Goal: Information Seeking & Learning: Learn about a topic

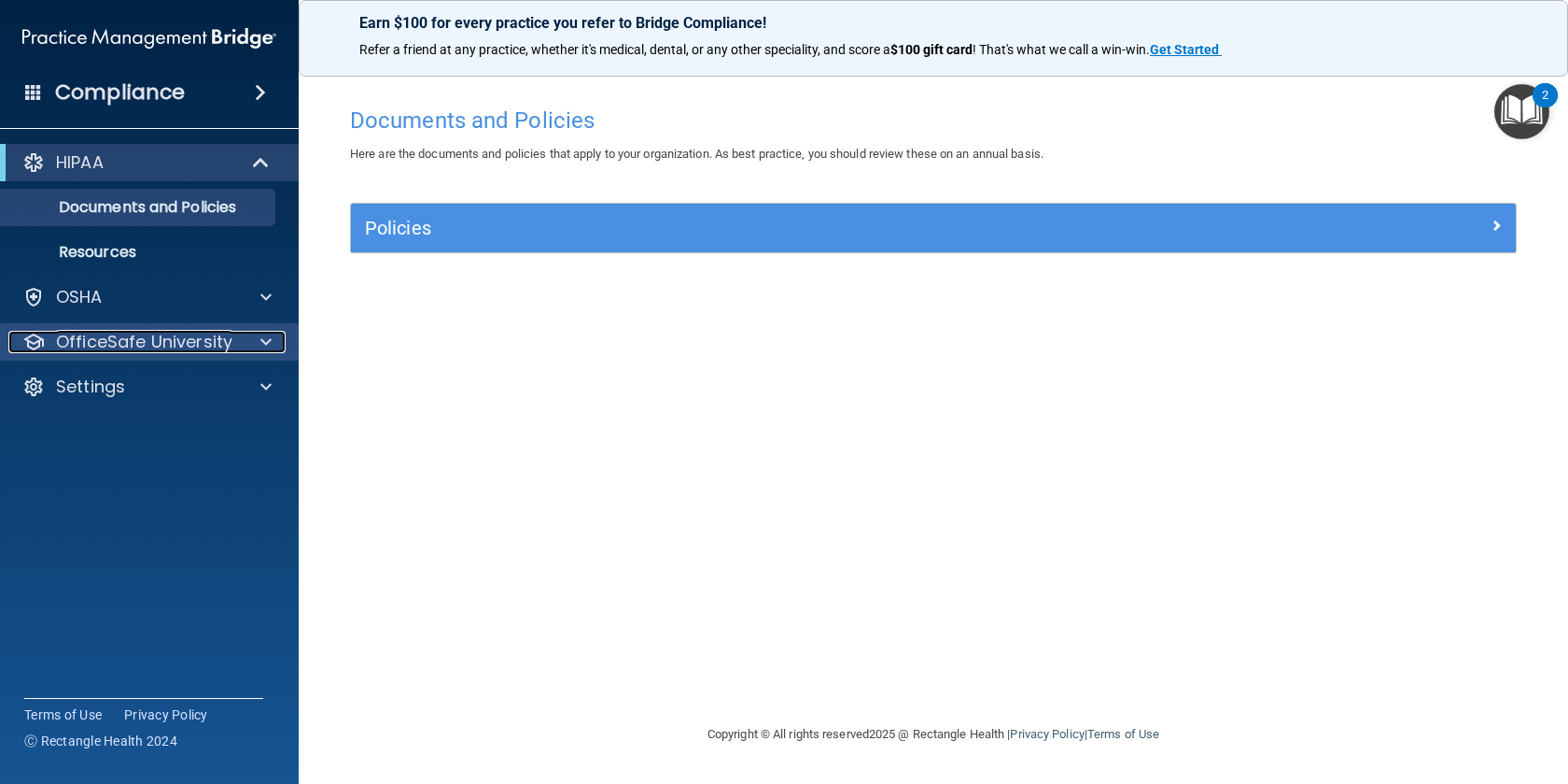
click at [157, 343] on p "OfficeSafe University" at bounding box center [143, 342] width 177 height 22
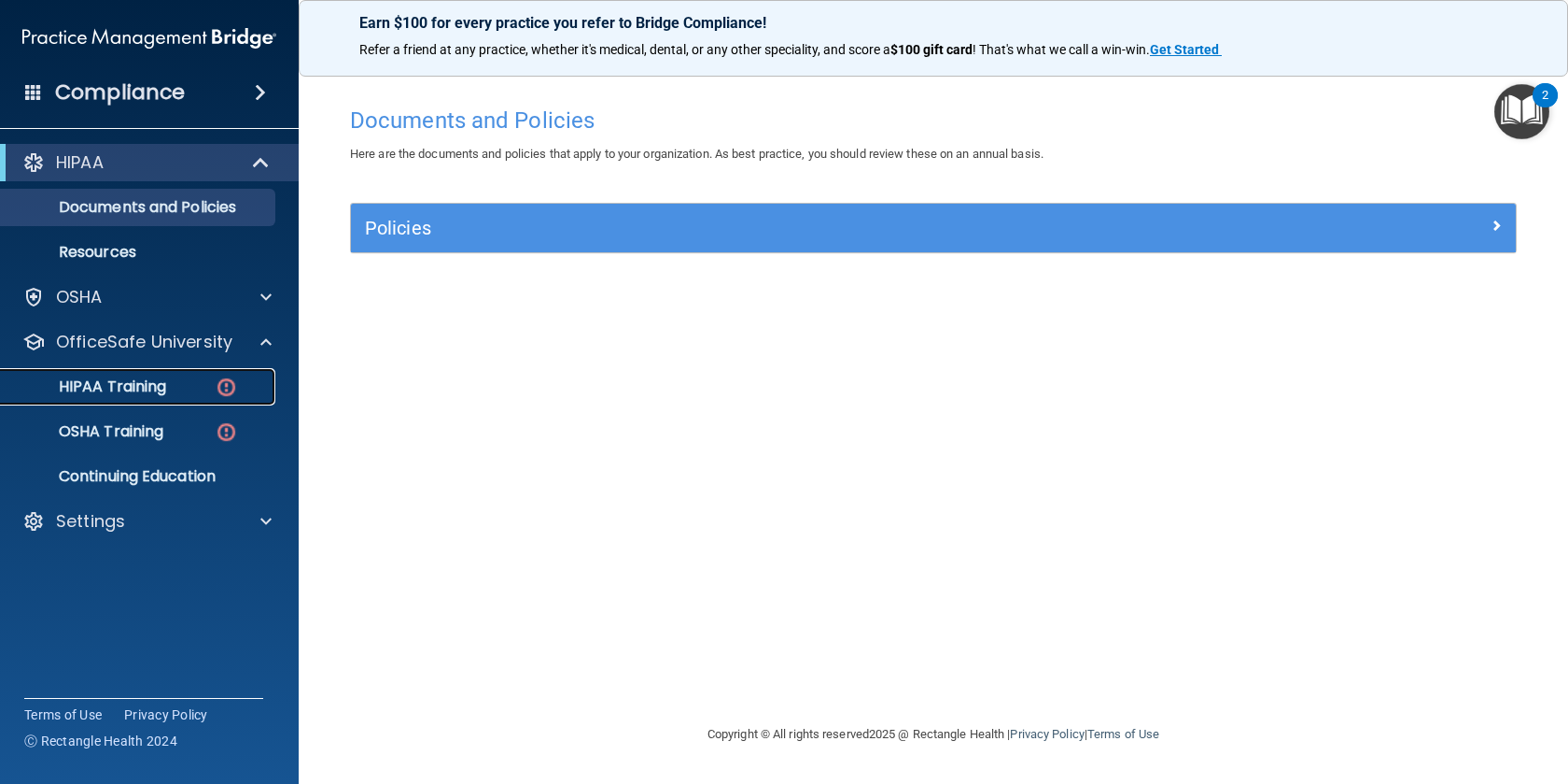
click at [164, 389] on p "HIPAA Training" at bounding box center [89, 387] width 154 height 19
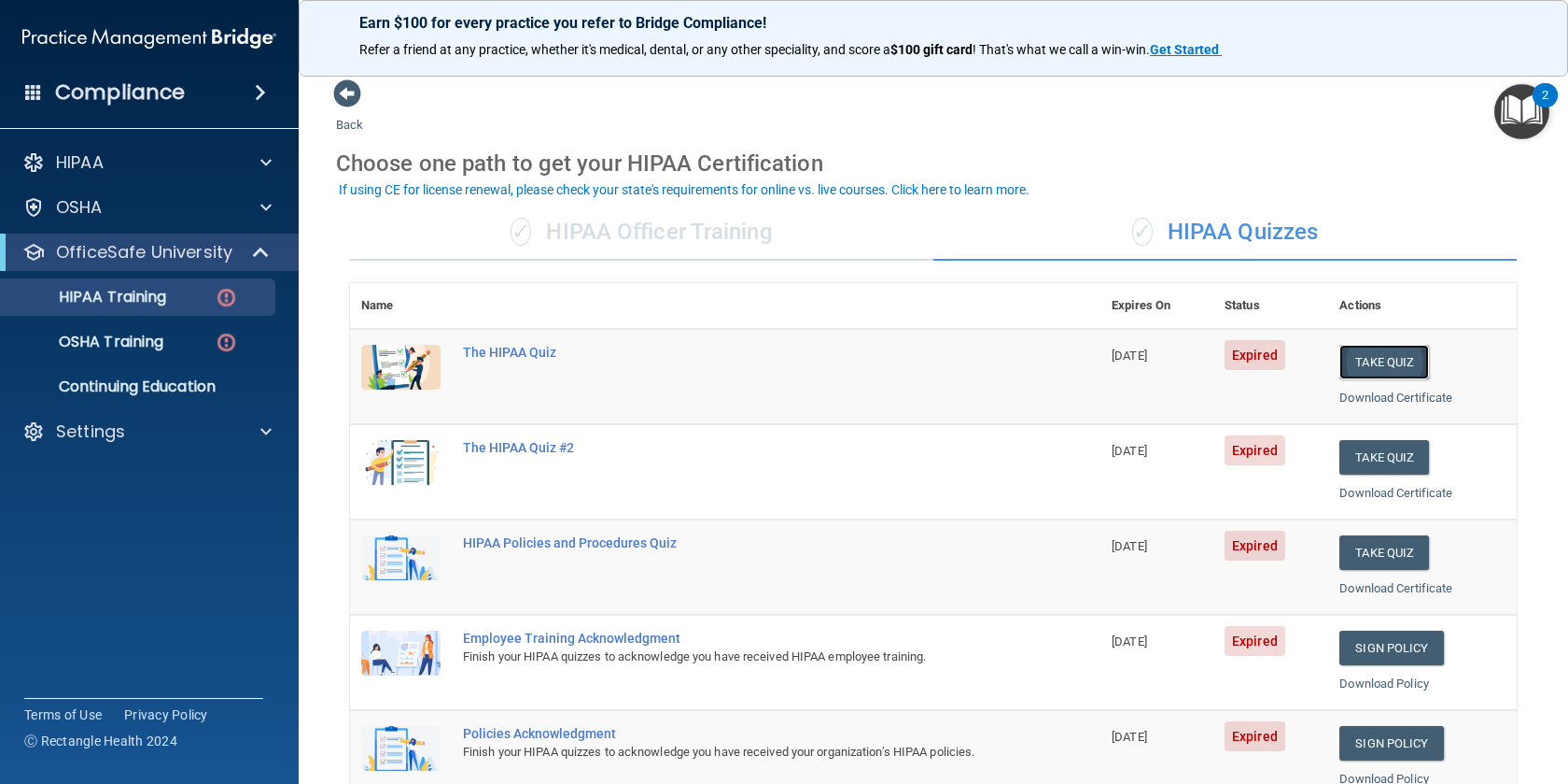
click at [1375, 354] on button "Take Quiz" at bounding box center [1385, 361] width 90 height 34
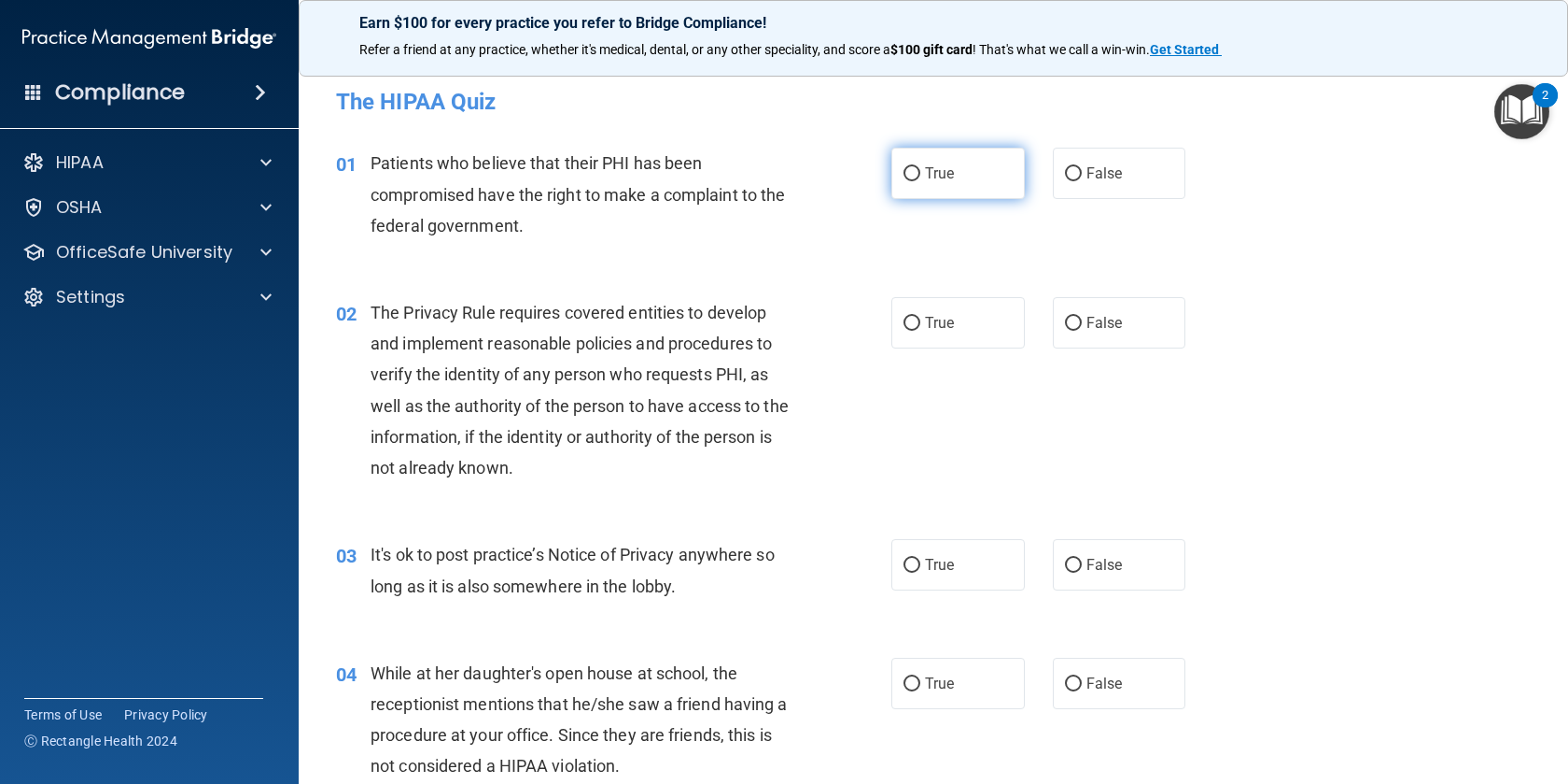
click at [905, 186] on label "True" at bounding box center [958, 173] width 134 height 52
click at [905, 182] on input "True" at bounding box center [911, 174] width 17 height 14
radio input "true"
click at [918, 322] on input "True" at bounding box center [911, 323] width 17 height 14
radio input "true"
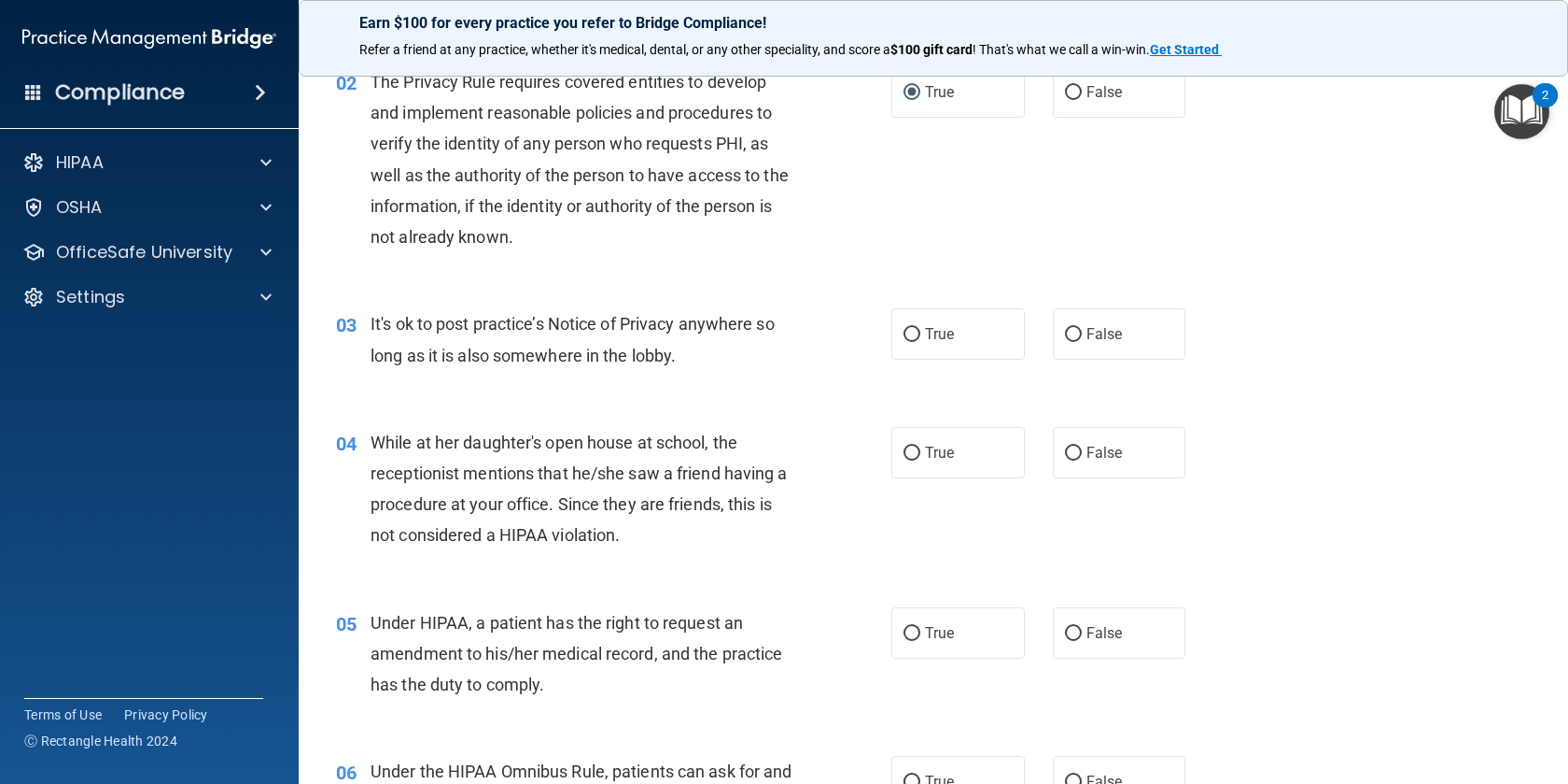
scroll to position [233, 0]
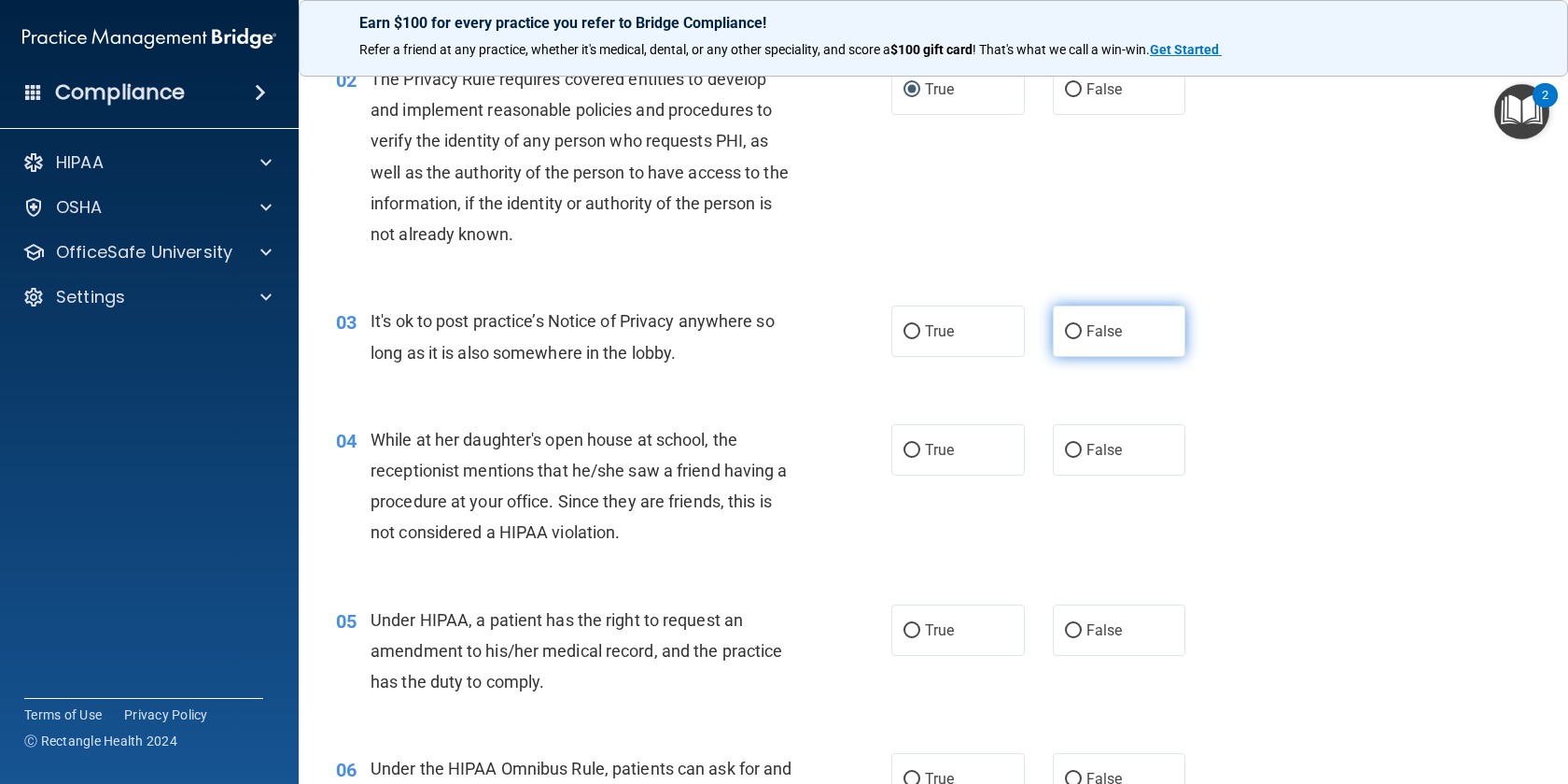
click at [1067, 339] on label "False" at bounding box center [1119, 331] width 134 height 52
click at [1067, 339] on input "False" at bounding box center [1073, 332] width 17 height 14
radio input "true"
click at [1065, 458] on label "False" at bounding box center [1119, 449] width 134 height 52
click at [1065, 458] on input "False" at bounding box center [1073, 450] width 17 height 14
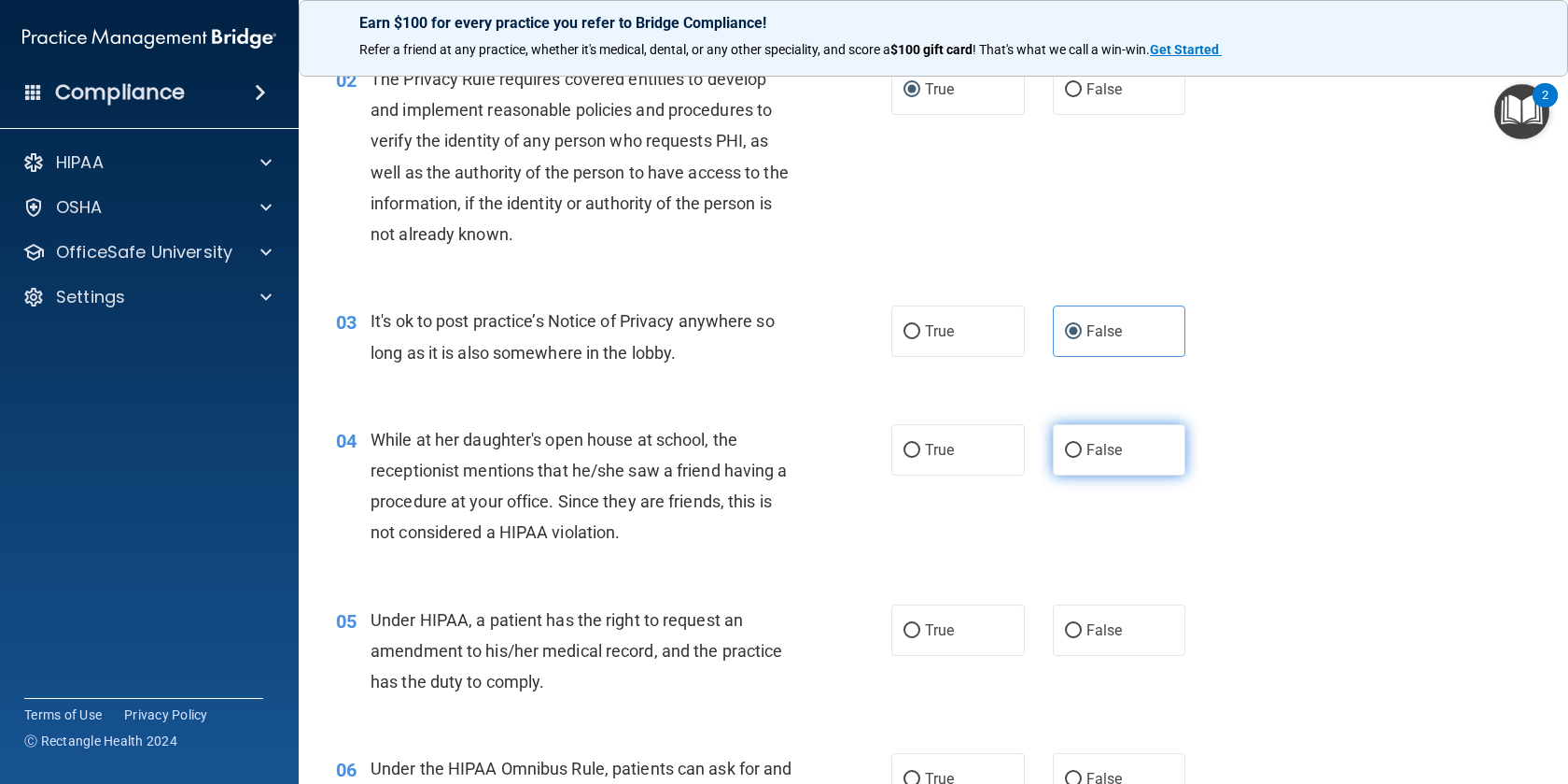
radio input "true"
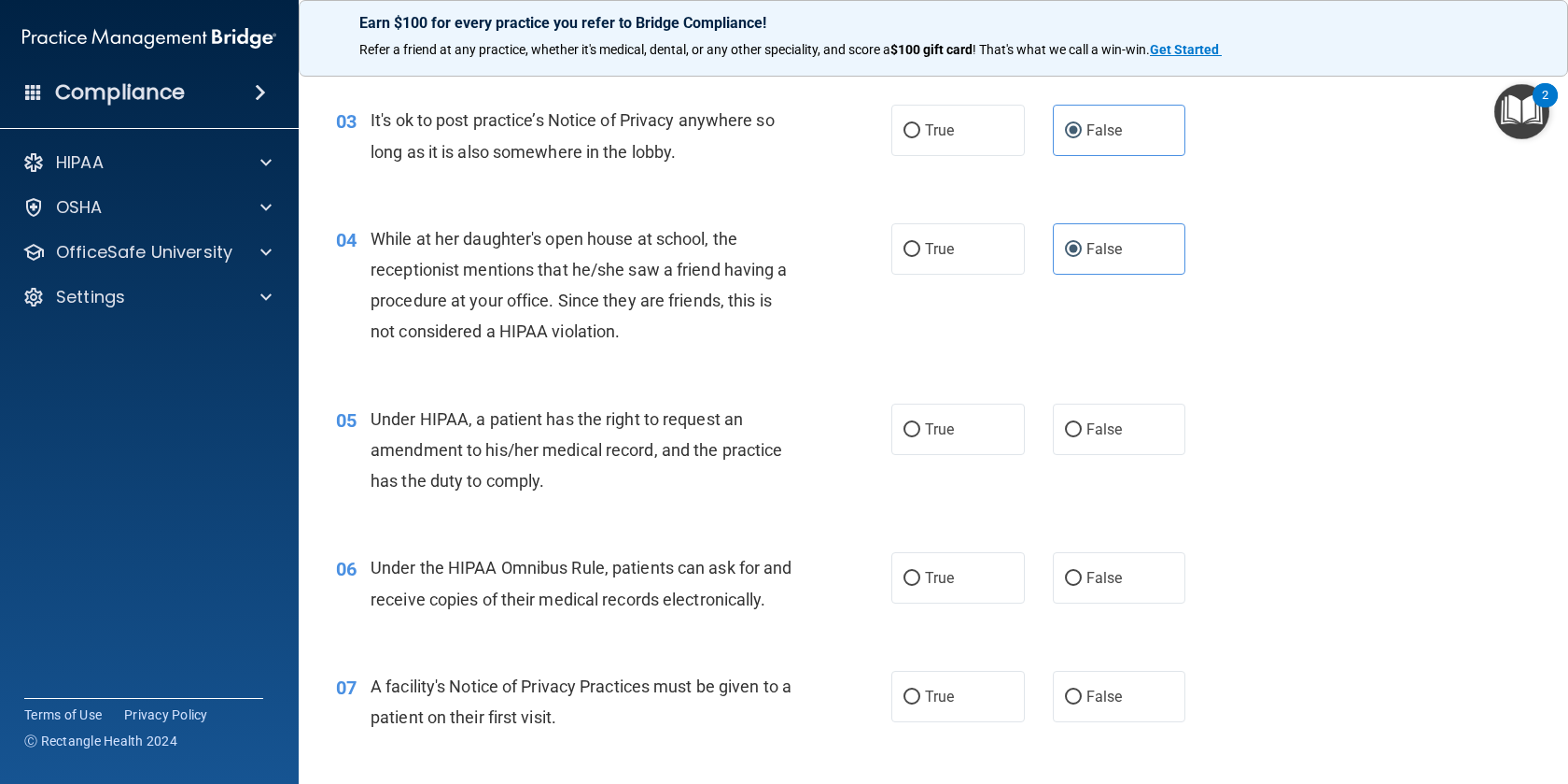
scroll to position [436, 0]
click at [1070, 434] on input "False" at bounding box center [1073, 428] width 17 height 14
radio input "true"
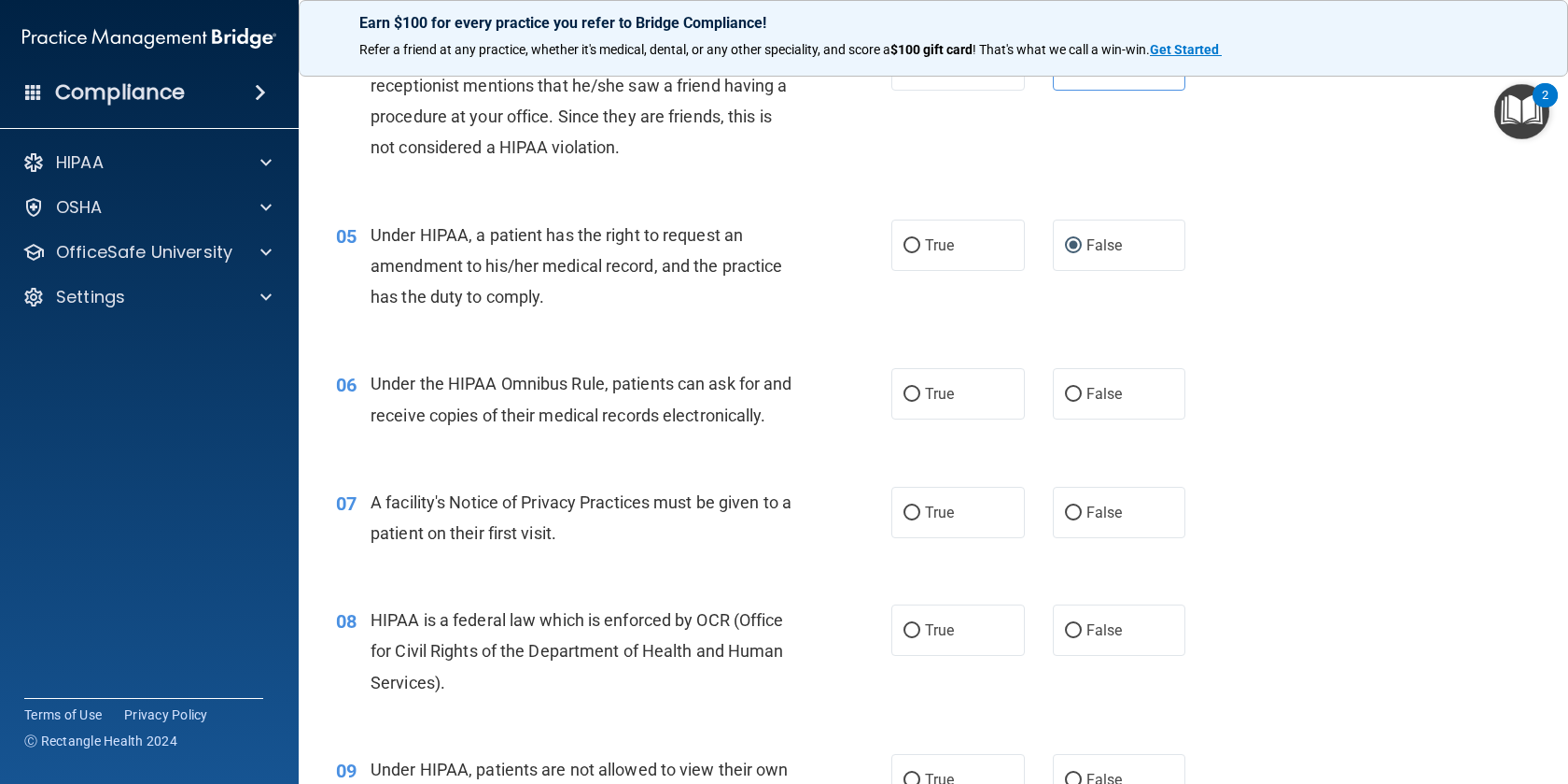
scroll to position [631, 0]
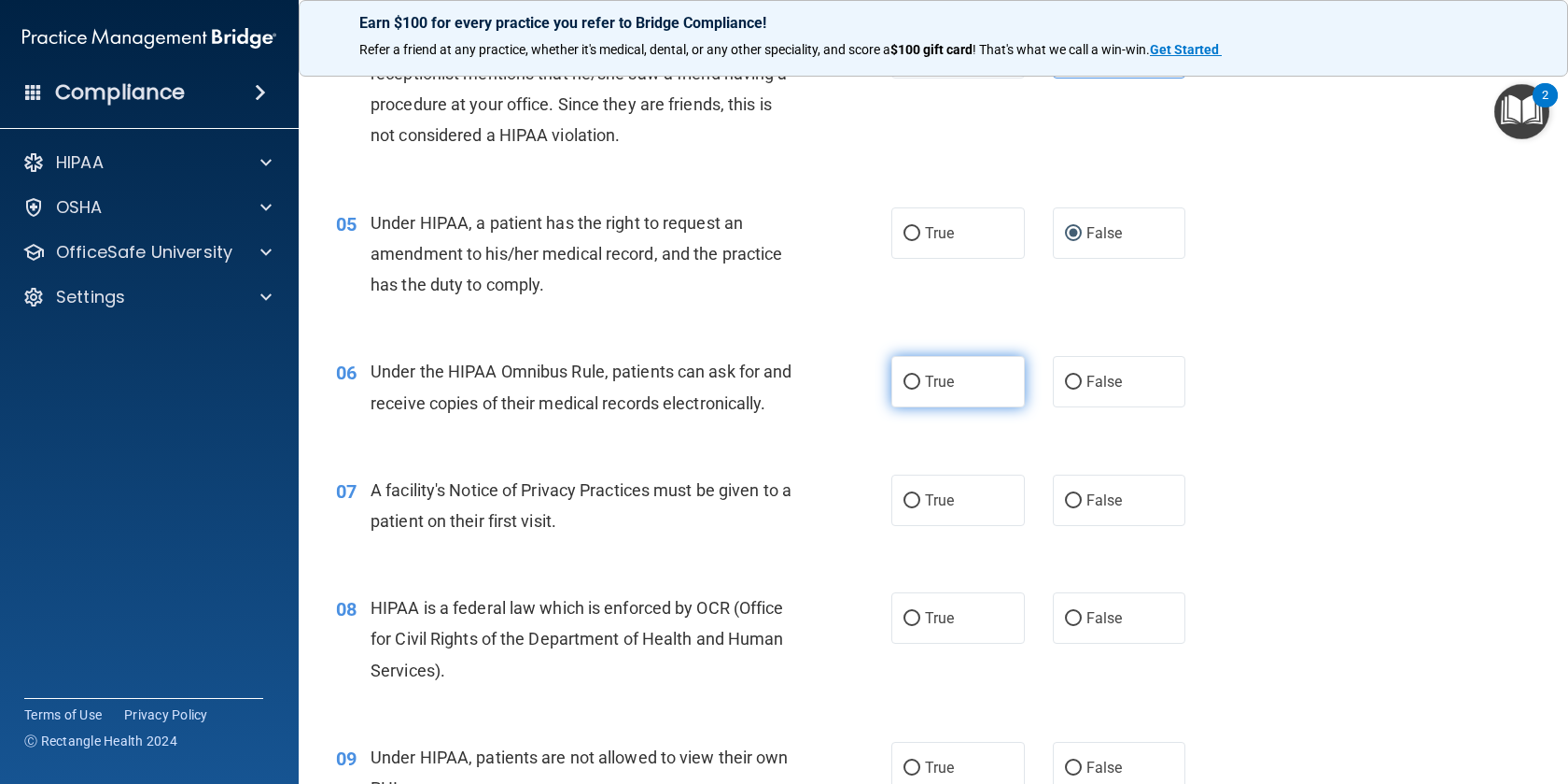
click at [916, 391] on label "True" at bounding box center [958, 382] width 134 height 52
click at [916, 390] on input "True" at bounding box center [911, 383] width 17 height 14
radio input "true"
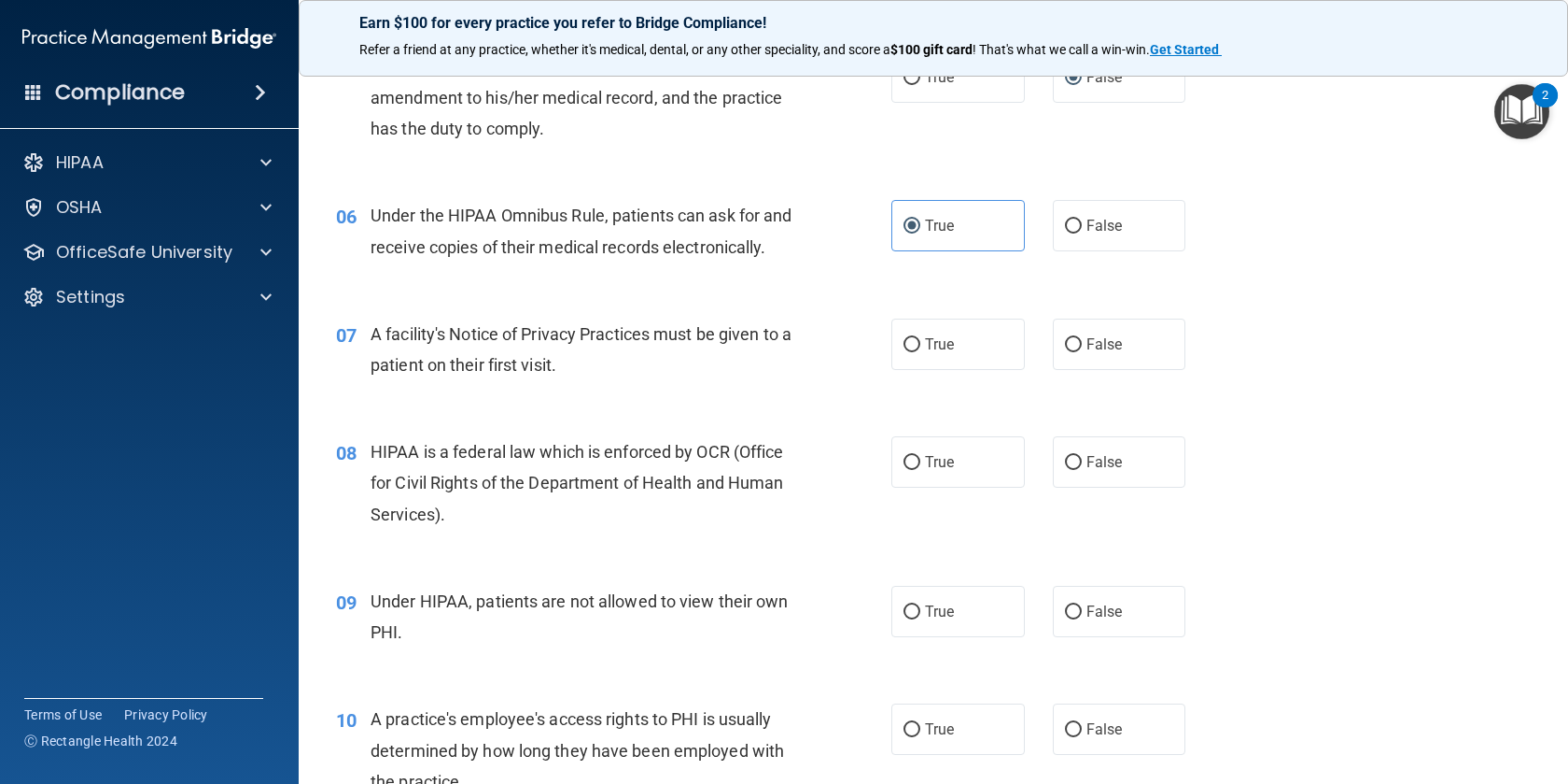
scroll to position [827, 0]
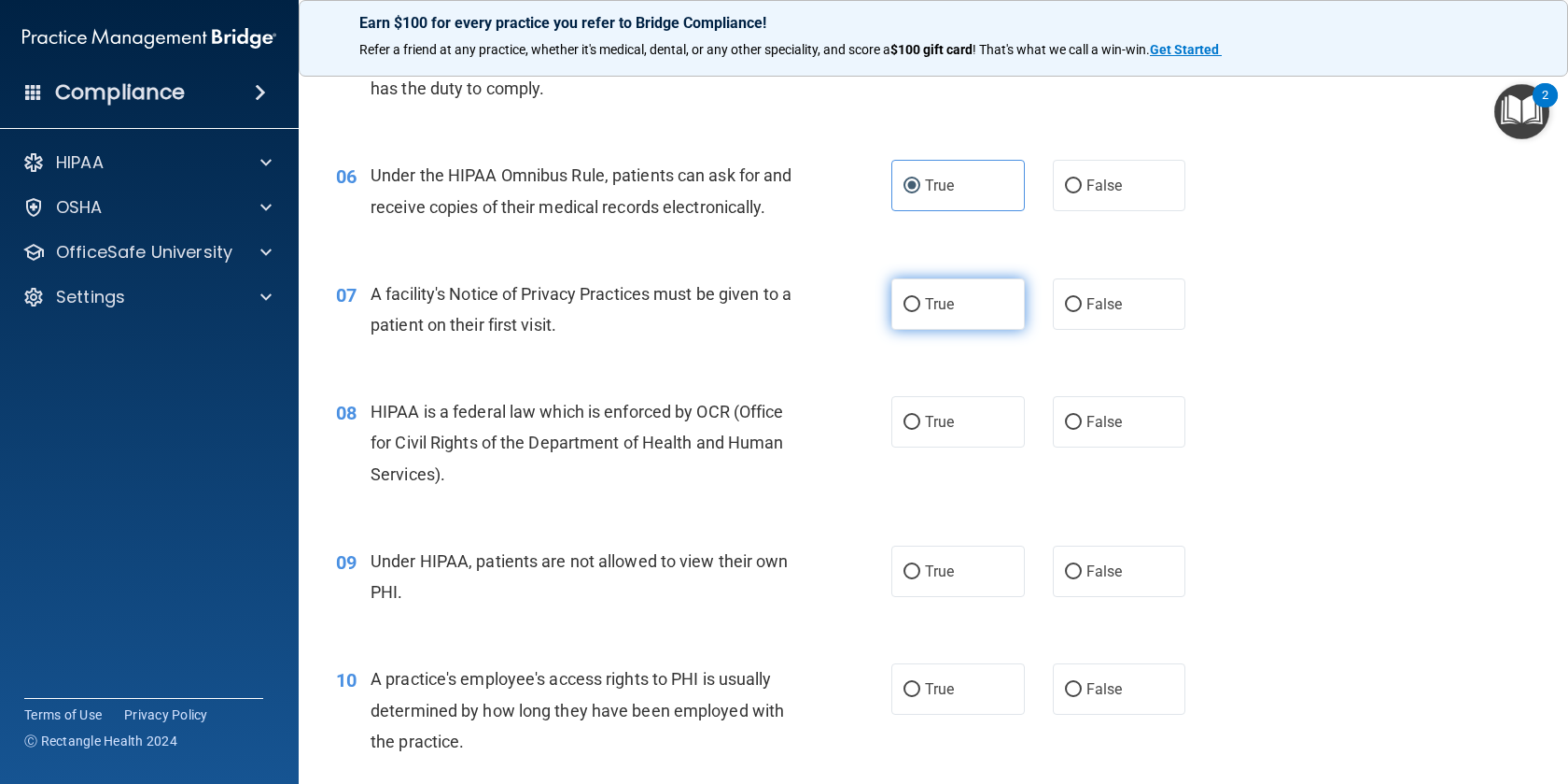
click at [914, 312] on input "True" at bounding box center [911, 305] width 17 height 14
radio input "true"
click at [918, 430] on input "True" at bounding box center [911, 423] width 17 height 14
radio input "true"
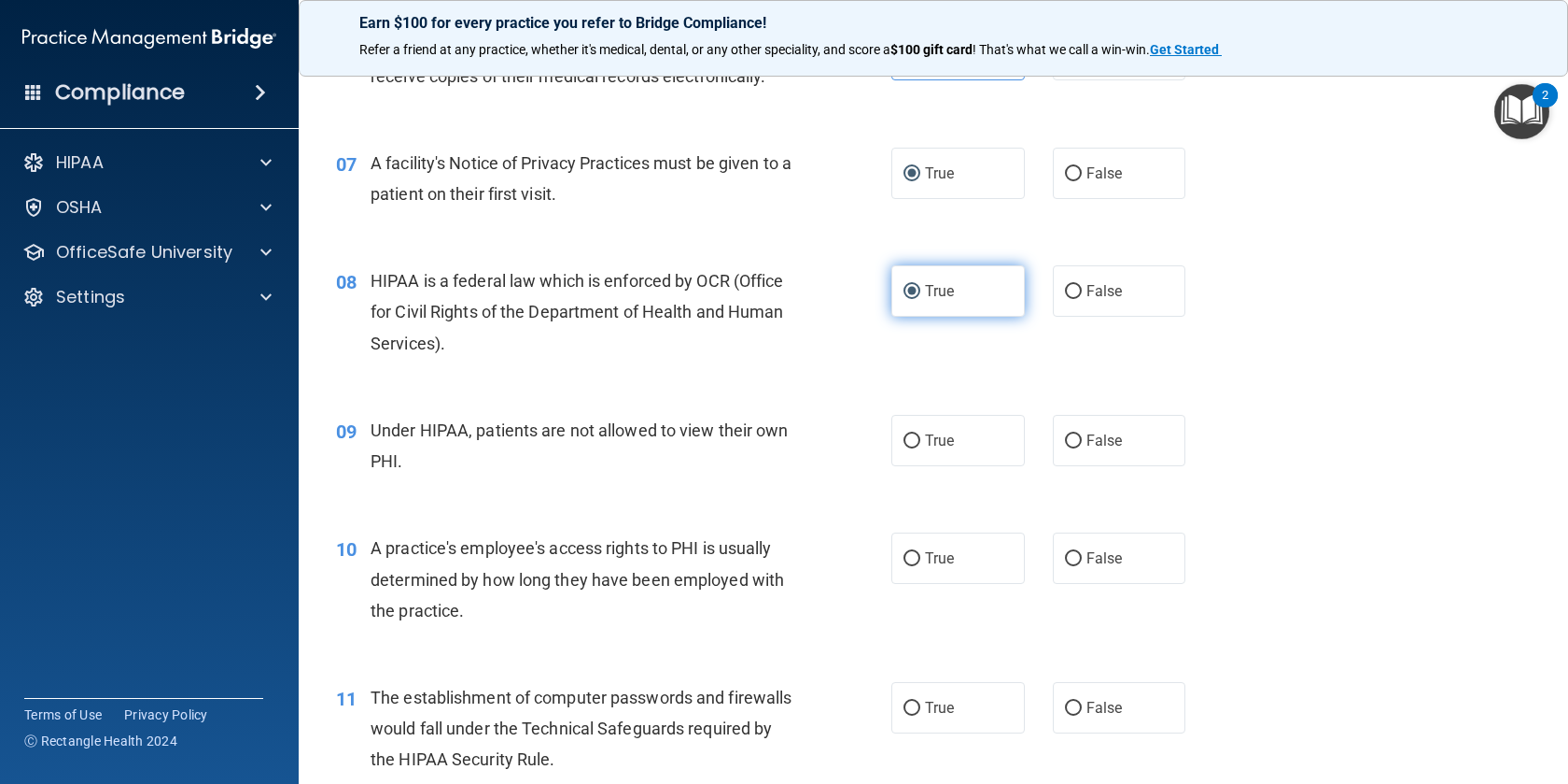
scroll to position [963, 0]
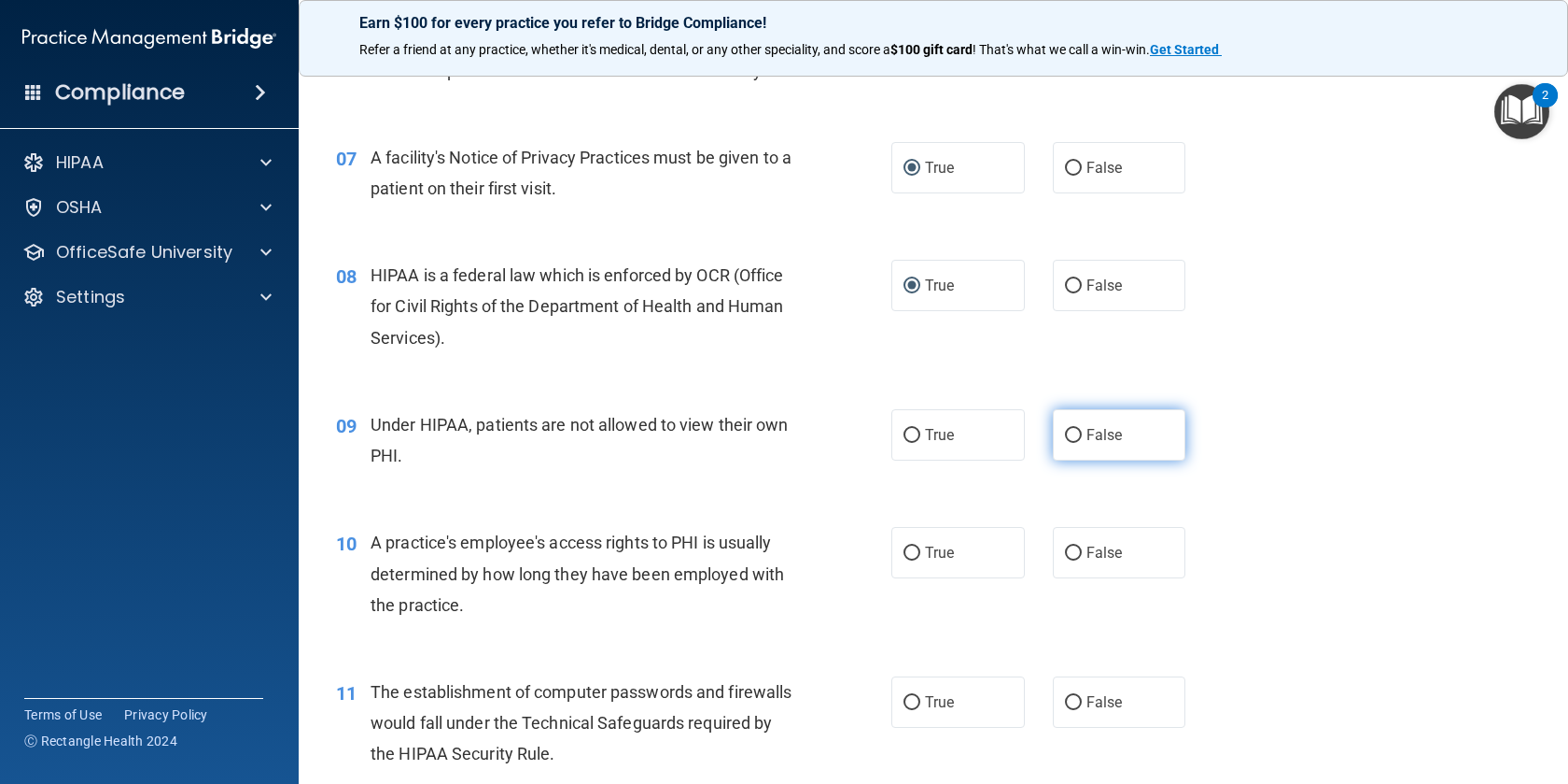
click at [1075, 442] on input "False" at bounding box center [1073, 435] width 17 height 14
radio input "true"
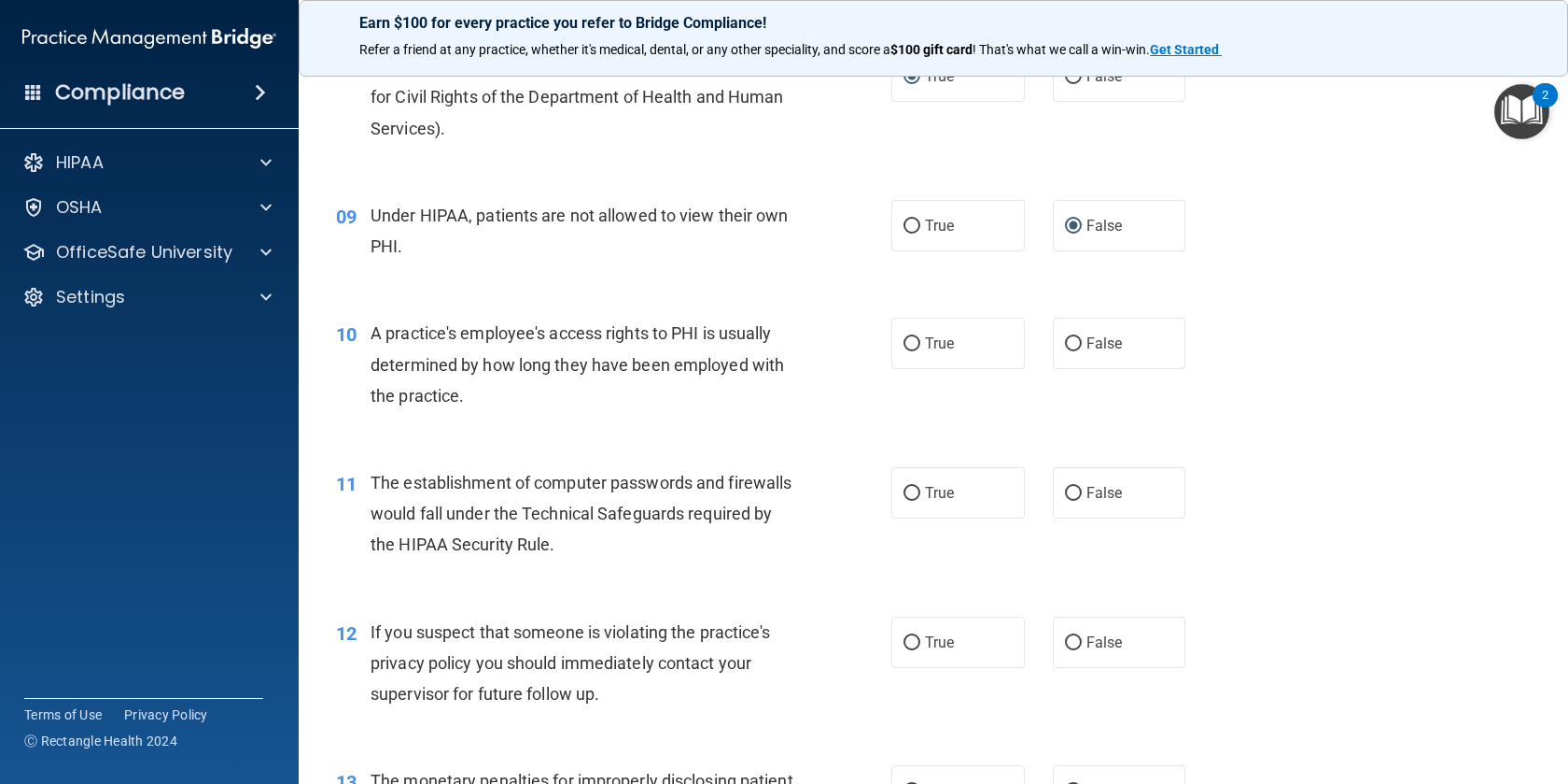
scroll to position [1173, 0]
click at [1076, 351] on input "False" at bounding box center [1073, 344] width 17 height 14
radio input "true"
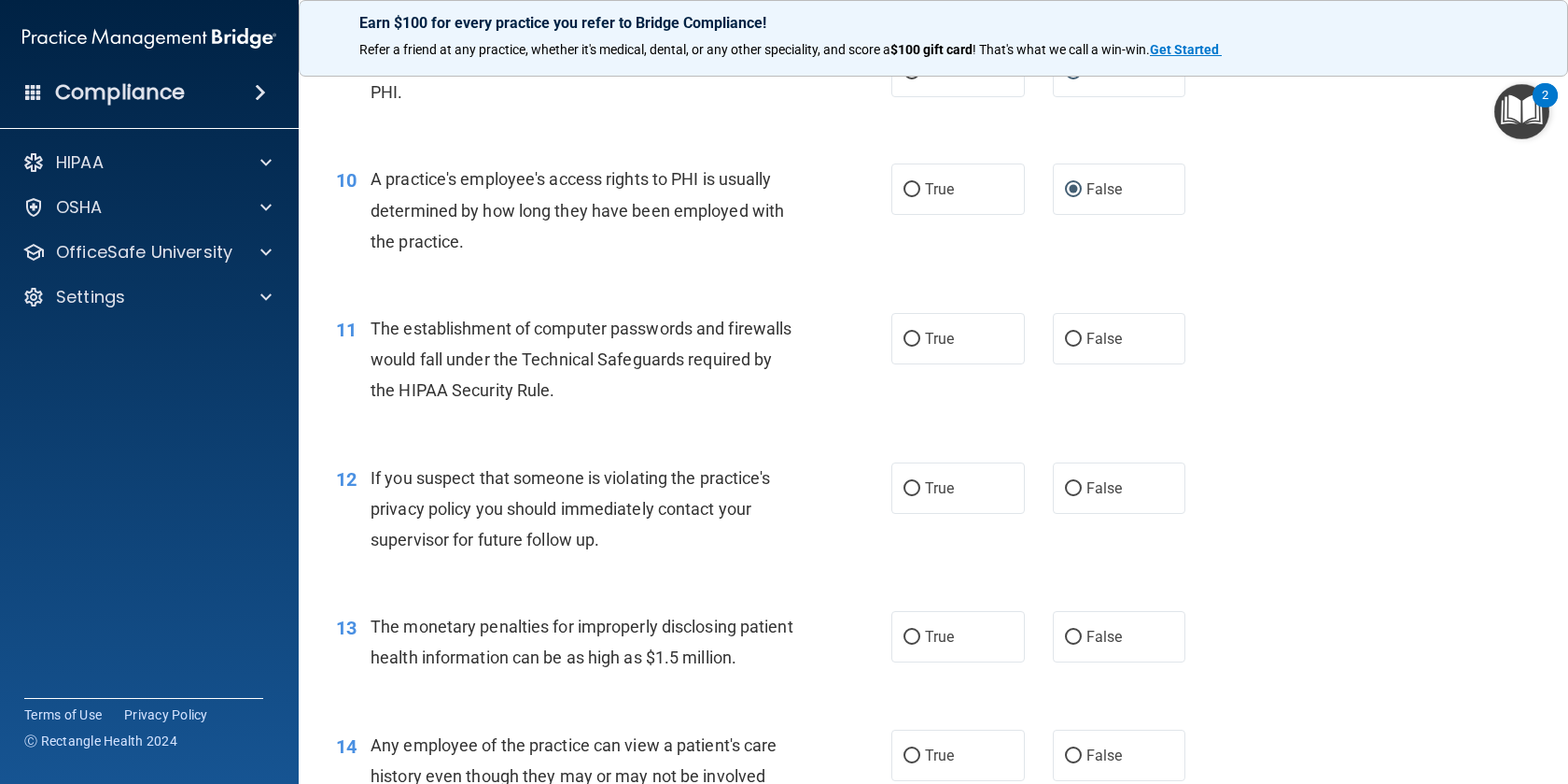
scroll to position [1327, 0]
click at [912, 346] on input "True" at bounding box center [911, 339] width 17 height 14
radio input "true"
click at [916, 495] on input "True" at bounding box center [911, 488] width 17 height 14
radio input "true"
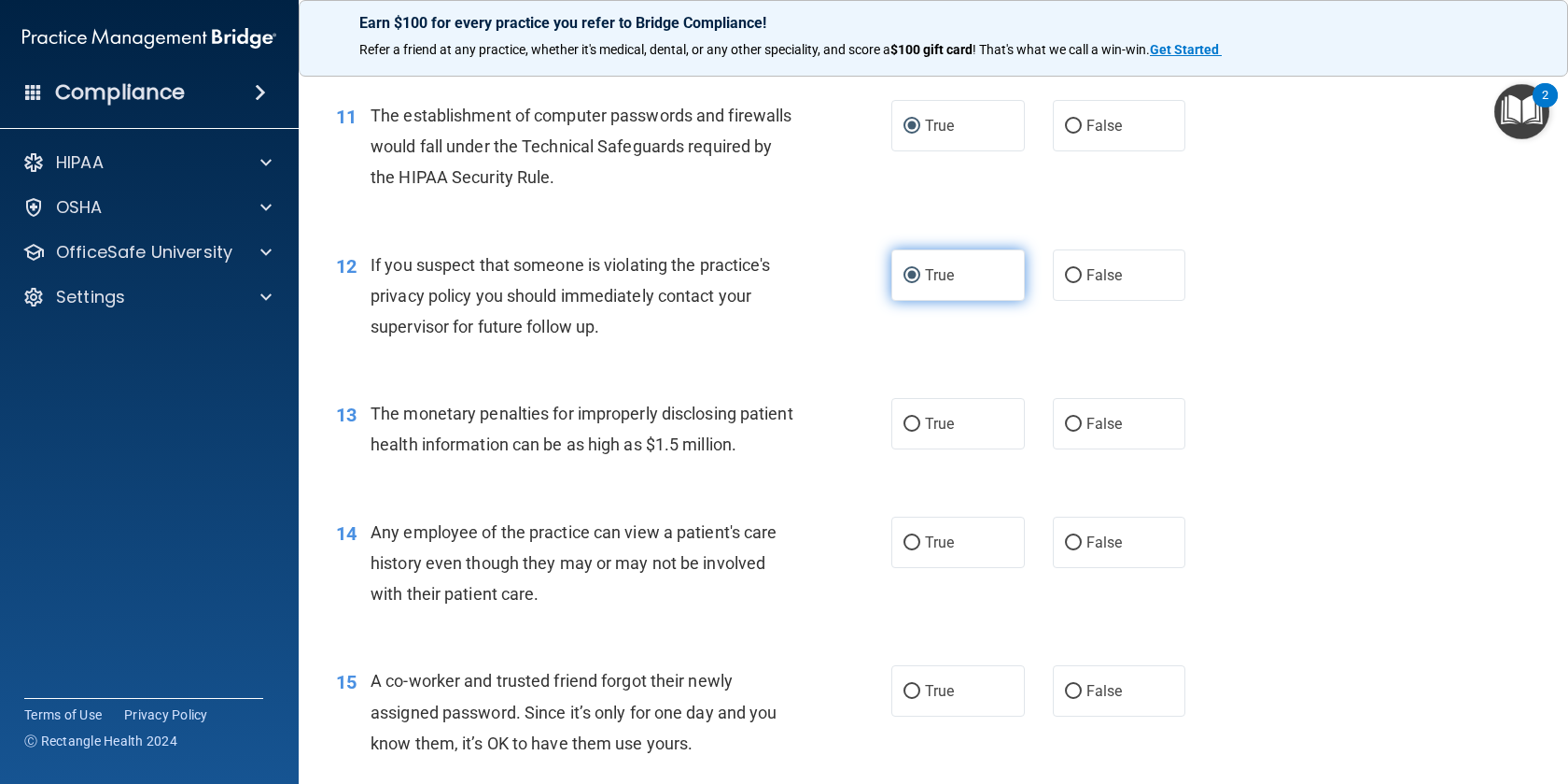
scroll to position [1551, 0]
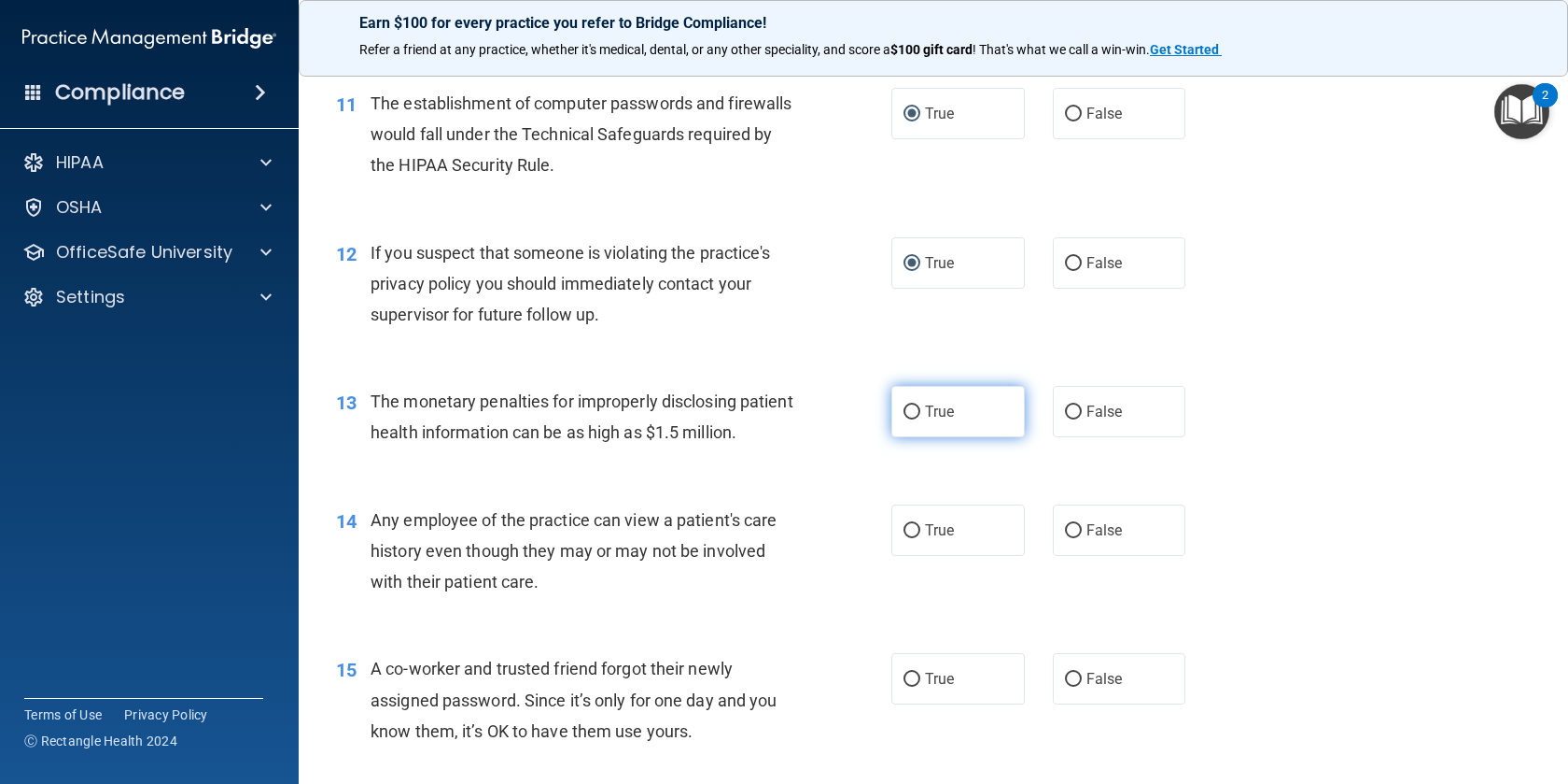
click at [919, 420] on input "True" at bounding box center [911, 412] width 17 height 14
radio input "true"
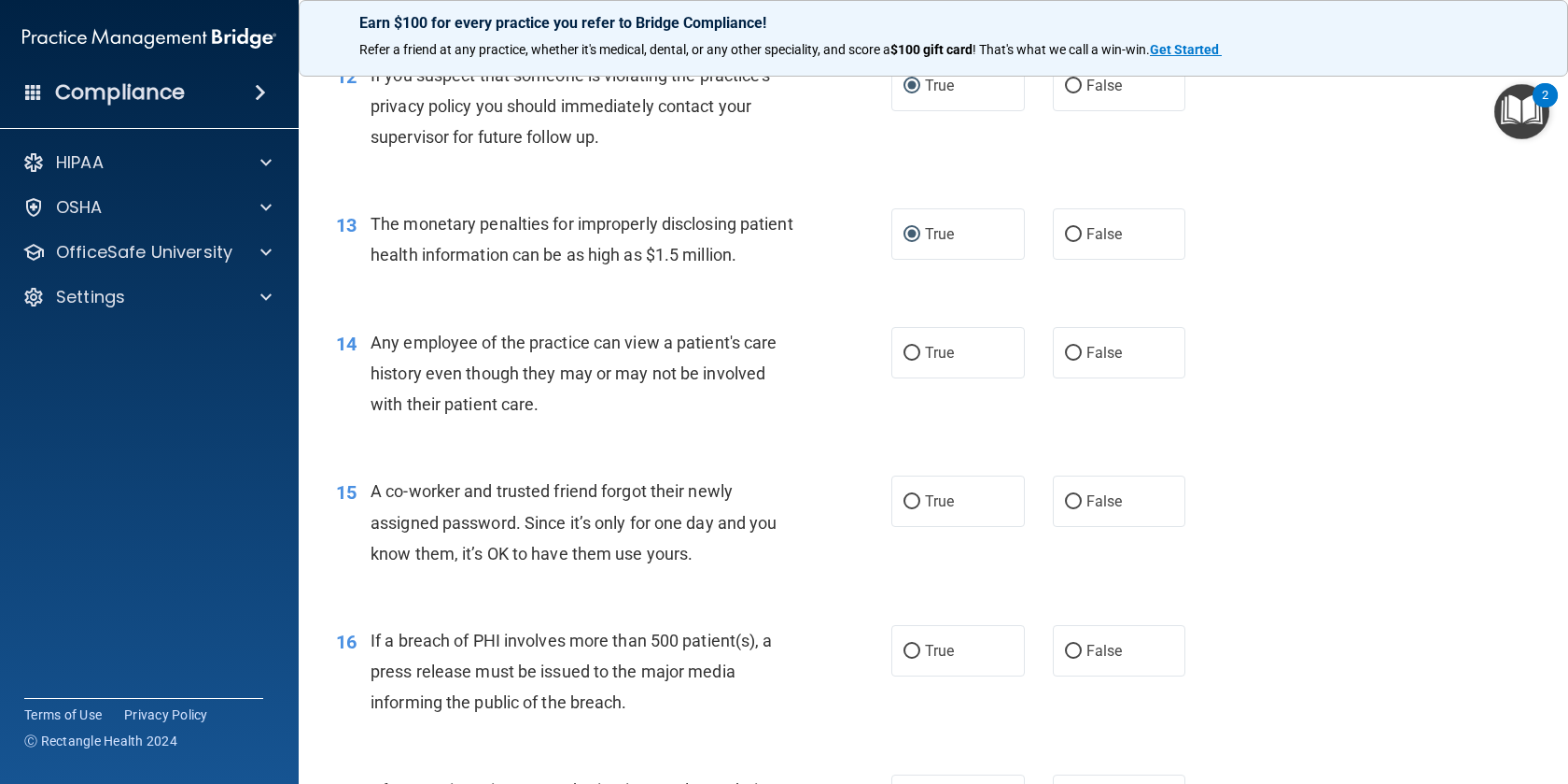
scroll to position [1747, 0]
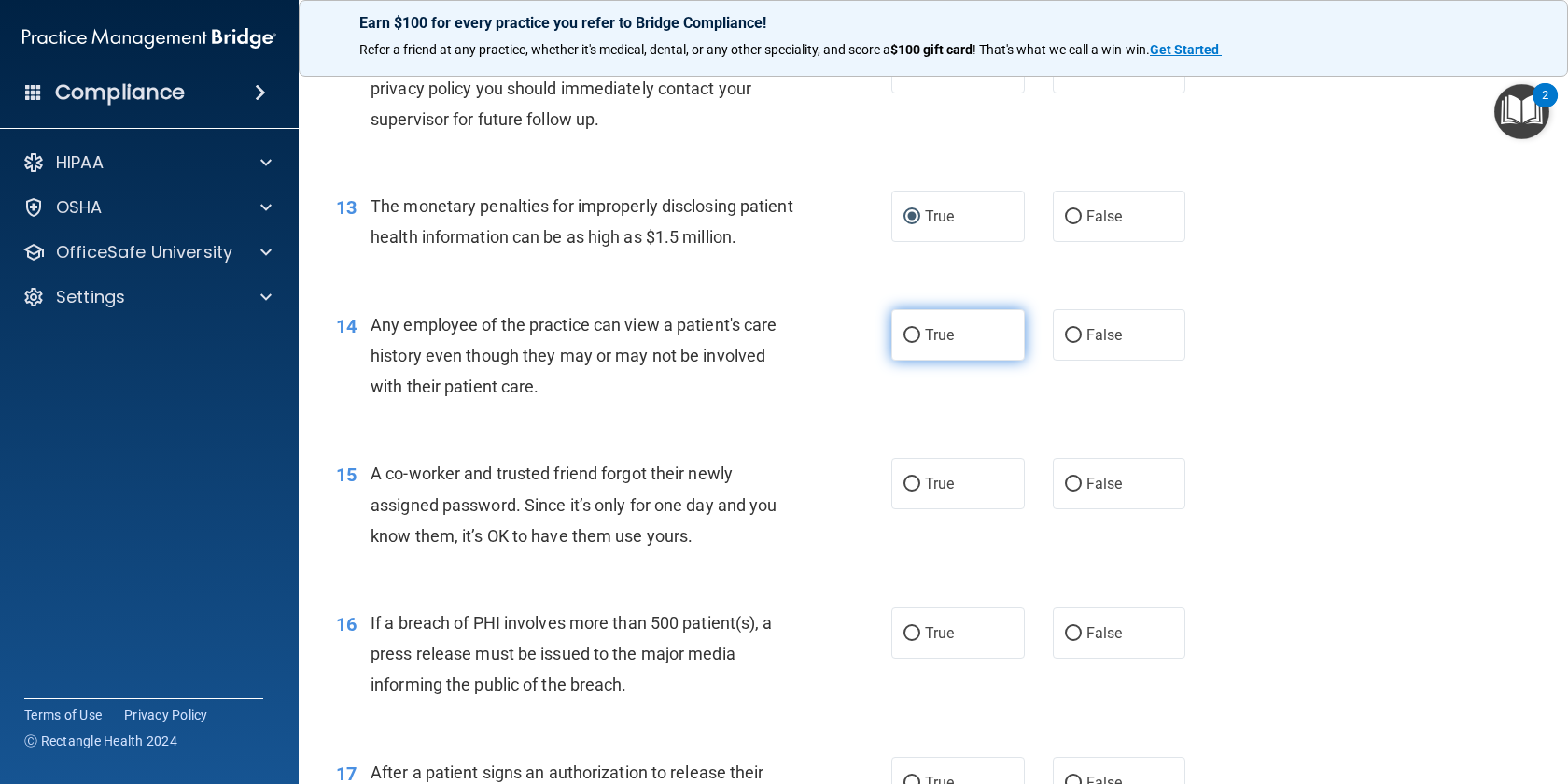
click at [924, 360] on label "True" at bounding box center [958, 335] width 134 height 52
click at [920, 343] on input "True" at bounding box center [911, 336] width 17 height 14
radio input "true"
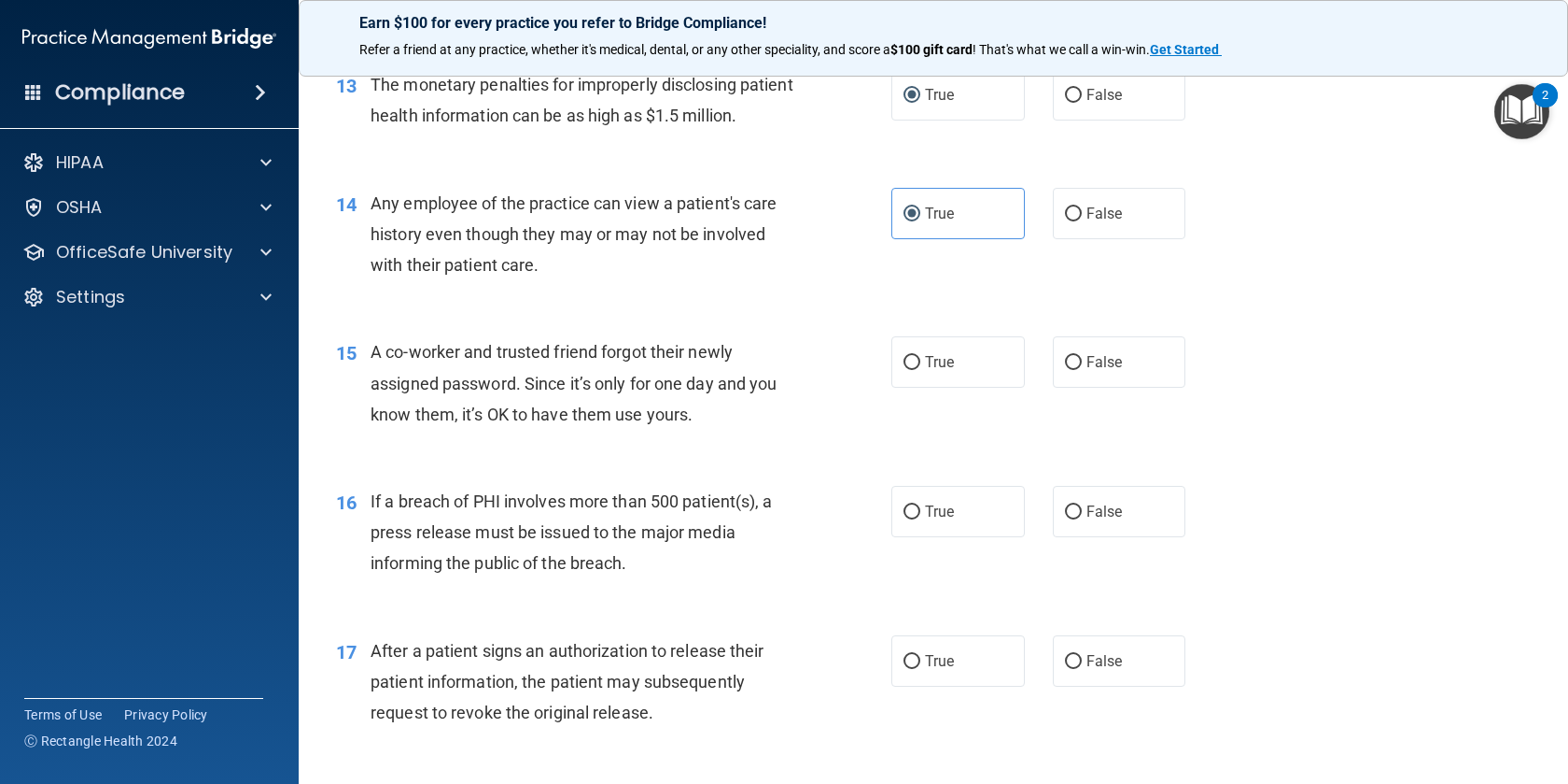
scroll to position [1870, 0]
click at [1068, 368] on input "False" at bounding box center [1073, 361] width 17 height 14
radio input "true"
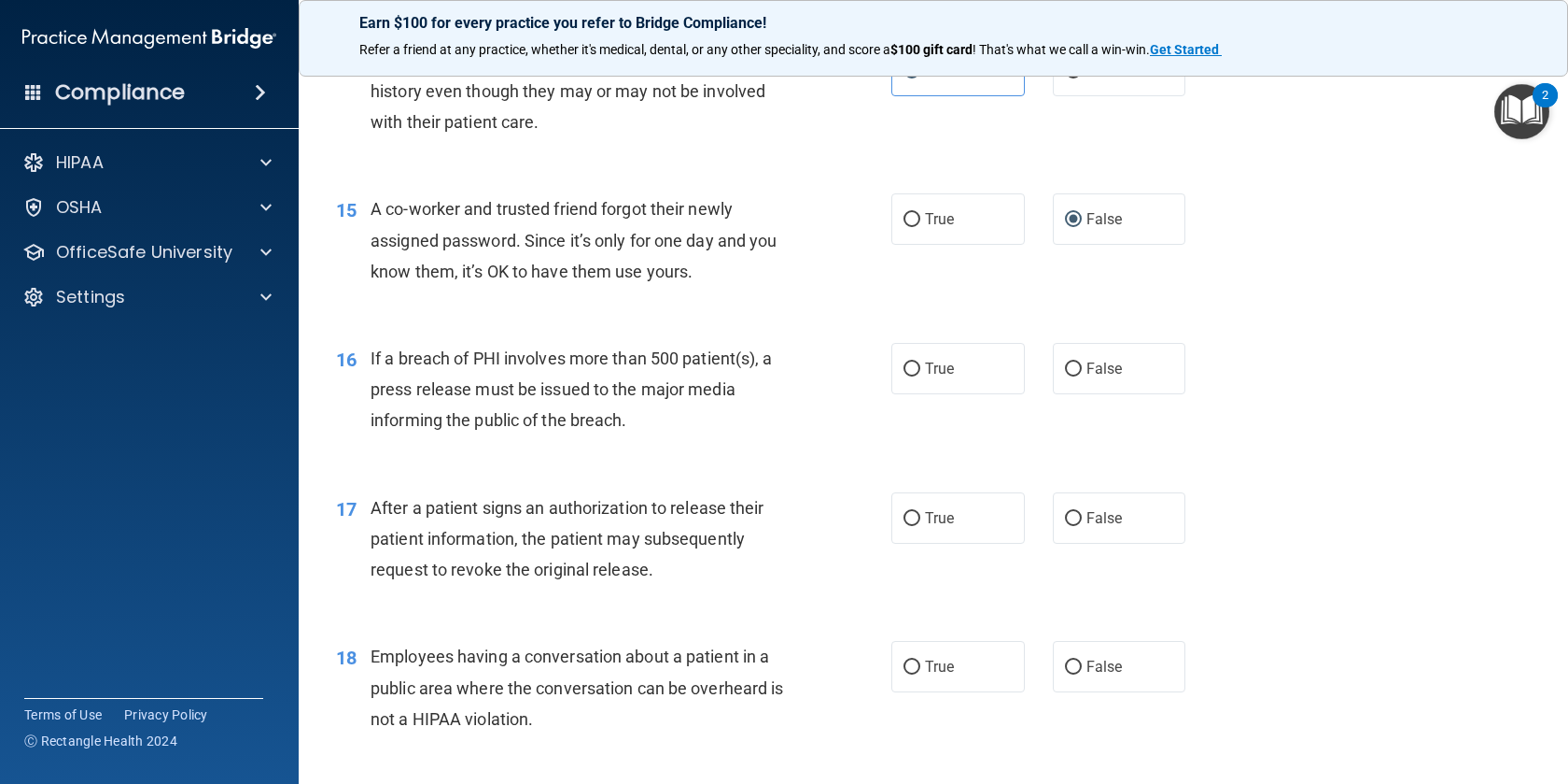
scroll to position [2013, 0]
click at [923, 392] on label "True" at bounding box center [958, 366] width 134 height 52
click at [920, 375] on input "True" at bounding box center [911, 367] width 17 height 14
radio input "true"
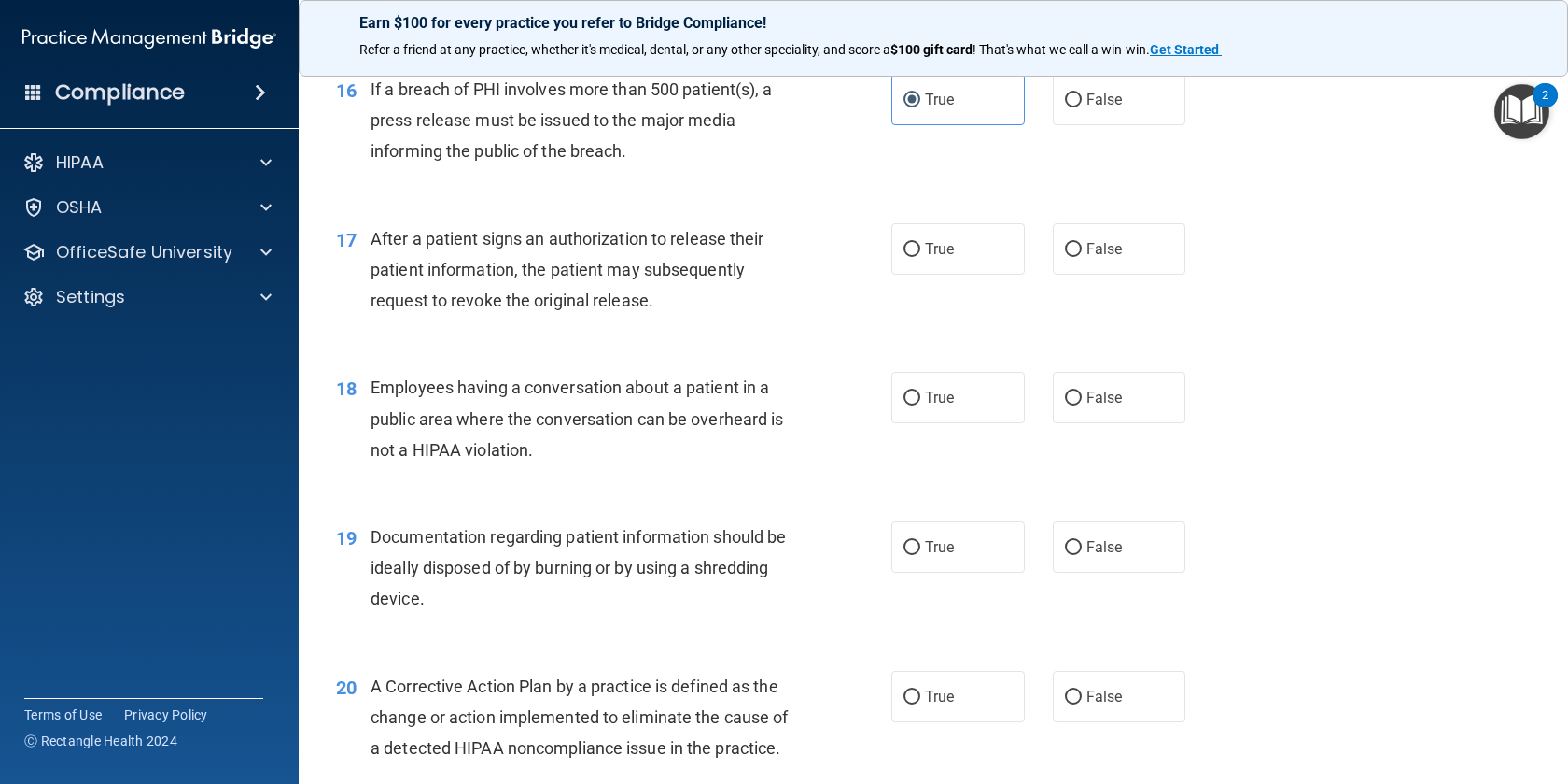
scroll to position [2282, 0]
click at [937, 256] on span "True" at bounding box center [940, 247] width 29 height 18
click at [920, 255] on input "True" at bounding box center [911, 248] width 17 height 14
radio input "true"
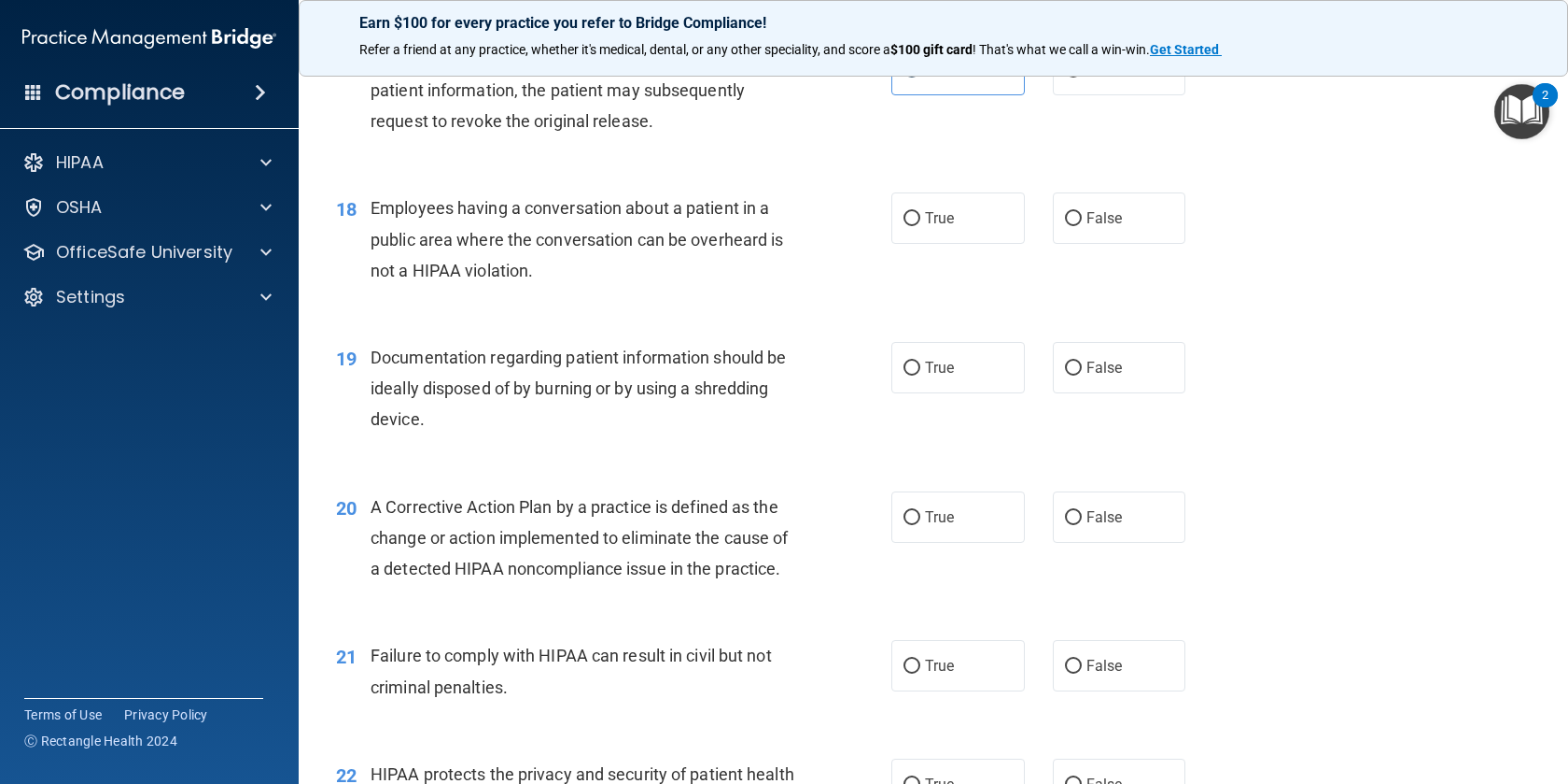
scroll to position [2462, 0]
click at [1070, 224] on input "False" at bounding box center [1073, 216] width 17 height 14
radio input "true"
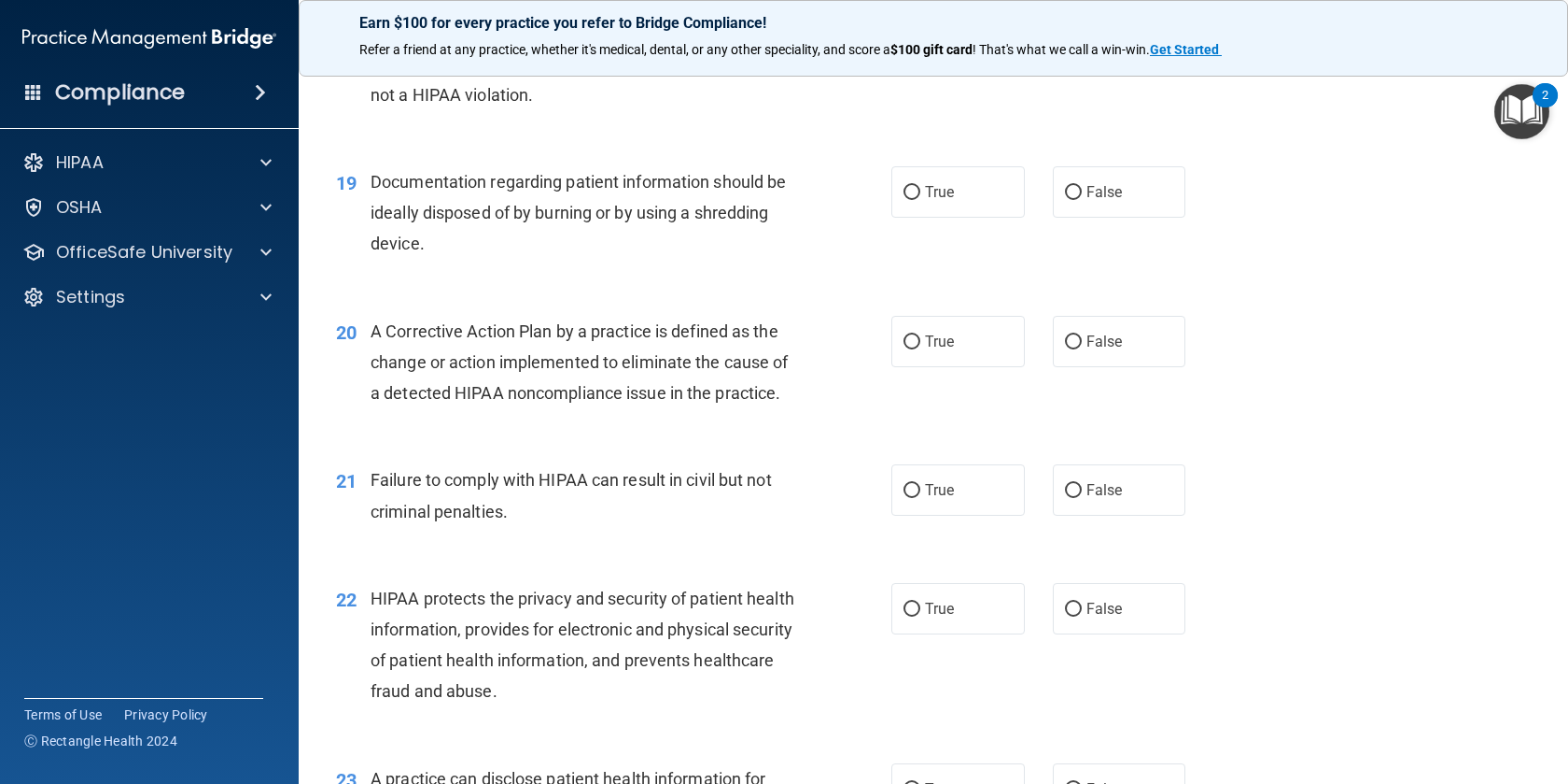
scroll to position [2640, 0]
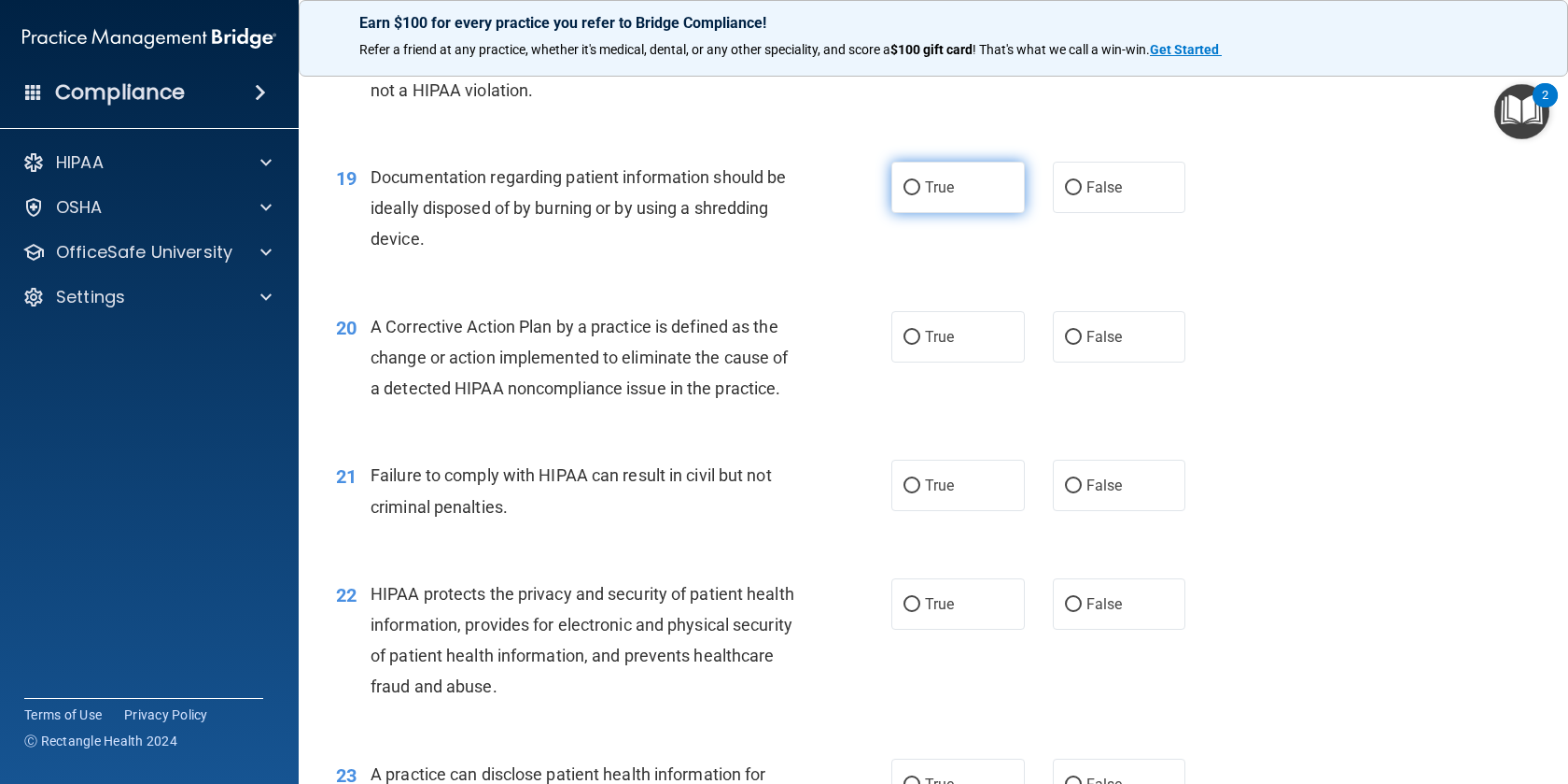
click at [919, 195] on input "True" at bounding box center [911, 188] width 17 height 14
radio input "true"
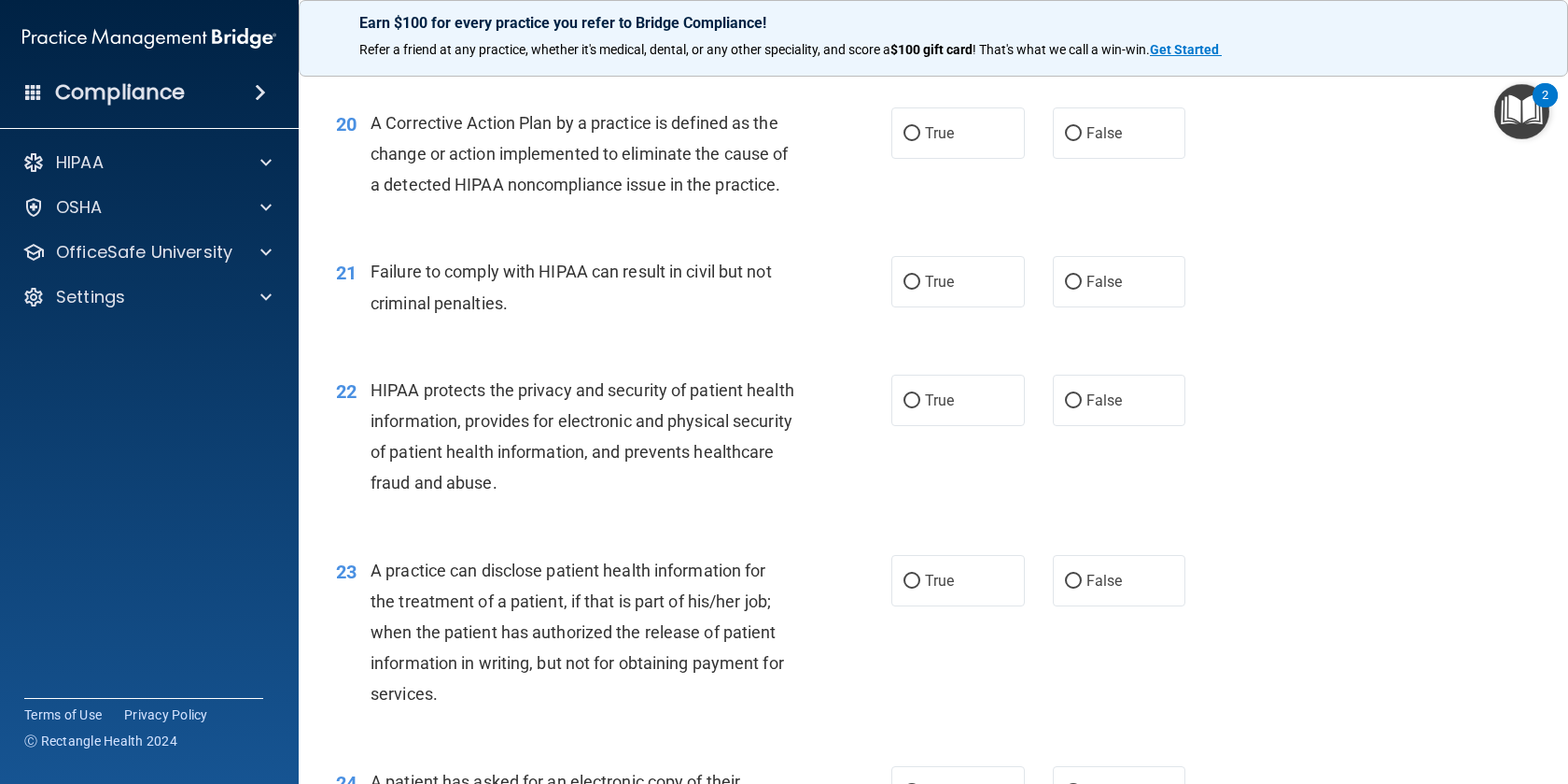
scroll to position [2849, 0]
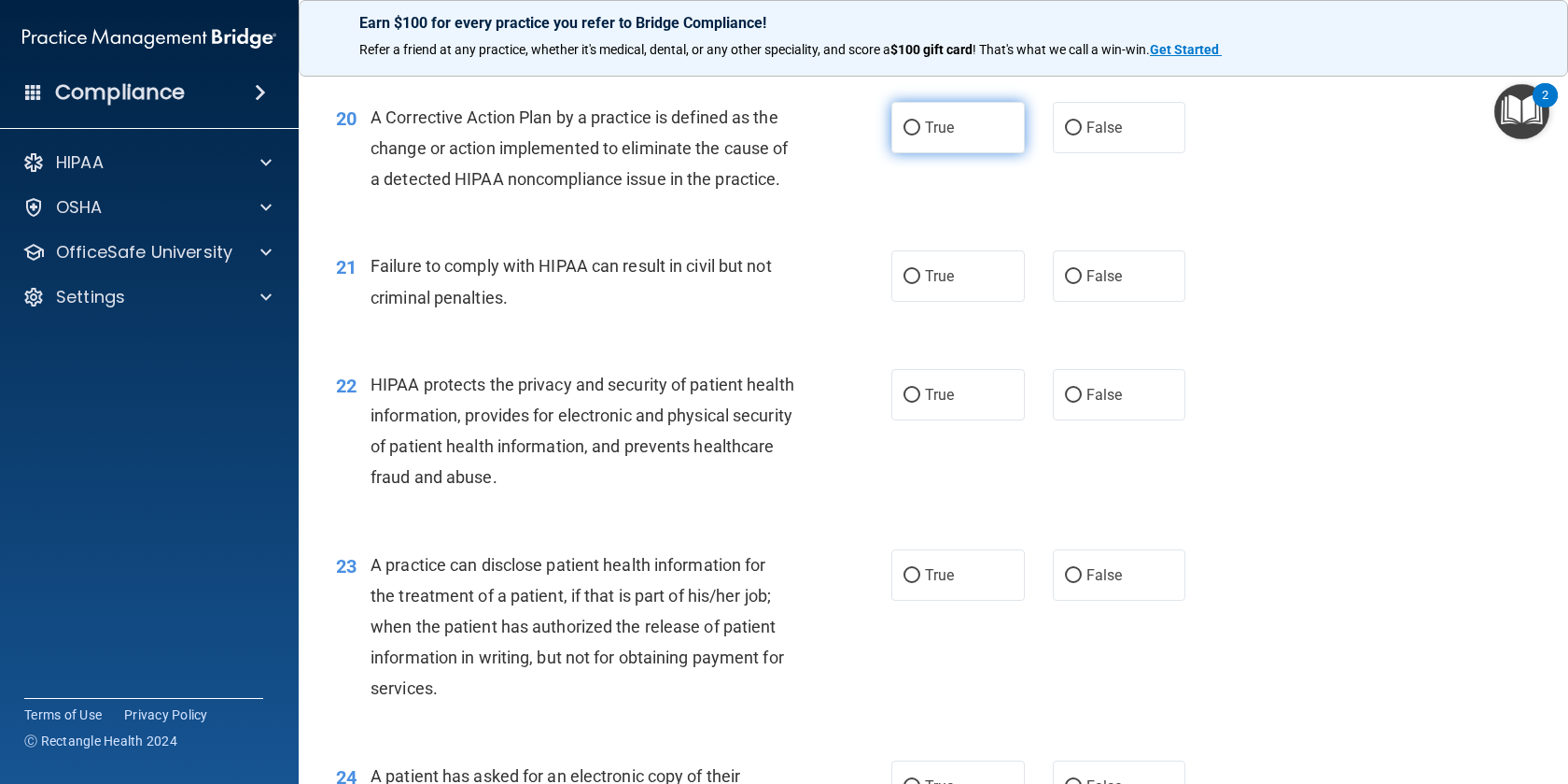
click at [923, 153] on label "True" at bounding box center [958, 127] width 134 height 52
click at [920, 136] on input "True" at bounding box center [911, 128] width 17 height 14
radio input "true"
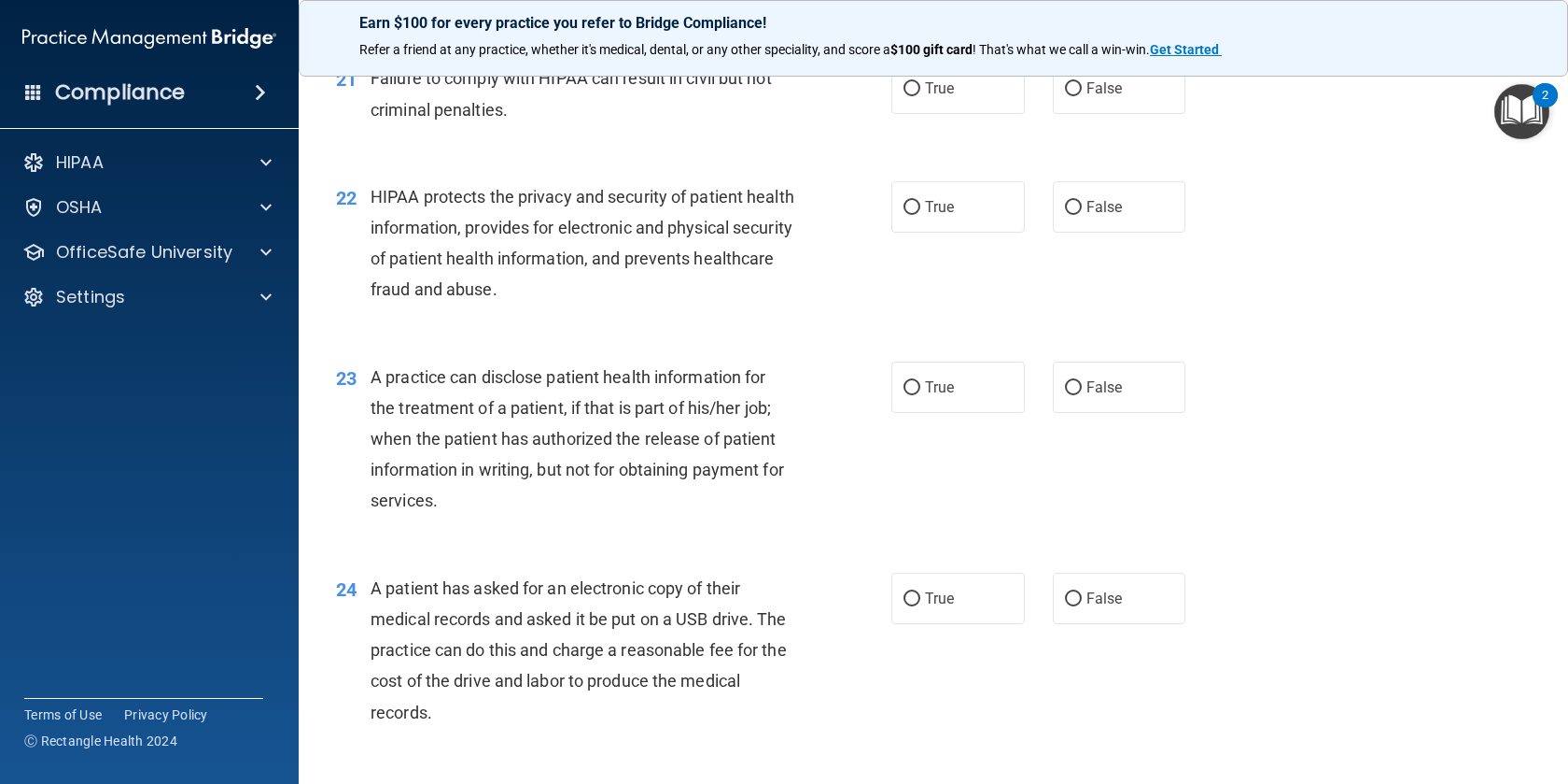
scroll to position [3037, 0]
click at [1070, 113] on label "False" at bounding box center [1119, 87] width 134 height 52
click at [1070, 96] on input "False" at bounding box center [1073, 88] width 17 height 14
radio input "true"
click at [911, 214] on input "True" at bounding box center [911, 207] width 17 height 14
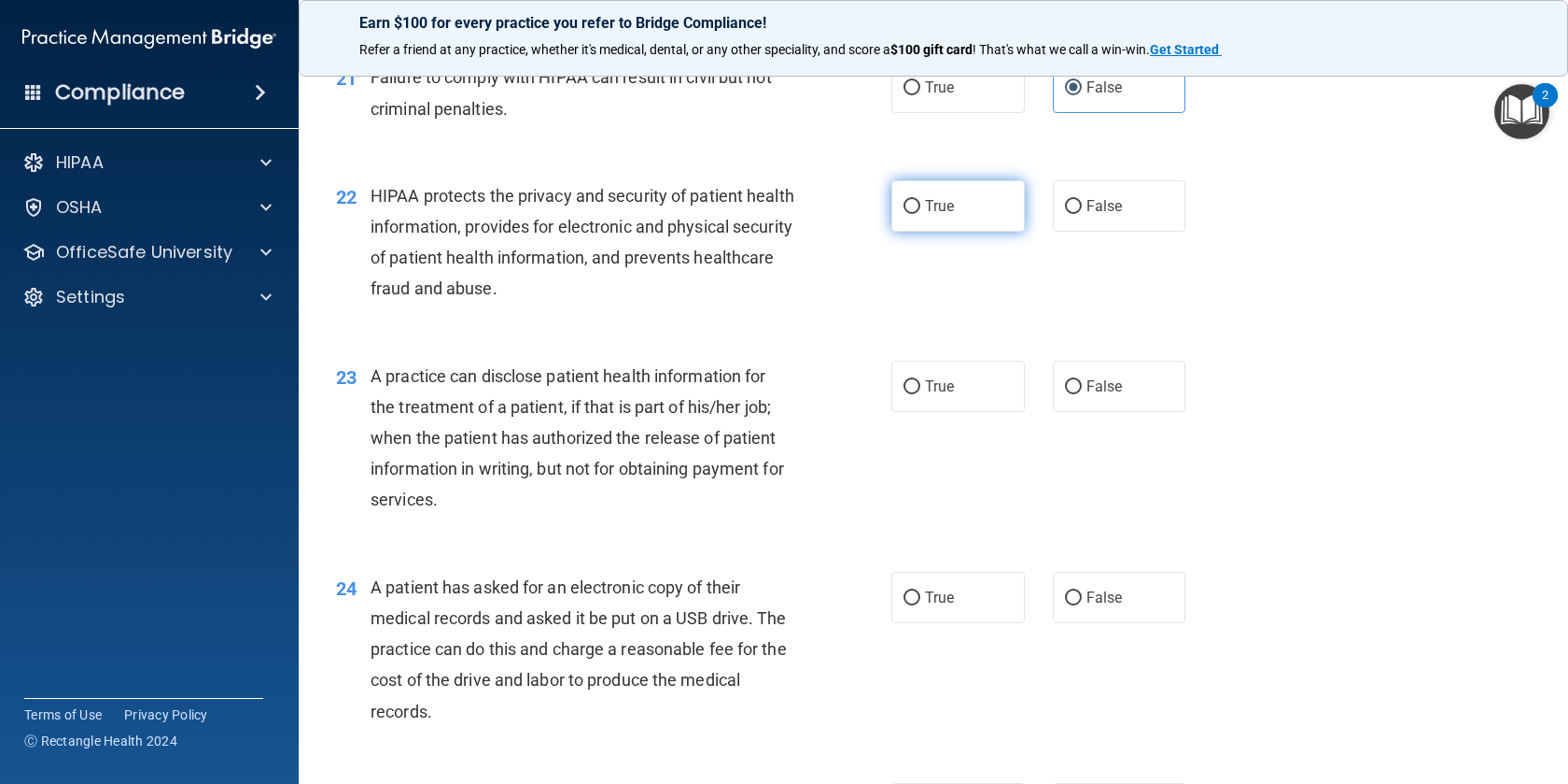
radio input "true"
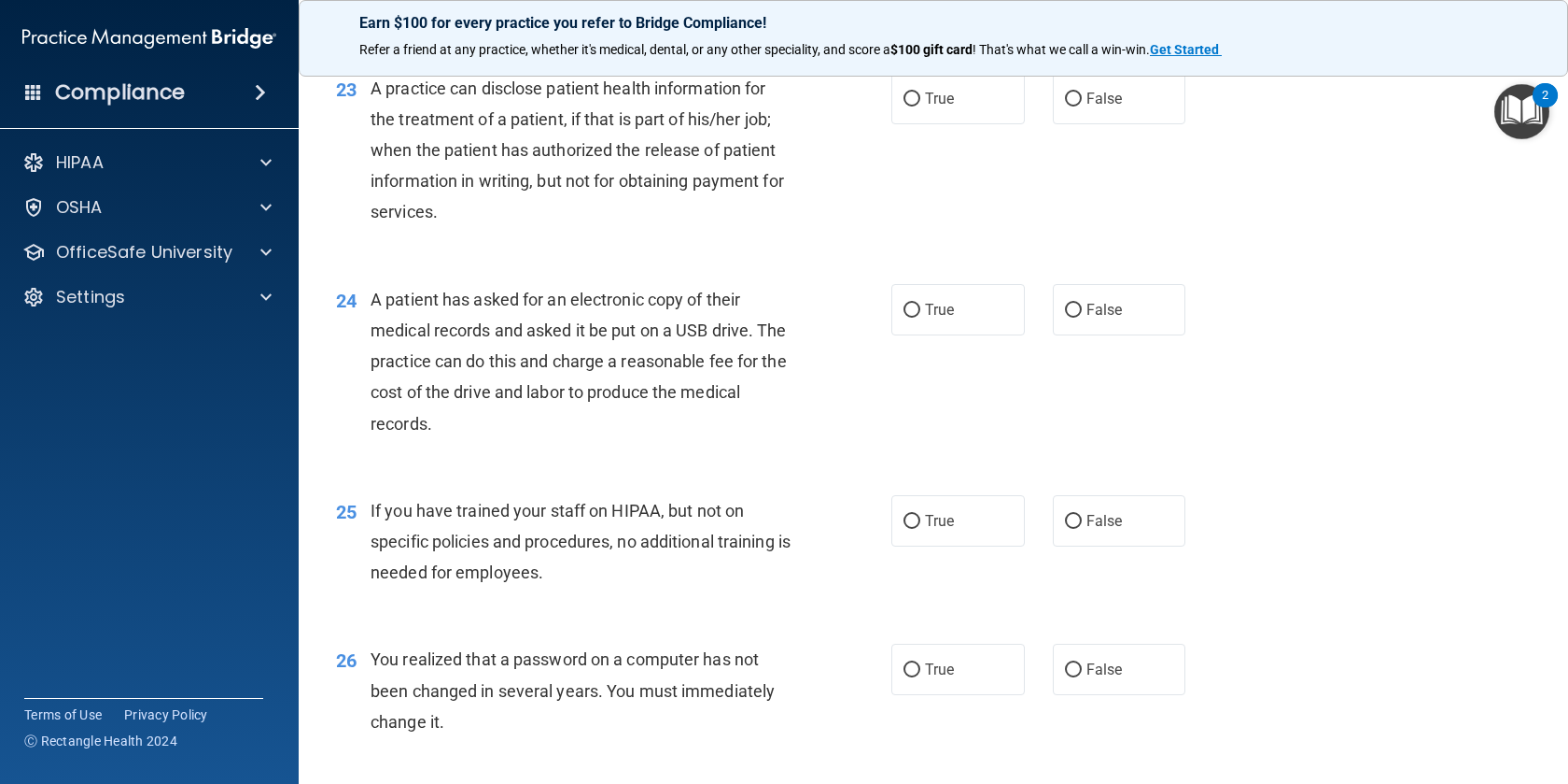
scroll to position [3336, 0]
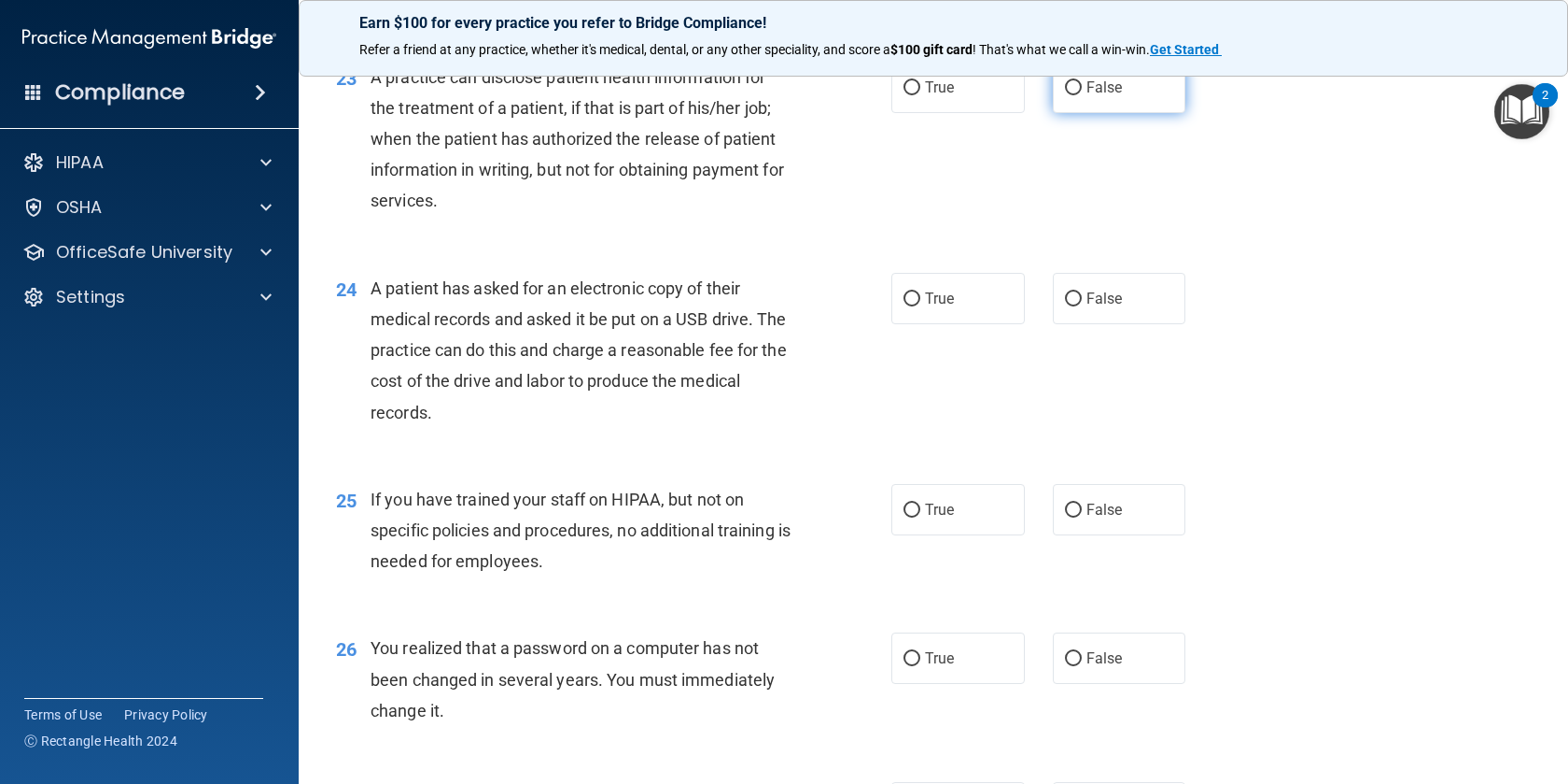
click at [1077, 96] on input "False" at bounding box center [1073, 88] width 17 height 14
radio input "true"
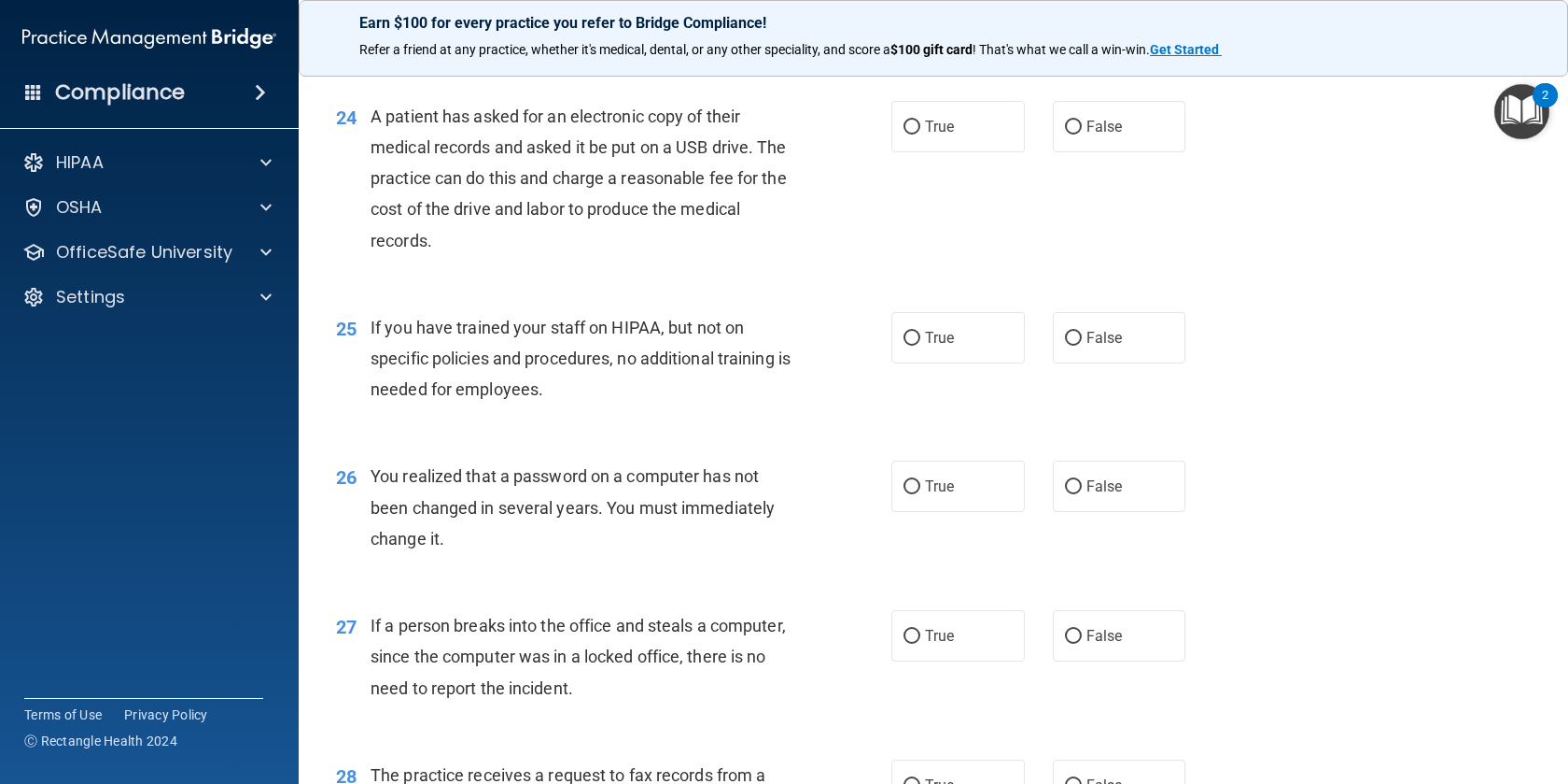
scroll to position [3521, 0]
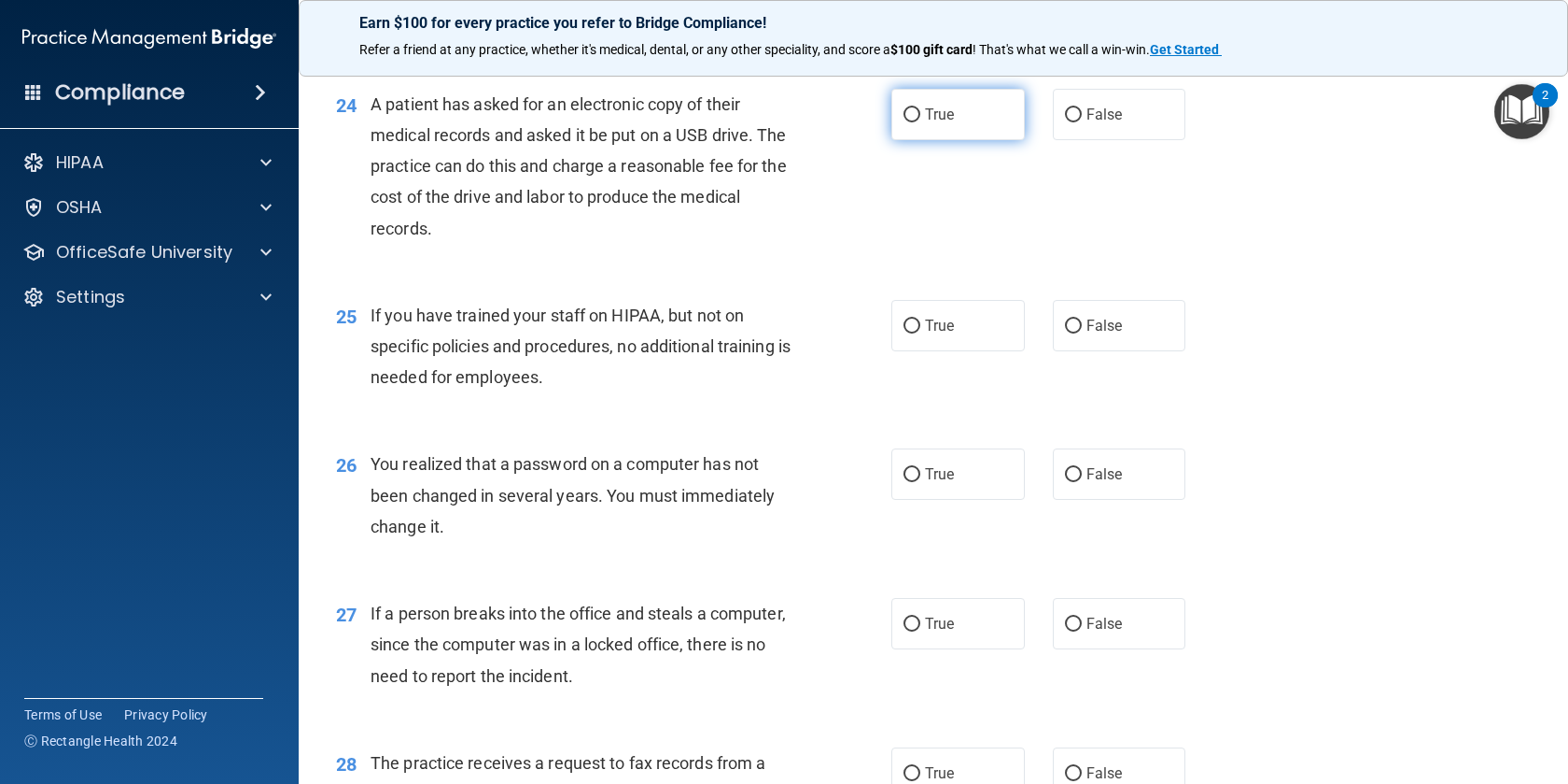
click at [916, 122] on input "True" at bounding box center [911, 115] width 17 height 14
radio input "true"
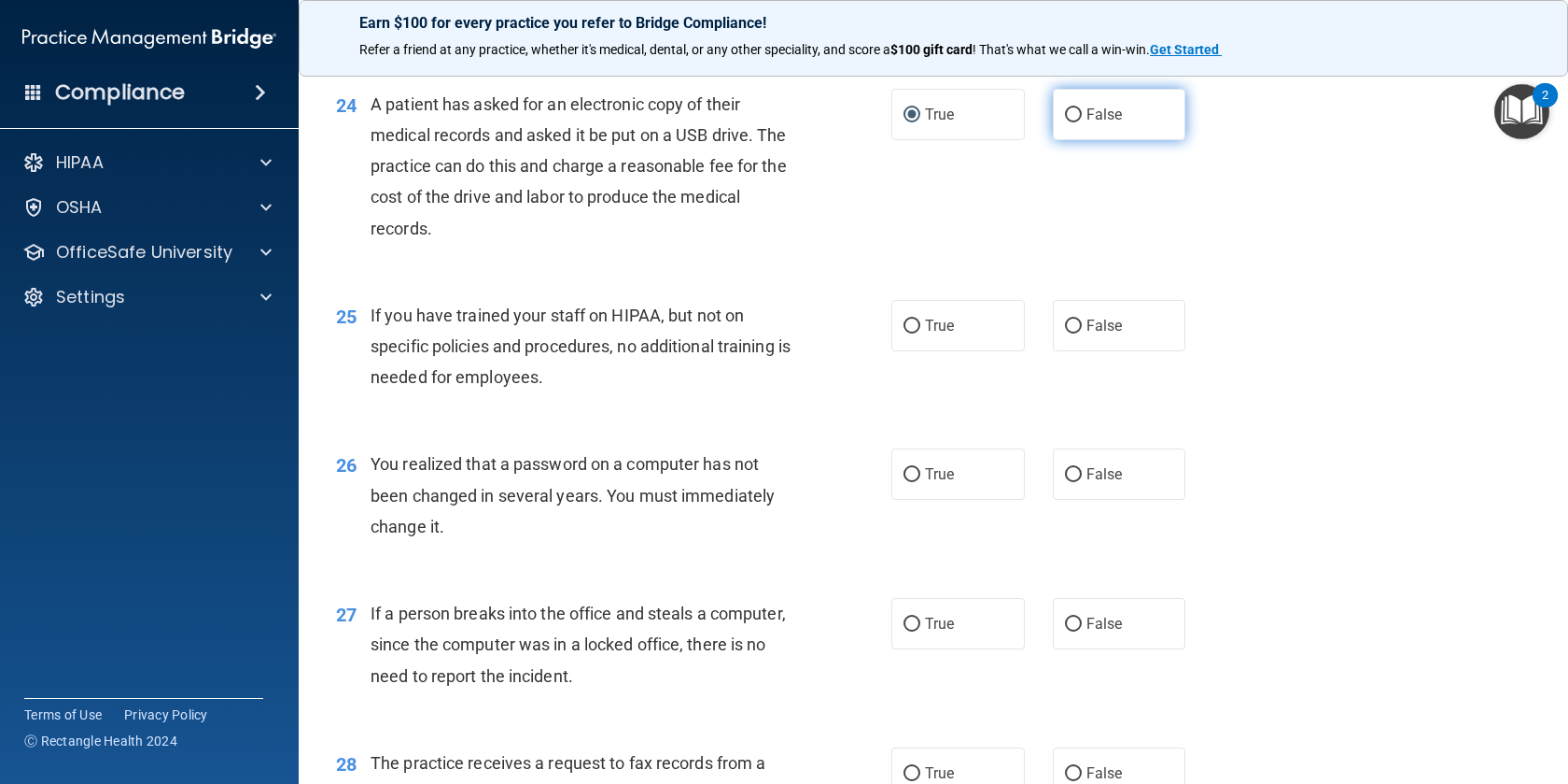
click at [1075, 122] on input "False" at bounding box center [1073, 115] width 17 height 14
radio input "true"
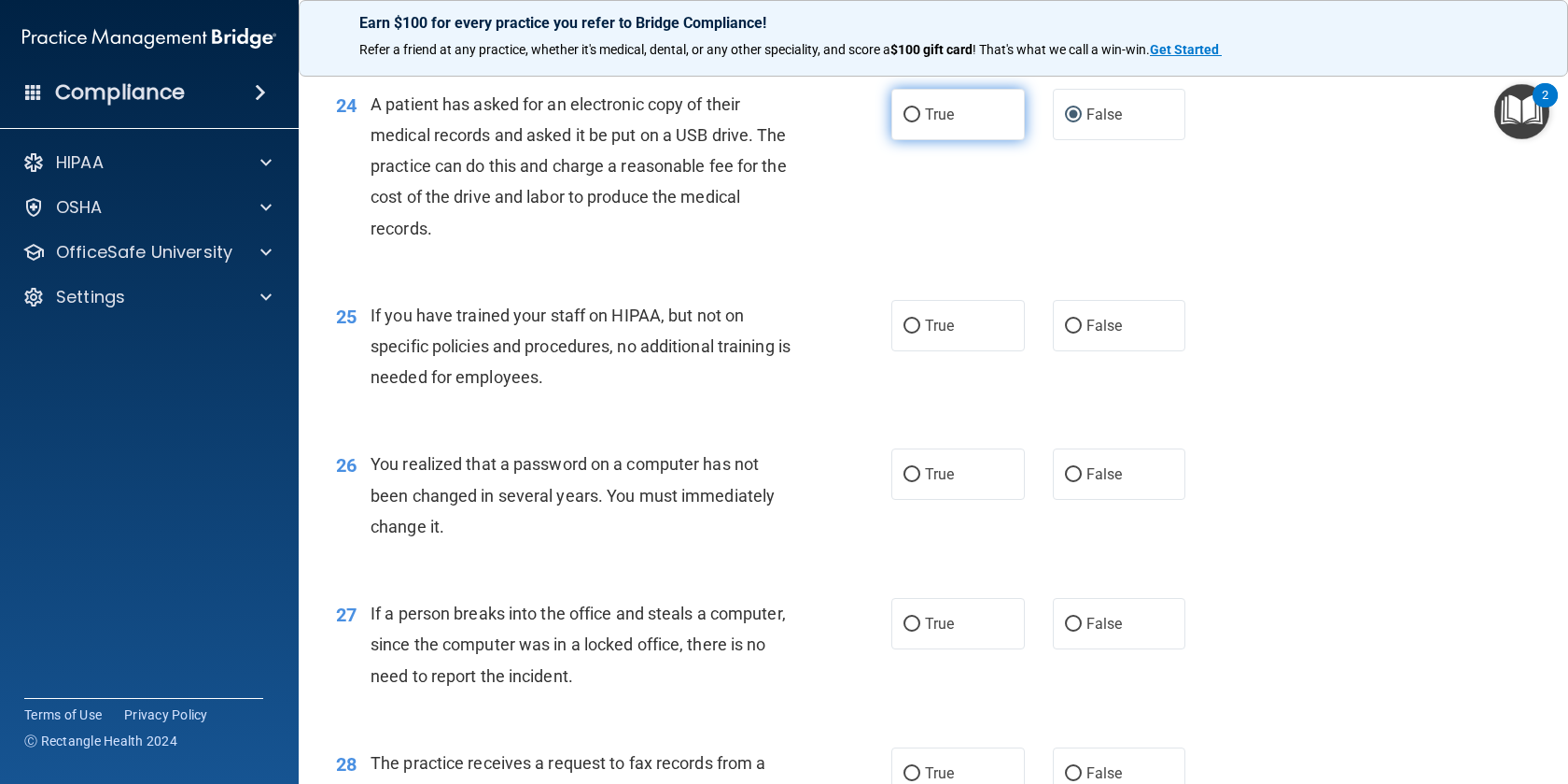
click at [943, 123] on span "True" at bounding box center [940, 114] width 29 height 18
click at [920, 122] on input "True" at bounding box center [911, 115] width 17 height 14
radio input "true"
radio input "false"
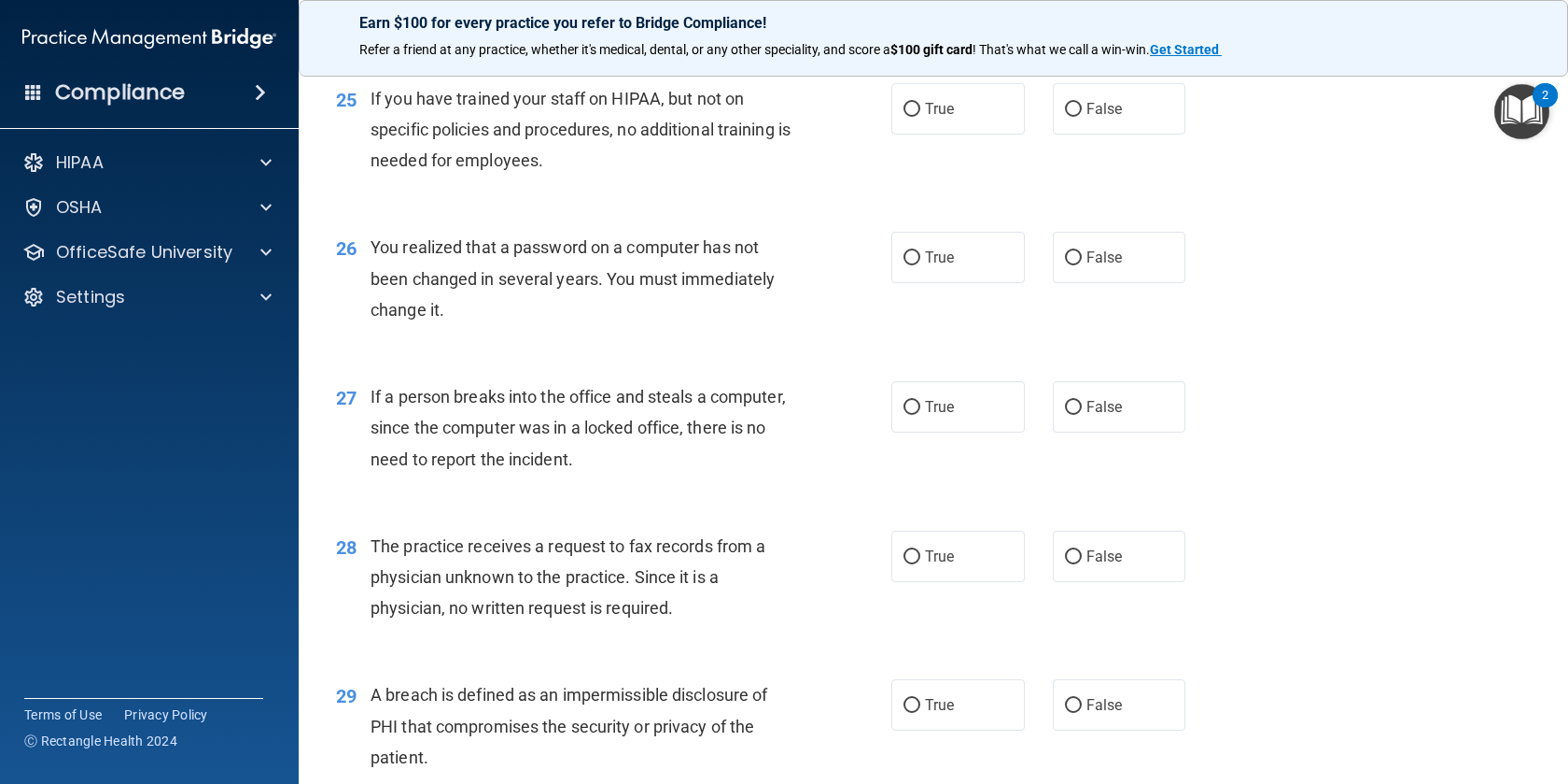
scroll to position [3743, 0]
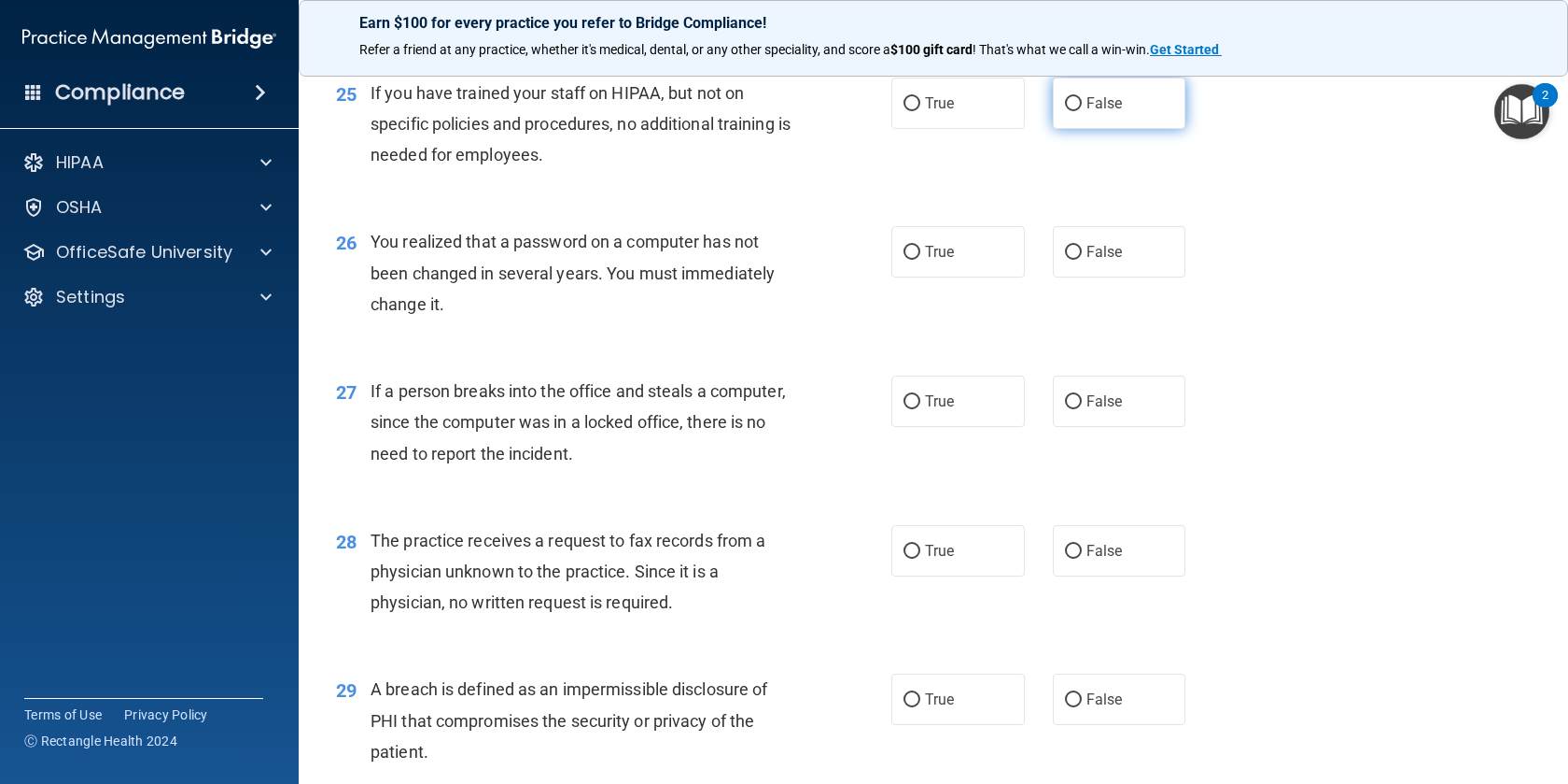
click at [1087, 112] on span "False" at bounding box center [1105, 103] width 36 height 18
click at [1082, 111] on input "False" at bounding box center [1073, 103] width 17 height 14
radio input "true"
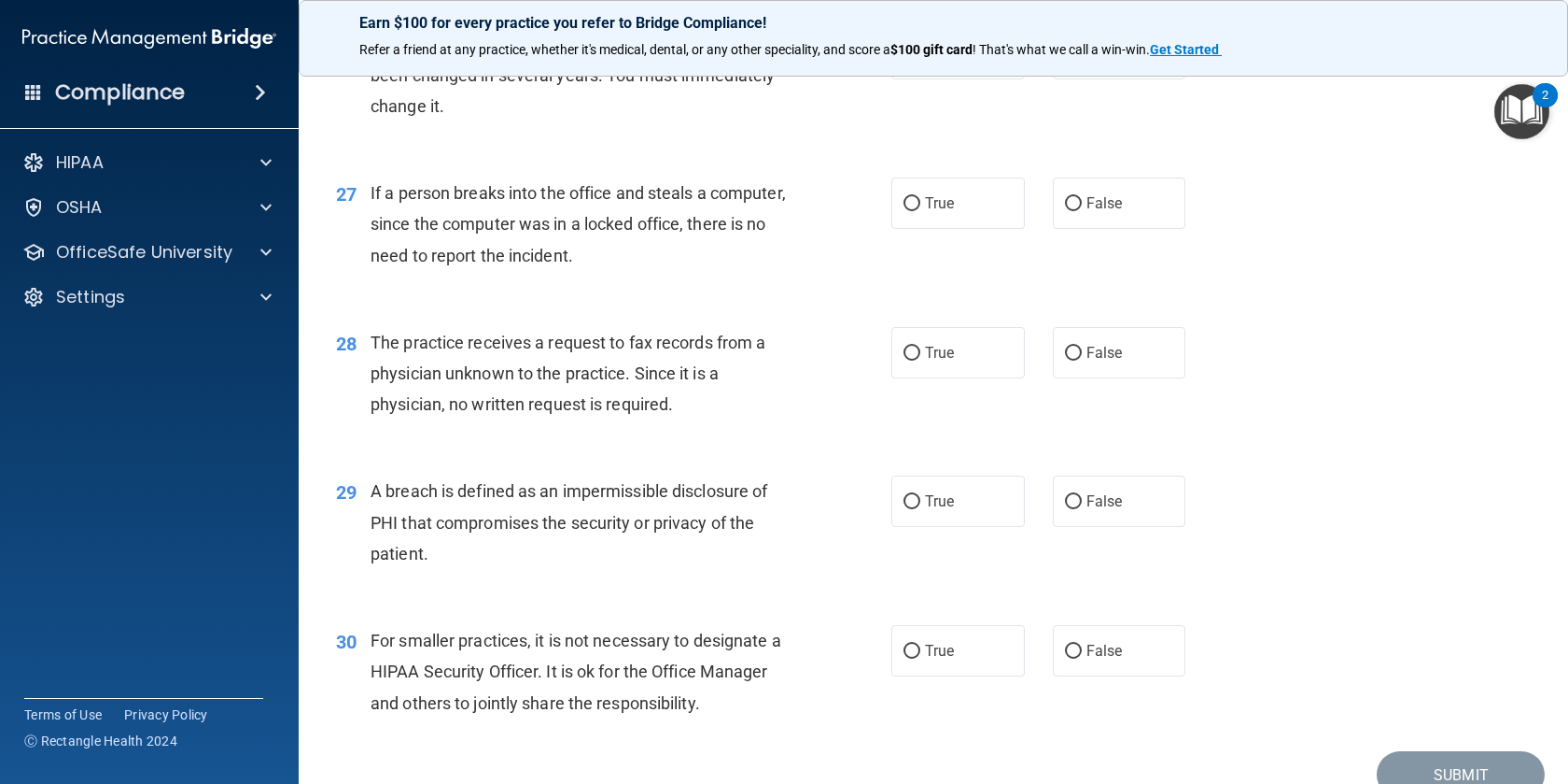
scroll to position [3943, 0]
click at [928, 60] on span "True" at bounding box center [940, 51] width 29 height 18
click at [920, 59] on input "True" at bounding box center [911, 52] width 17 height 14
radio input "true"
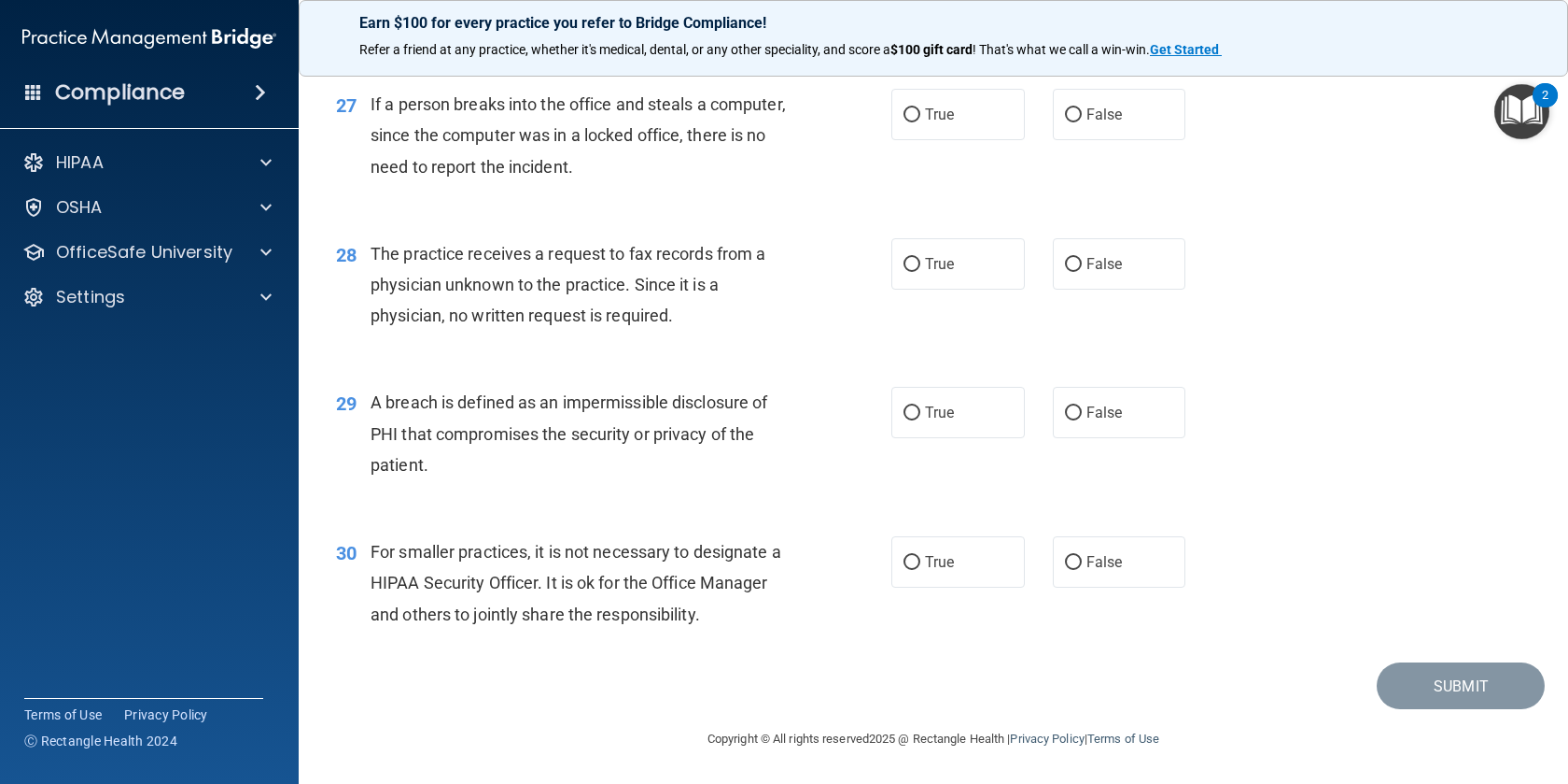
scroll to position [4092, 0]
click at [1087, 118] on span "False" at bounding box center [1105, 114] width 36 height 18
click at [1082, 118] on input "False" at bounding box center [1073, 115] width 17 height 14
radio input "true"
click at [1076, 264] on input "False" at bounding box center [1073, 265] width 17 height 14
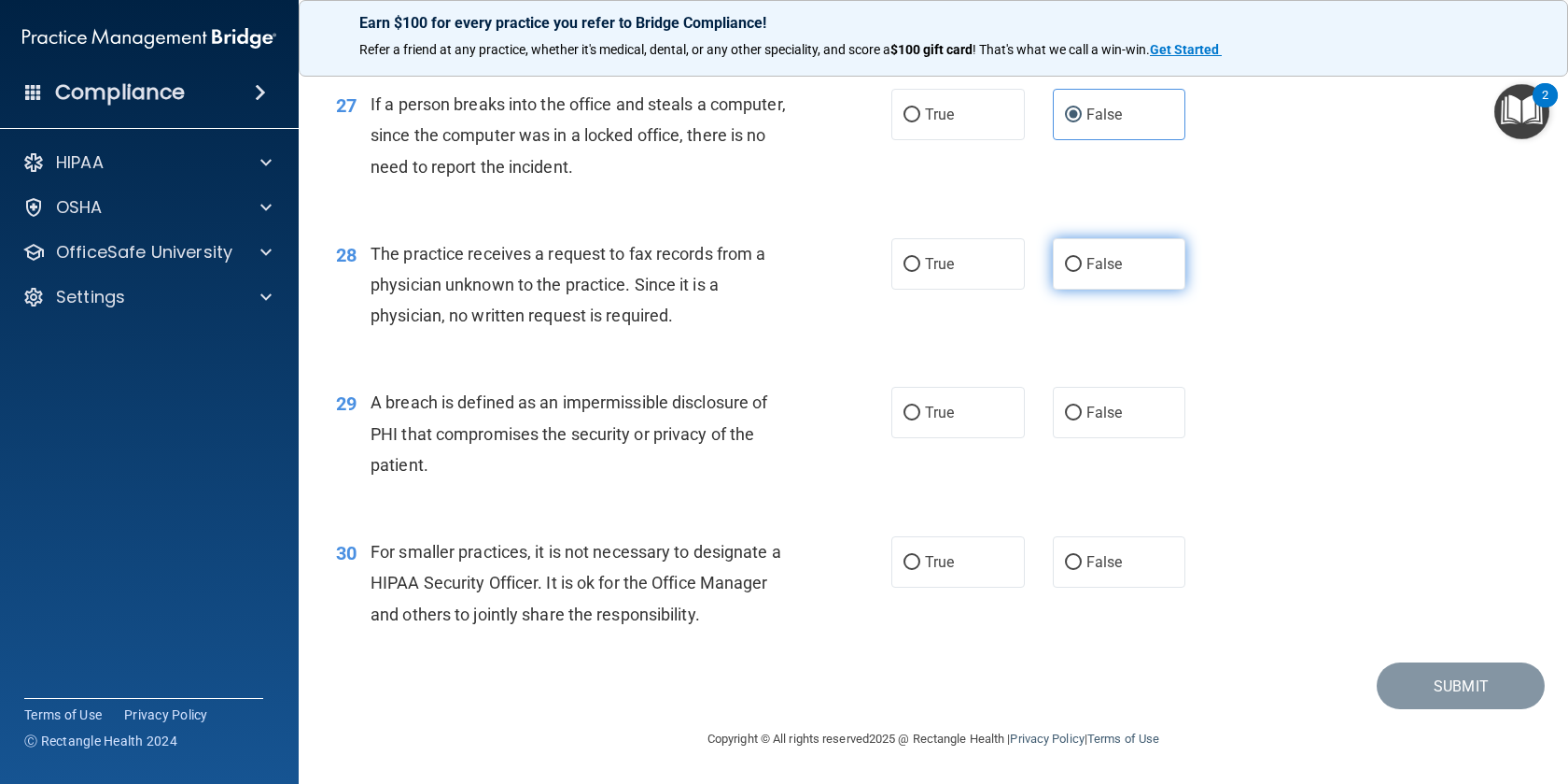
radio input "true"
click at [944, 421] on span "True" at bounding box center [940, 412] width 29 height 18
click at [920, 421] on input "True" at bounding box center [911, 413] width 17 height 14
radio input "true"
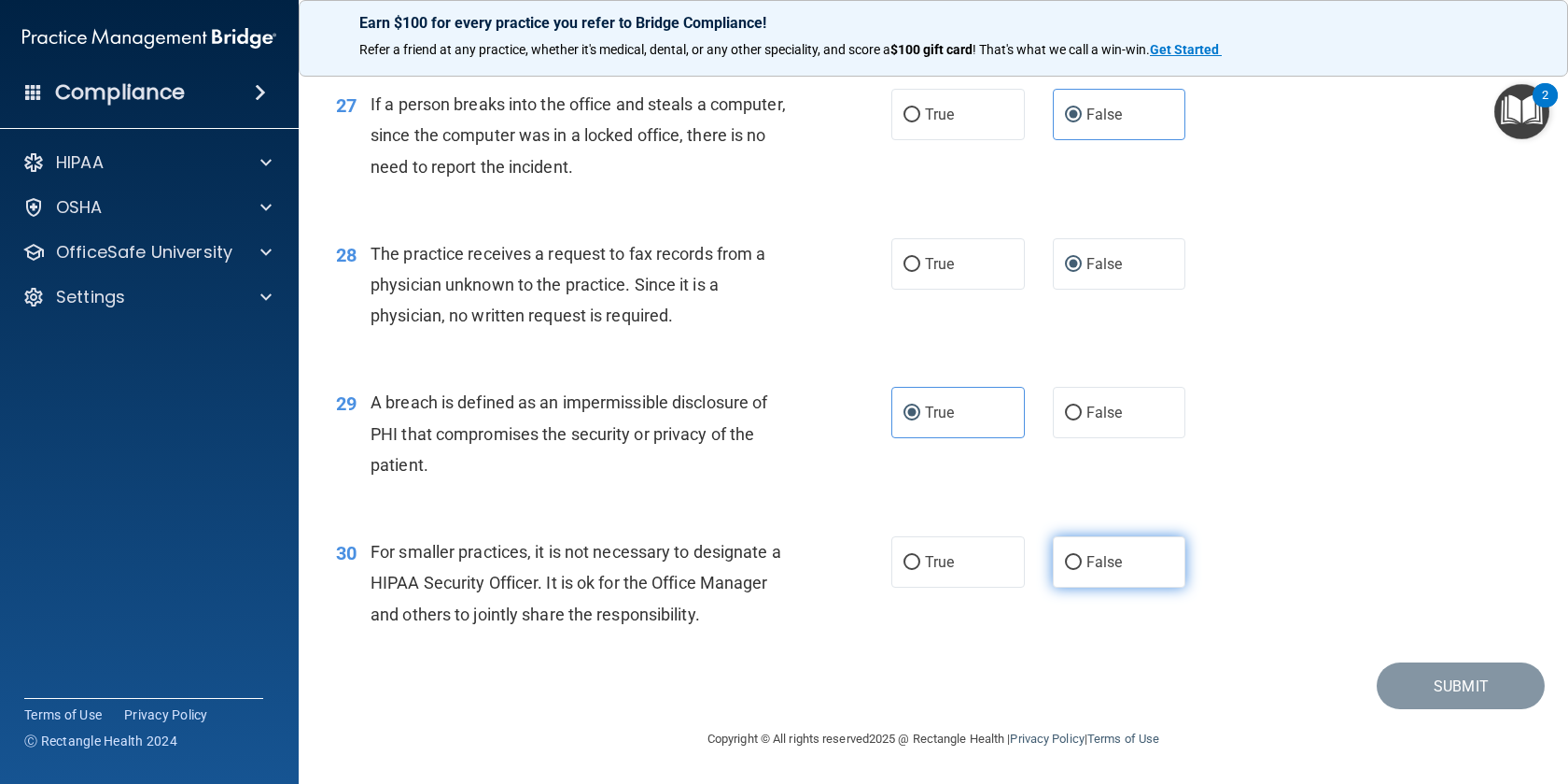
click at [1075, 556] on input "False" at bounding box center [1073, 562] width 17 height 14
radio input "true"
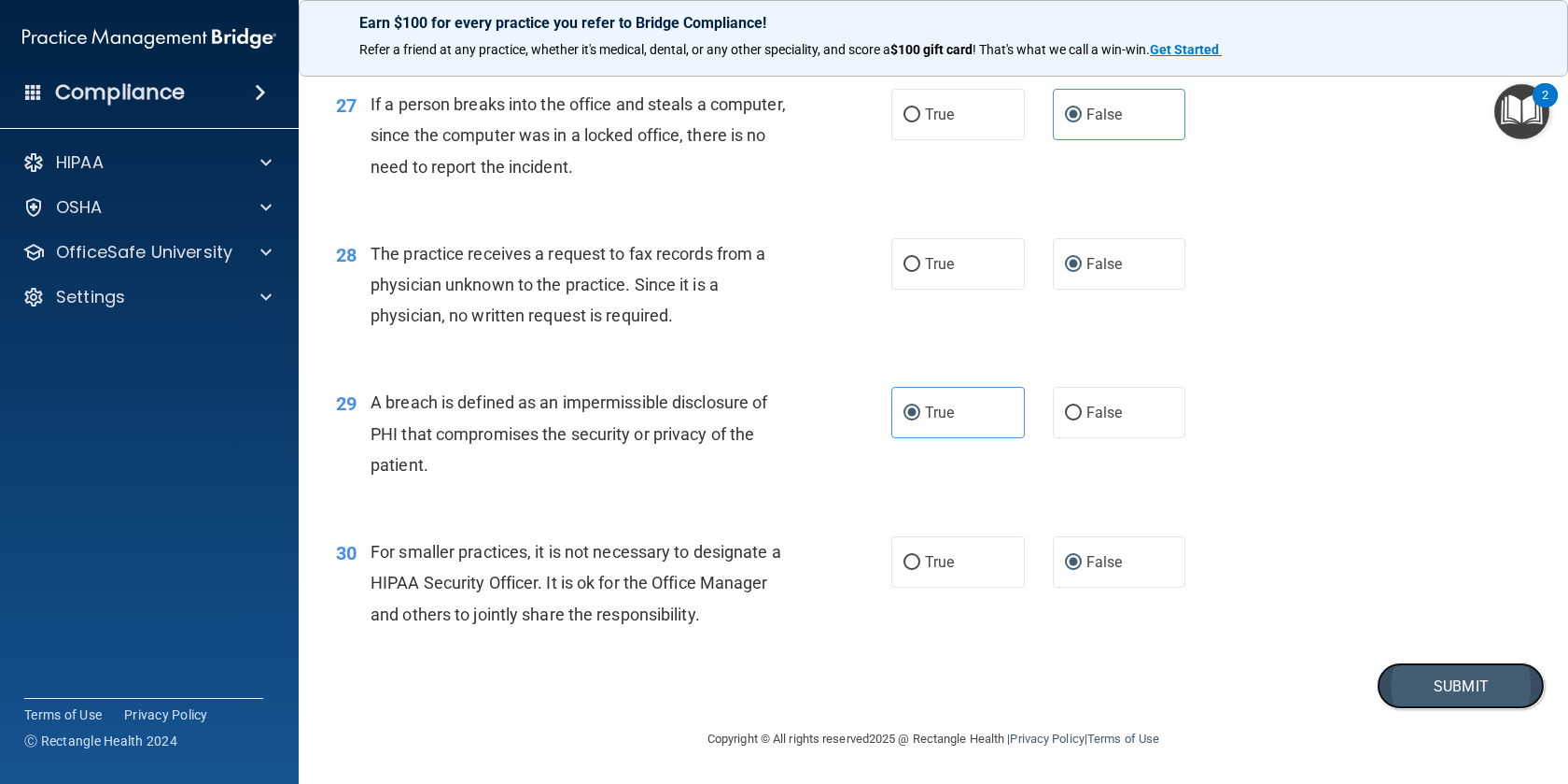
click at [1434, 685] on button "Submit" at bounding box center [1461, 685] width 168 height 48
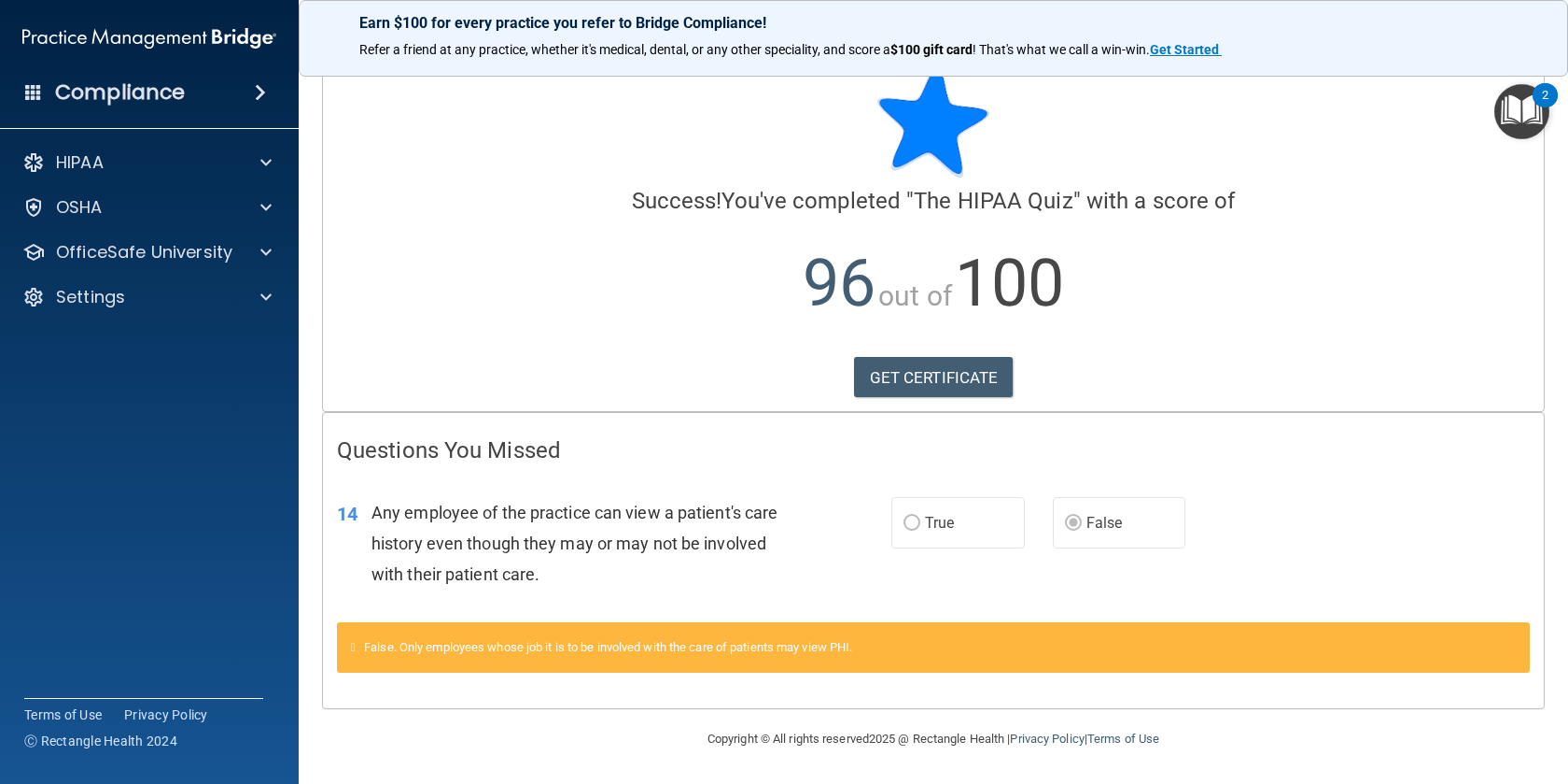
scroll to position [27, 0]
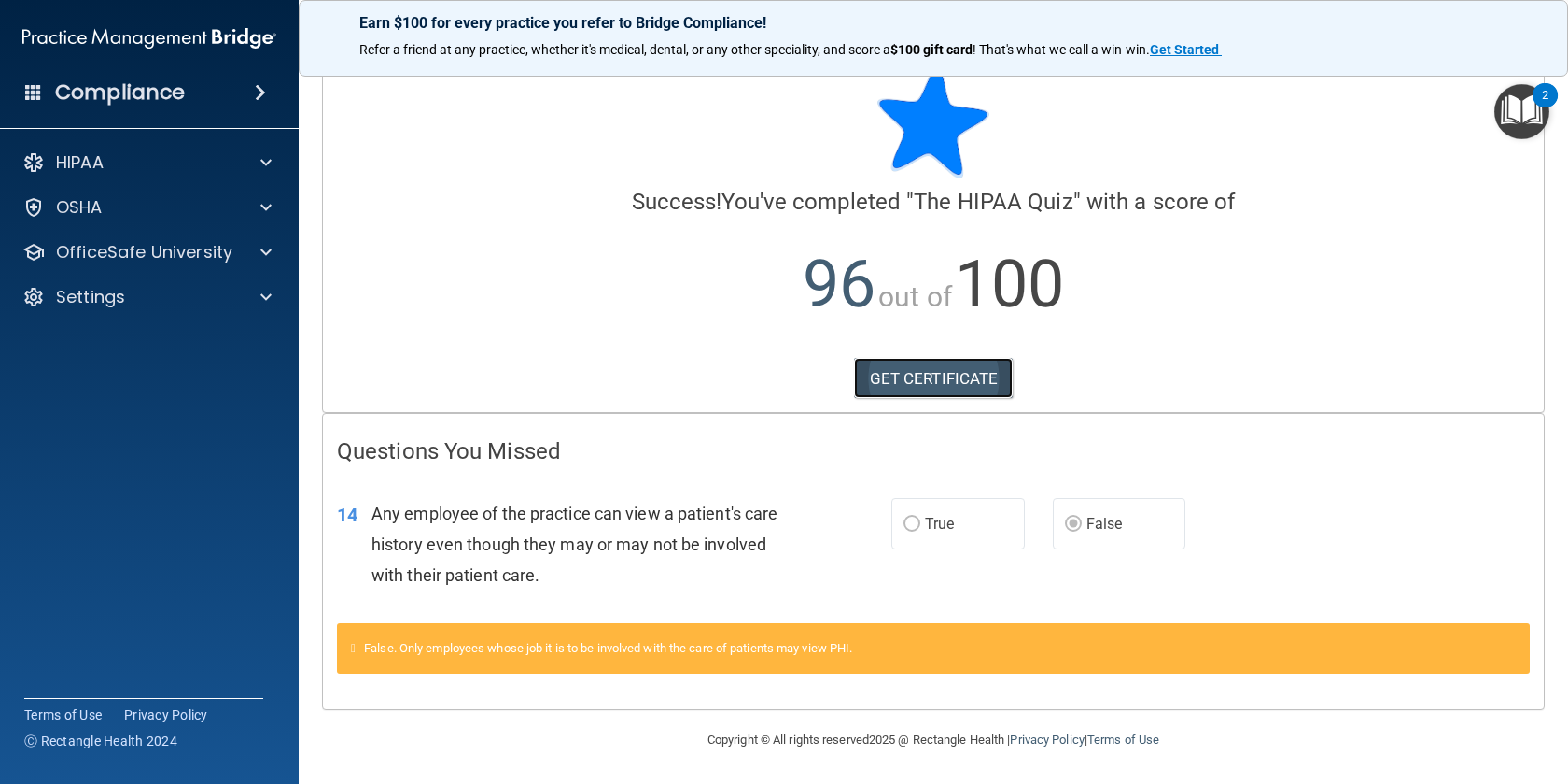
click at [927, 379] on link "GET CERTIFICATE" at bounding box center [934, 378] width 160 height 41
click at [268, 246] on span at bounding box center [265, 252] width 11 height 22
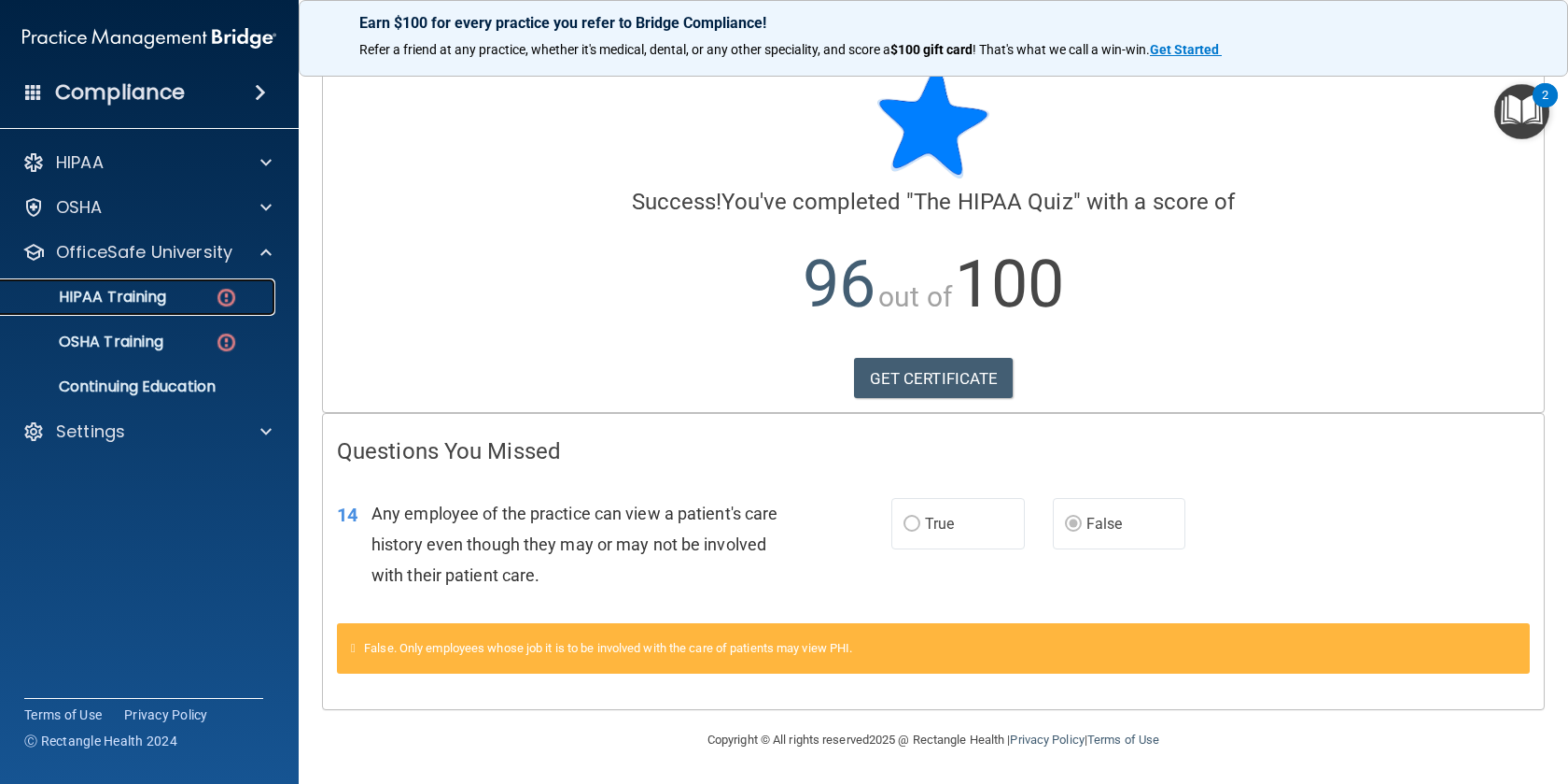
click at [230, 298] on img at bounding box center [226, 298] width 23 height 23
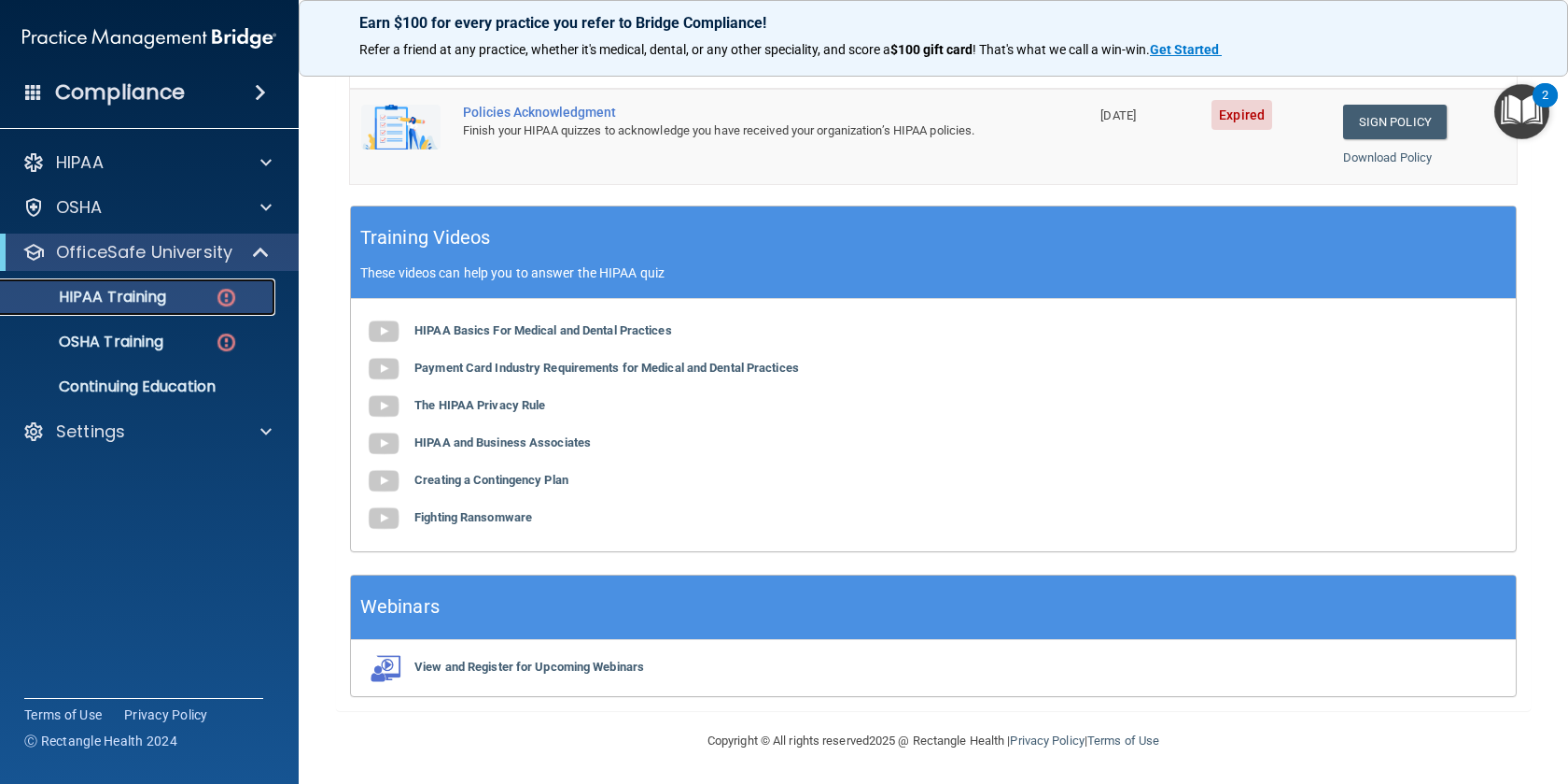
scroll to position [622, 0]
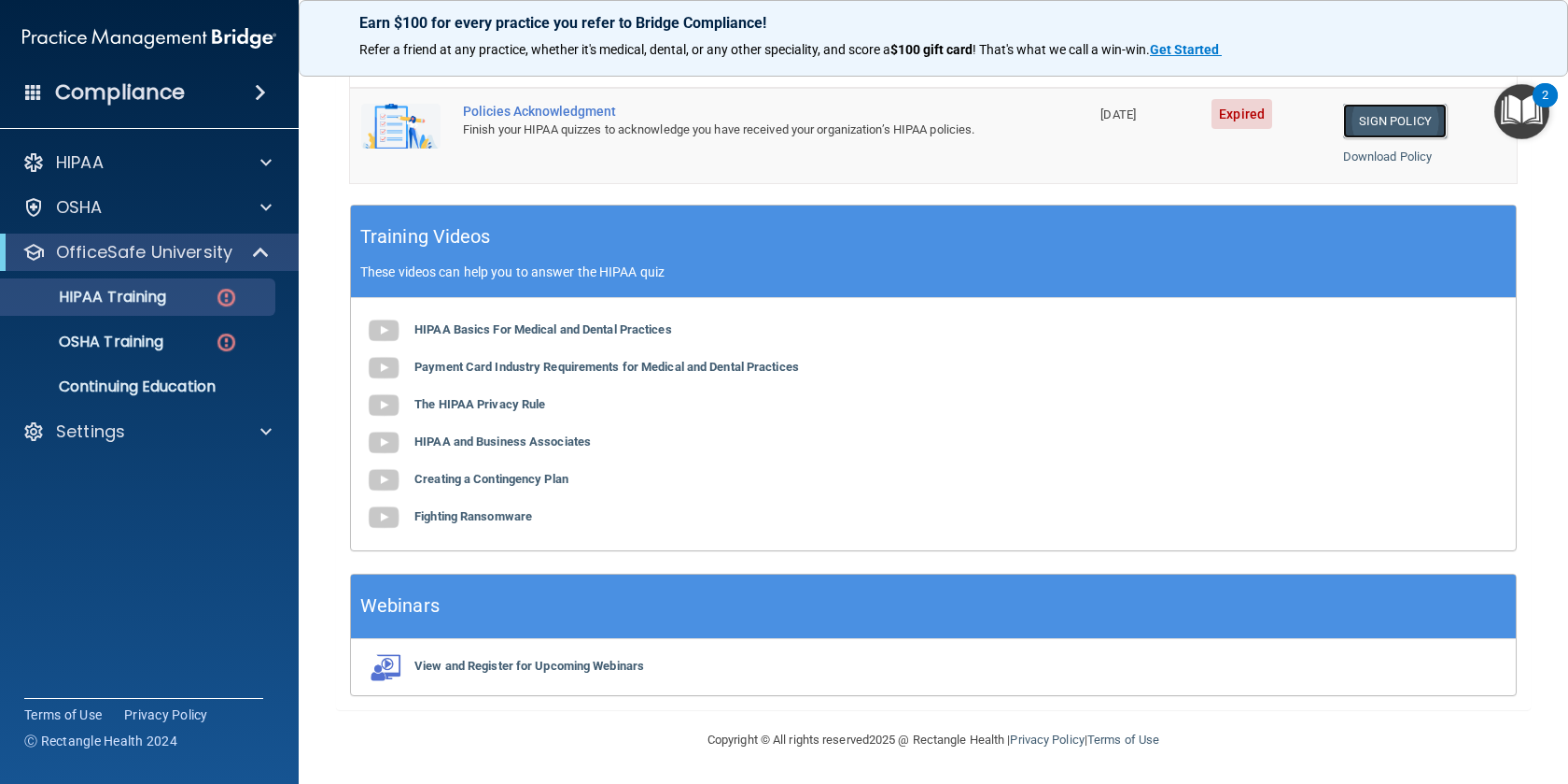
click at [1386, 125] on link "Sign Policy" at bounding box center [1395, 120] width 103 height 34
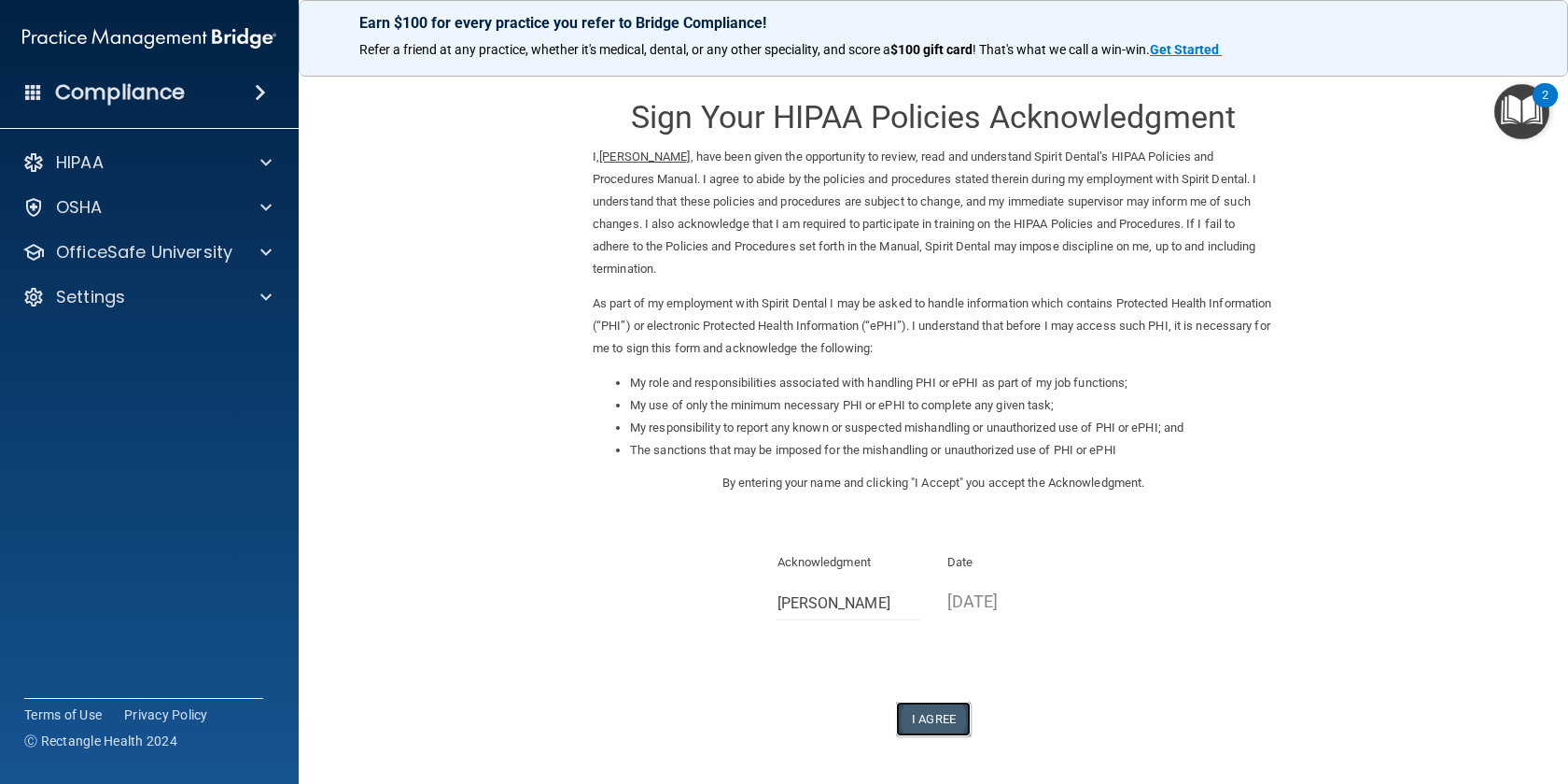
click at [935, 701] on button "I Agree" at bounding box center [933, 718] width 75 height 34
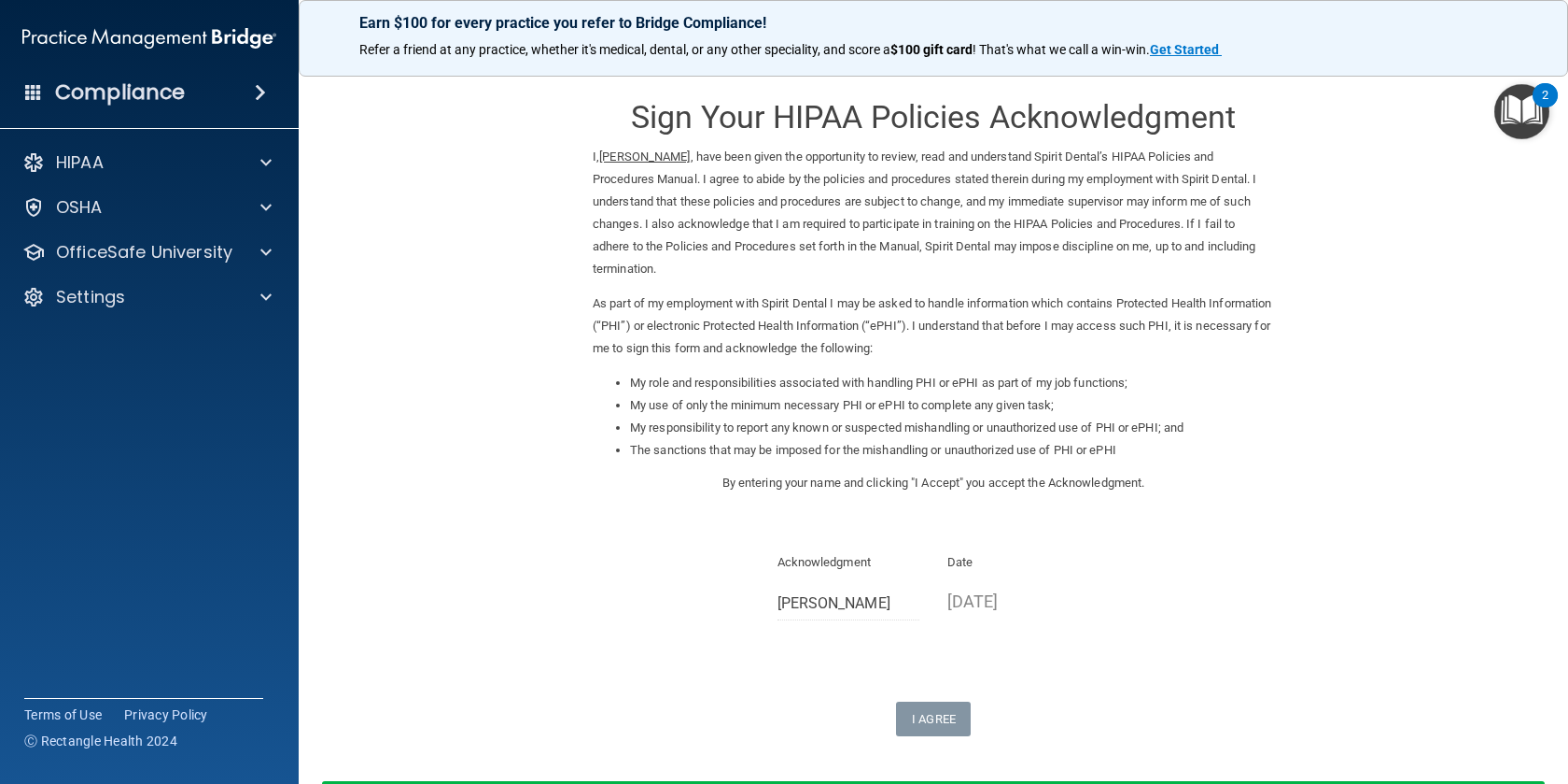
scroll to position [122, 0]
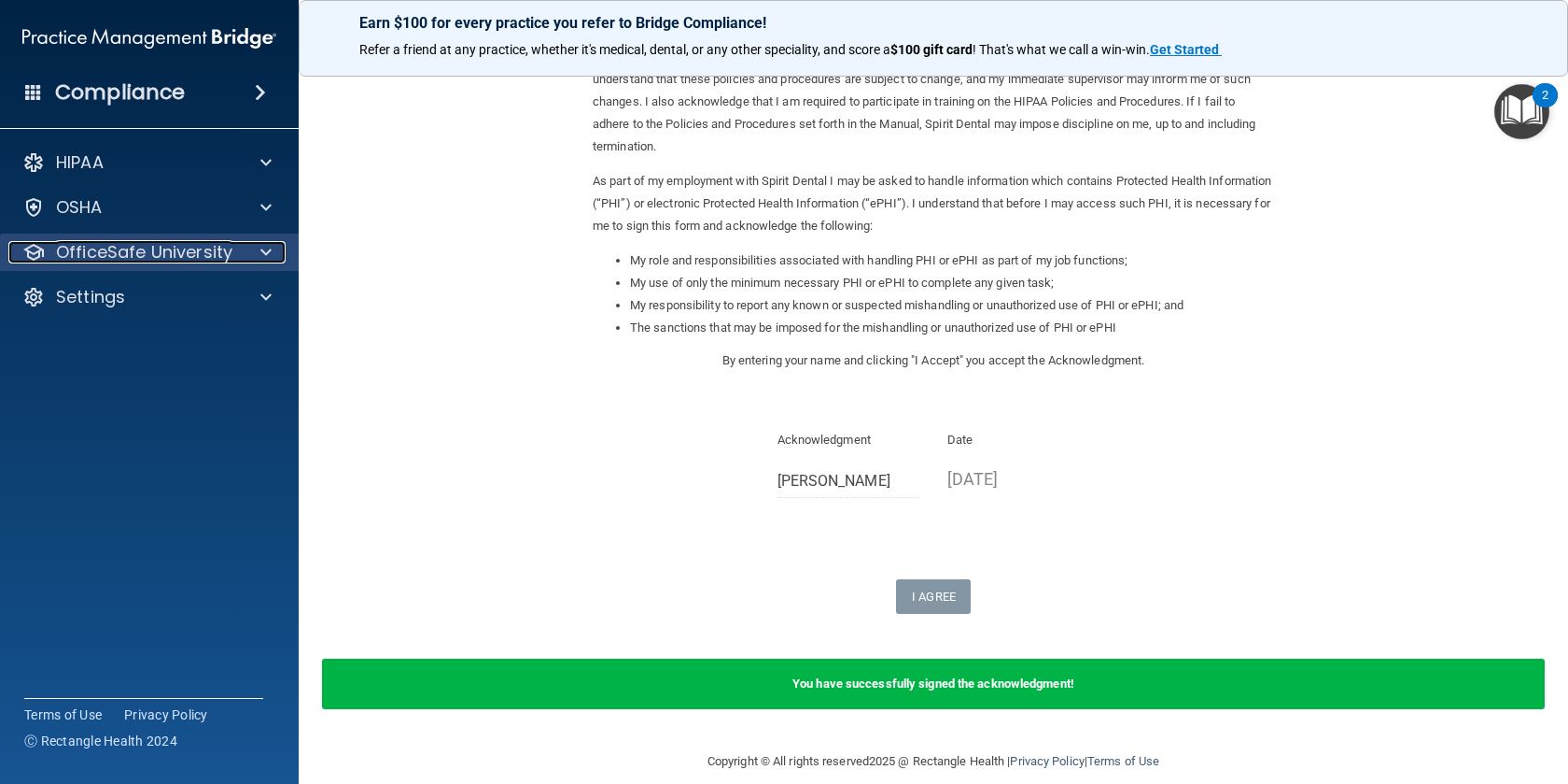
click at [171, 253] on p "OfficeSafe University" at bounding box center [143, 252] width 177 height 22
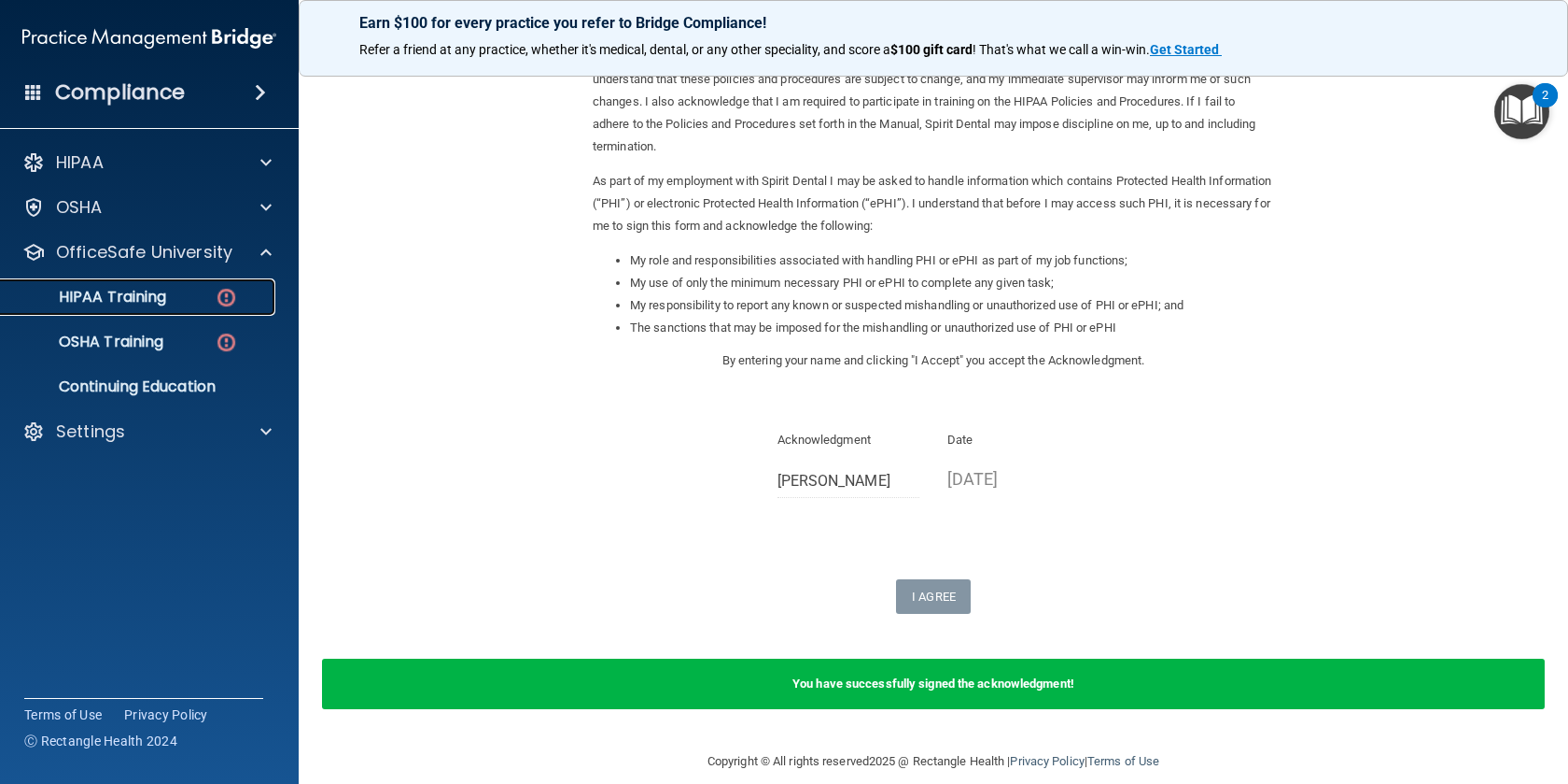
click at [199, 306] on div "HIPAA Training" at bounding box center [139, 297] width 255 height 19
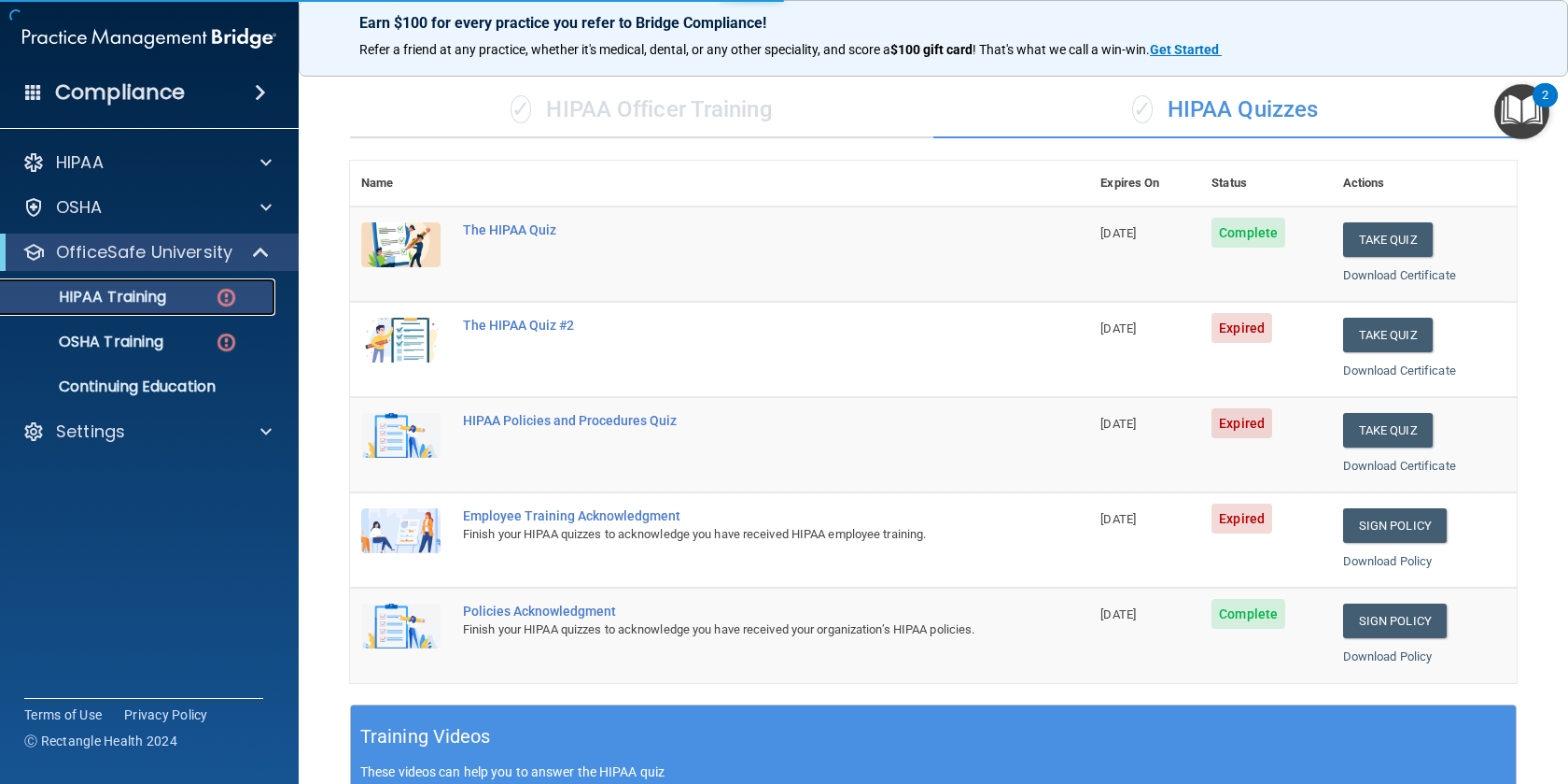
scroll to position [622, 0]
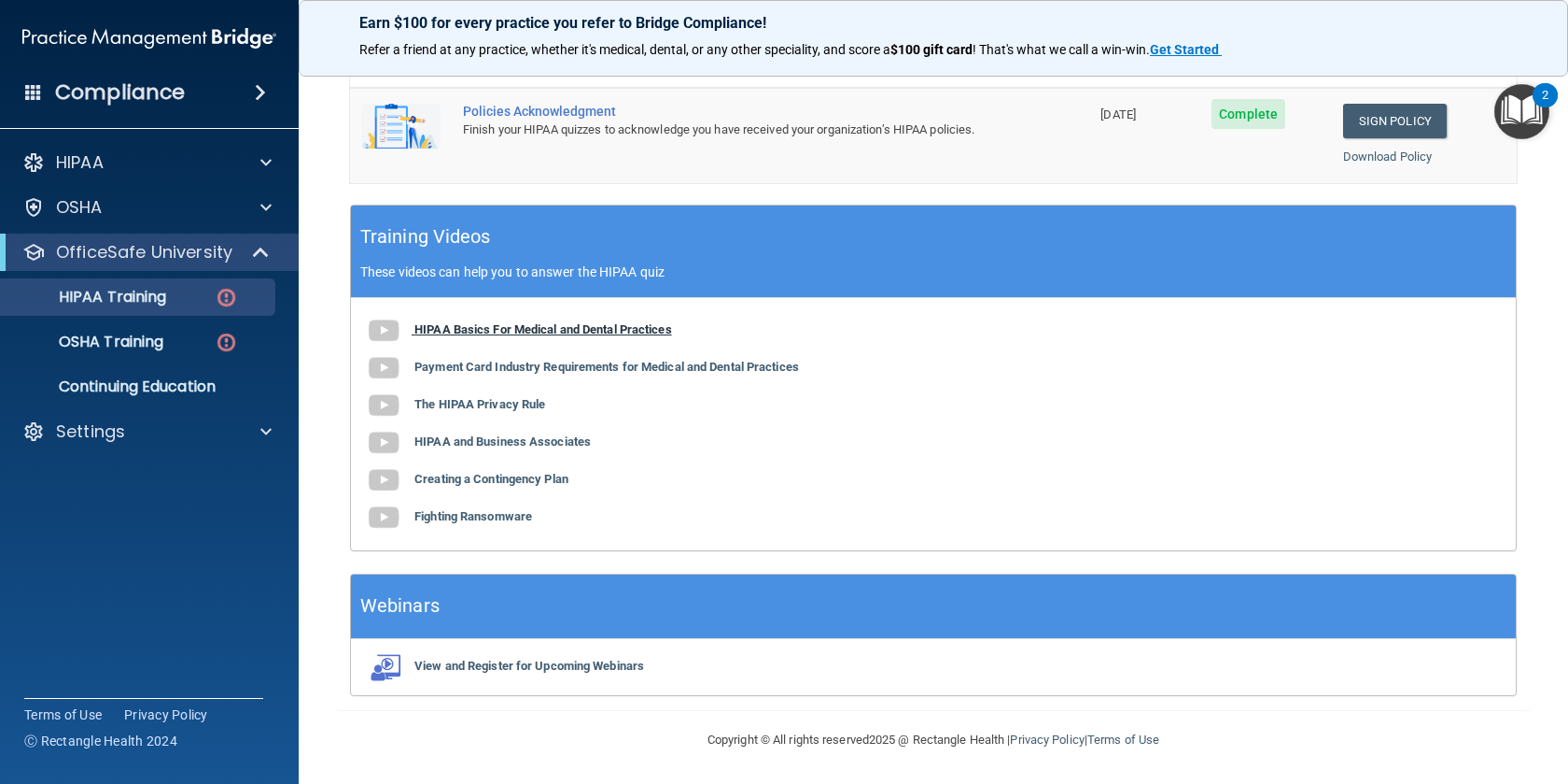
click at [458, 328] on b "HIPAA Basics For Medical and Dental Practices" at bounding box center [543, 329] width 258 height 14
click at [511, 368] on b "Payment Card Industry Requirements for Medical and Dental Practices" at bounding box center [607, 366] width 384 height 14
click at [575, 328] on b "HIPAA Basics For Medical and Dental Practices" at bounding box center [543, 329] width 258 height 14
click at [147, 336] on p "OSHA Training" at bounding box center [87, 342] width 151 height 19
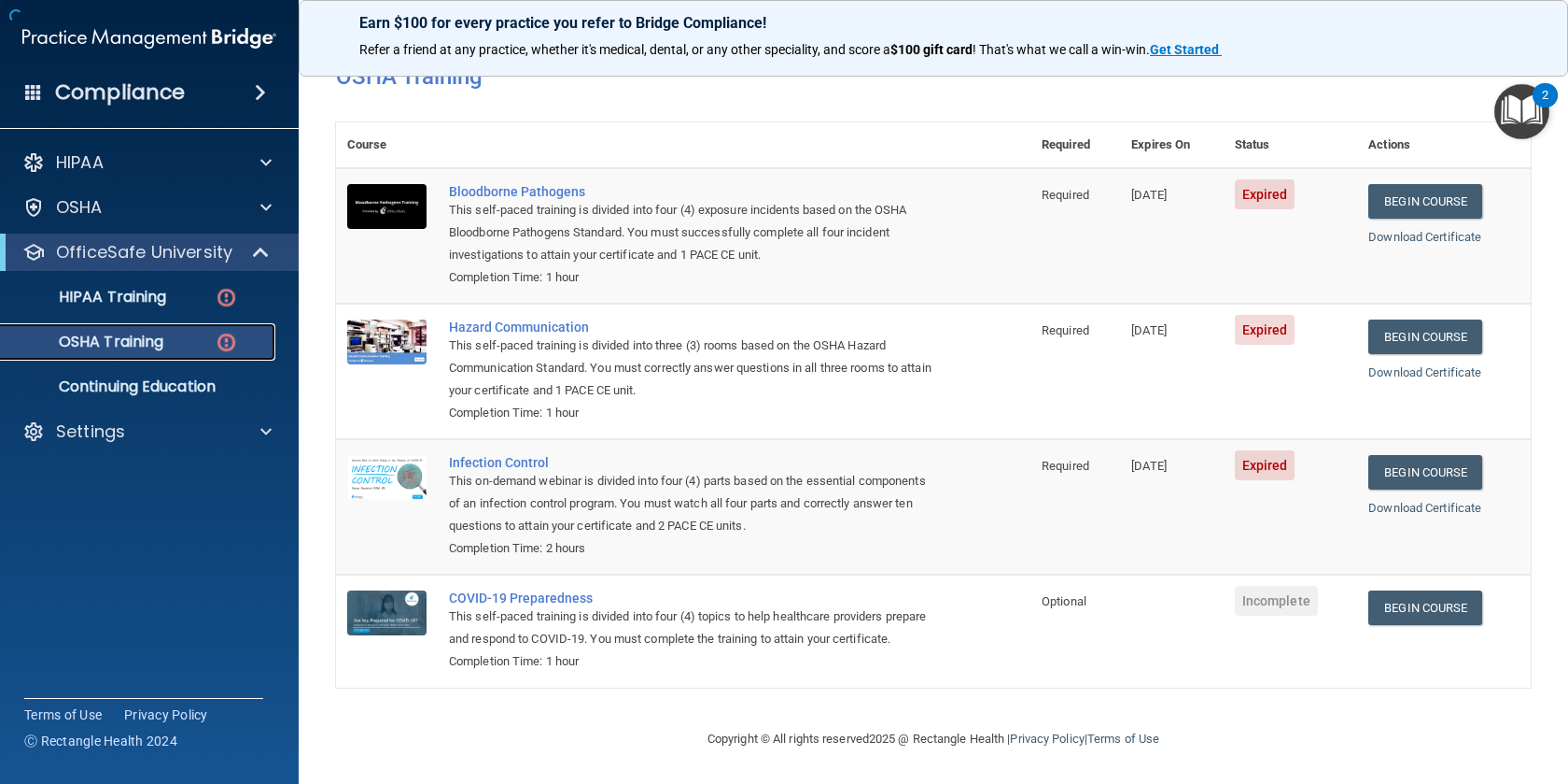
scroll to position [118, 0]
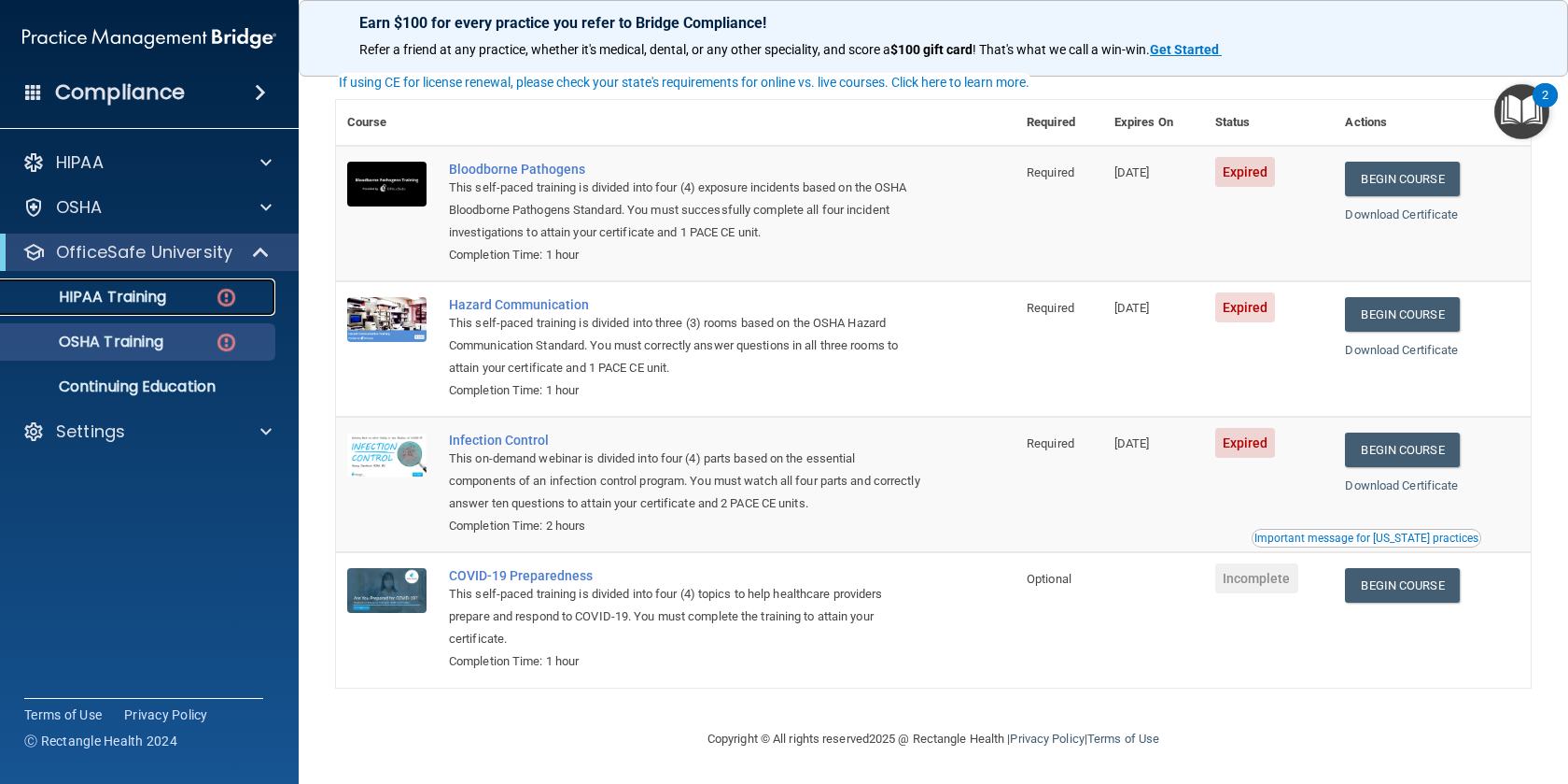
click at [191, 303] on div "HIPAA Training" at bounding box center [139, 297] width 255 height 19
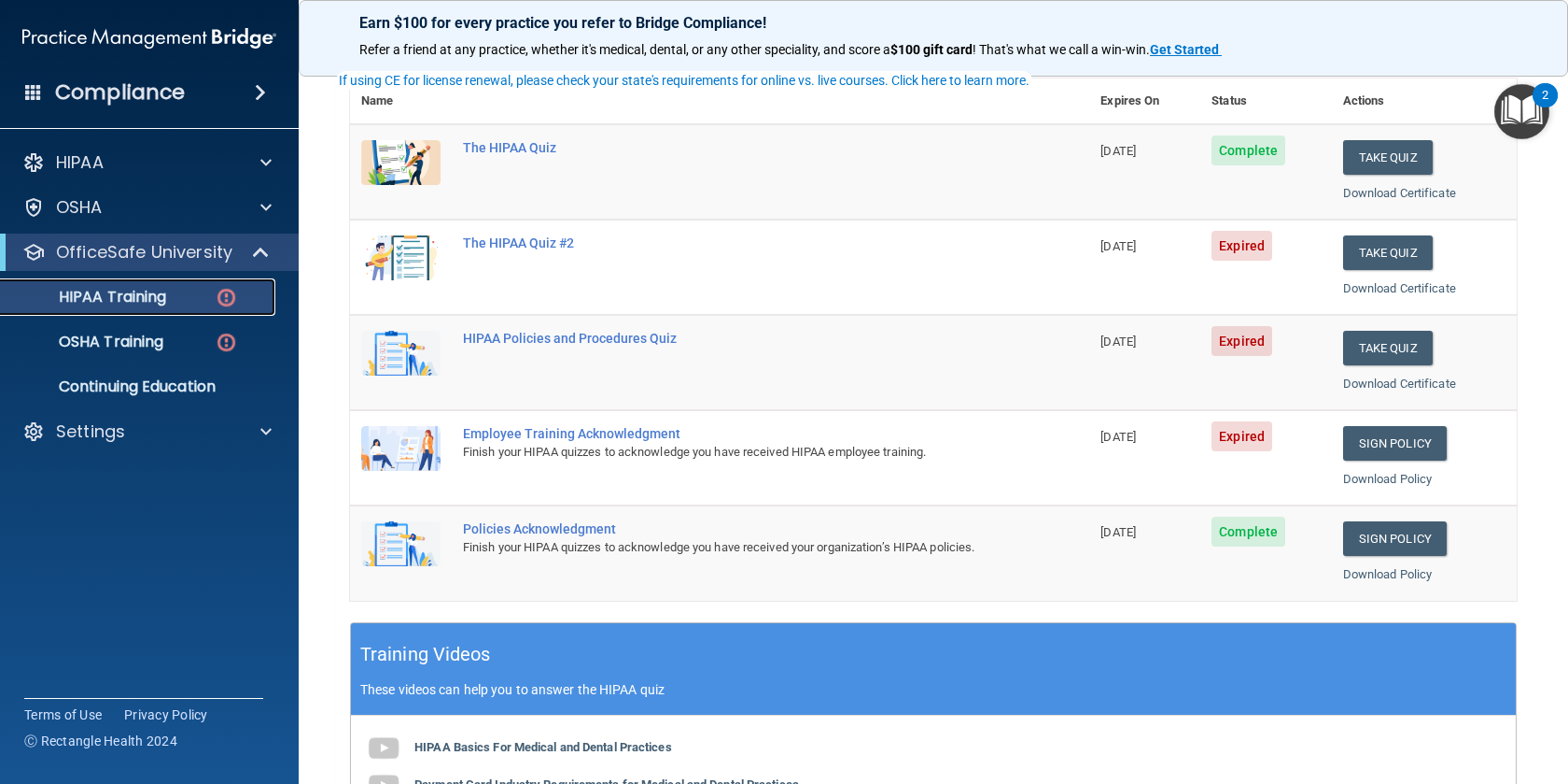
scroll to position [206, 0]
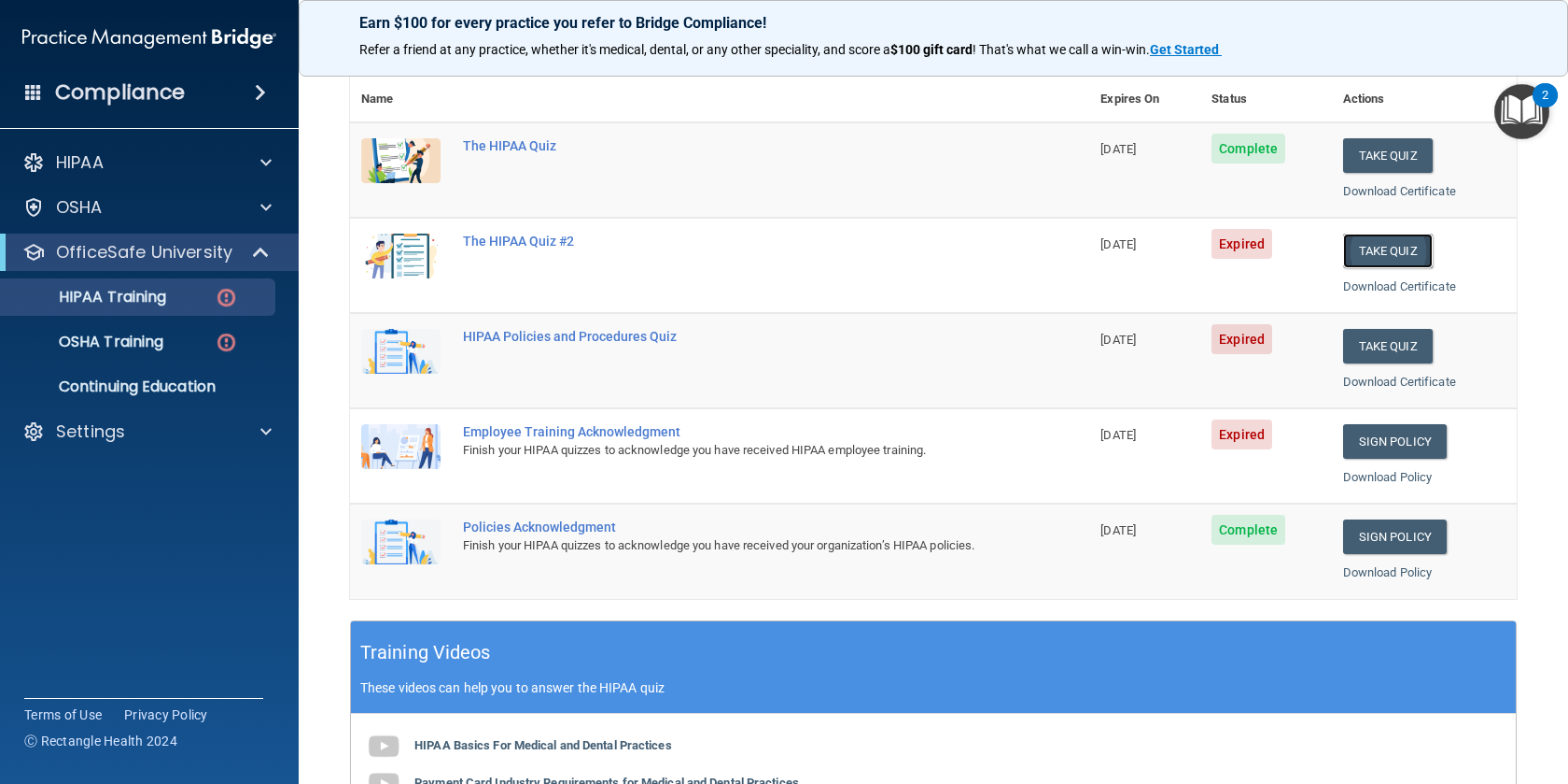
click at [1413, 246] on button "Take Quiz" at bounding box center [1388, 250] width 90 height 34
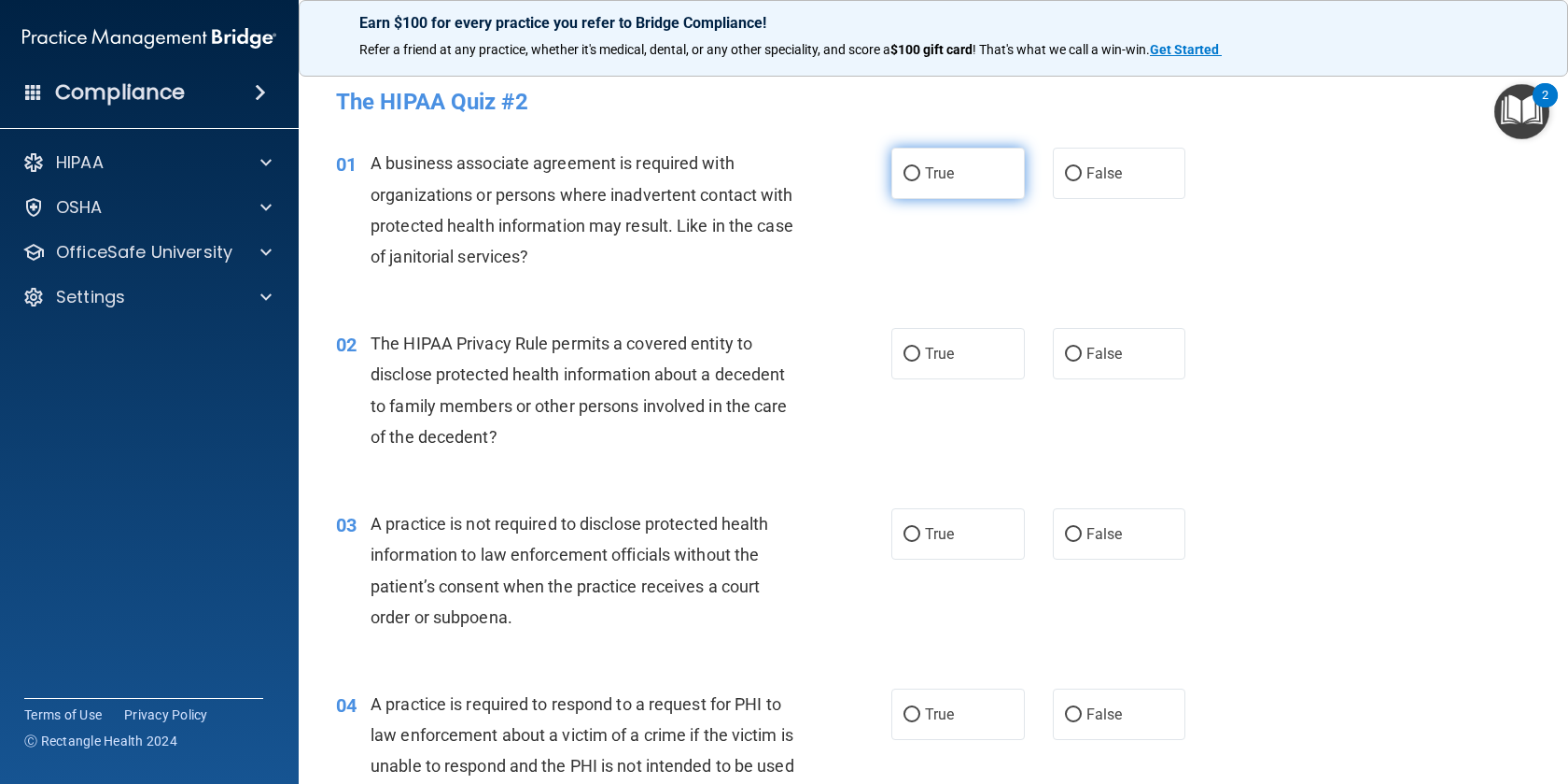
click at [916, 173] on input "True" at bounding box center [911, 174] width 17 height 14
radio input "true"
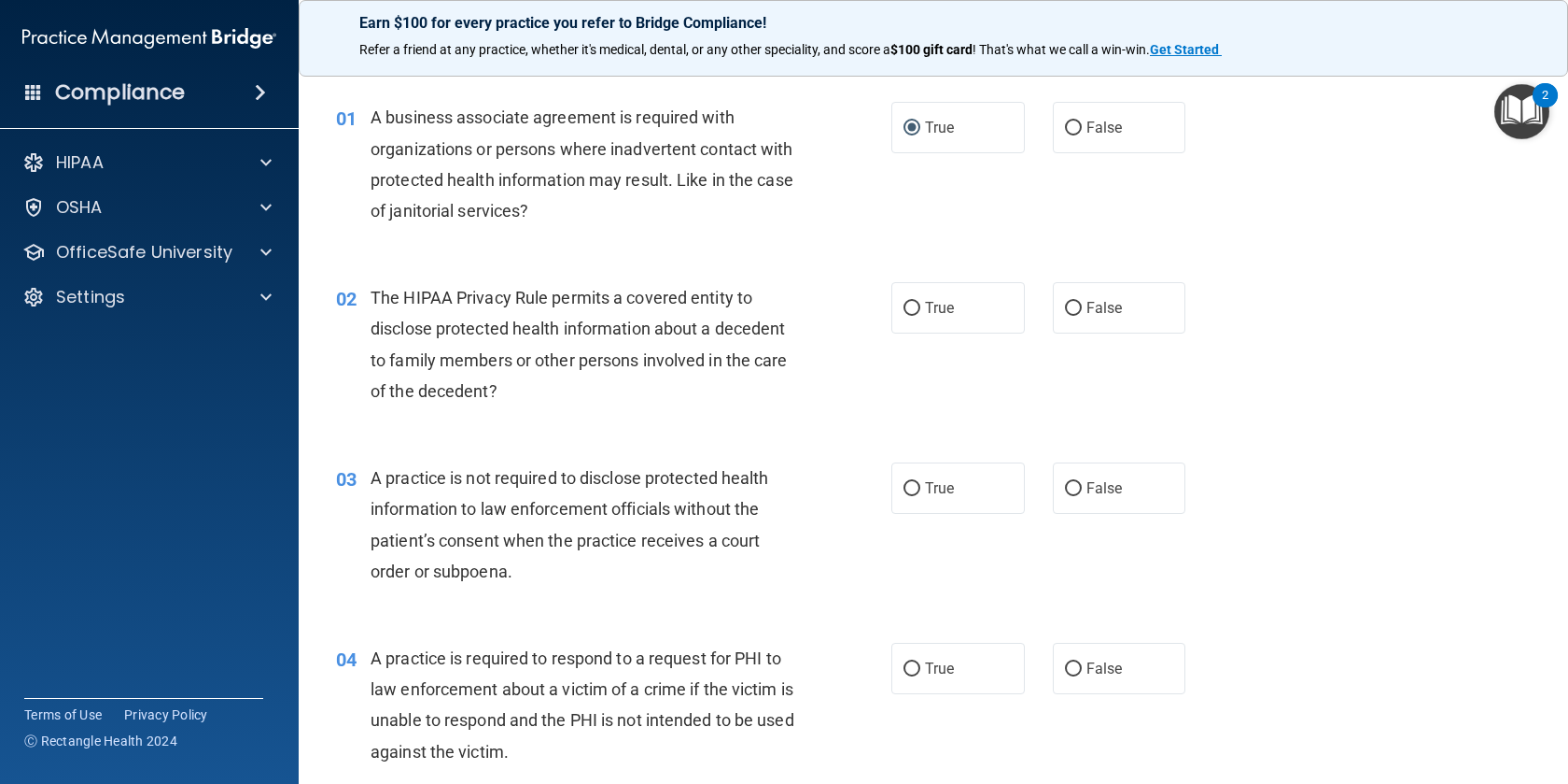
scroll to position [47, 0]
click at [908, 311] on input "True" at bounding box center [911, 308] width 17 height 14
radio input "true"
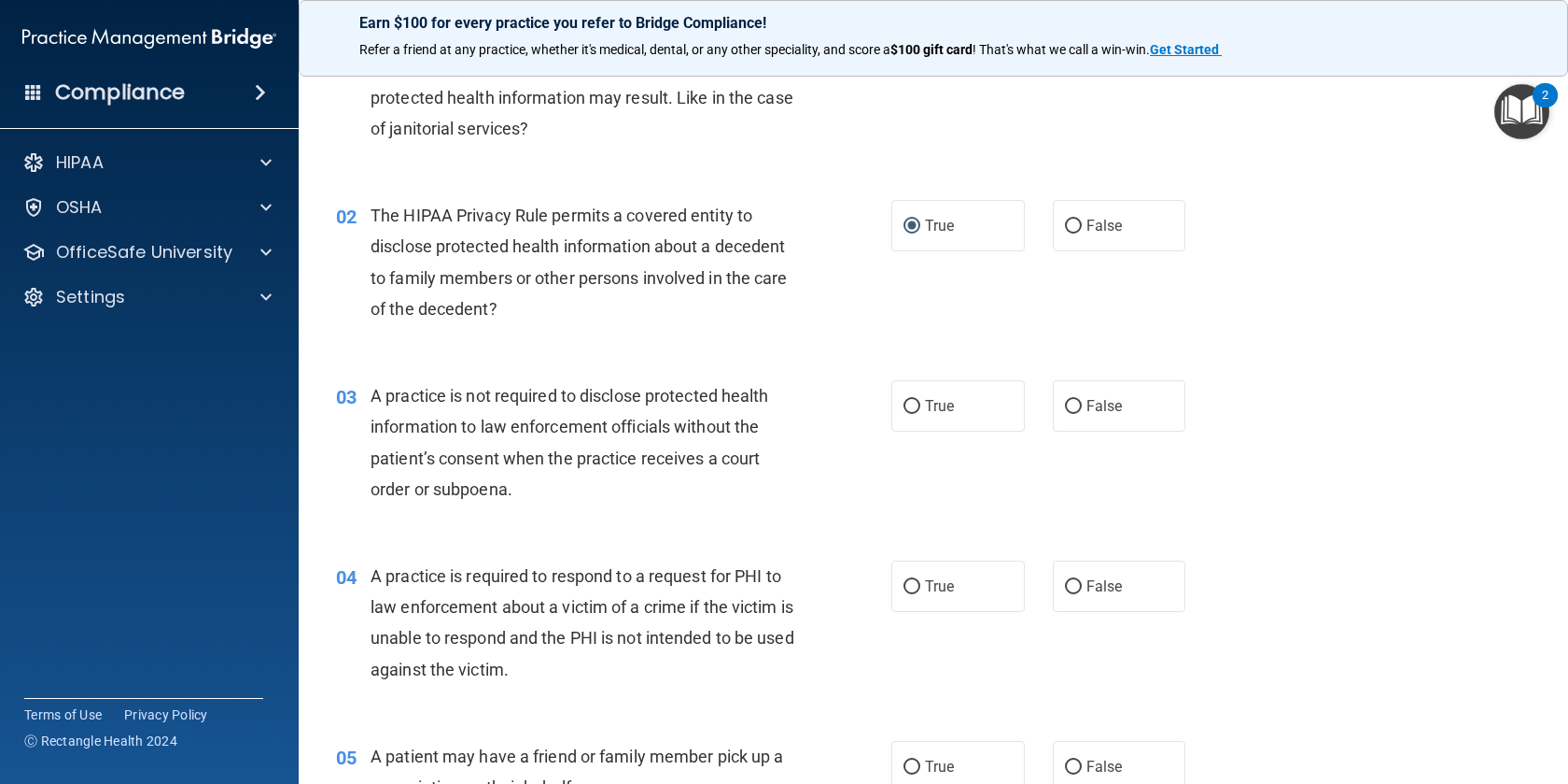
scroll to position [134, 0]
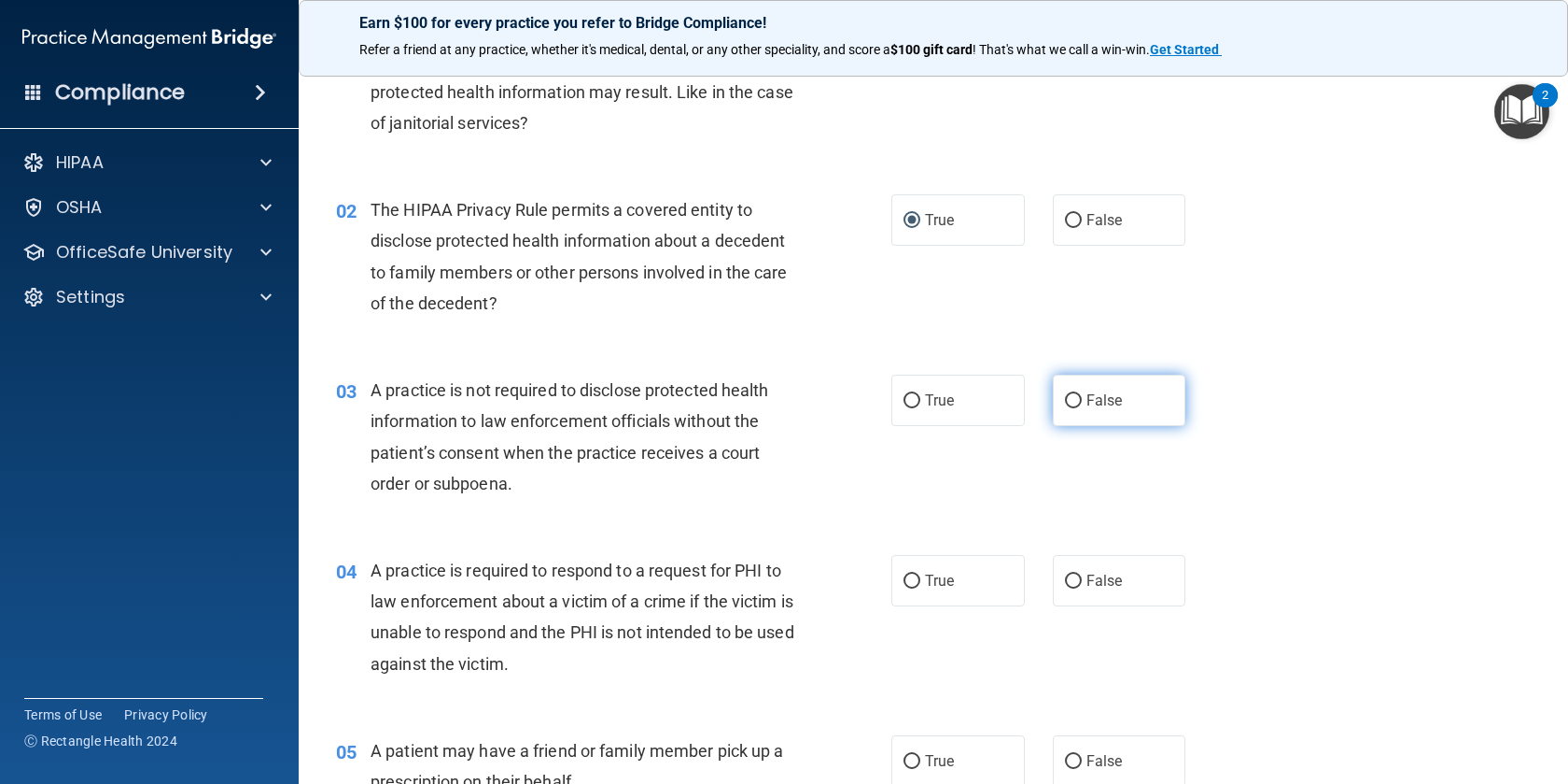
click at [1073, 399] on input "False" at bounding box center [1073, 401] width 17 height 14
radio input "true"
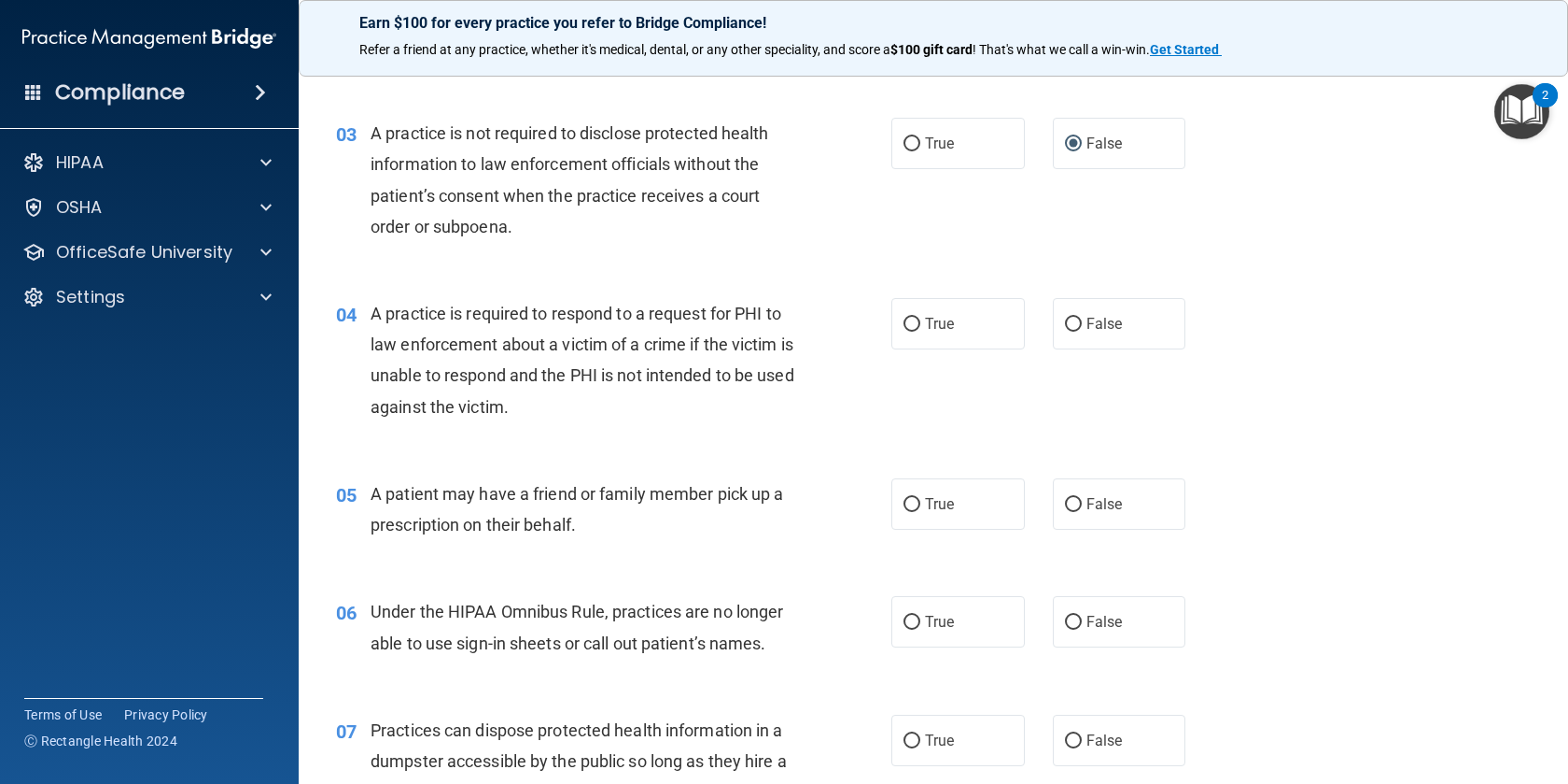
scroll to position [387, 0]
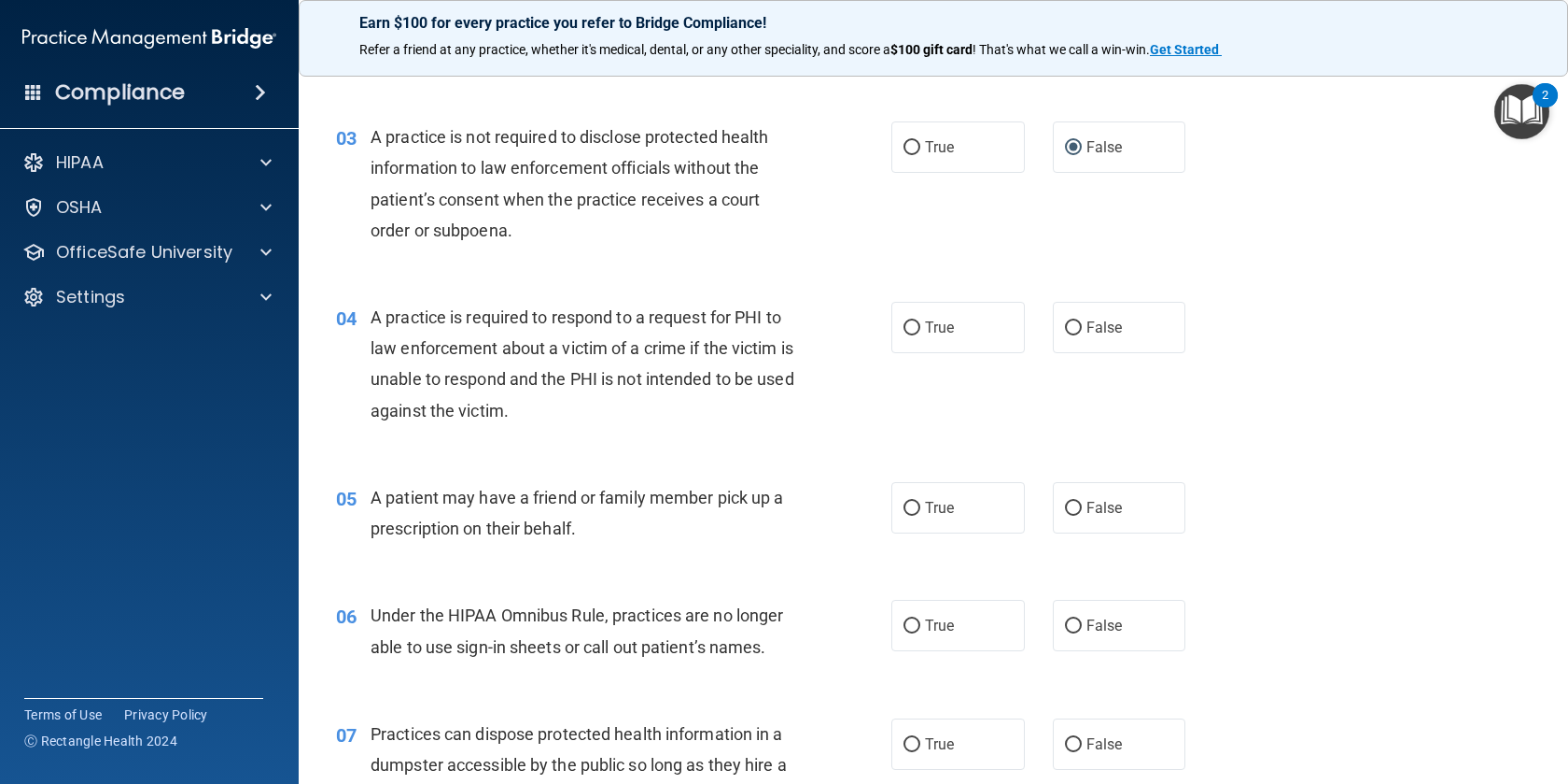
click at [931, 519] on label "True" at bounding box center [958, 508] width 134 height 52
click at [920, 516] on input "True" at bounding box center [911, 509] width 17 height 14
radio input "true"
click at [812, 412] on div "04 A practice is required to respond to a request for PHI to law enforcement ab…" at bounding box center [614, 368] width 612 height 134
click at [908, 333] on input "True" at bounding box center [911, 328] width 17 height 14
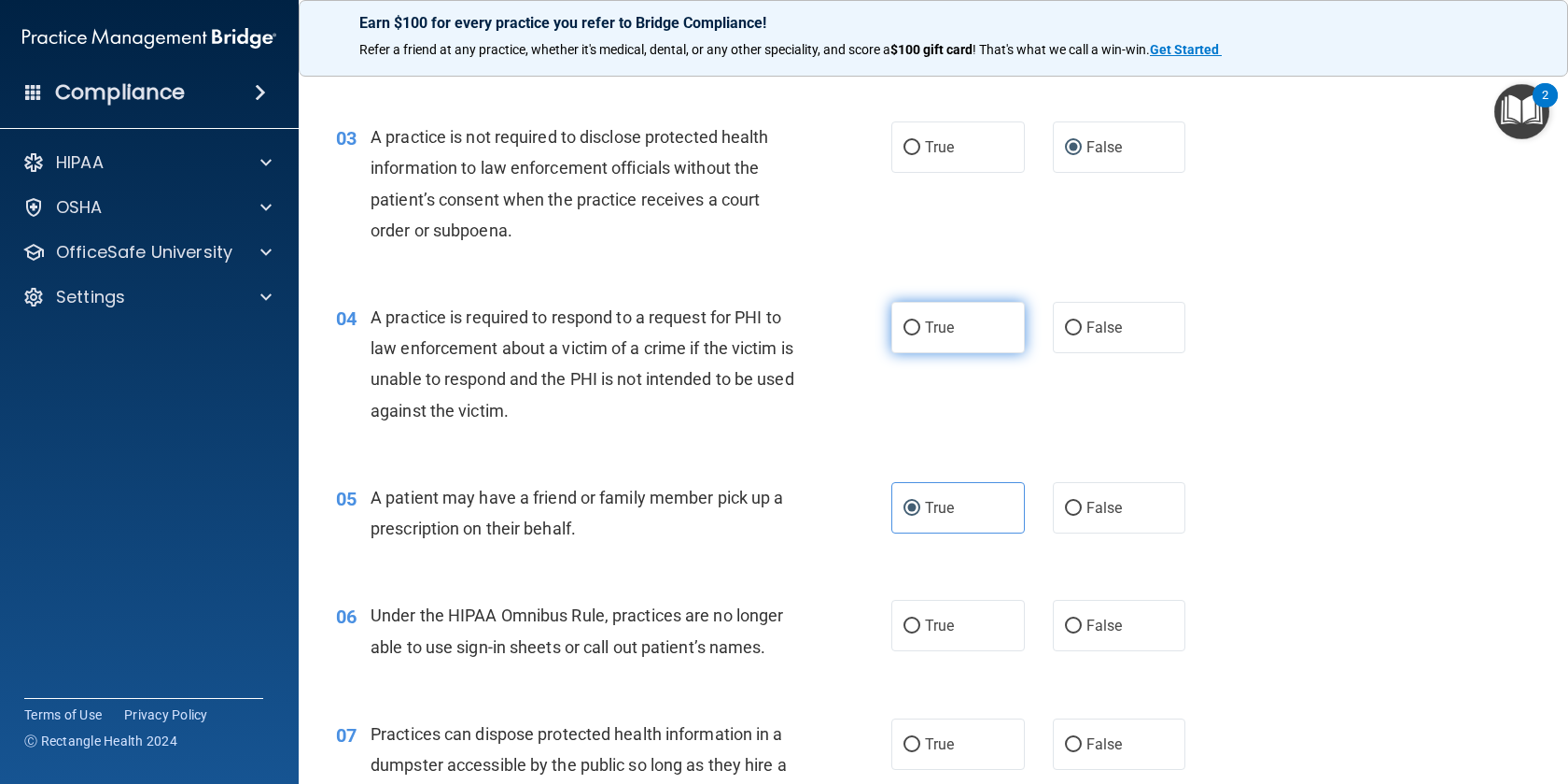
radio input "true"
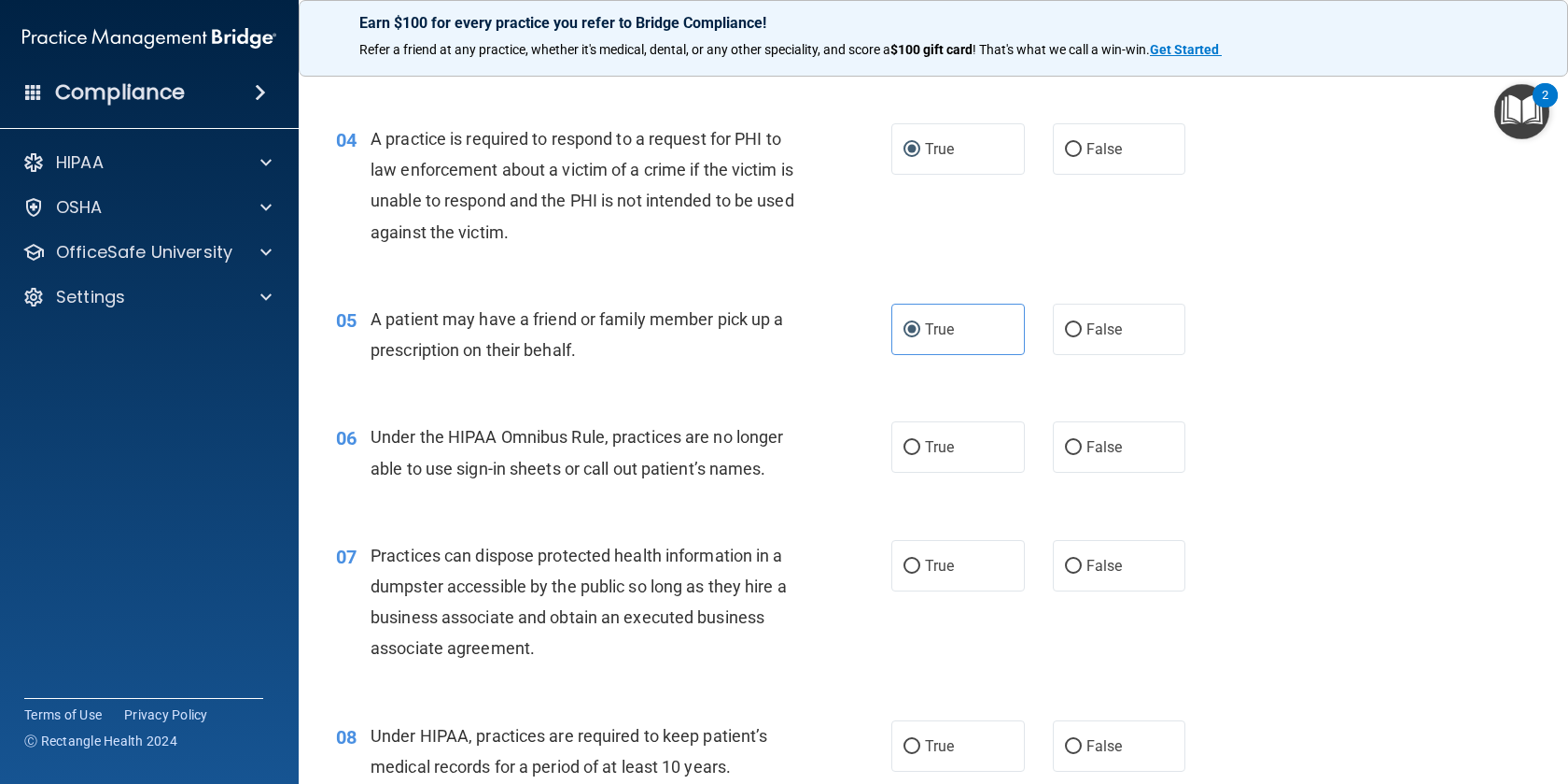
scroll to position [566, 0]
click at [1071, 332] on input "False" at bounding box center [1073, 329] width 17 height 14
radio input "true"
radio input "false"
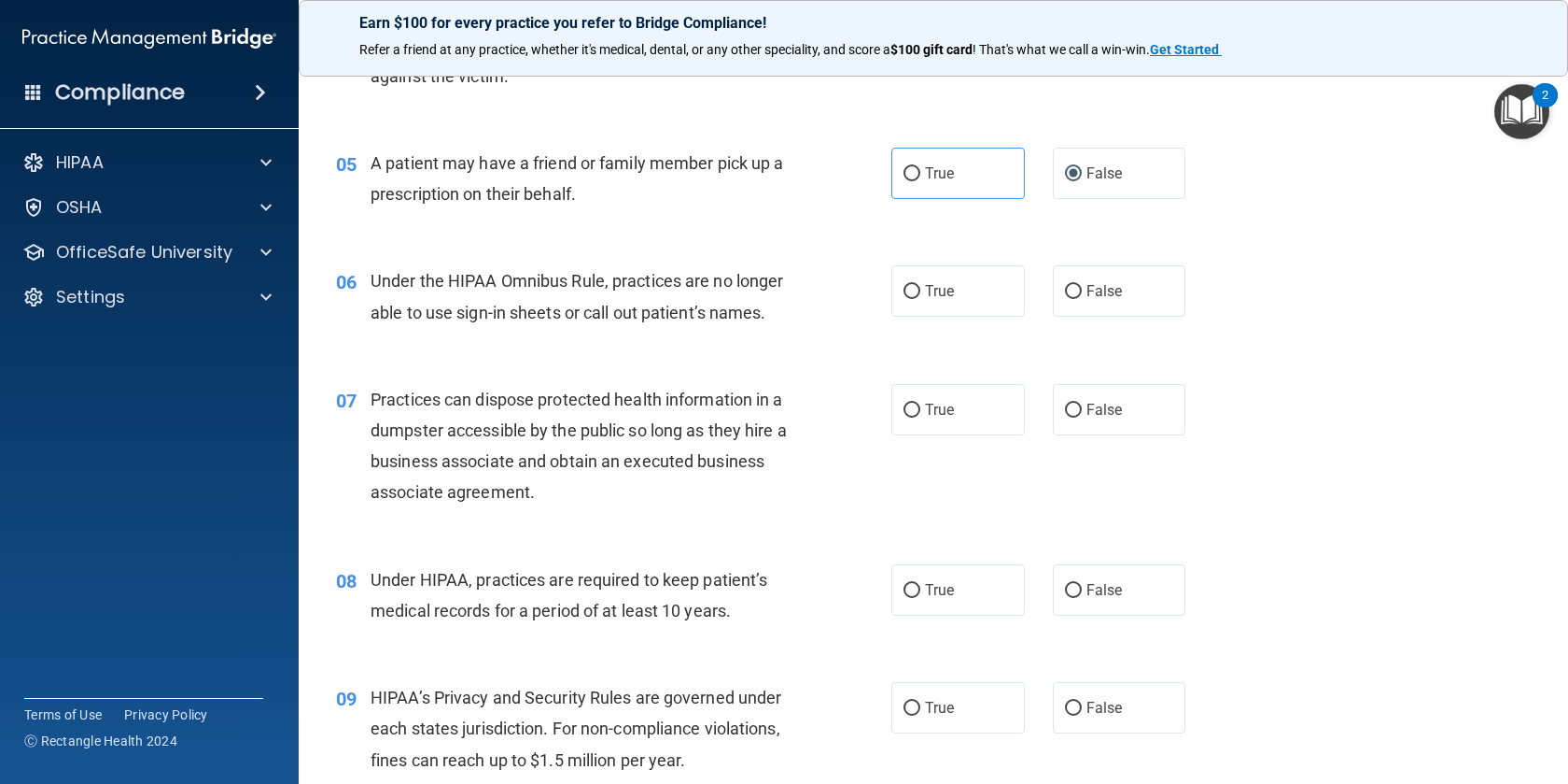
scroll to position [723, 0]
click at [1077, 294] on input "False" at bounding box center [1073, 289] width 17 height 14
radio input "true"
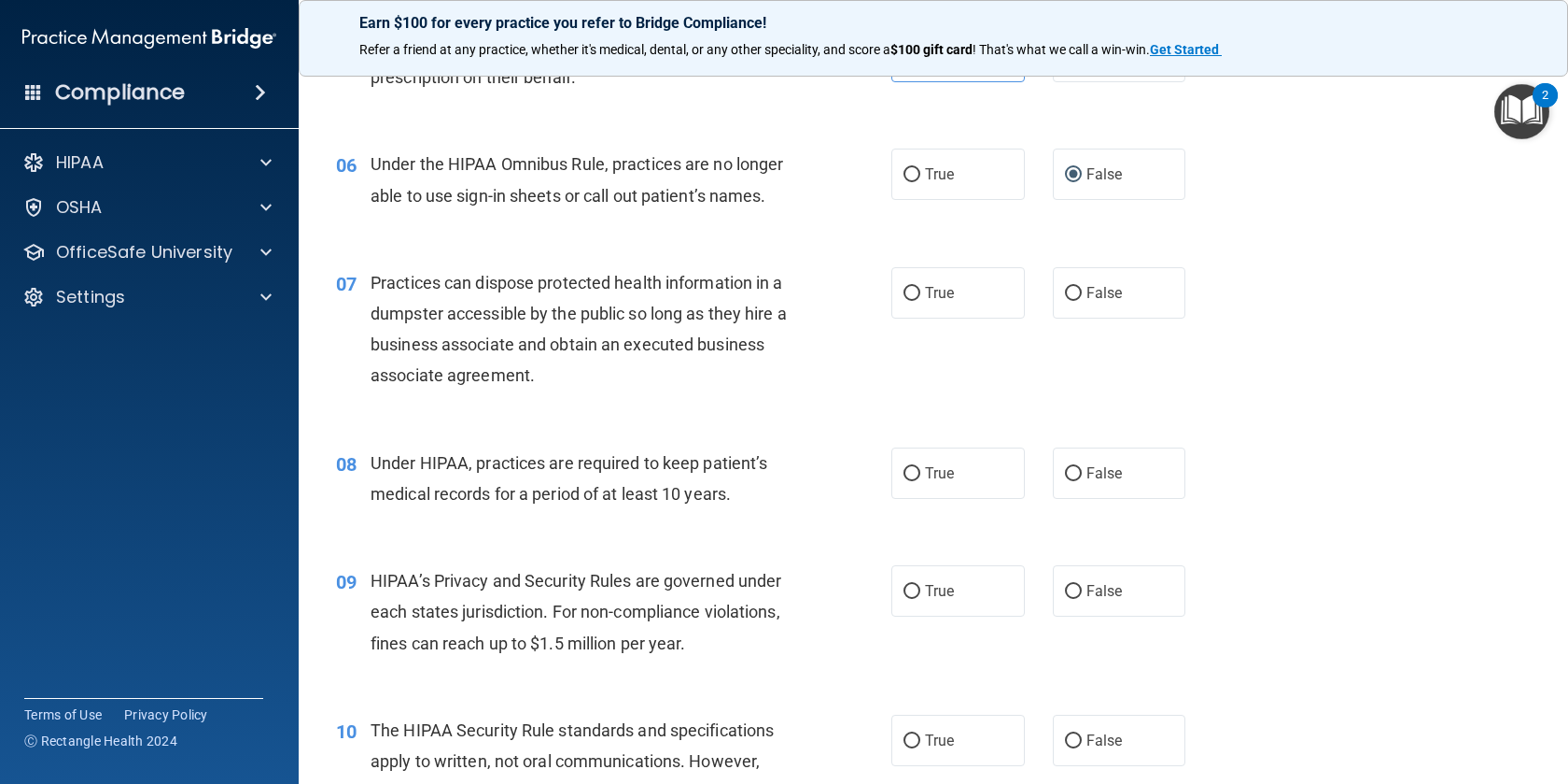
scroll to position [874, 0]
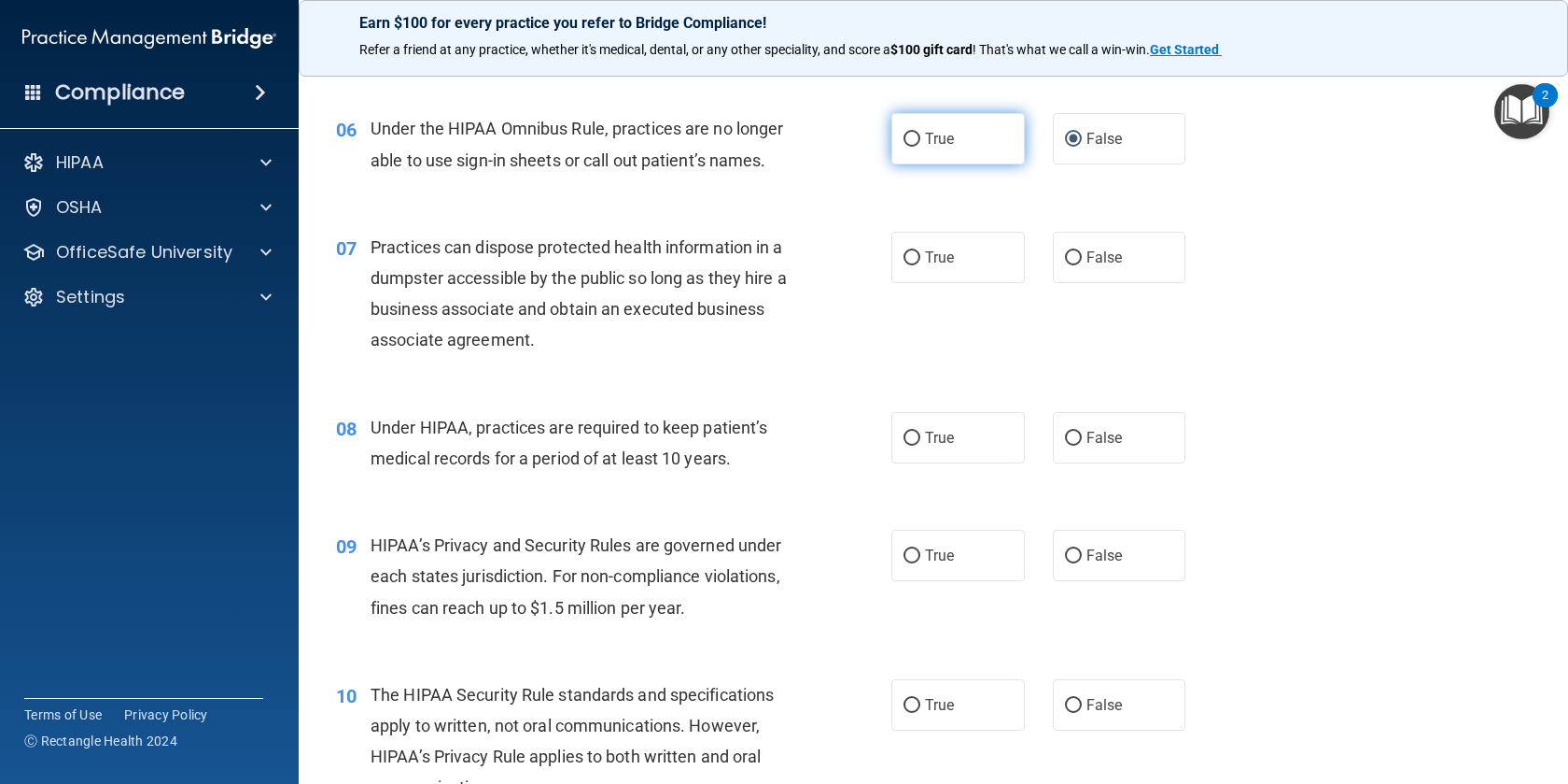
click at [928, 146] on span "True" at bounding box center [940, 139] width 29 height 18
click at [920, 146] on input "True" at bounding box center [911, 140] width 17 height 14
radio input "true"
radio input "false"
click at [1070, 256] on input "False" at bounding box center [1073, 258] width 17 height 14
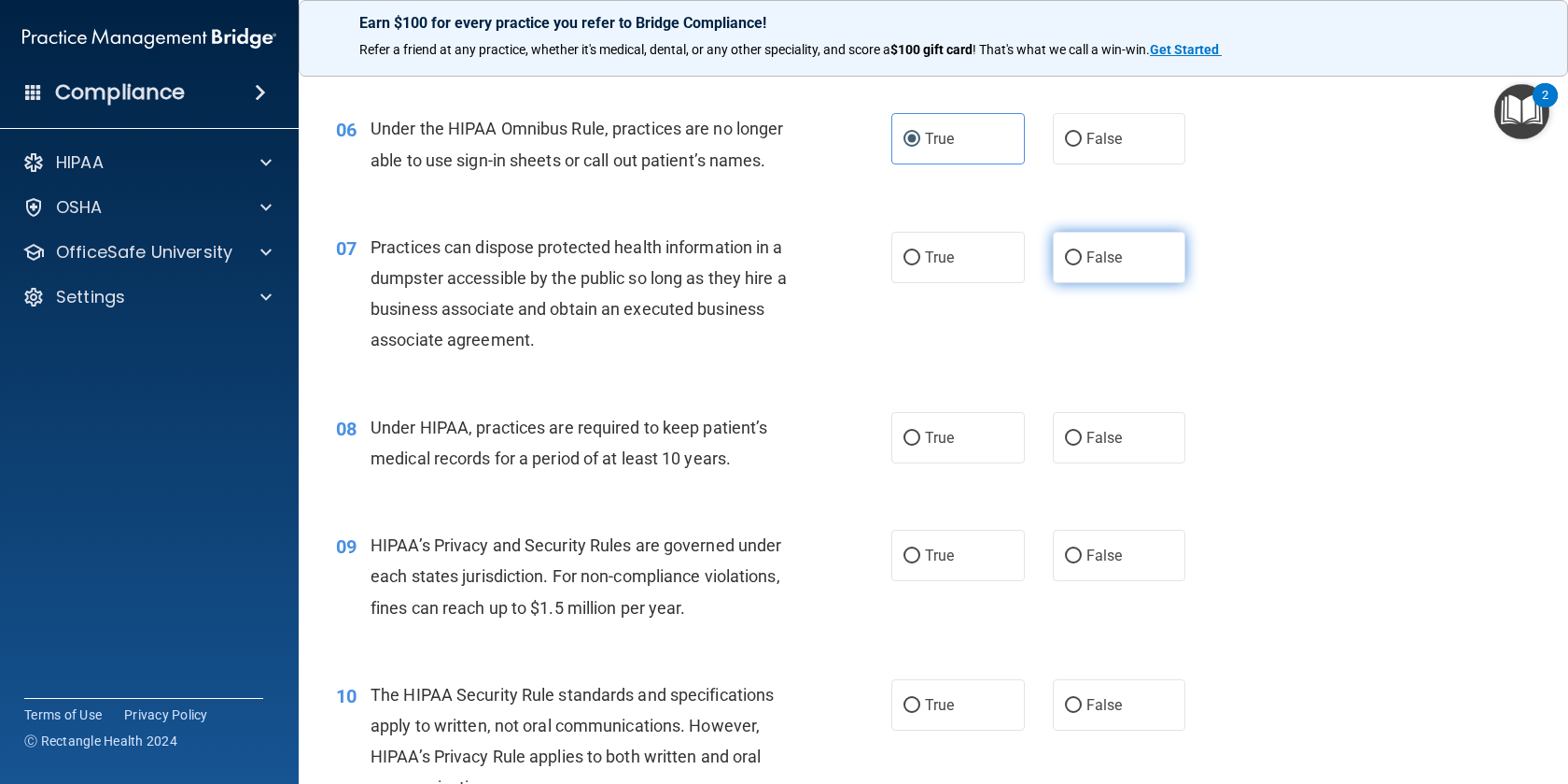
radio input "true"
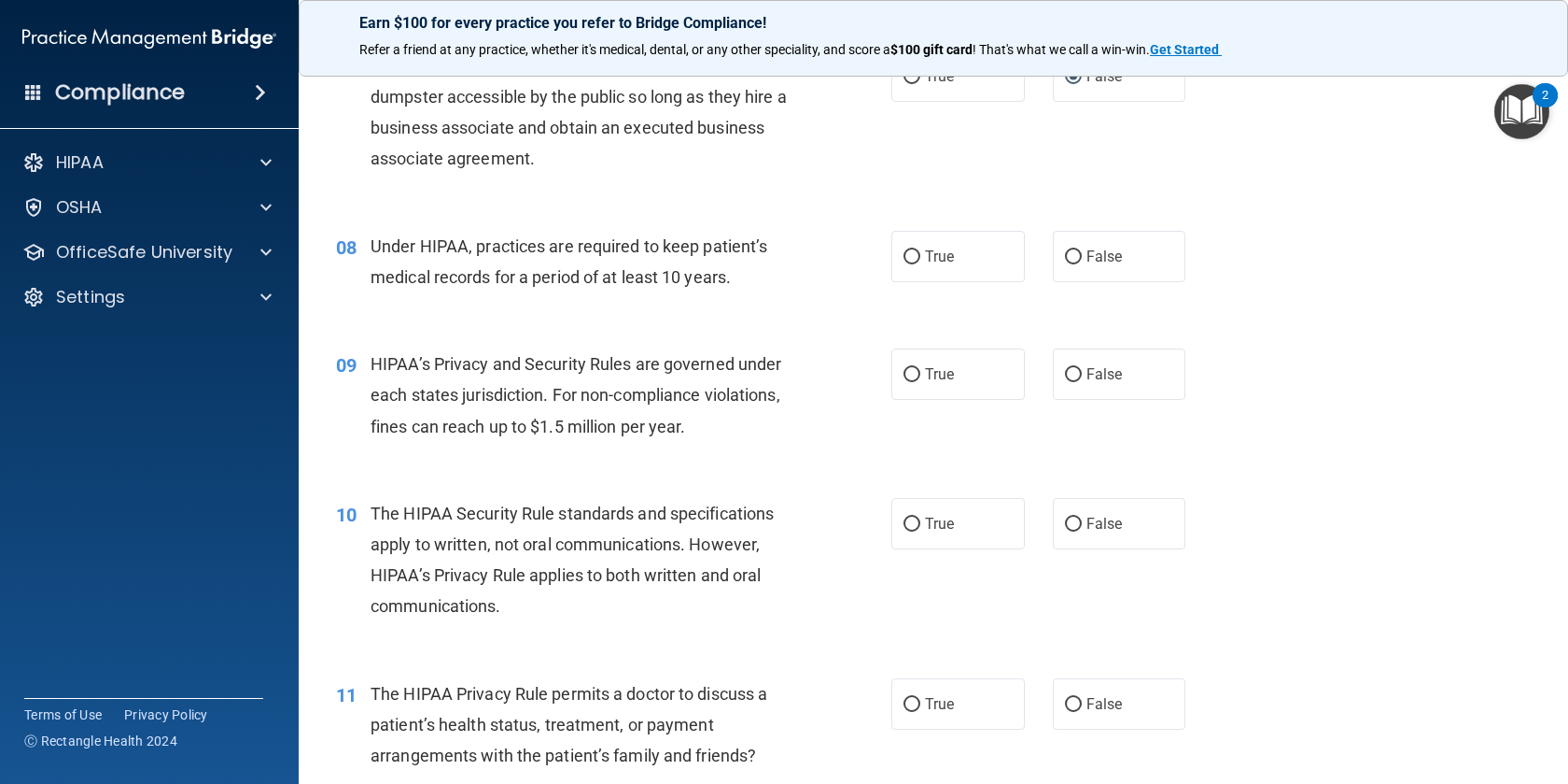
scroll to position [1060, 0]
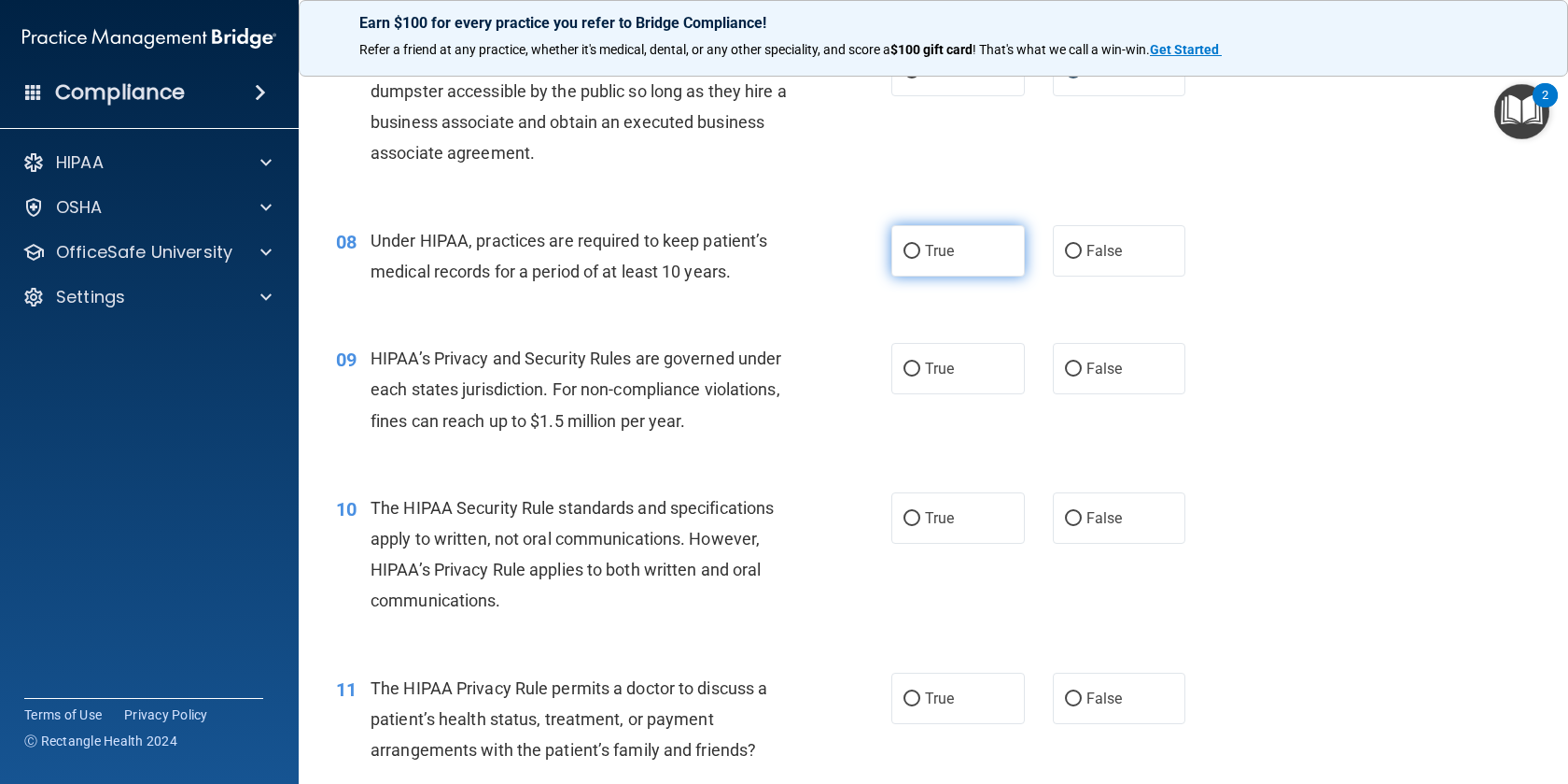
click at [913, 259] on label "True" at bounding box center [958, 251] width 134 height 52
click at [913, 259] on input "True" at bounding box center [911, 252] width 17 height 14
radio input "true"
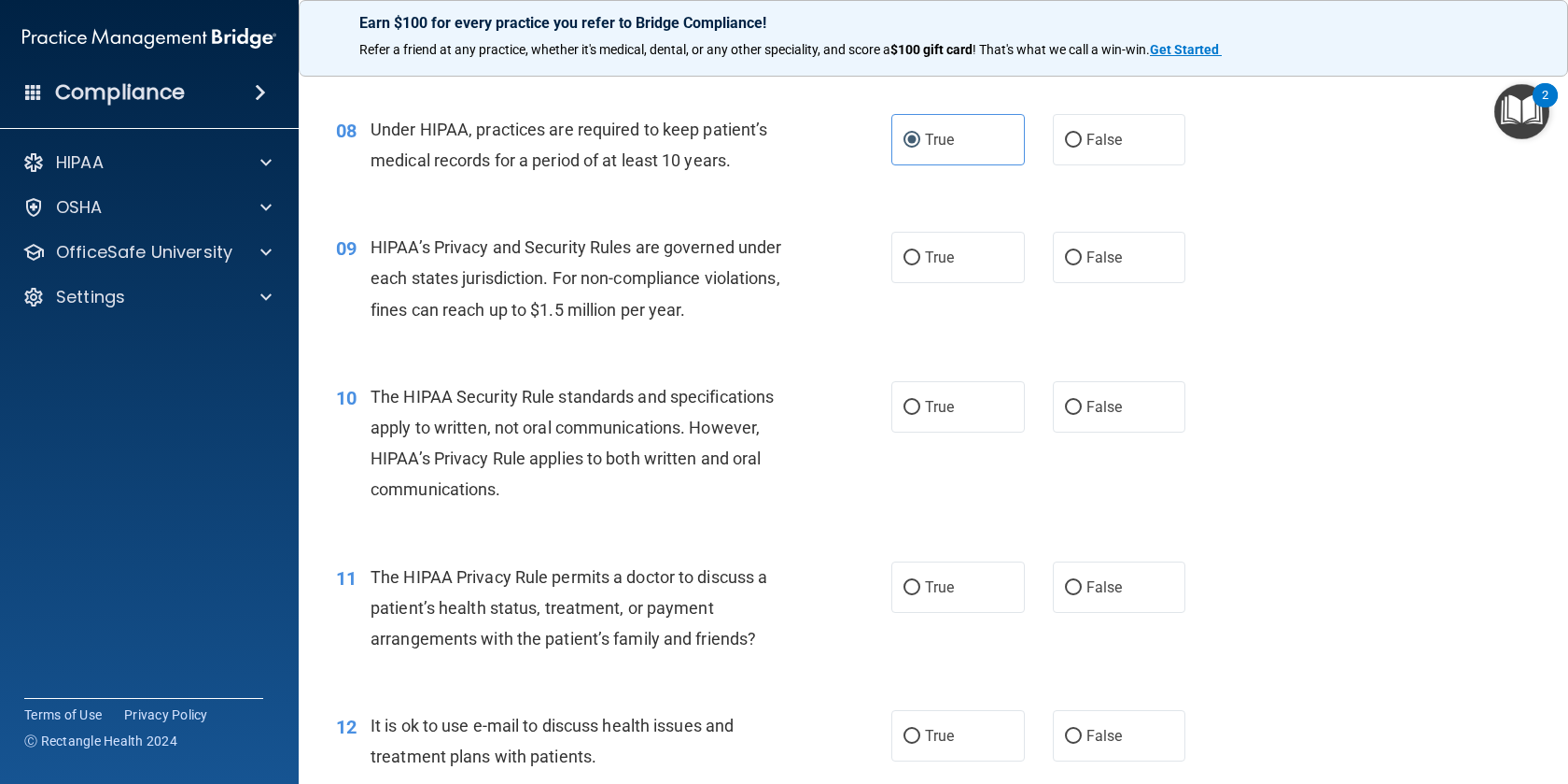
scroll to position [1150, 0]
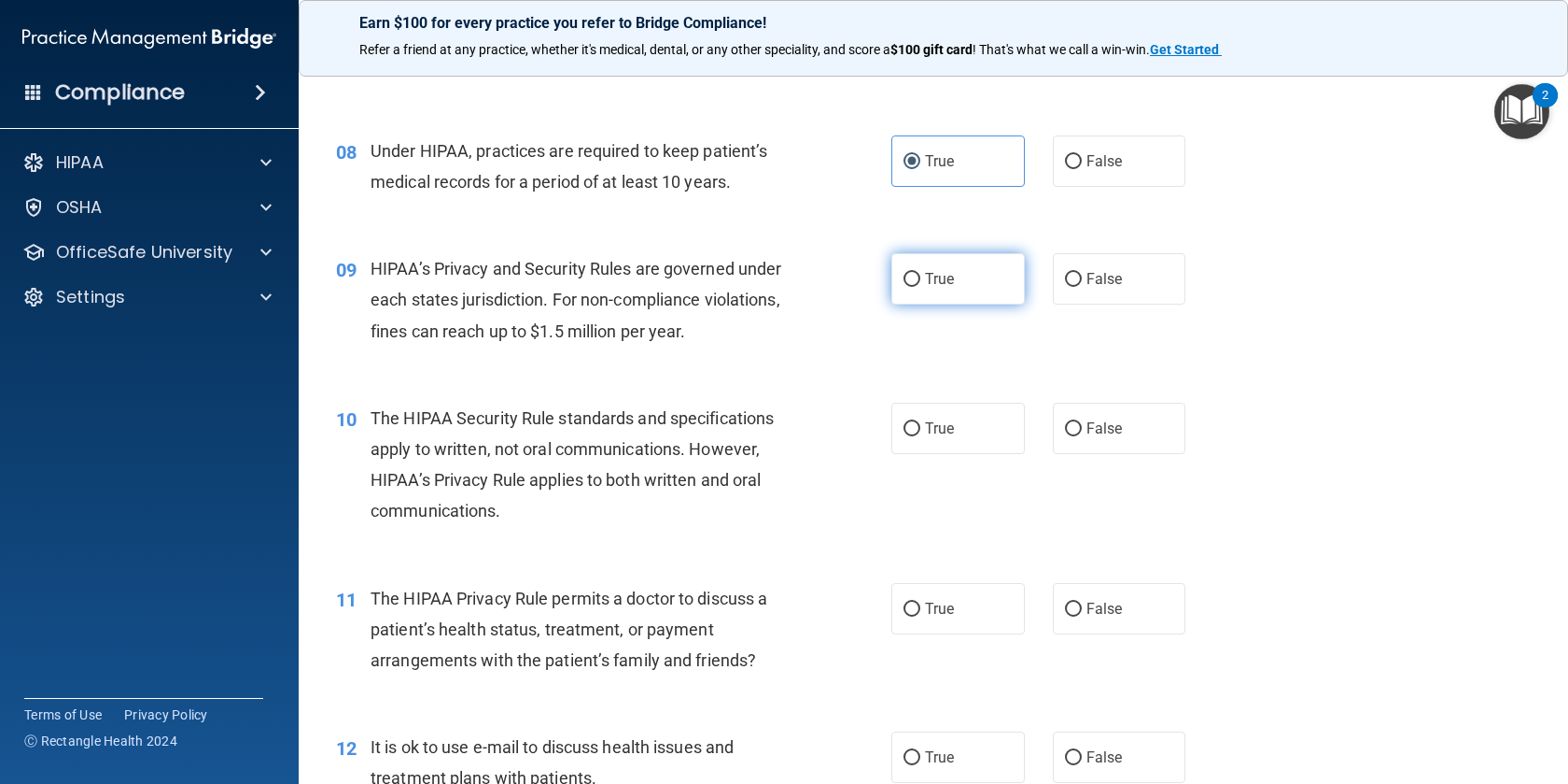
click at [916, 286] on input "True" at bounding box center [911, 279] width 17 height 14
radio input "true"
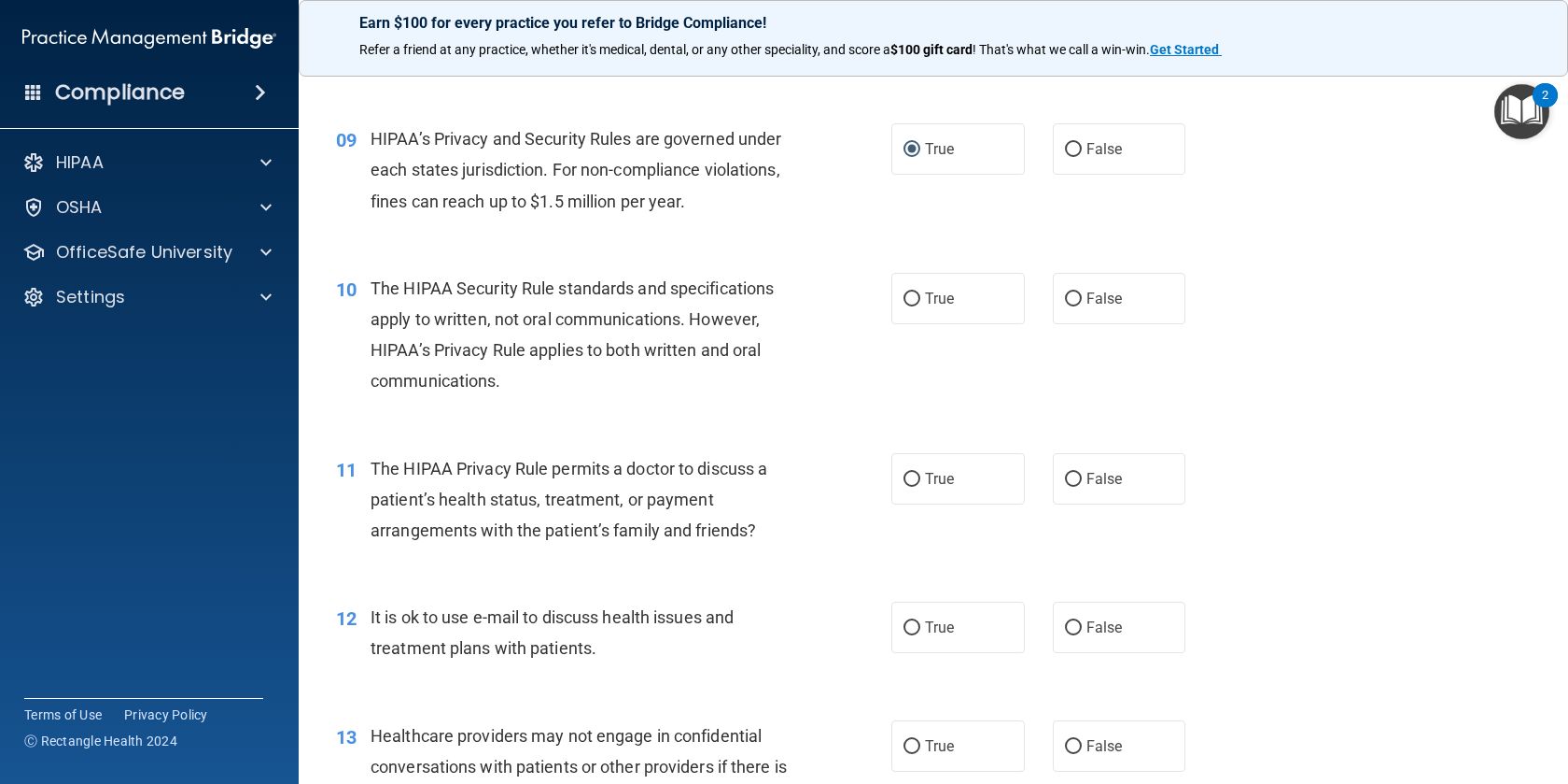
scroll to position [1282, 0]
click at [917, 301] on input "True" at bounding box center [911, 298] width 17 height 14
radio input "true"
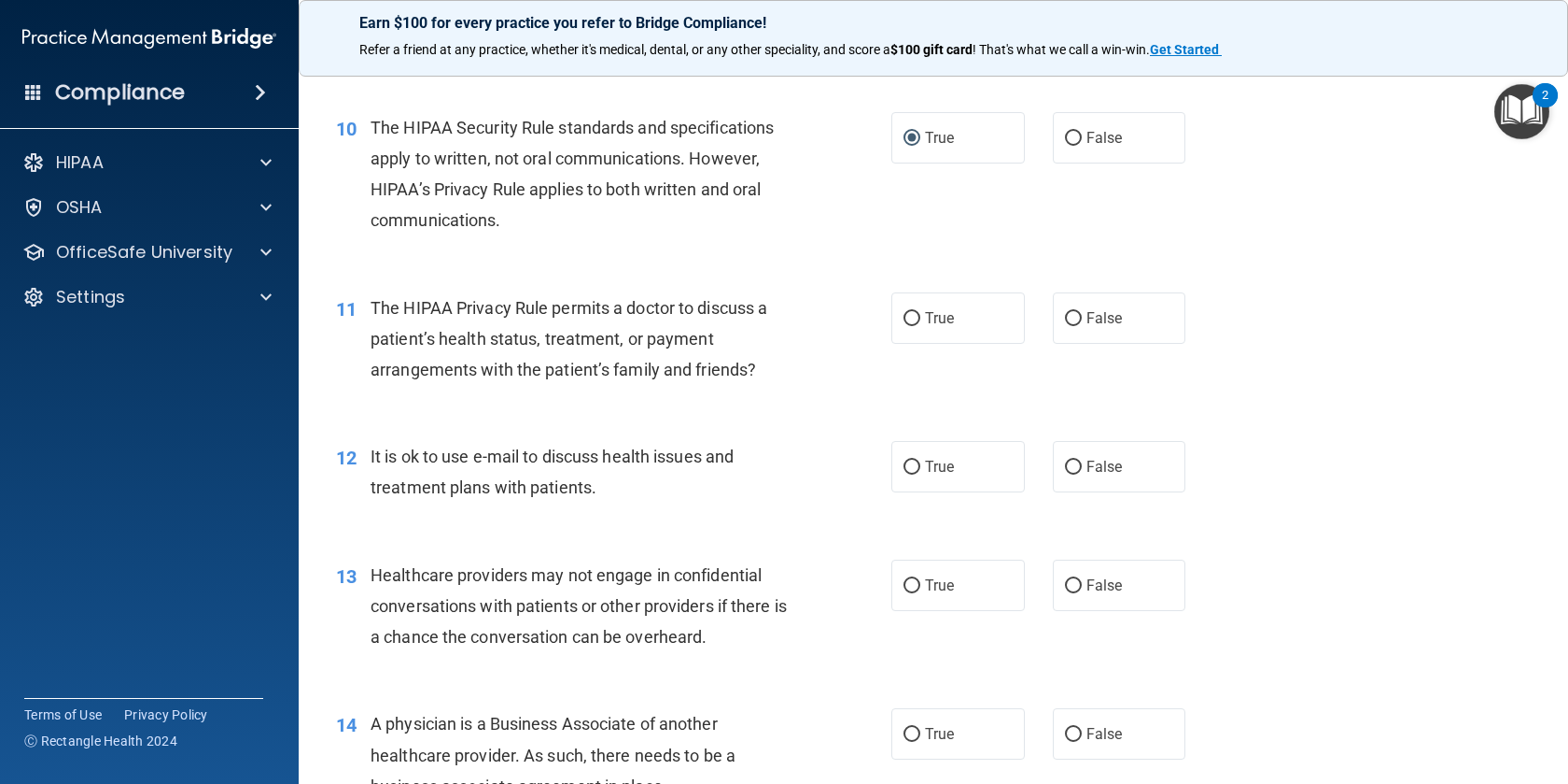
scroll to position [1442, 0]
click at [1070, 315] on input "False" at bounding box center [1073, 317] width 17 height 14
radio input "true"
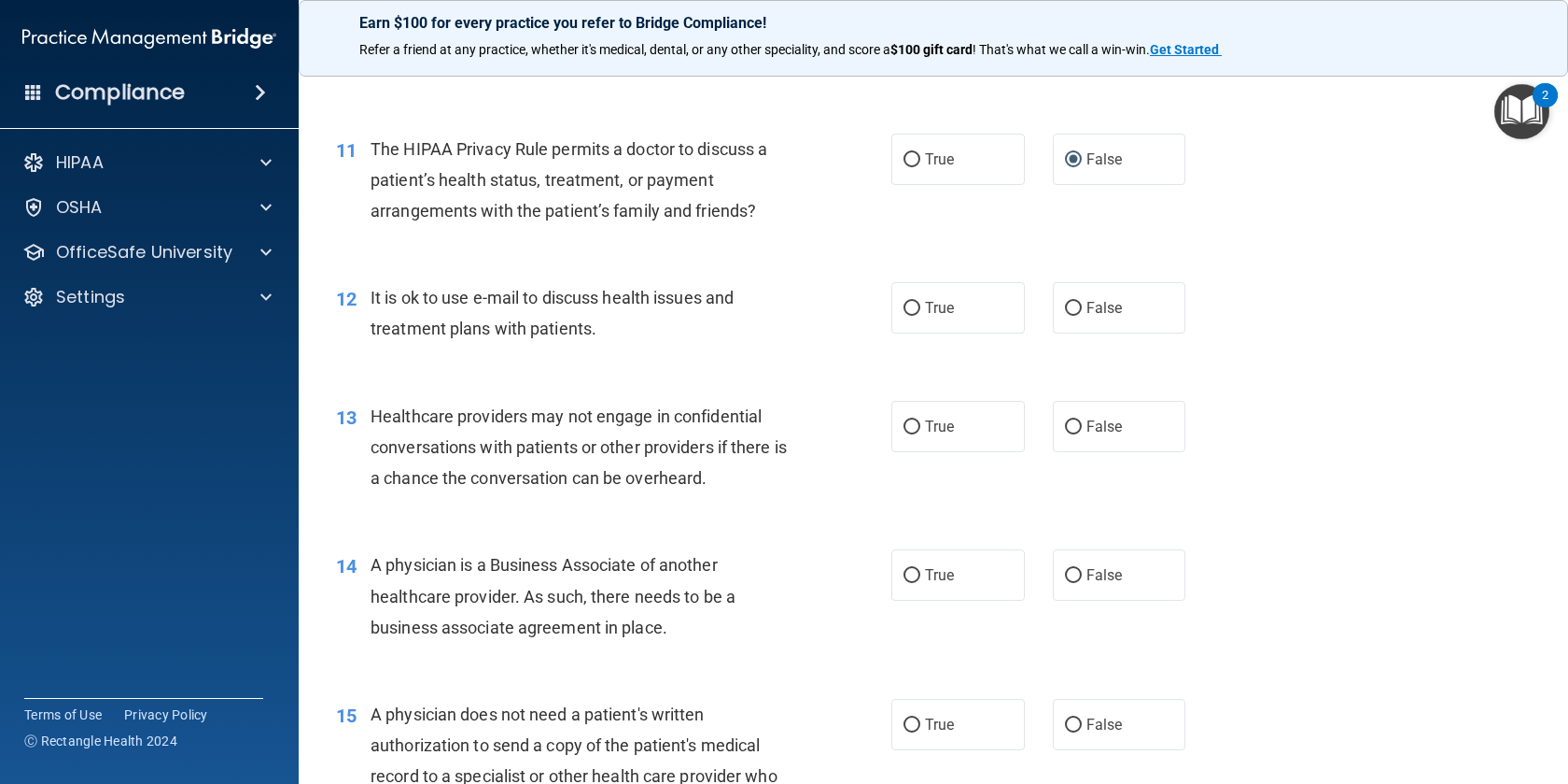
scroll to position [1606, 0]
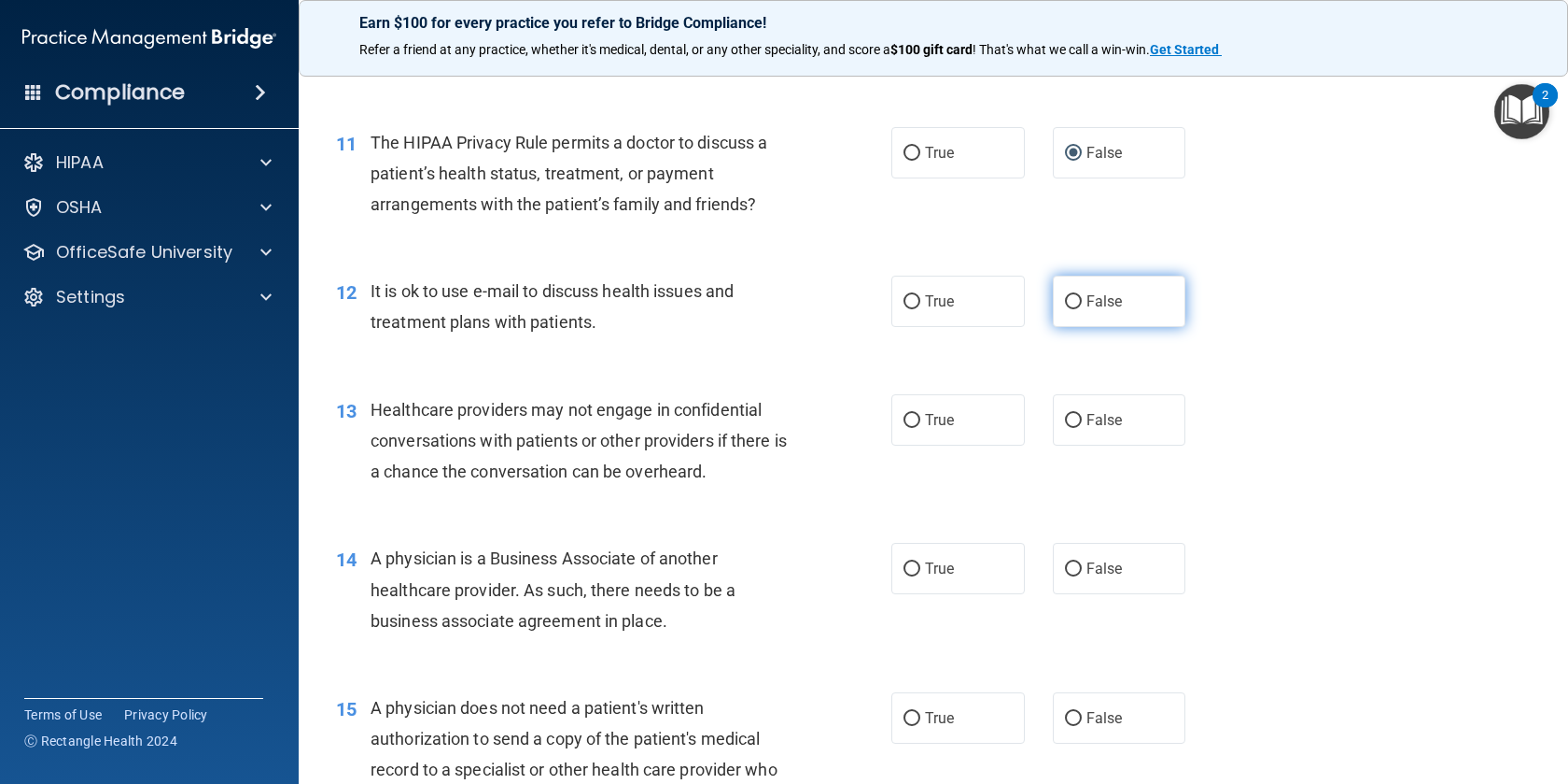
click at [1072, 305] on input "False" at bounding box center [1073, 302] width 17 height 14
radio input "true"
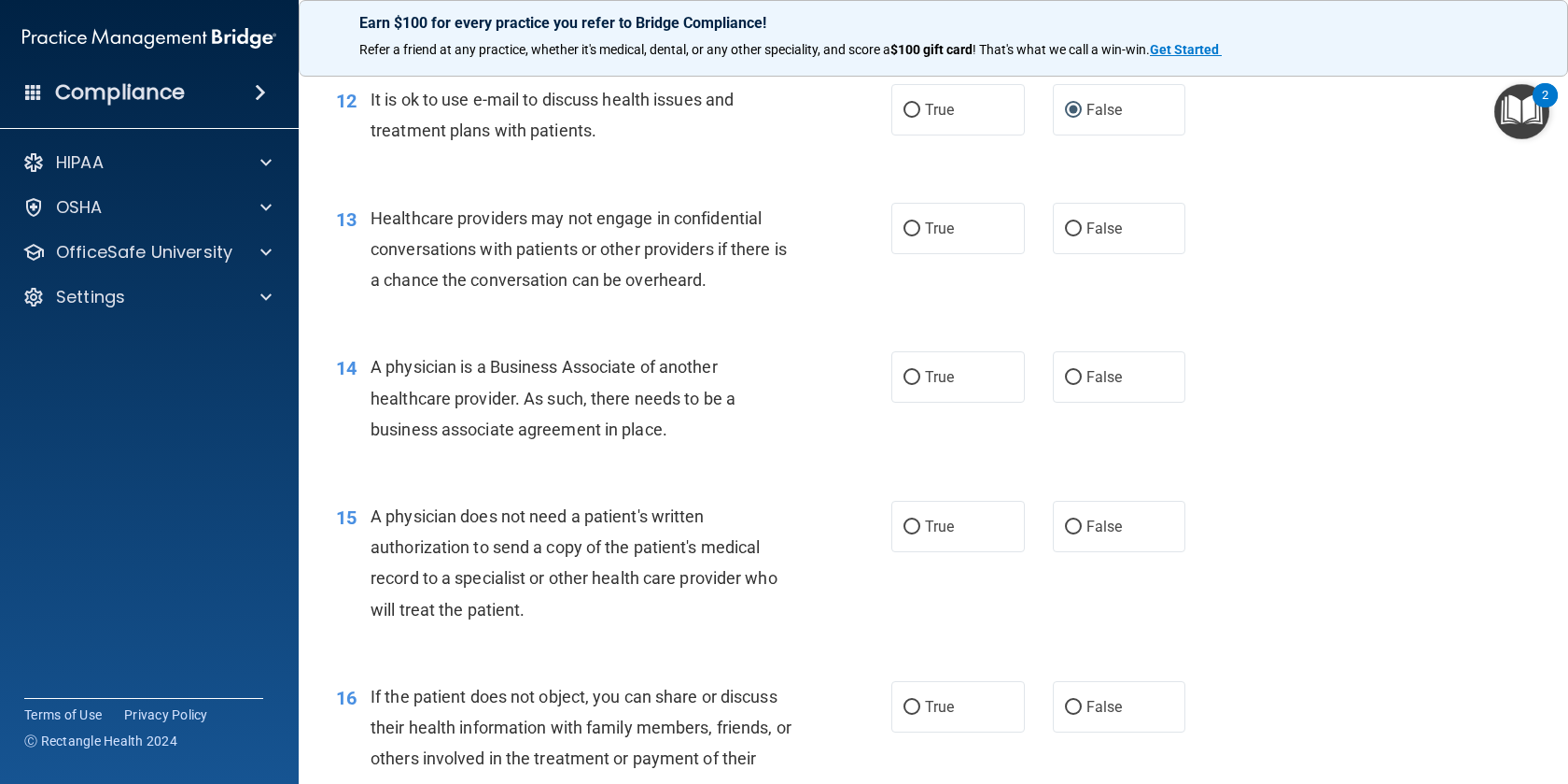
scroll to position [1799, 0]
click at [913, 227] on input "True" at bounding box center [911, 227] width 17 height 14
radio input "true"
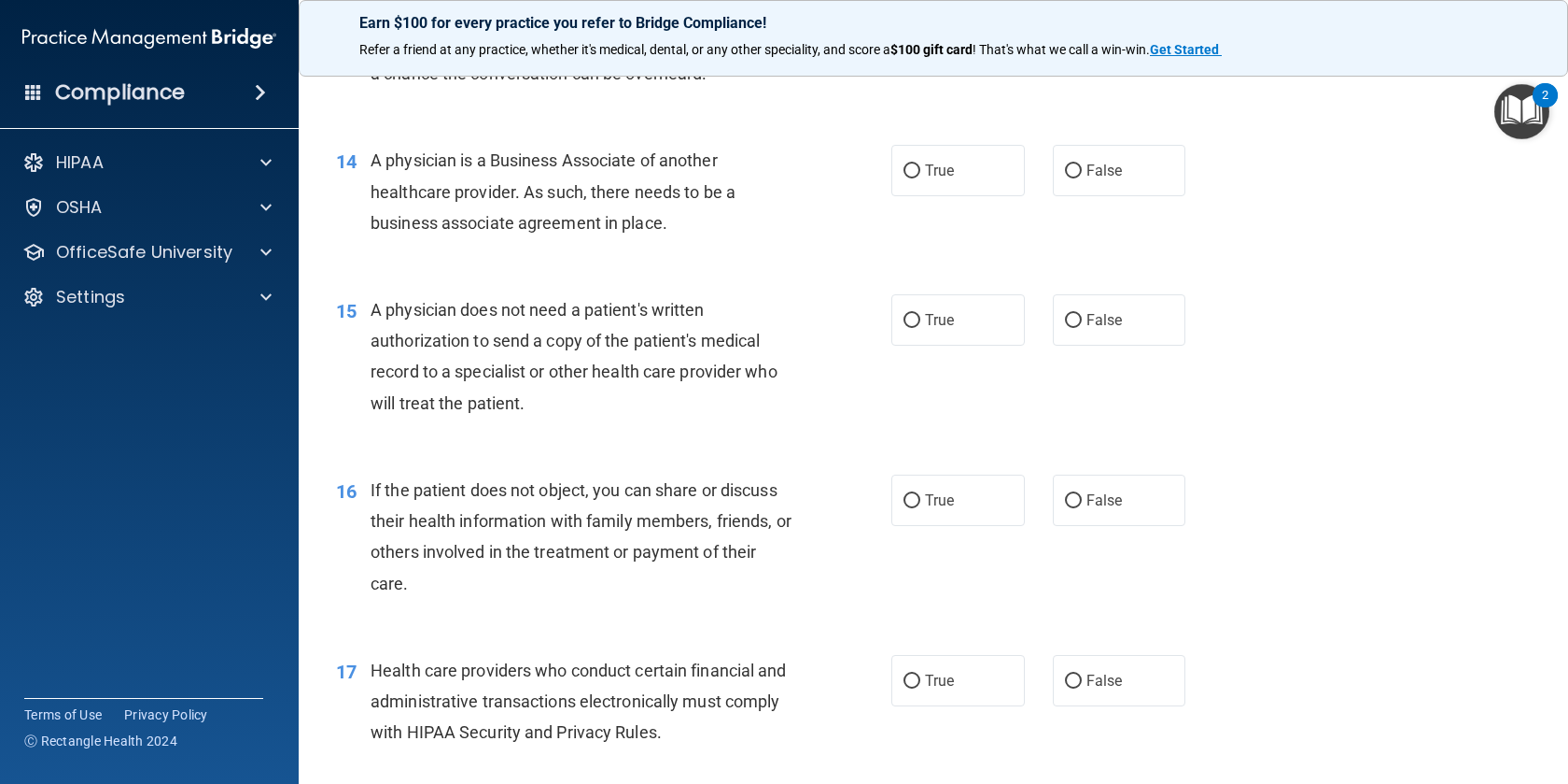
scroll to position [2002, 0]
click at [916, 175] on input "True" at bounding box center [911, 172] width 17 height 14
radio input "true"
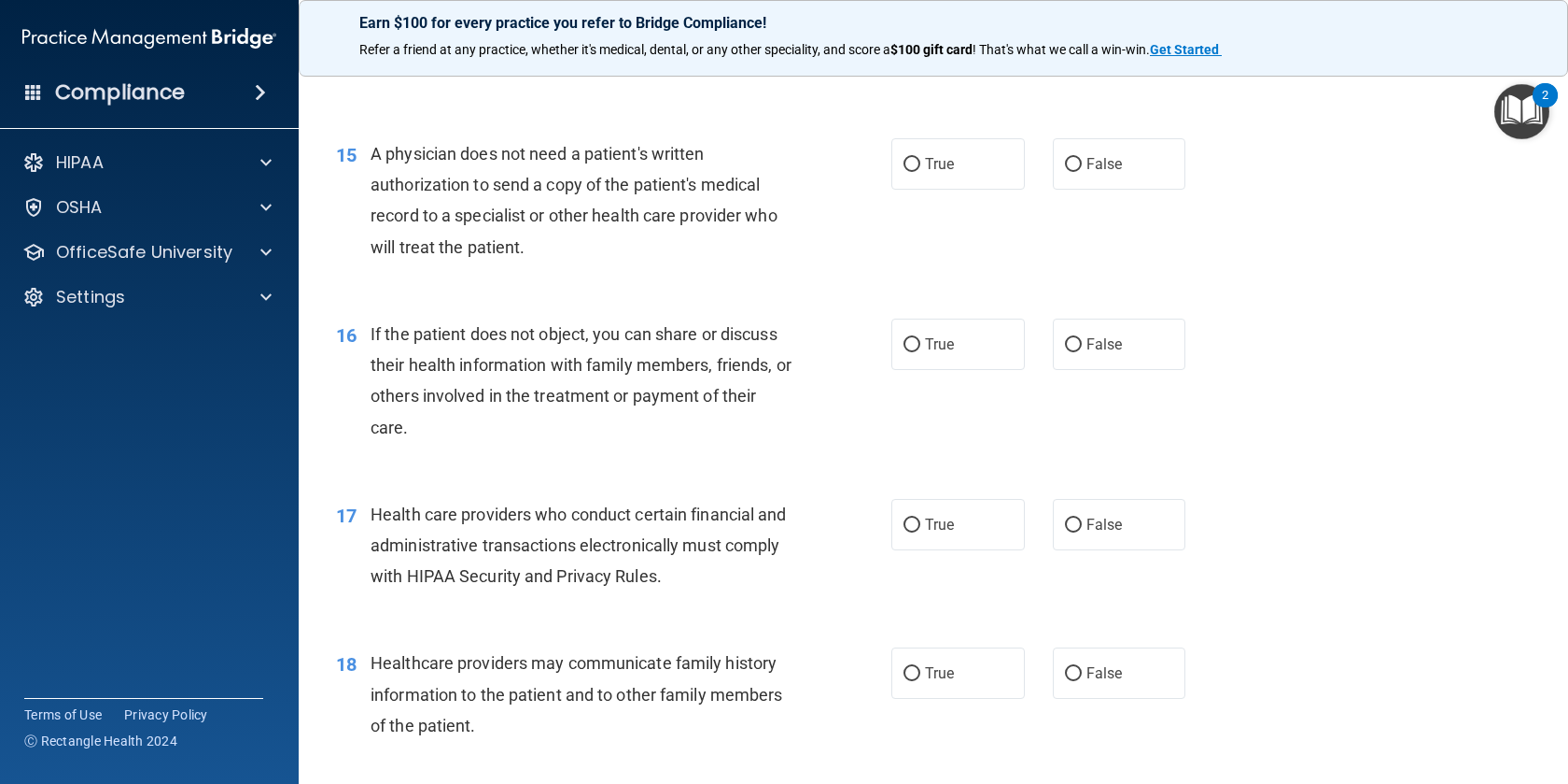
scroll to position [2163, 0]
click at [951, 162] on span "True" at bounding box center [940, 161] width 29 height 18
click at [920, 162] on input "True" at bounding box center [911, 162] width 17 height 14
radio input "true"
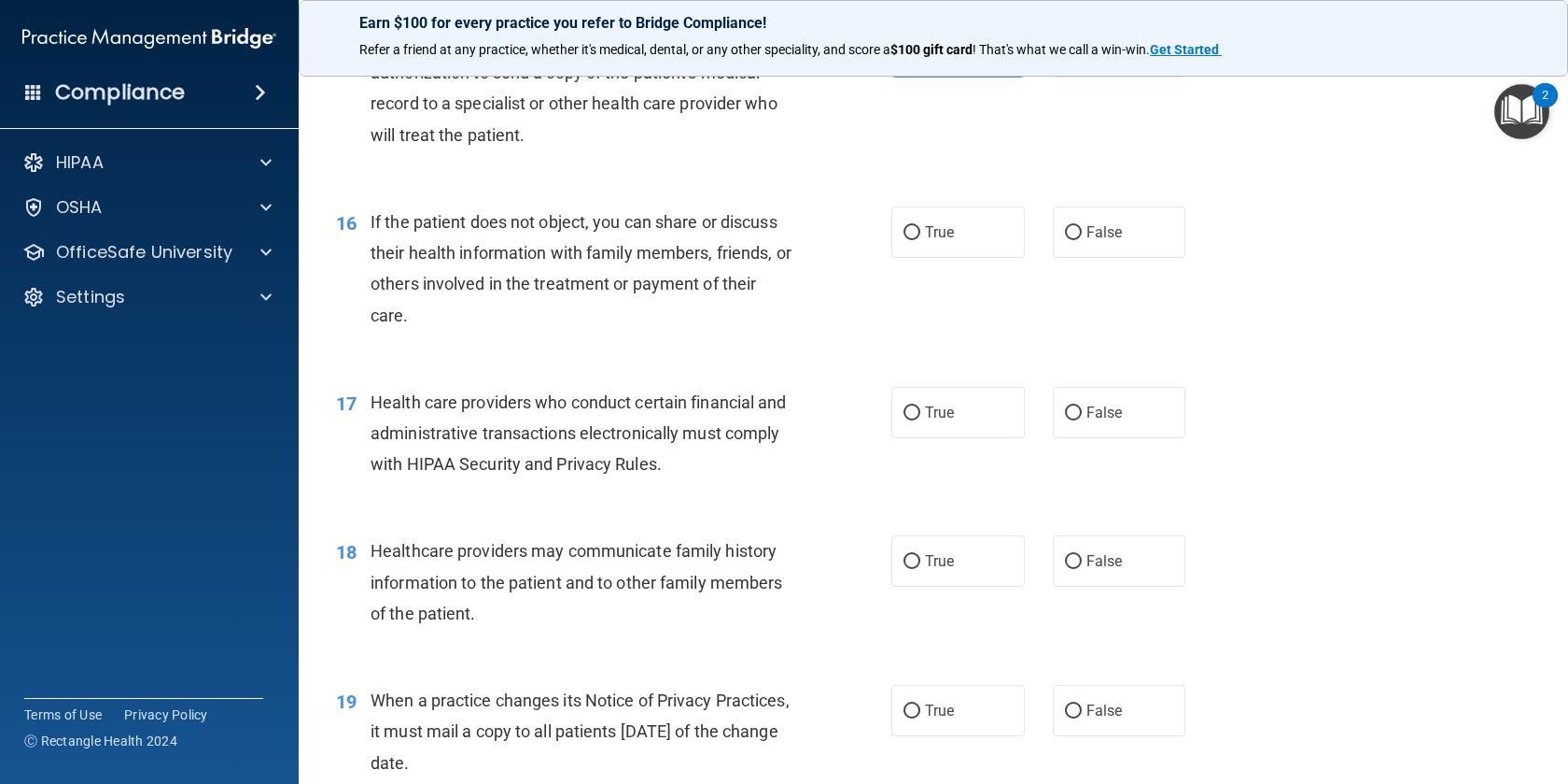
scroll to position [2310, 0]
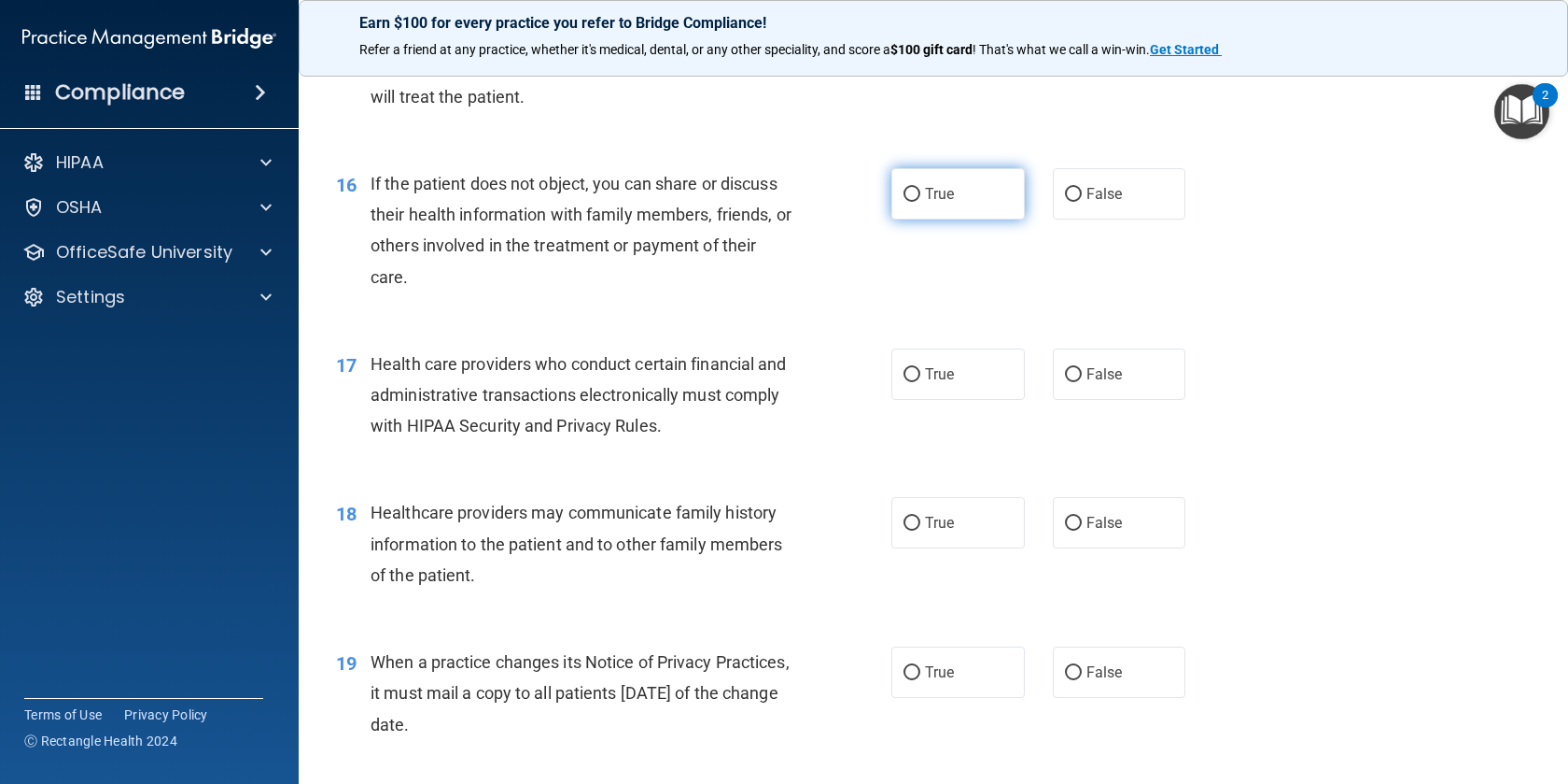
click at [959, 185] on label "True" at bounding box center [958, 193] width 134 height 52
click at [920, 187] on input "True" at bounding box center [911, 194] width 17 height 14
radio input "true"
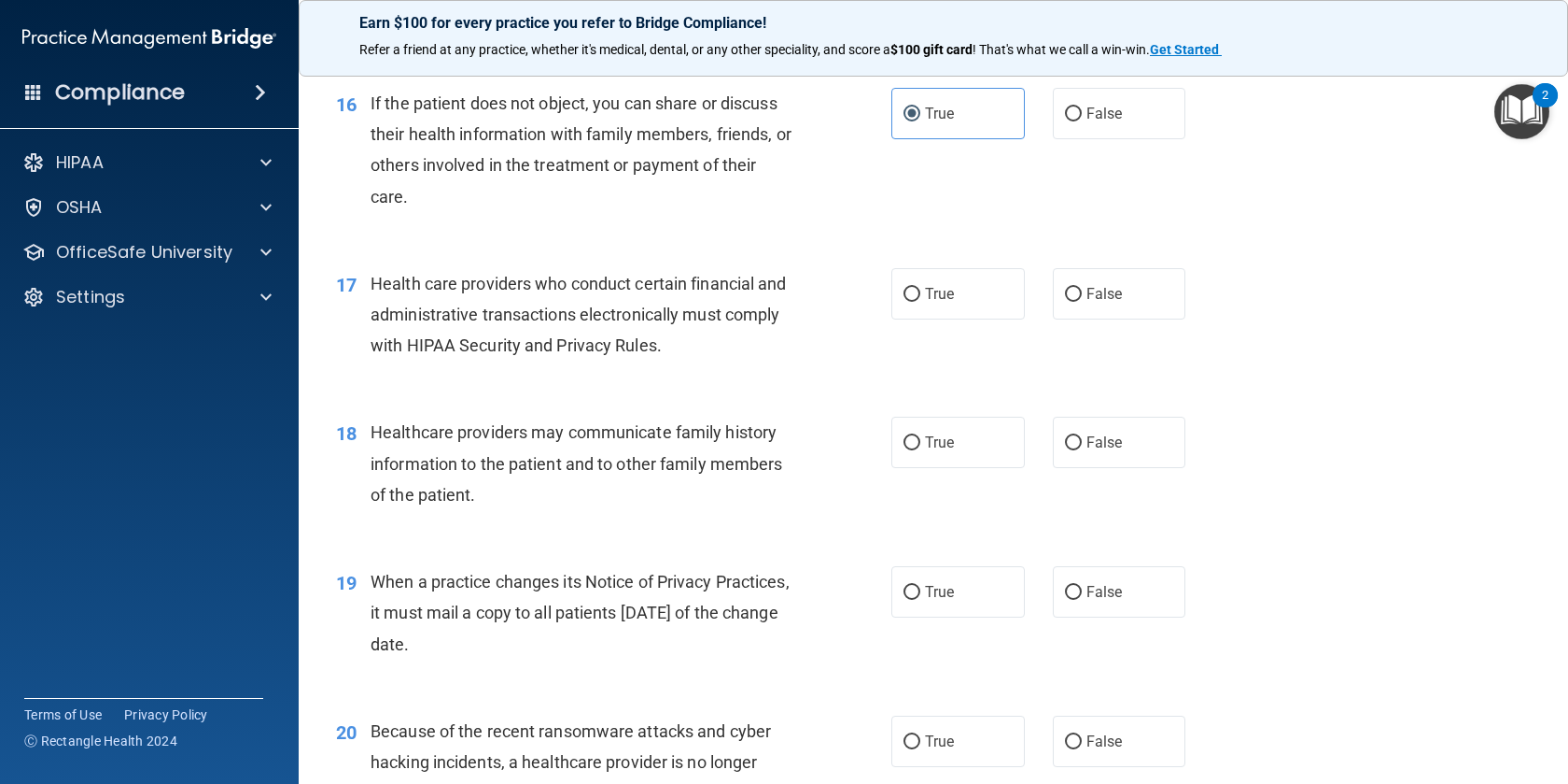
scroll to position [2388, 0]
click at [921, 295] on label "True" at bounding box center [958, 295] width 134 height 52
click at [920, 295] on input "True" at bounding box center [911, 297] width 17 height 14
radio input "true"
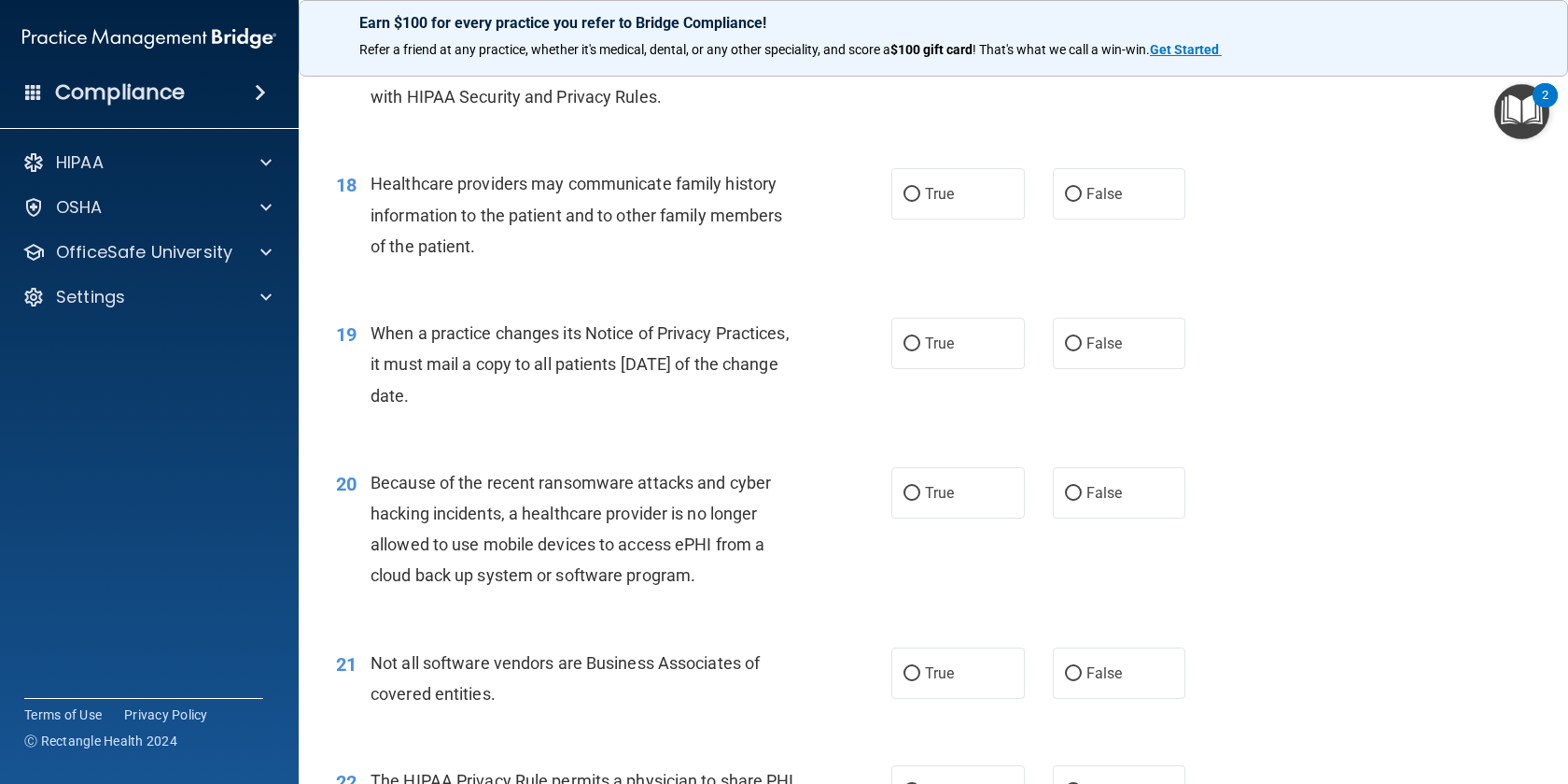
scroll to position [2665, 0]
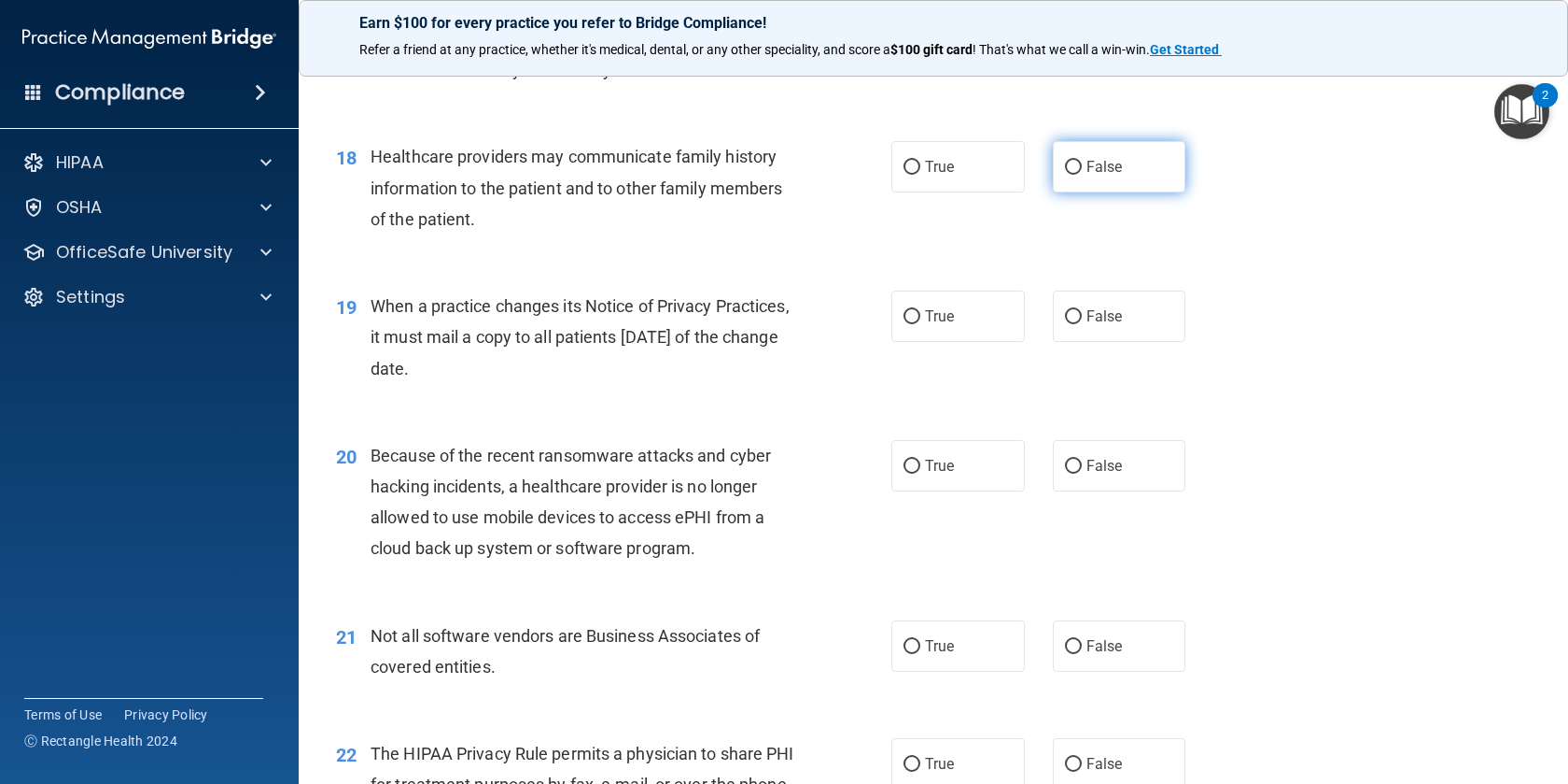
click at [1066, 174] on input "False" at bounding box center [1073, 168] width 17 height 14
radio input "true"
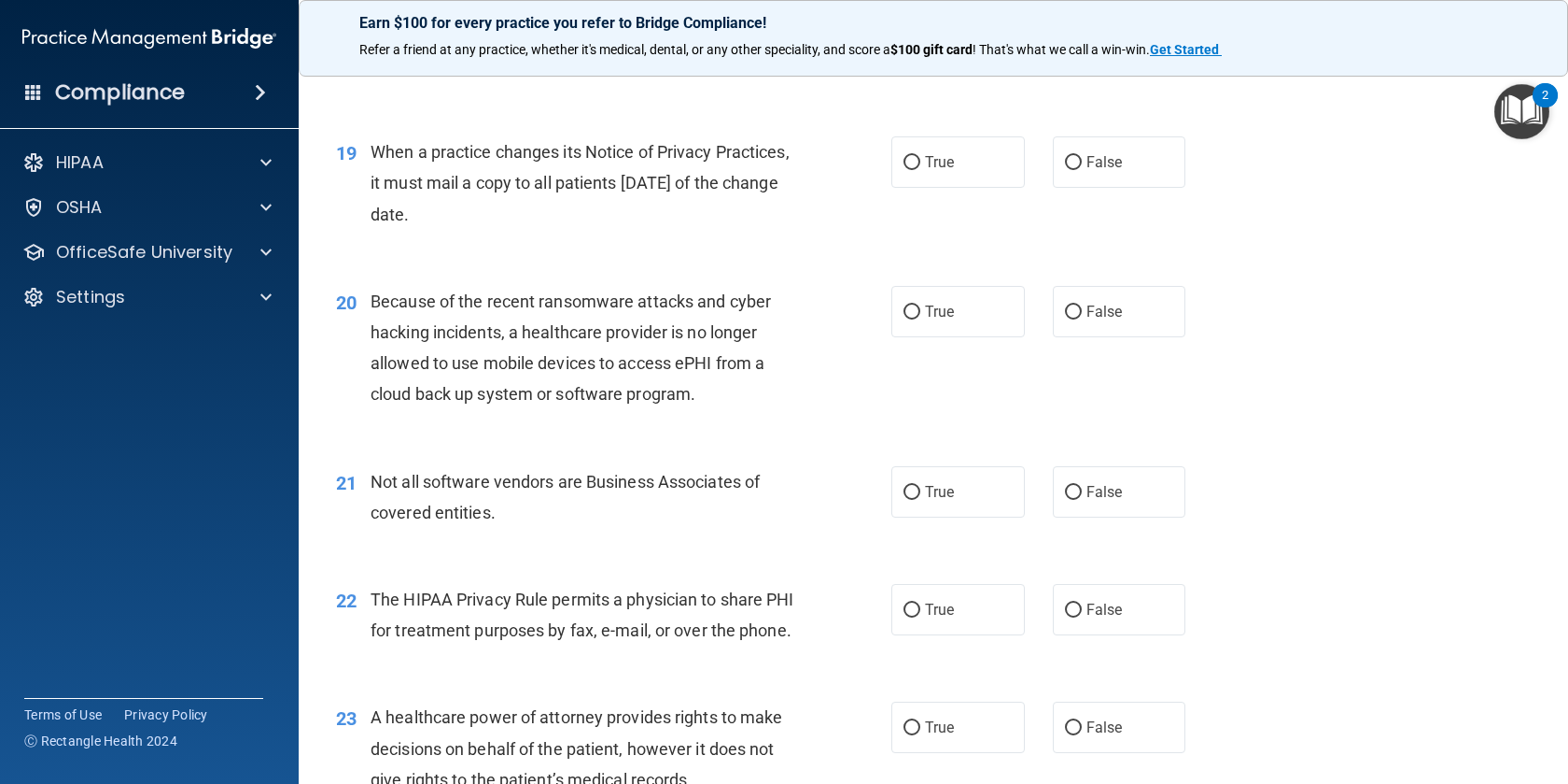
scroll to position [2823, 0]
click at [915, 156] on input "True" at bounding box center [911, 160] width 17 height 14
radio input "true"
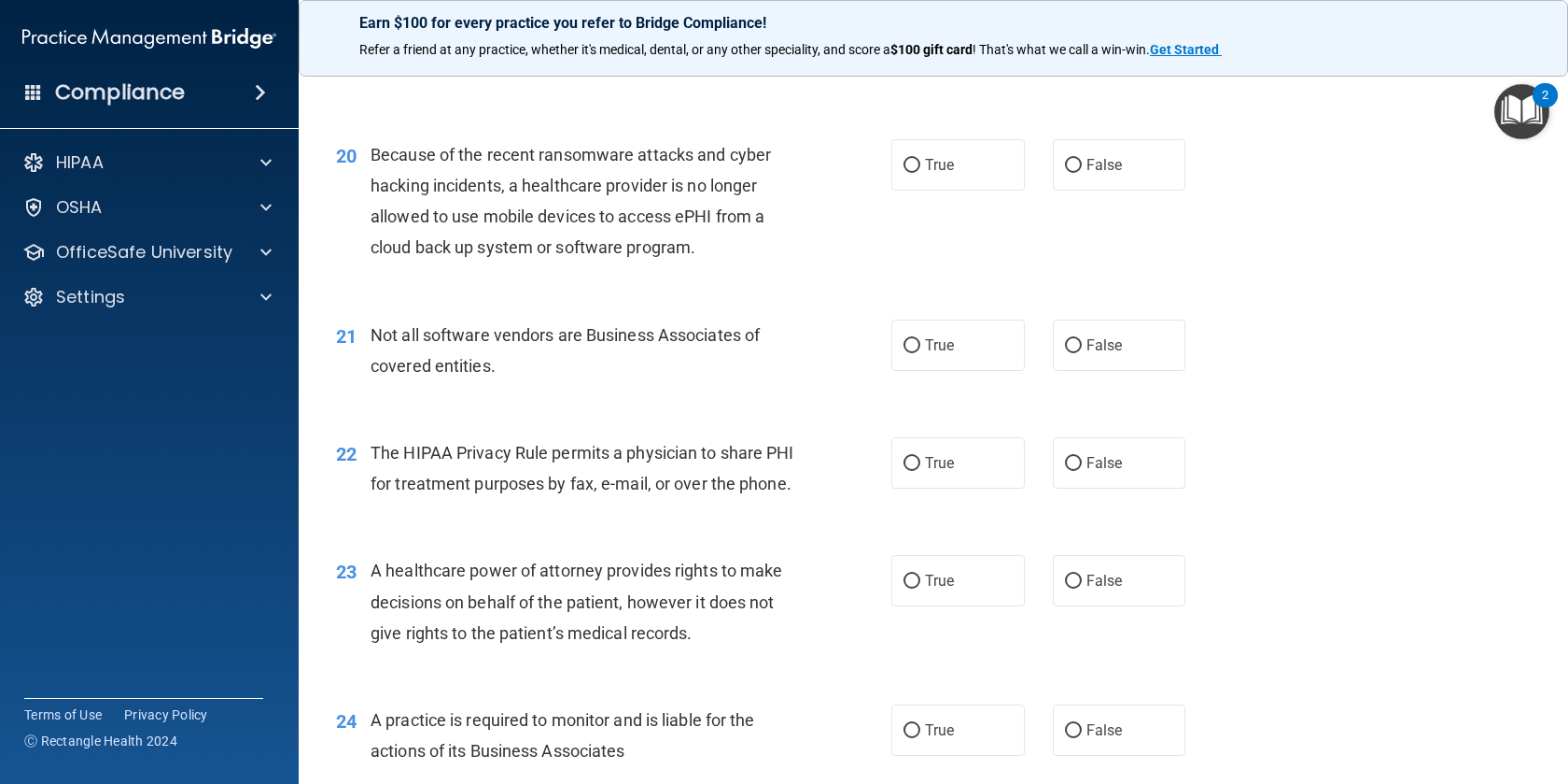
scroll to position [2981, 0]
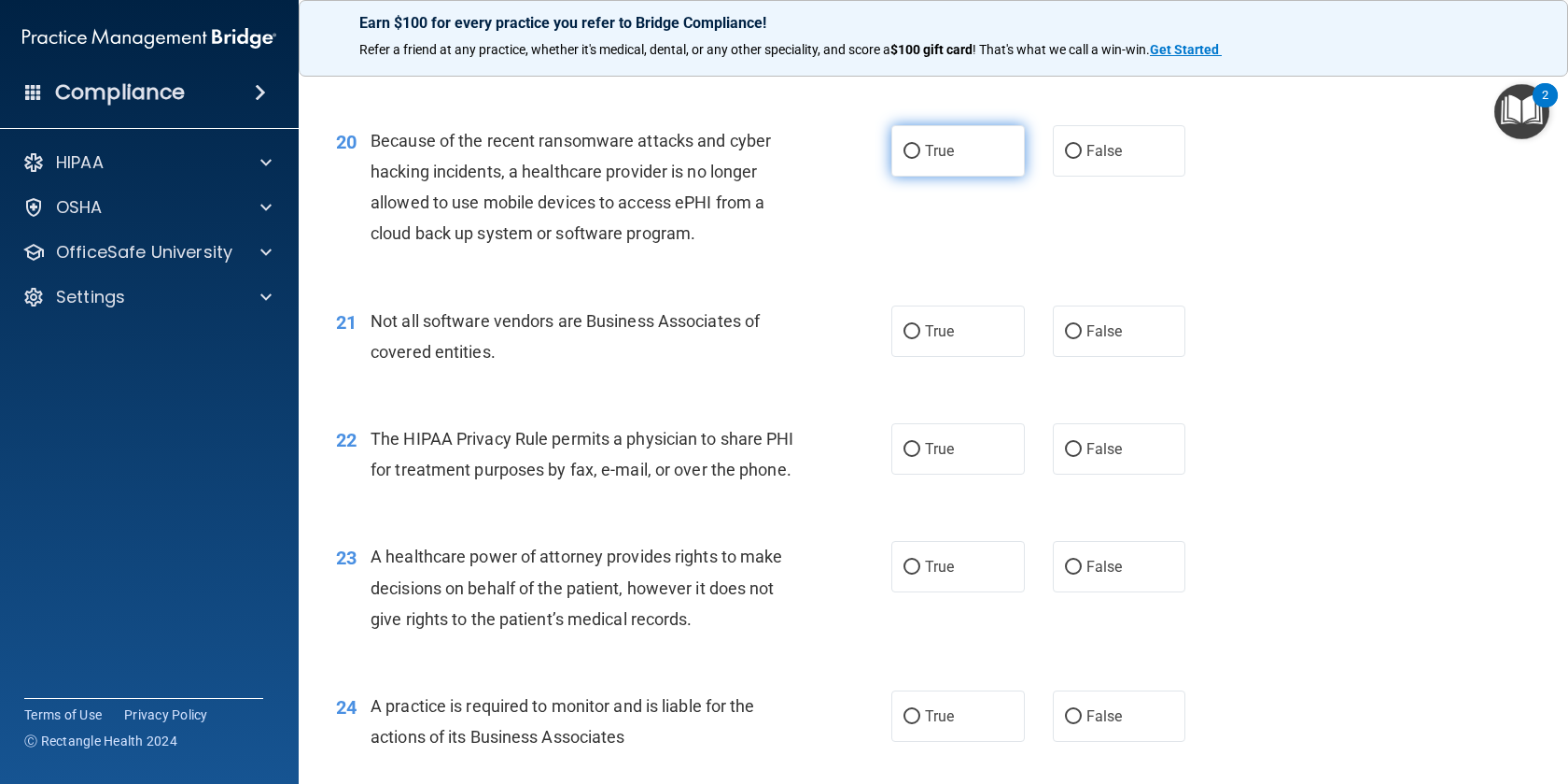
click at [917, 164] on label "True" at bounding box center [958, 150] width 134 height 52
click at [917, 159] on input "True" at bounding box center [911, 151] width 17 height 14
radio input "true"
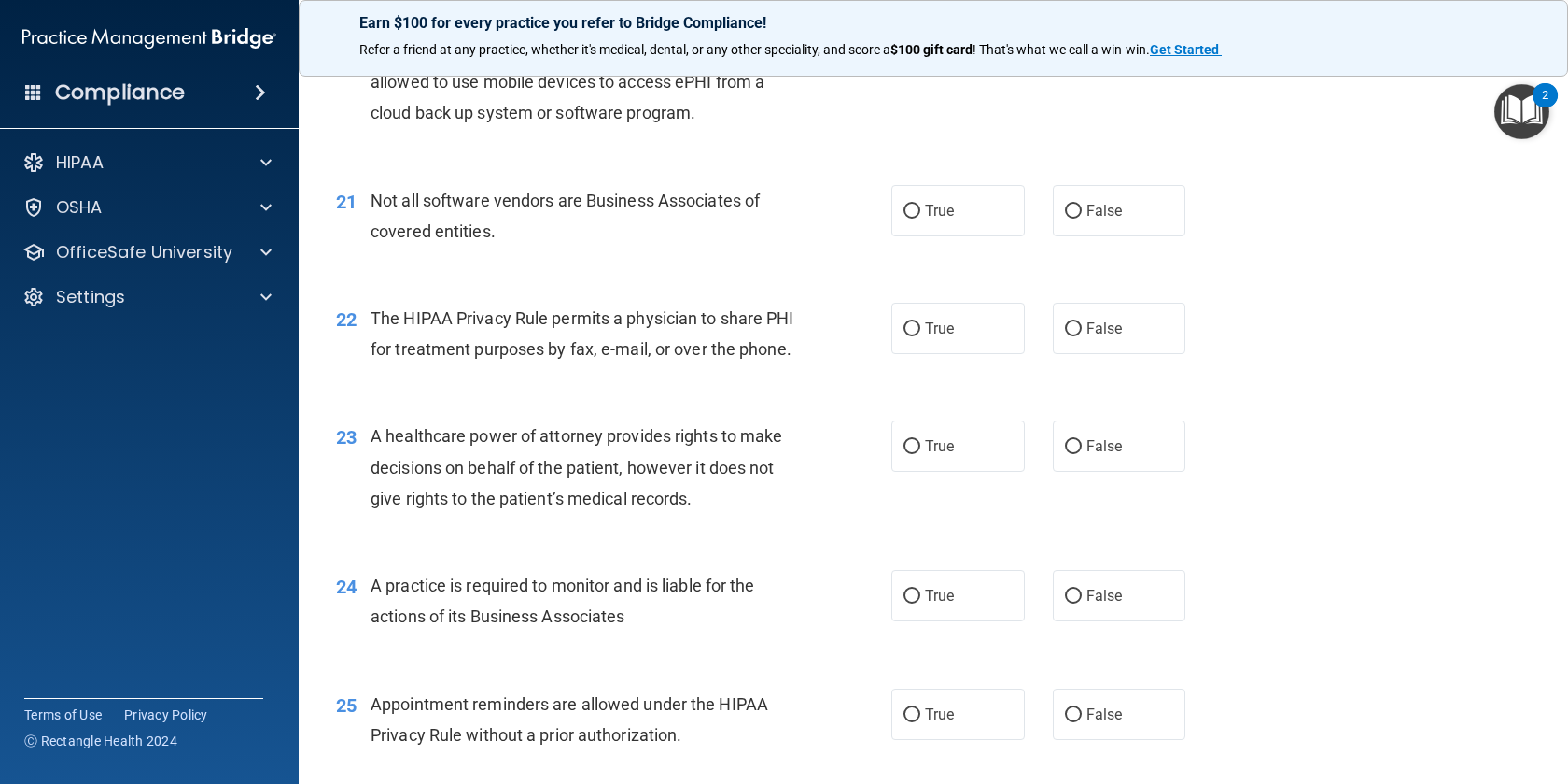
scroll to position [3127, 0]
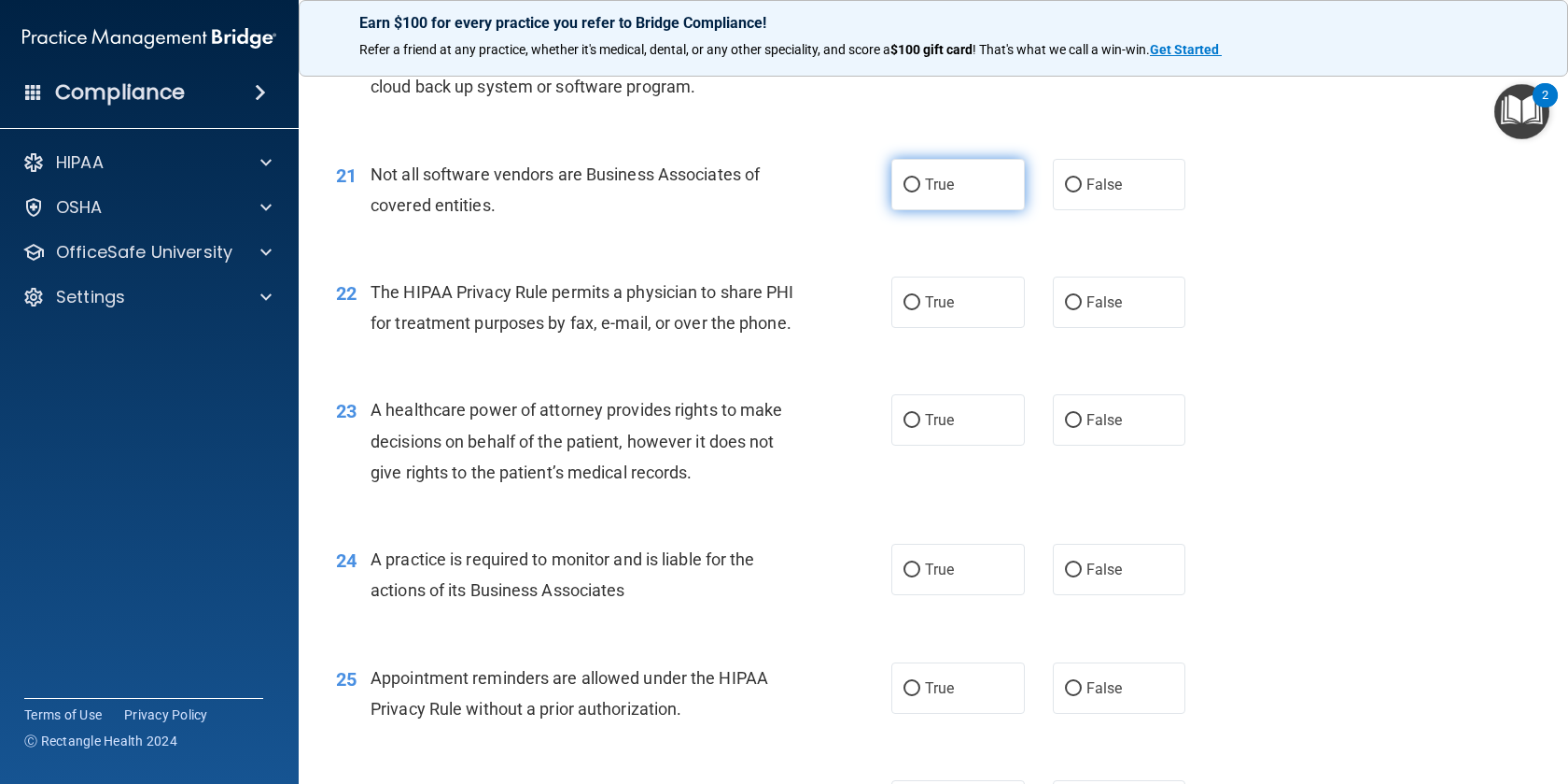
click at [920, 186] on label "True" at bounding box center [958, 185] width 134 height 52
click at [920, 186] on input "True" at bounding box center [911, 186] width 17 height 14
radio input "true"
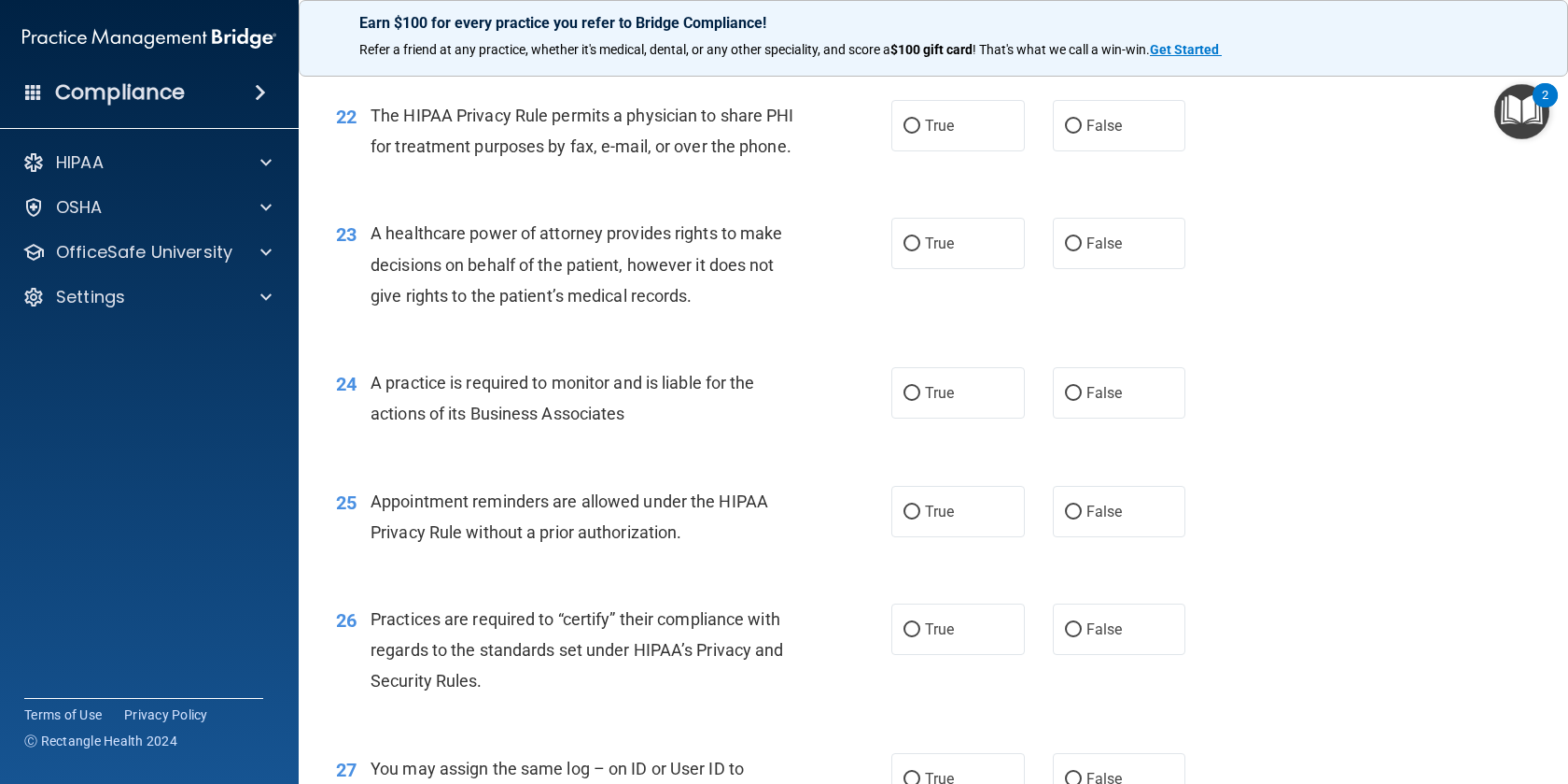
scroll to position [3308, 0]
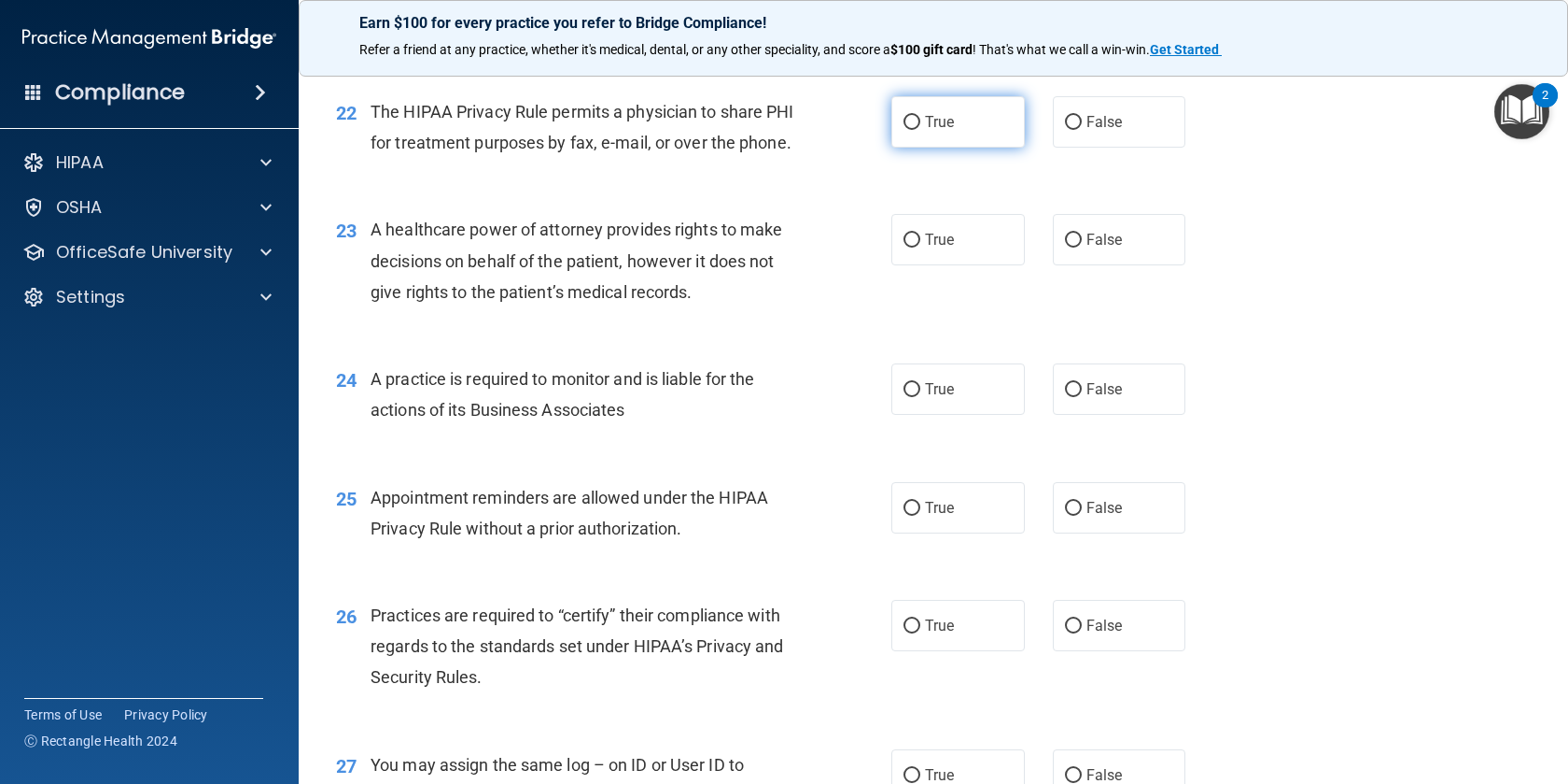
click at [915, 123] on input "True" at bounding box center [911, 123] width 17 height 14
radio input "true"
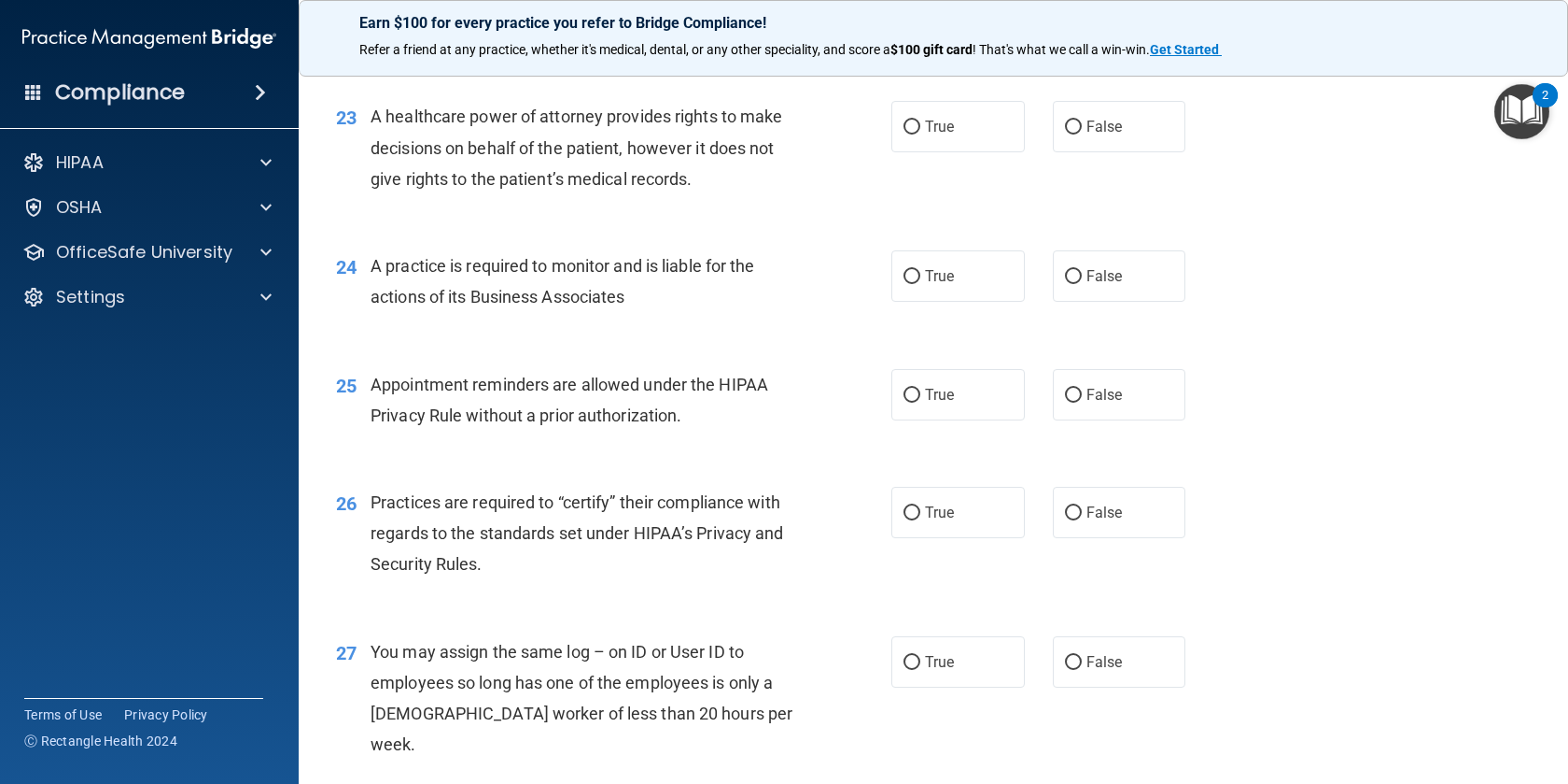
scroll to position [3421, 0]
click at [1070, 134] on input "False" at bounding box center [1073, 126] width 17 height 14
radio input "true"
click at [920, 151] on label "True" at bounding box center [958, 125] width 134 height 52
click at [920, 134] on input "True" at bounding box center [911, 126] width 17 height 14
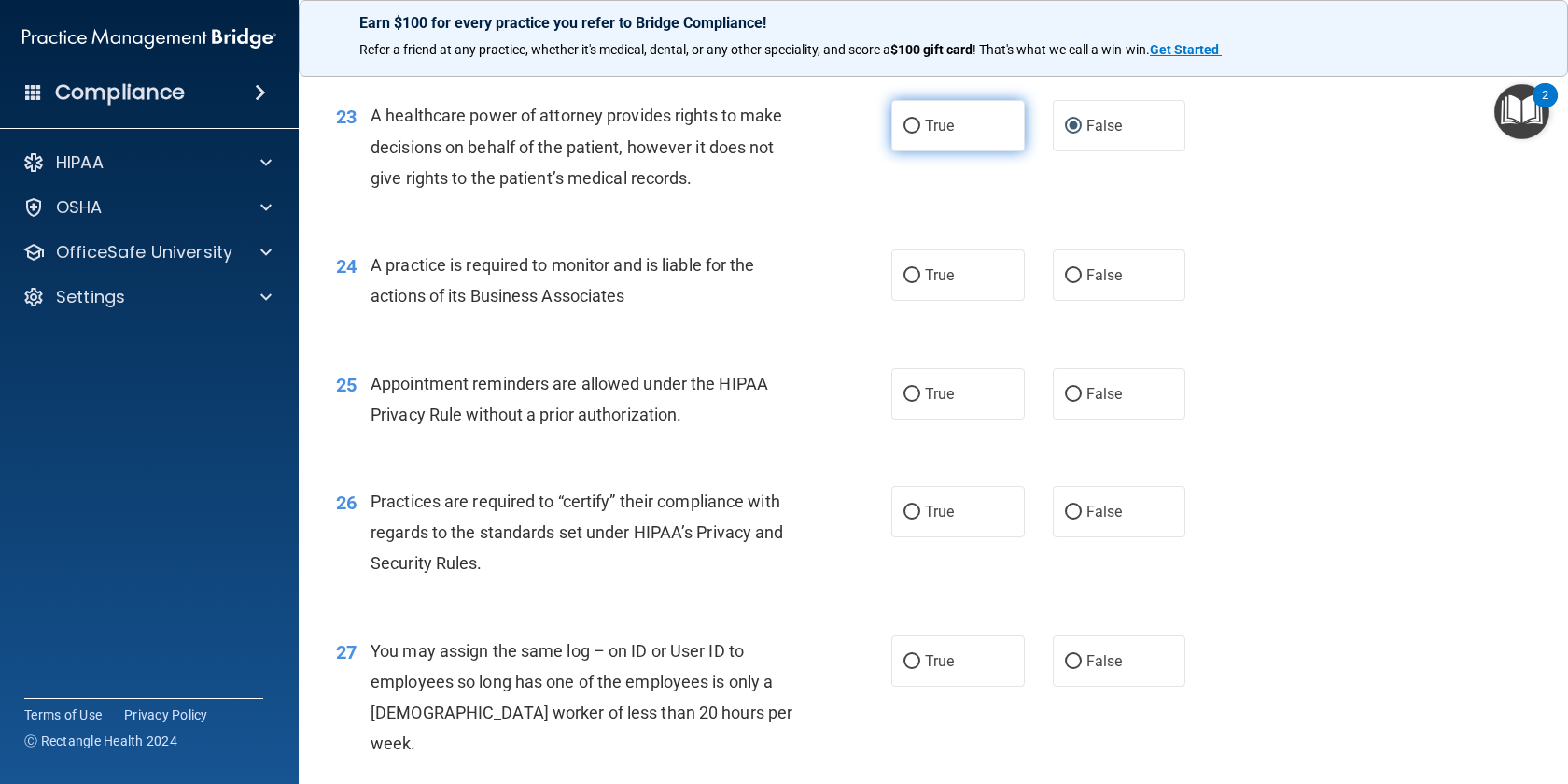
radio input "true"
radio input "false"
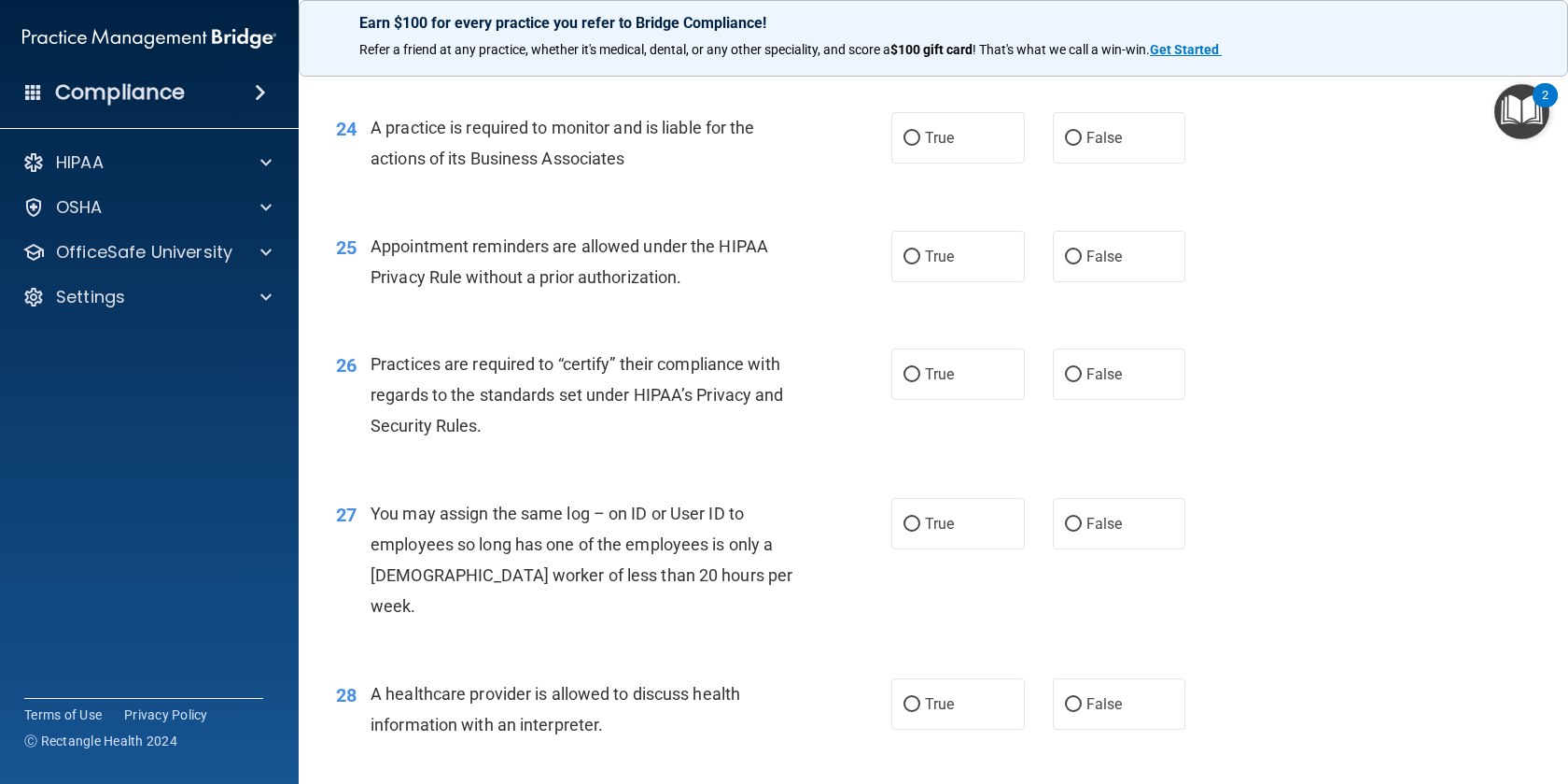
scroll to position [3564, 0]
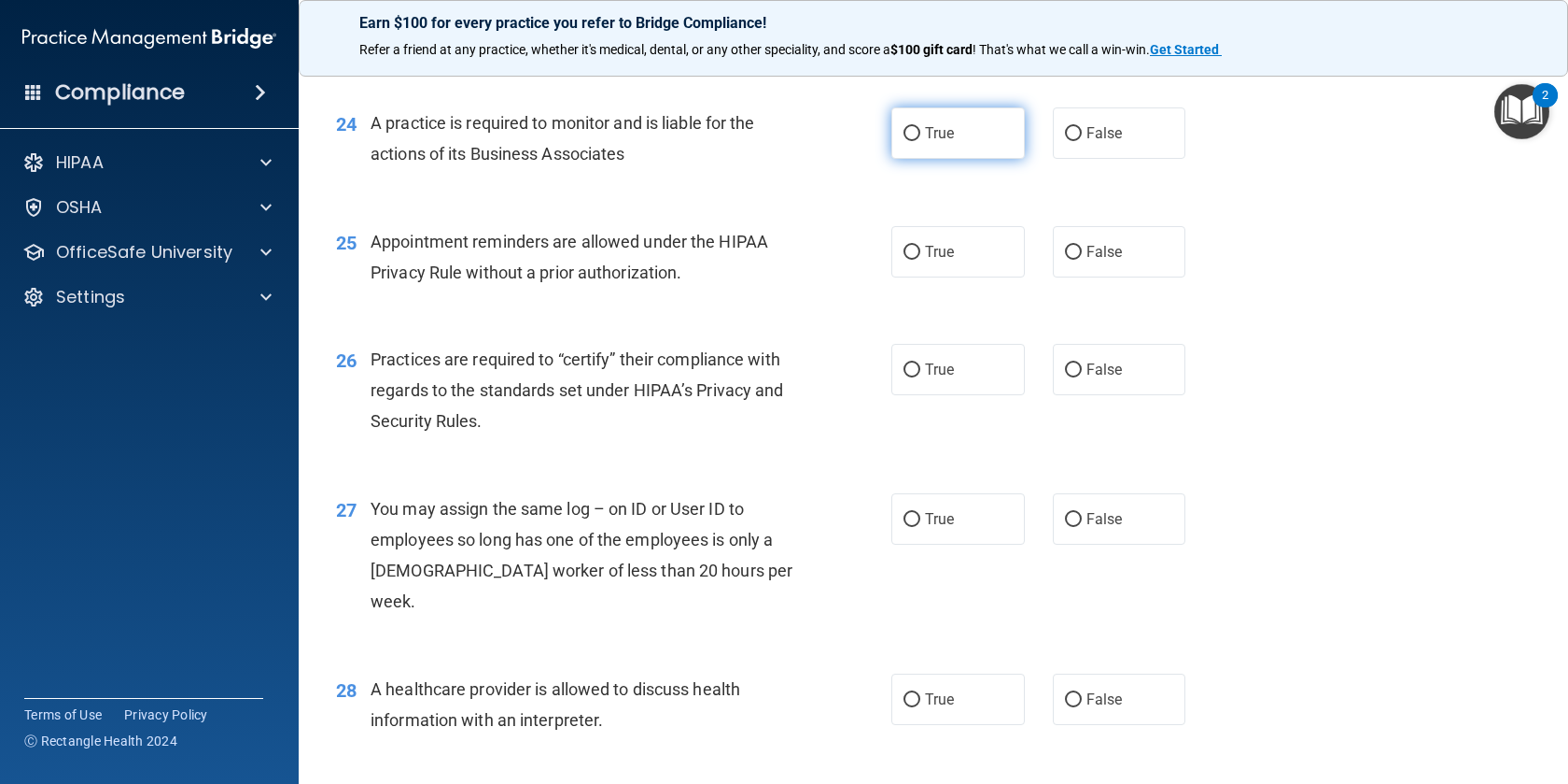
click at [911, 159] on label "True" at bounding box center [958, 133] width 134 height 52
click at [911, 141] on input "True" at bounding box center [911, 134] width 17 height 14
radio input "true"
click at [920, 277] on label "True" at bounding box center [958, 252] width 134 height 52
click at [920, 260] on input "True" at bounding box center [911, 253] width 17 height 14
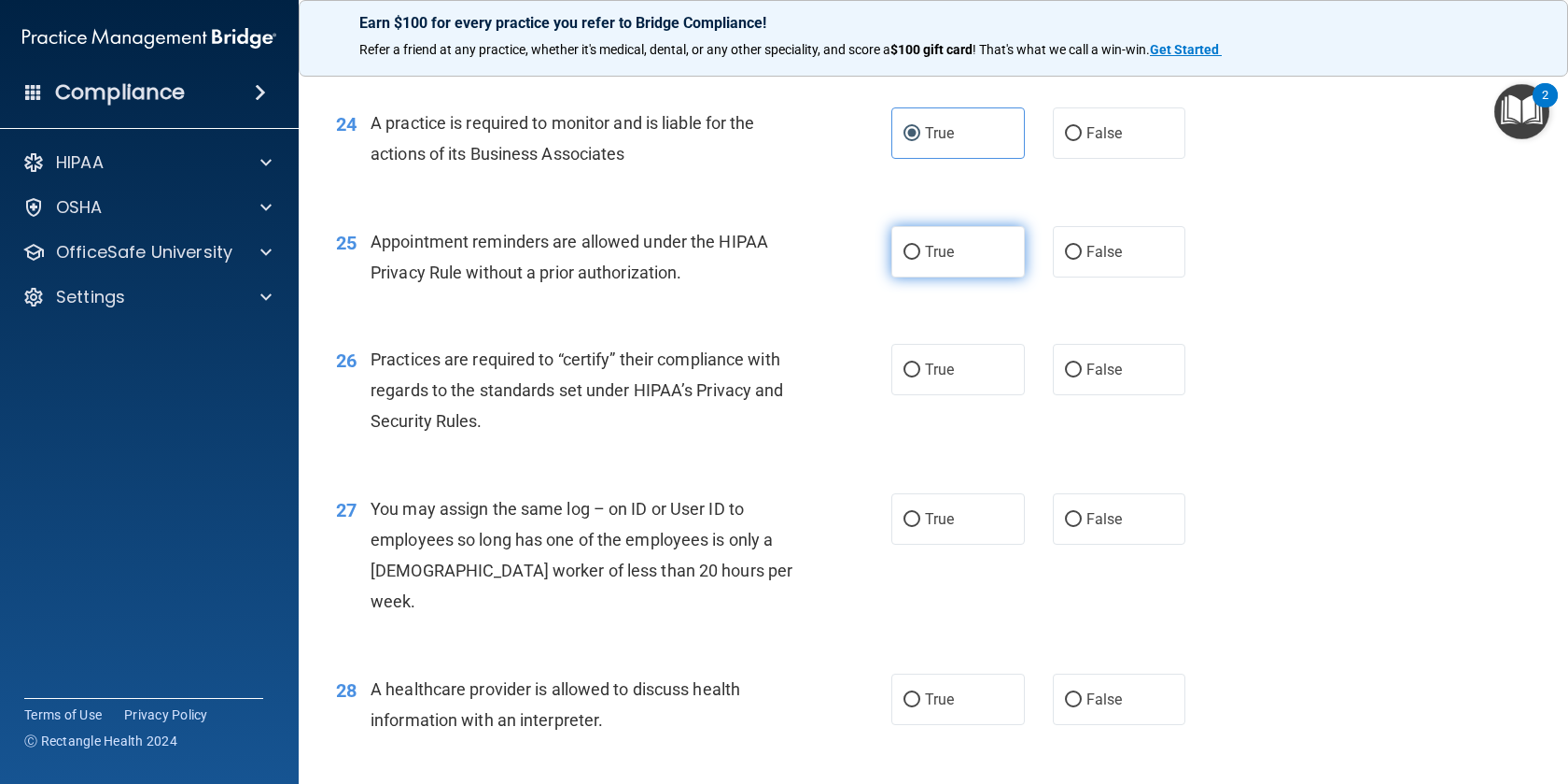
radio input "true"
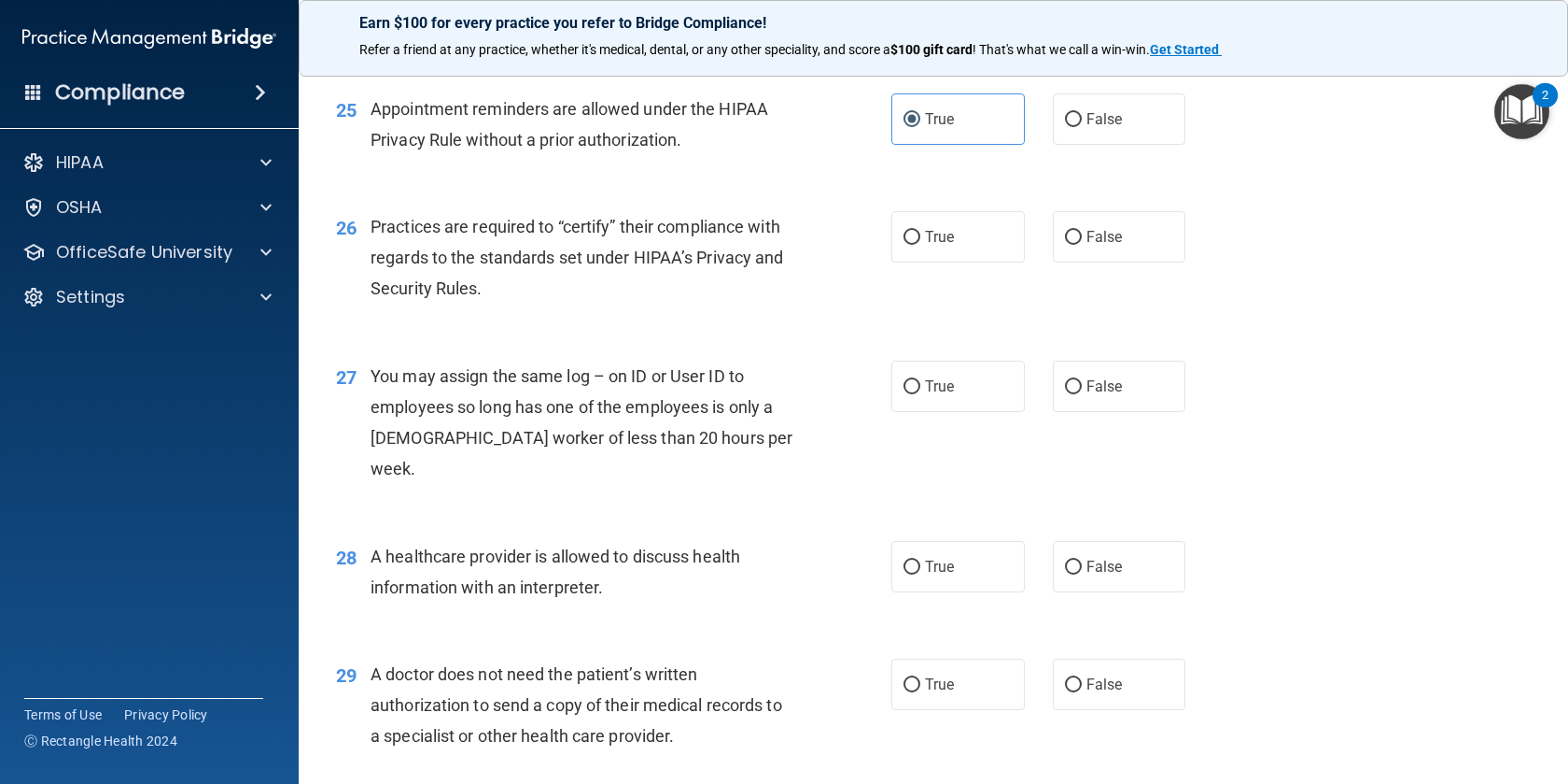
scroll to position [3722, 0]
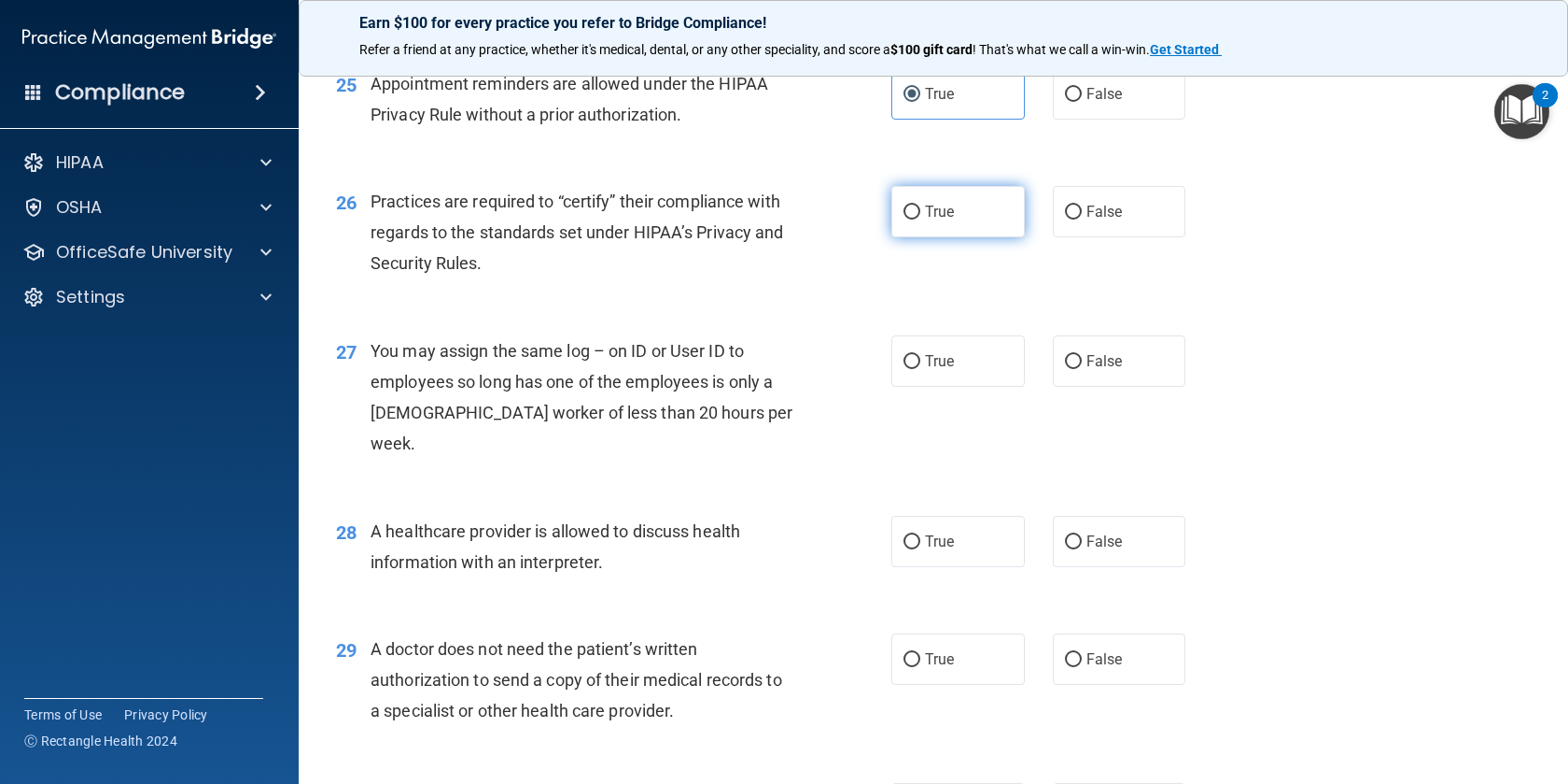
click at [911, 220] on input "True" at bounding box center [911, 212] width 17 height 14
radio input "true"
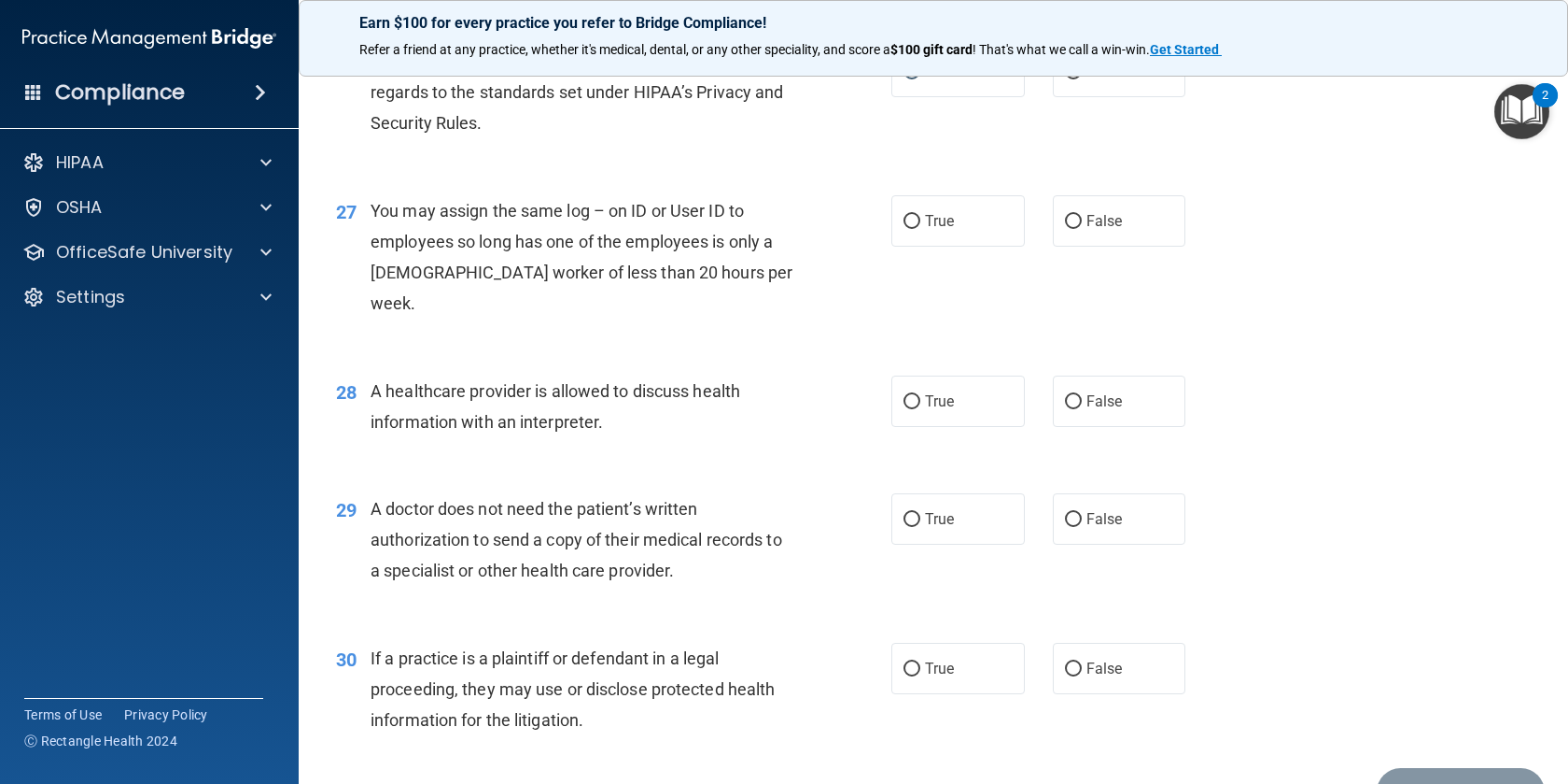
scroll to position [3867, 0]
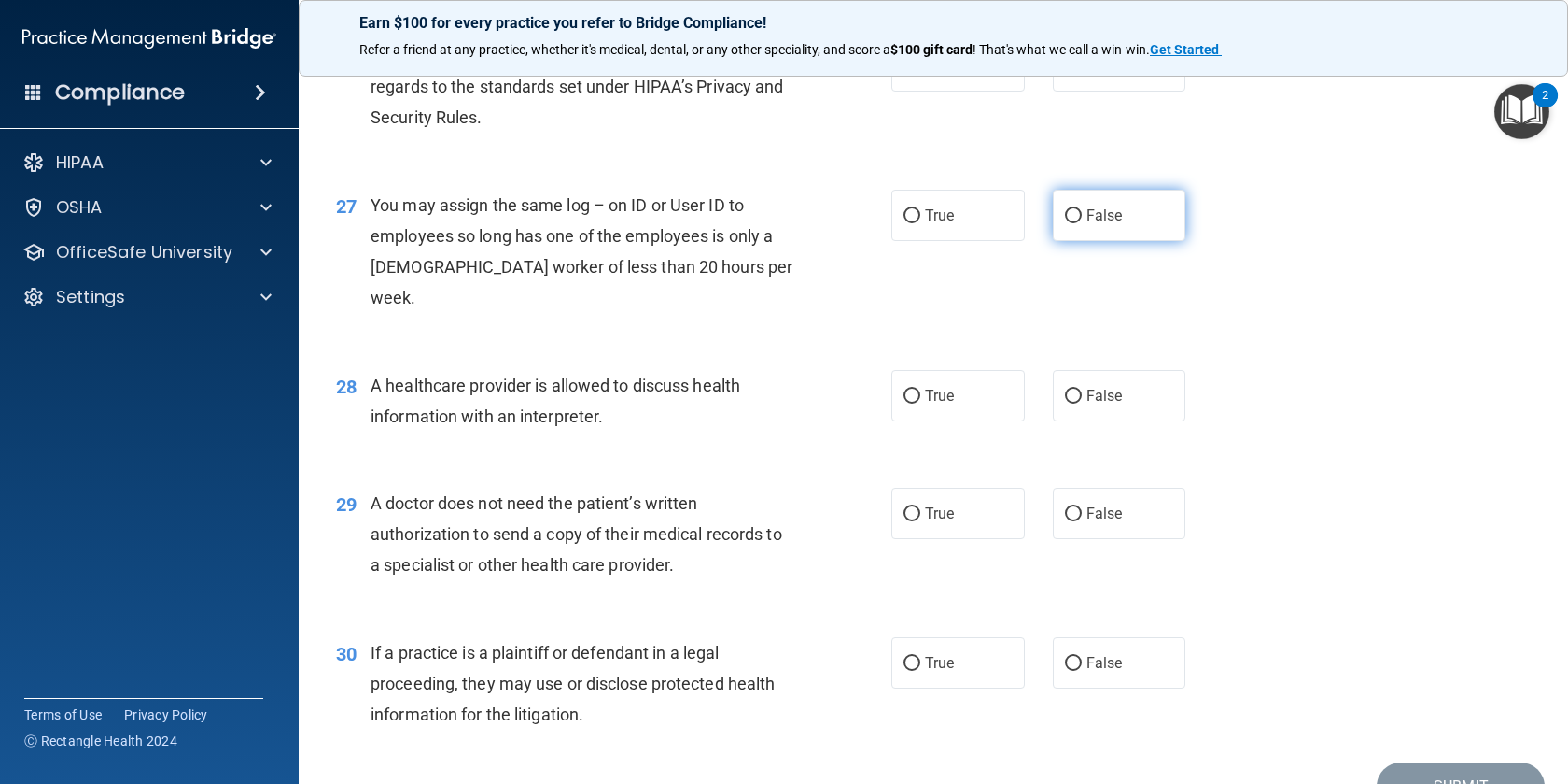
click at [1069, 224] on input "False" at bounding box center [1073, 216] width 17 height 14
radio input "true"
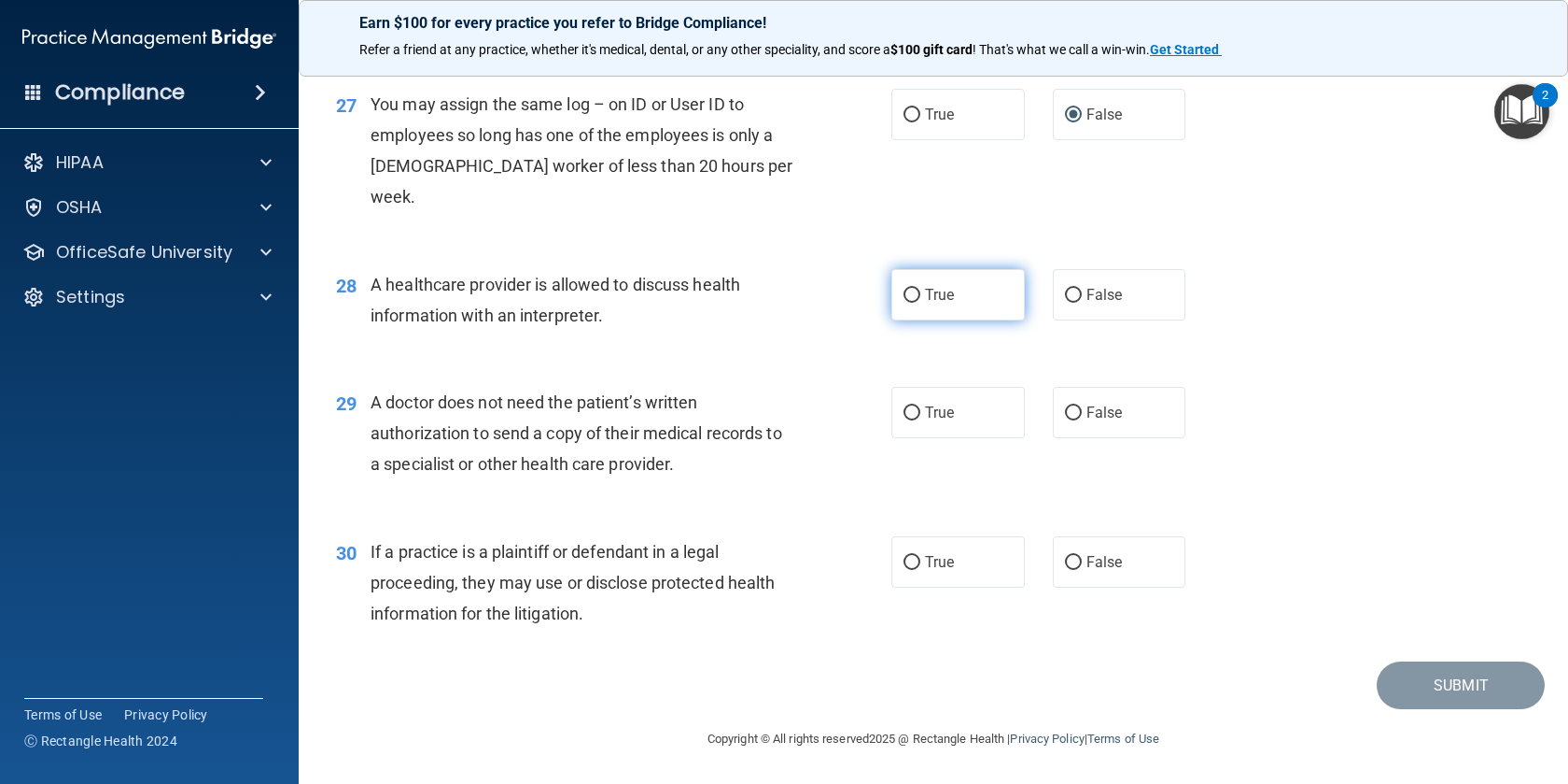
click at [917, 301] on input "True" at bounding box center [911, 296] width 17 height 14
radio input "true"
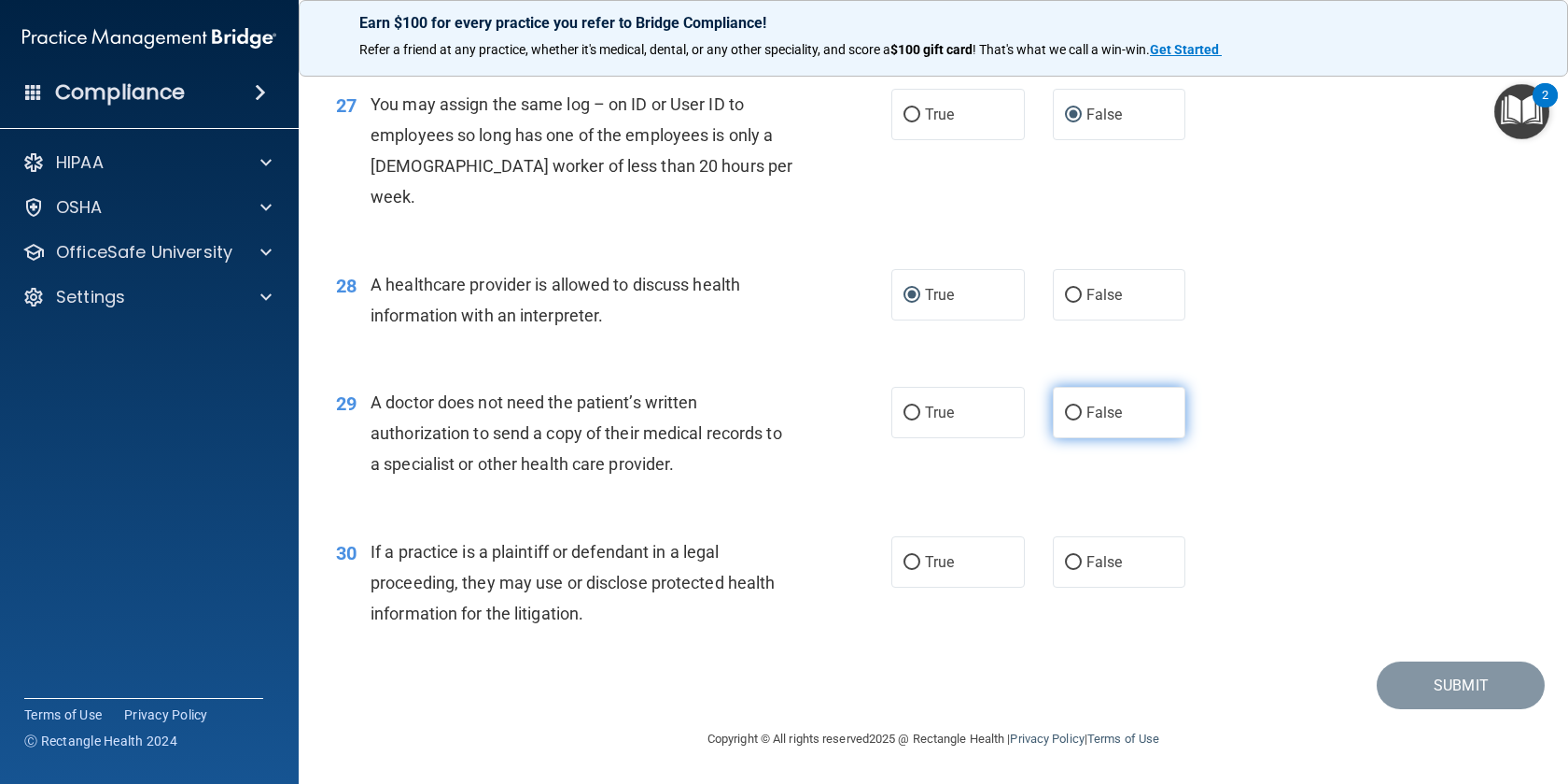
click at [1080, 410] on input "False" at bounding box center [1073, 413] width 17 height 14
radio input "true"
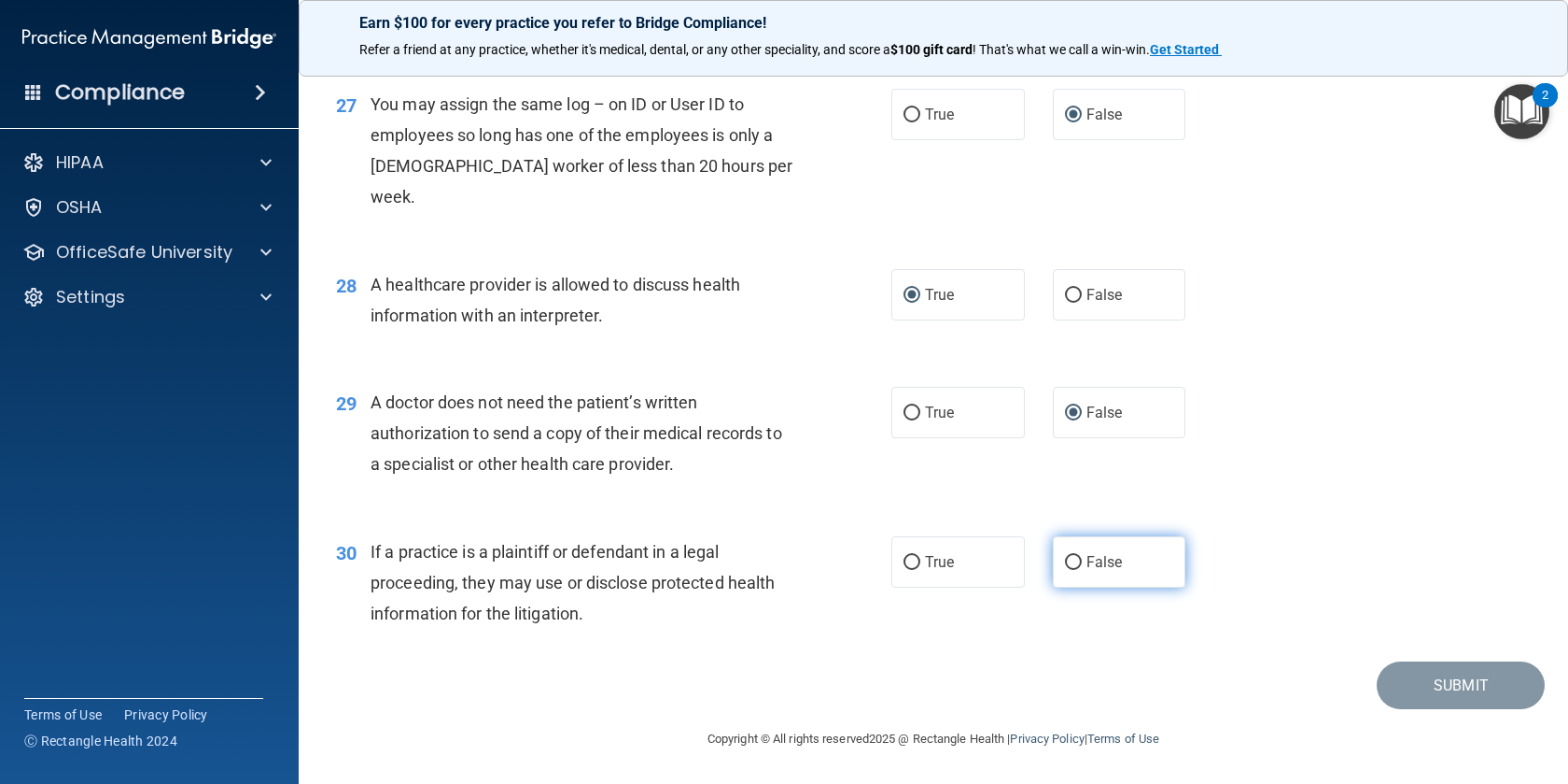
click at [1068, 567] on input "False" at bounding box center [1073, 562] width 17 height 14
radio input "true"
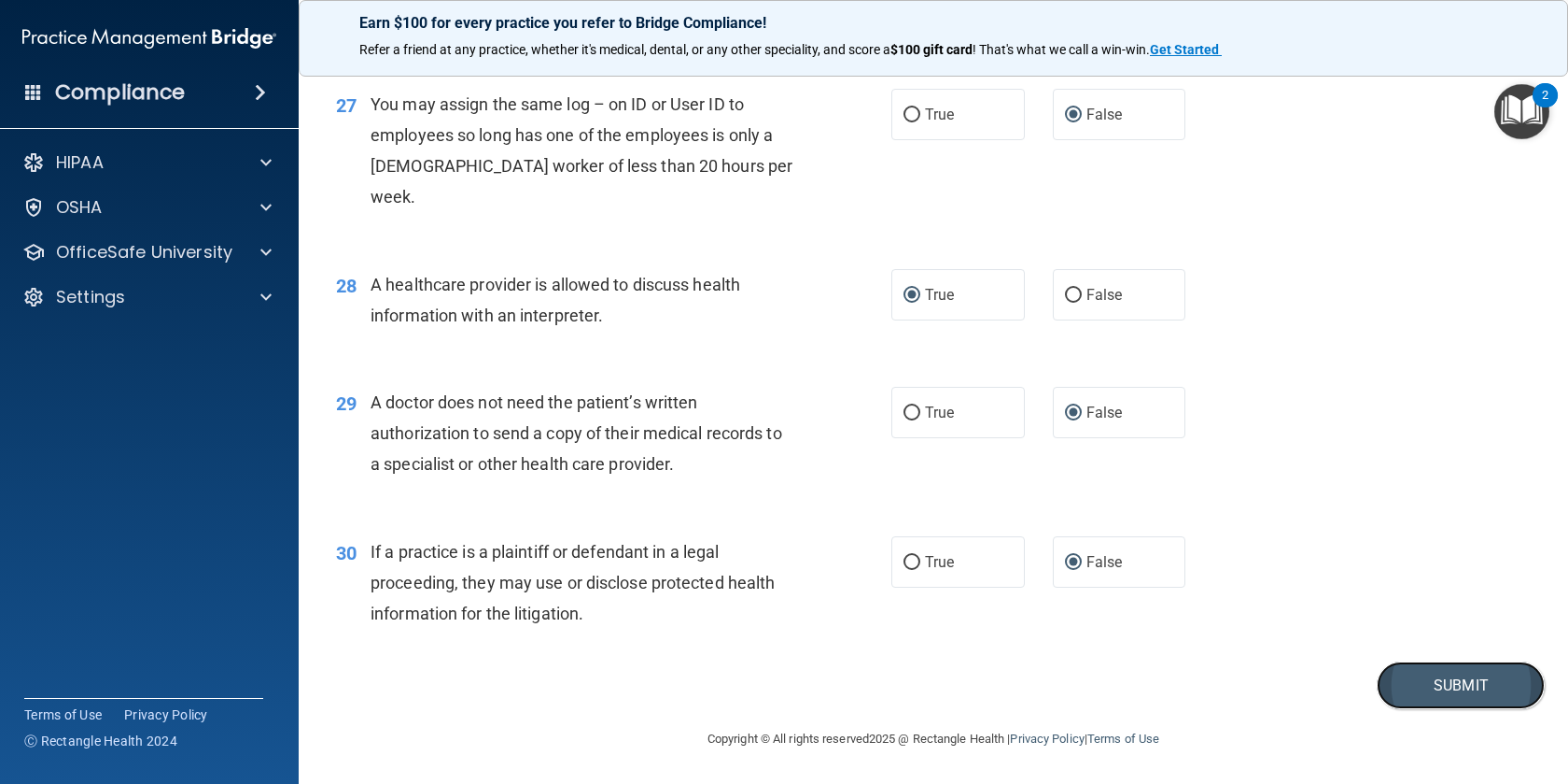
click at [1417, 683] on button "Submit" at bounding box center [1461, 684] width 168 height 48
click at [1426, 685] on button "Submit" at bounding box center [1461, 684] width 168 height 48
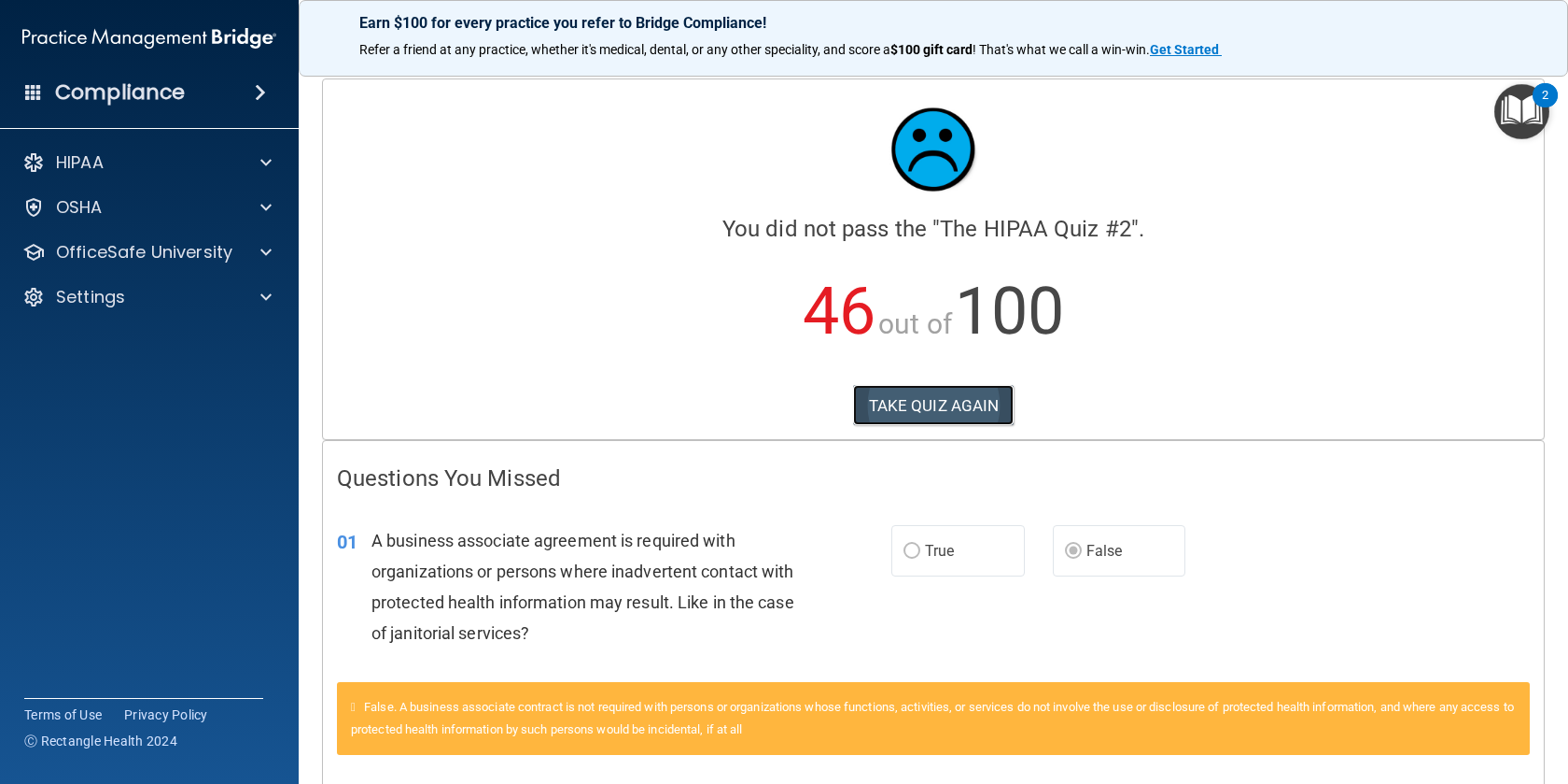
click at [922, 412] on button "TAKE QUIZ AGAIN" at bounding box center [934, 405] width 162 height 41
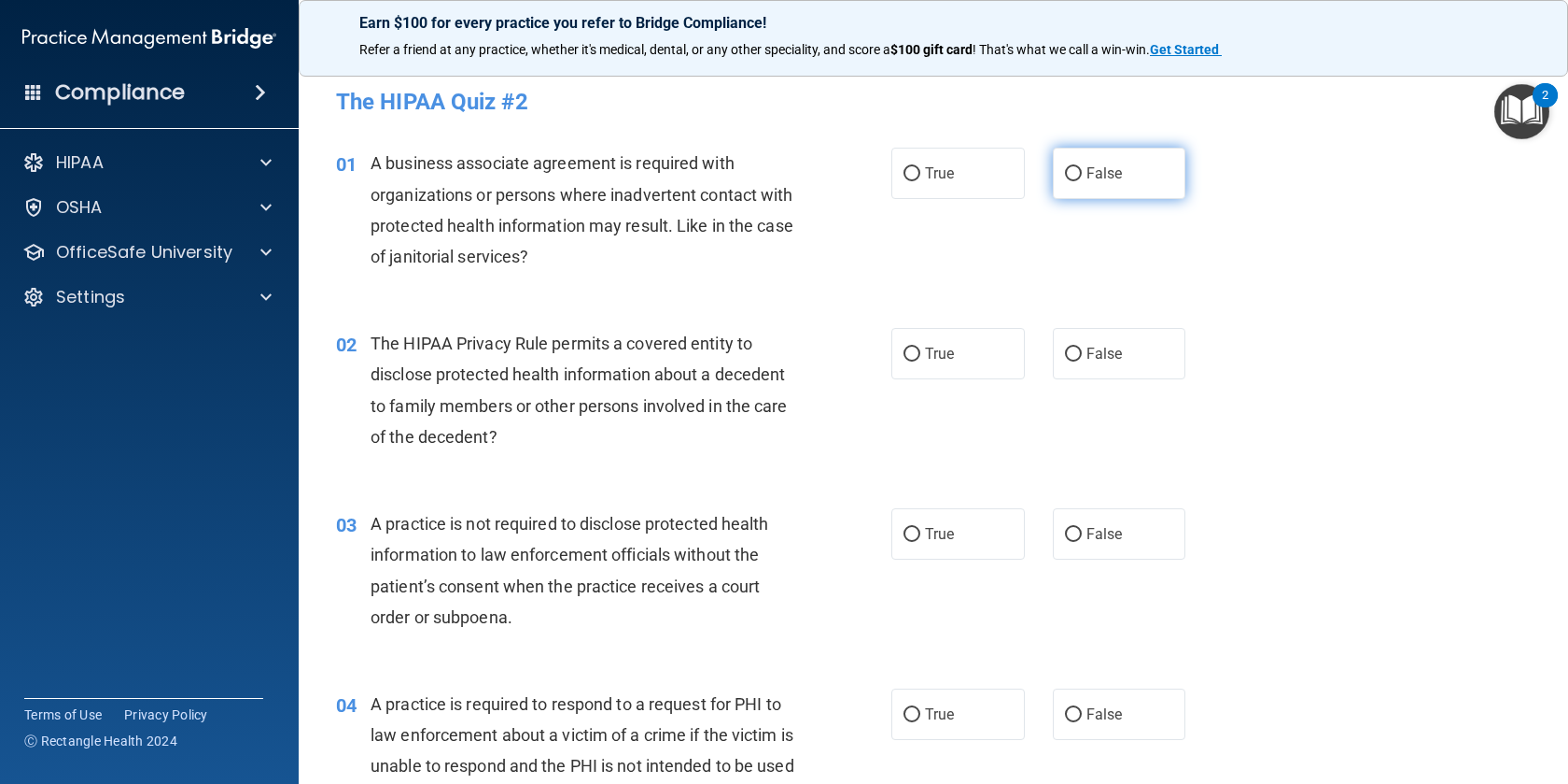
click at [1067, 170] on input "False" at bounding box center [1073, 174] width 17 height 14
radio input "true"
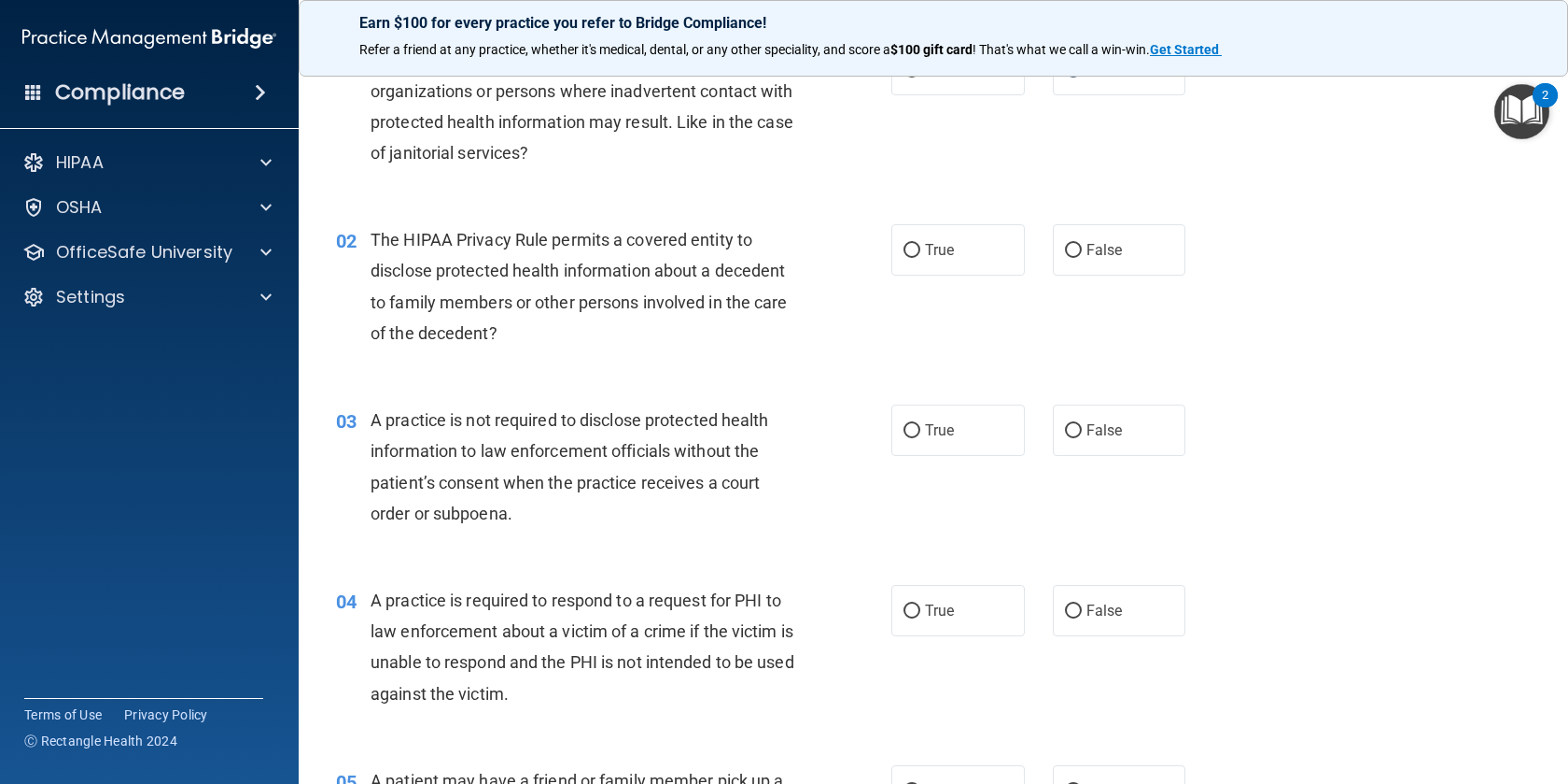
scroll to position [105, 0]
click at [932, 256] on span "True" at bounding box center [940, 248] width 29 height 18
click at [920, 256] on input "True" at bounding box center [911, 249] width 17 height 14
radio input "true"
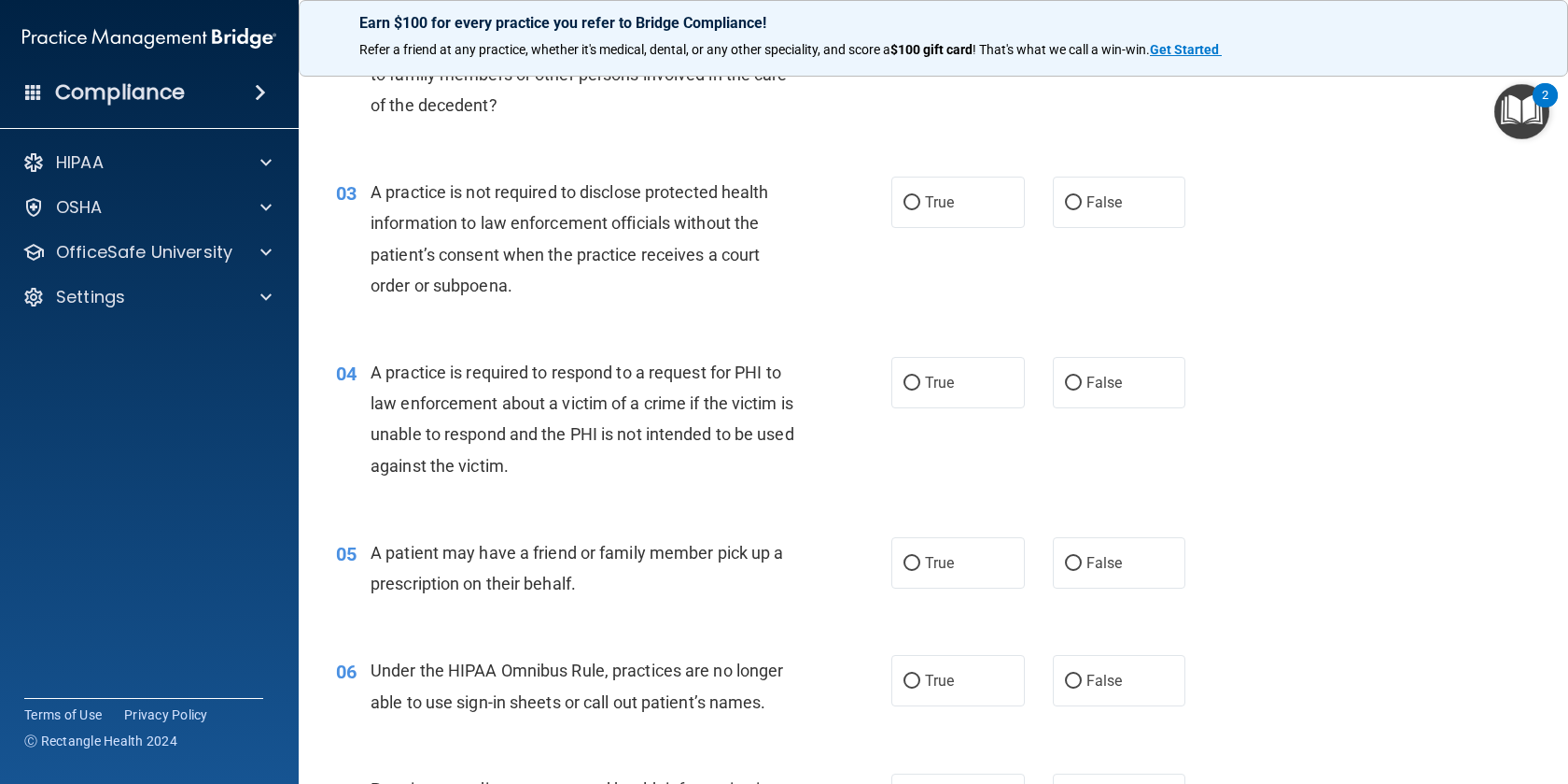
scroll to position [336, 0]
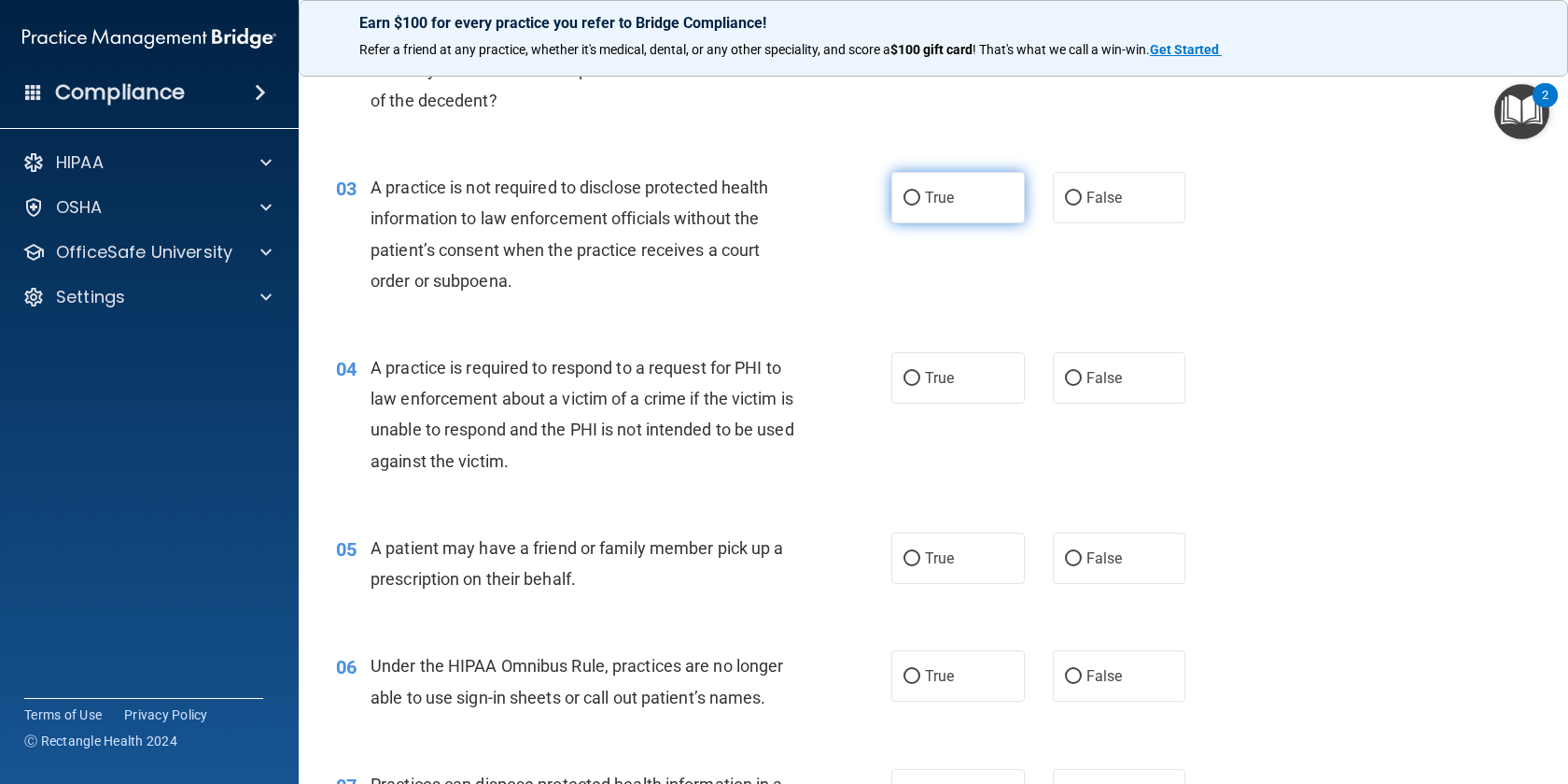
click at [953, 202] on span "True" at bounding box center [940, 197] width 29 height 18
click at [920, 202] on input "True" at bounding box center [911, 198] width 17 height 14
radio input "true"
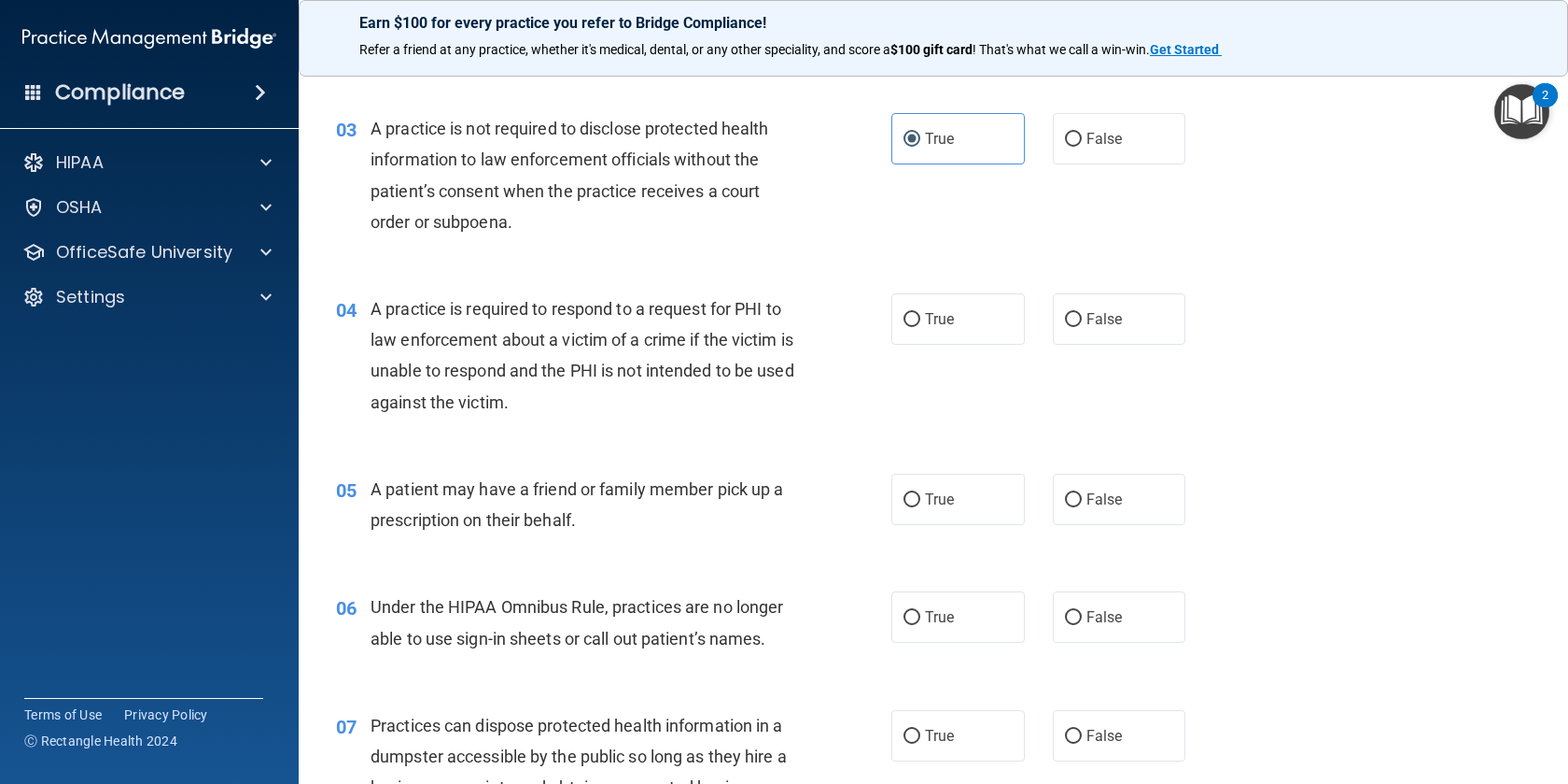
scroll to position [397, 0]
click at [909, 322] on input "True" at bounding box center [911, 318] width 17 height 14
radio input "true"
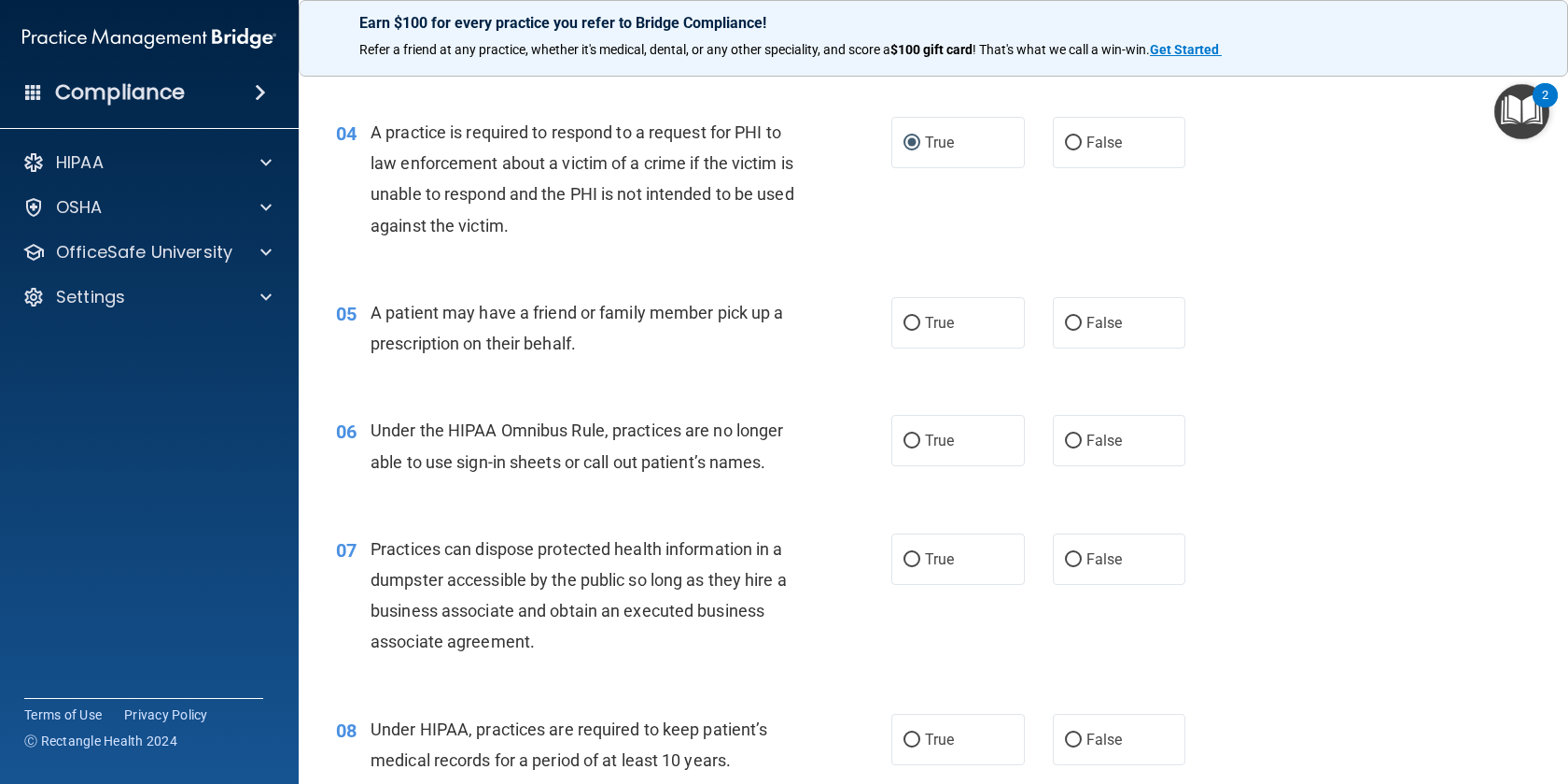
scroll to position [578, 0]
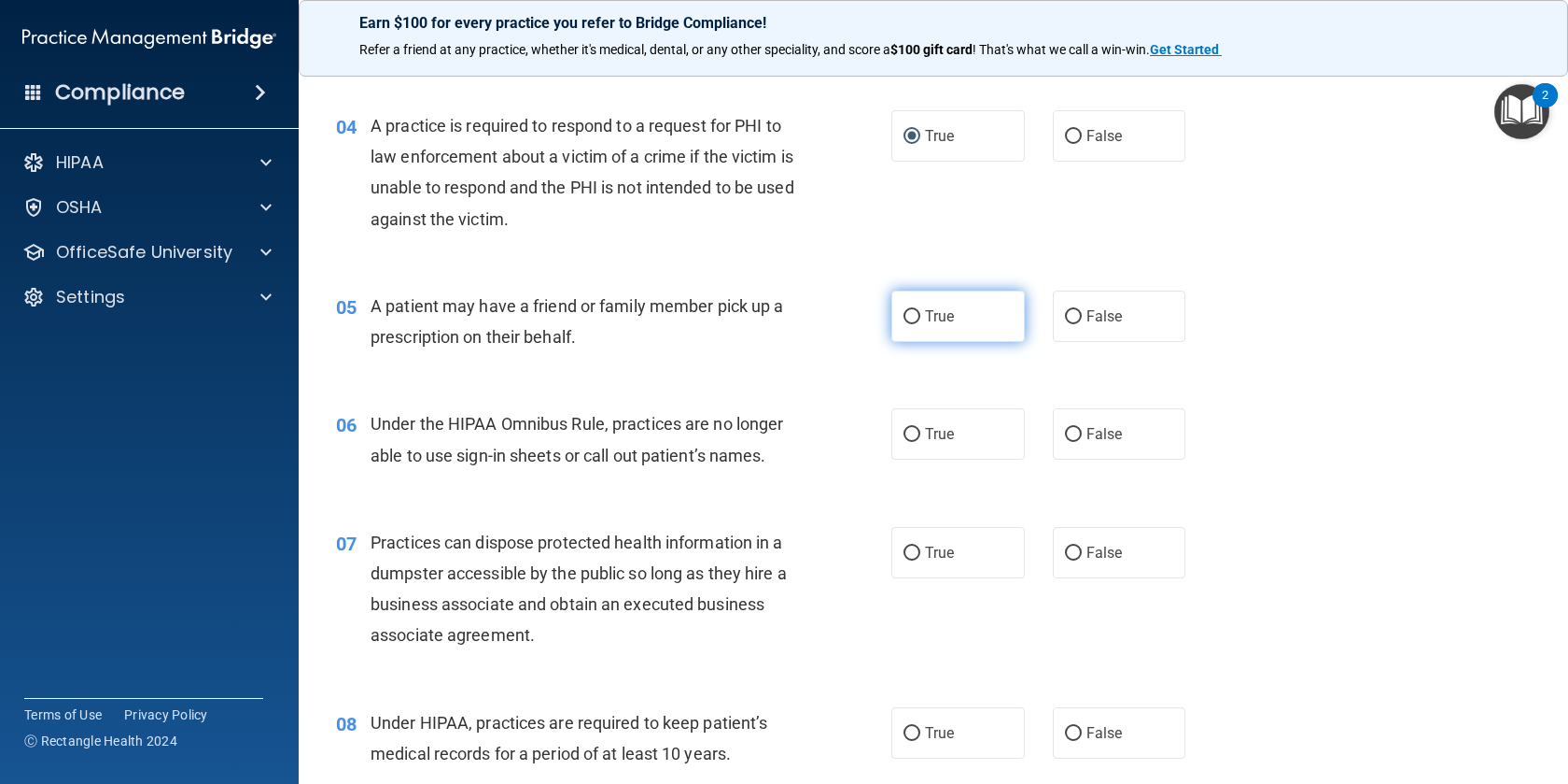
click at [918, 321] on input "True" at bounding box center [911, 317] width 17 height 14
radio input "true"
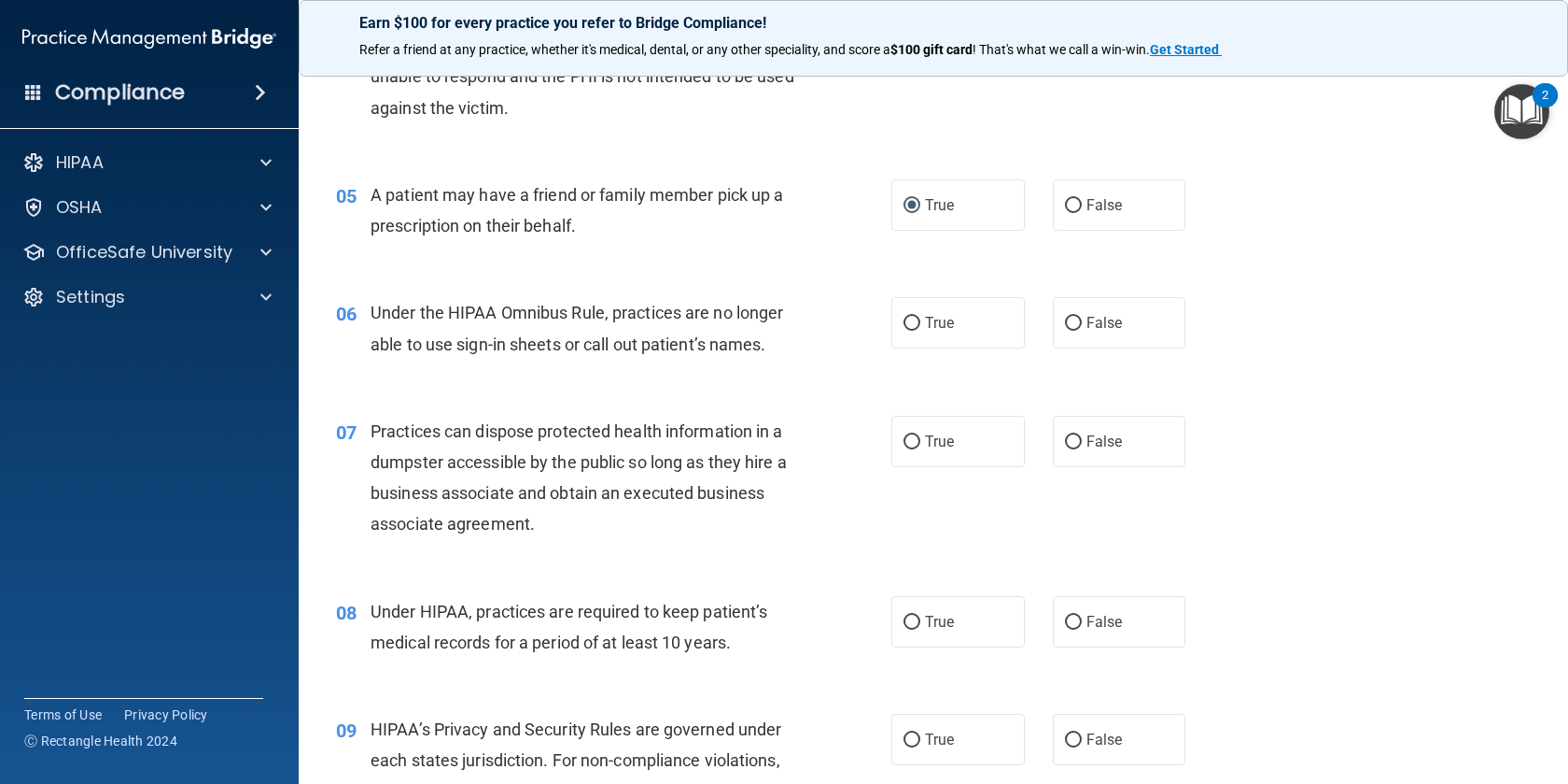
scroll to position [701, 0]
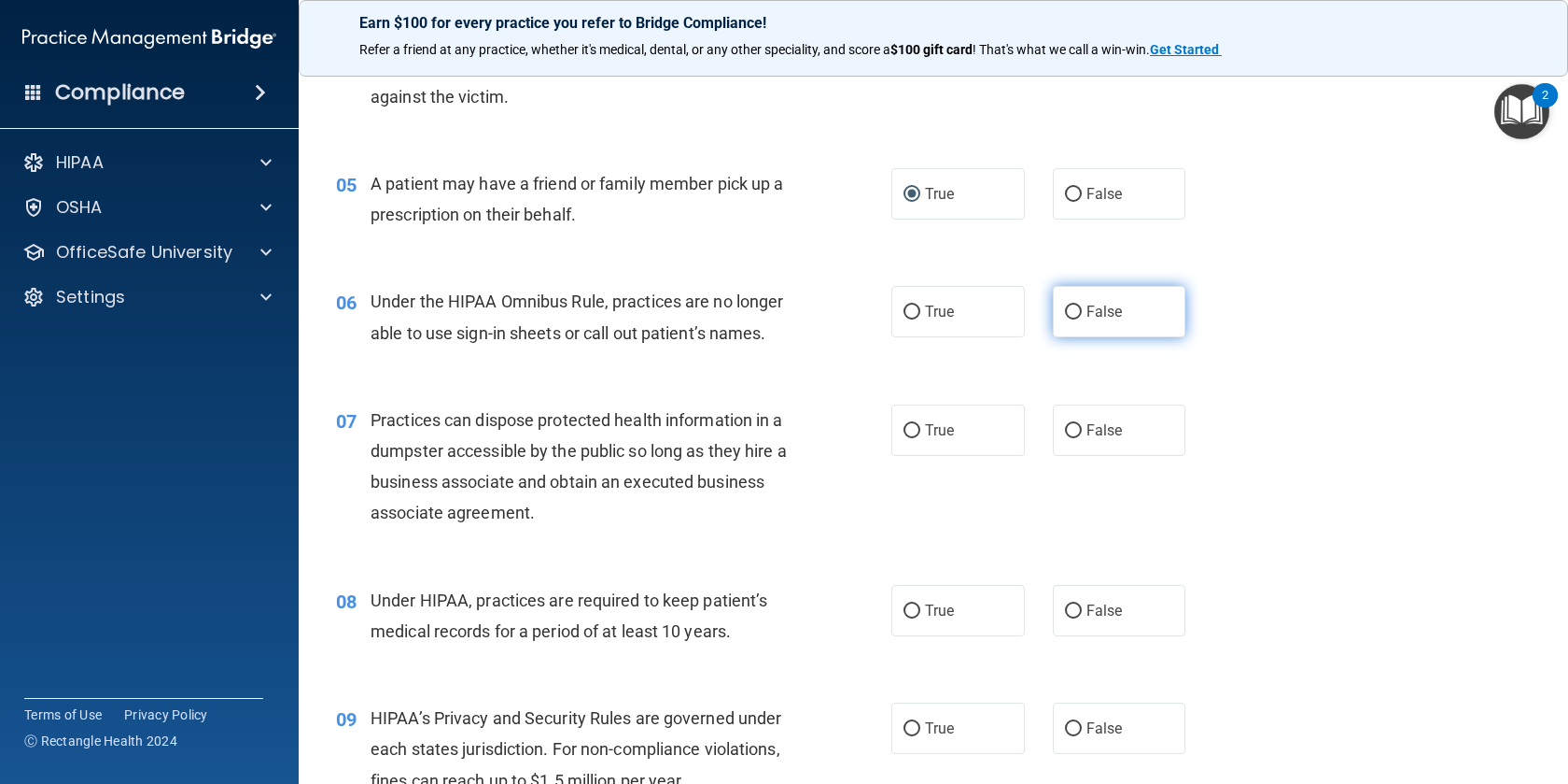
click at [1085, 314] on label "False" at bounding box center [1119, 311] width 134 height 52
click at [1082, 314] on input "False" at bounding box center [1073, 312] width 17 height 14
radio input "true"
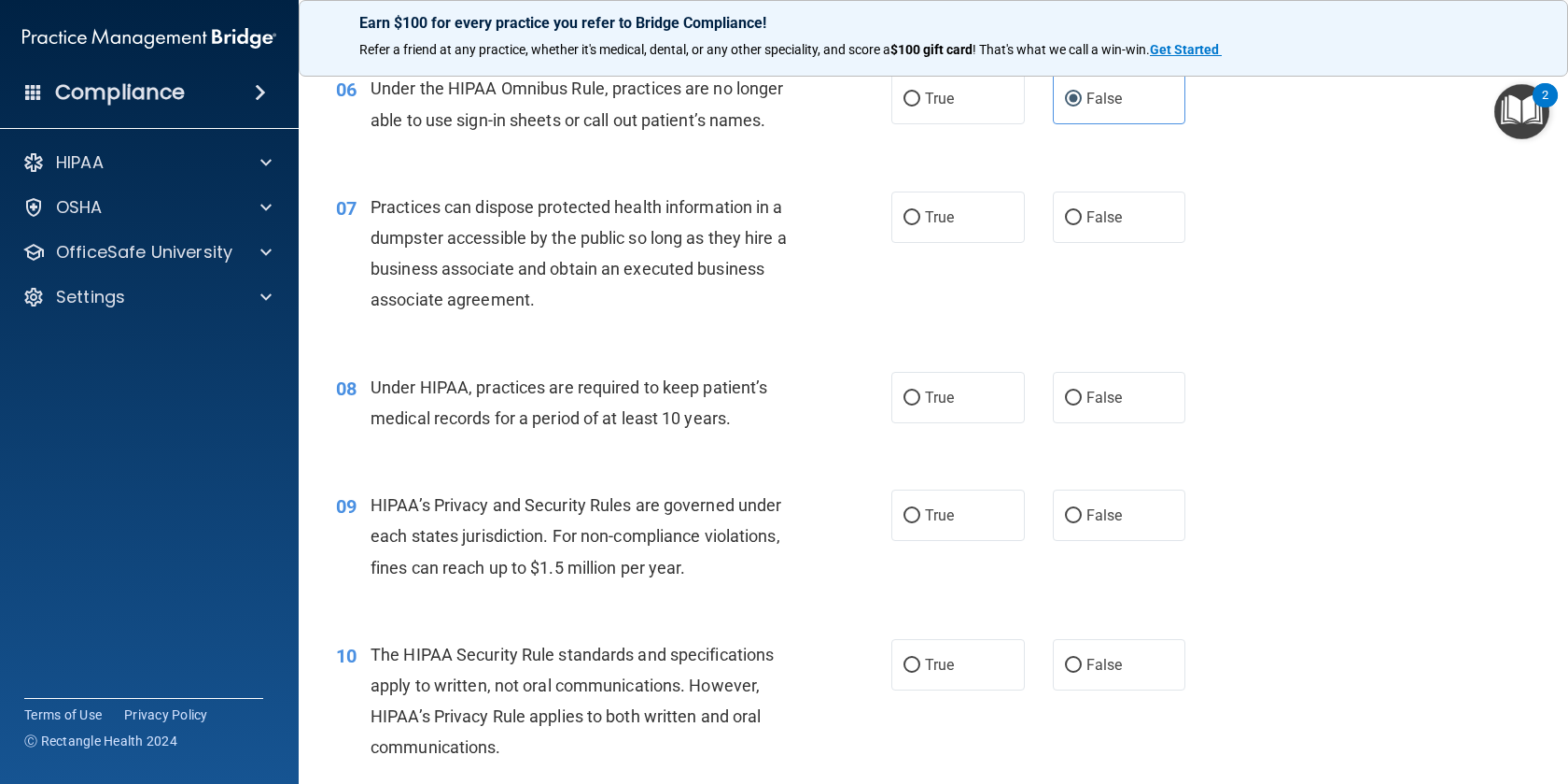
scroll to position [917, 0]
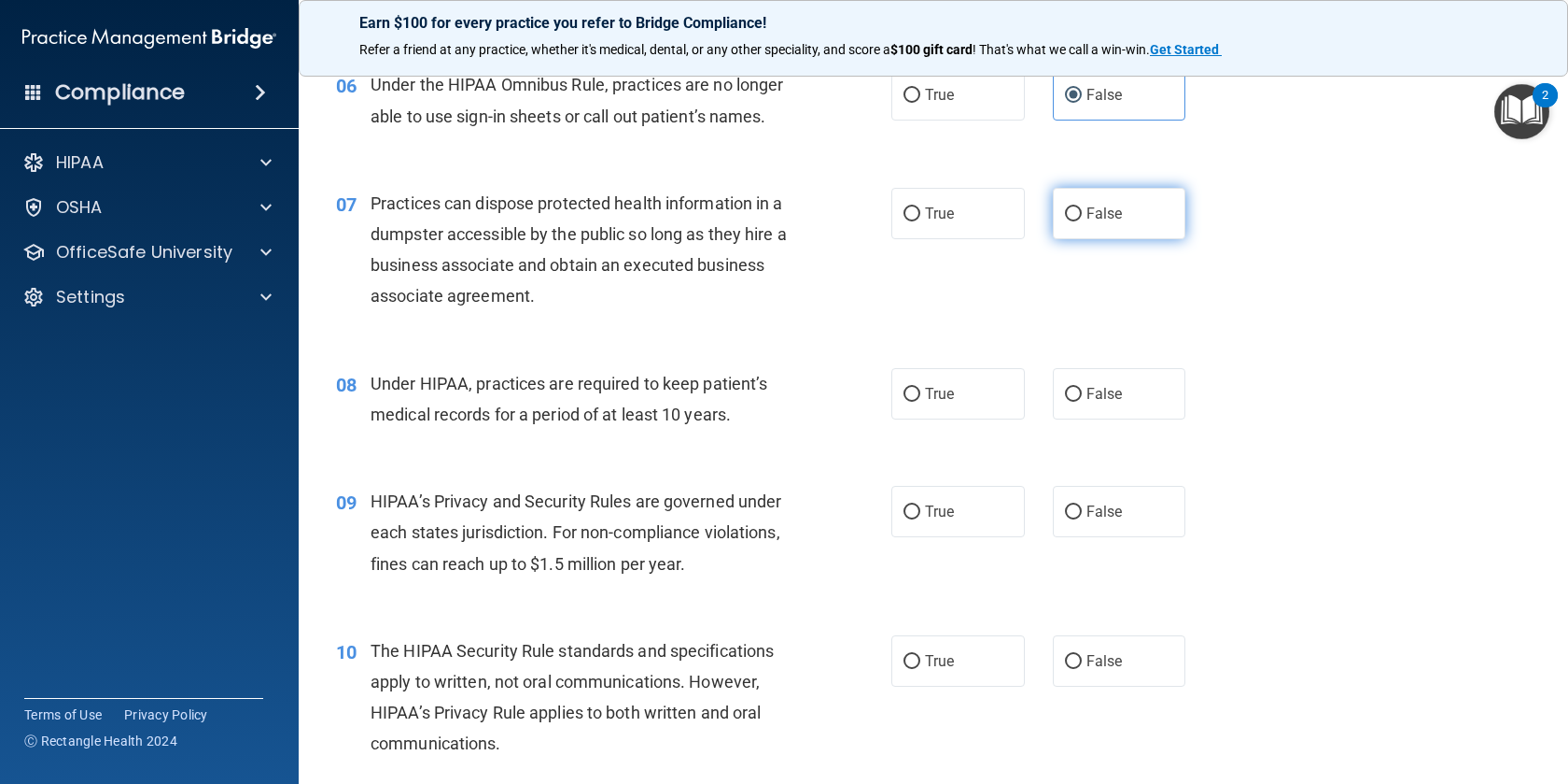
click at [1077, 209] on input "False" at bounding box center [1073, 214] width 17 height 14
radio input "true"
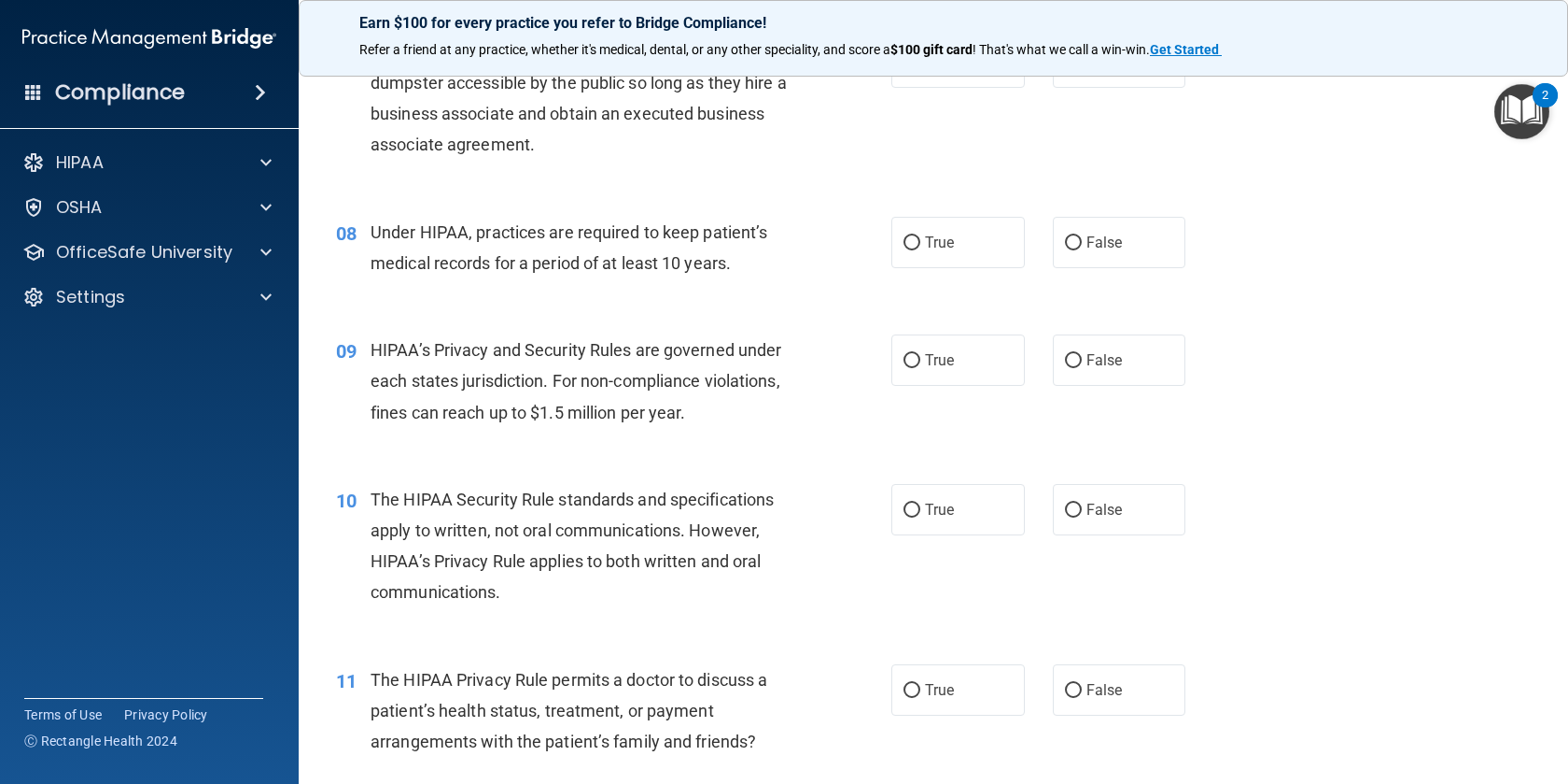
scroll to position [1073, 0]
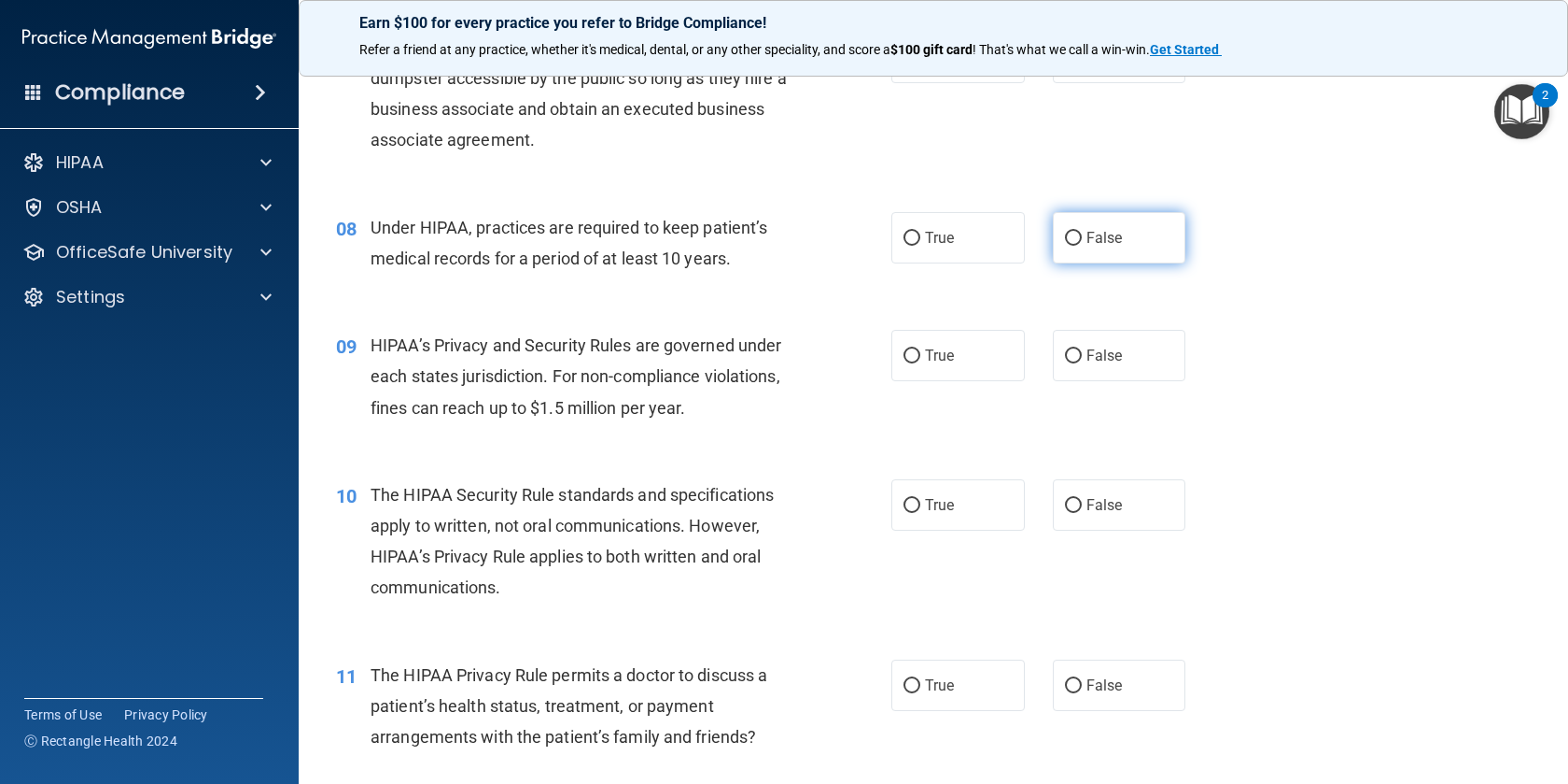
click at [1077, 242] on input "False" at bounding box center [1073, 238] width 17 height 14
radio input "true"
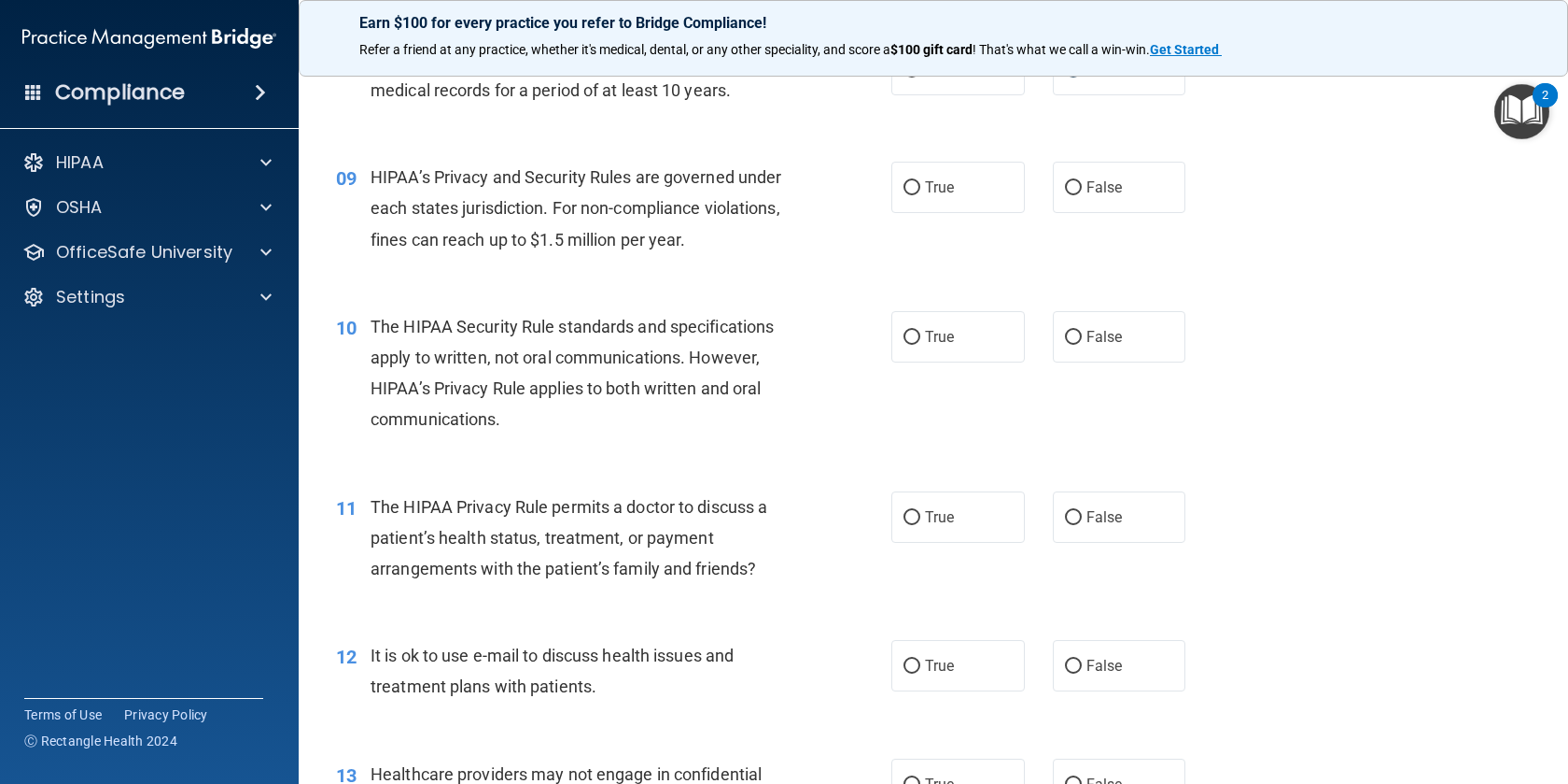
scroll to position [1254, 0]
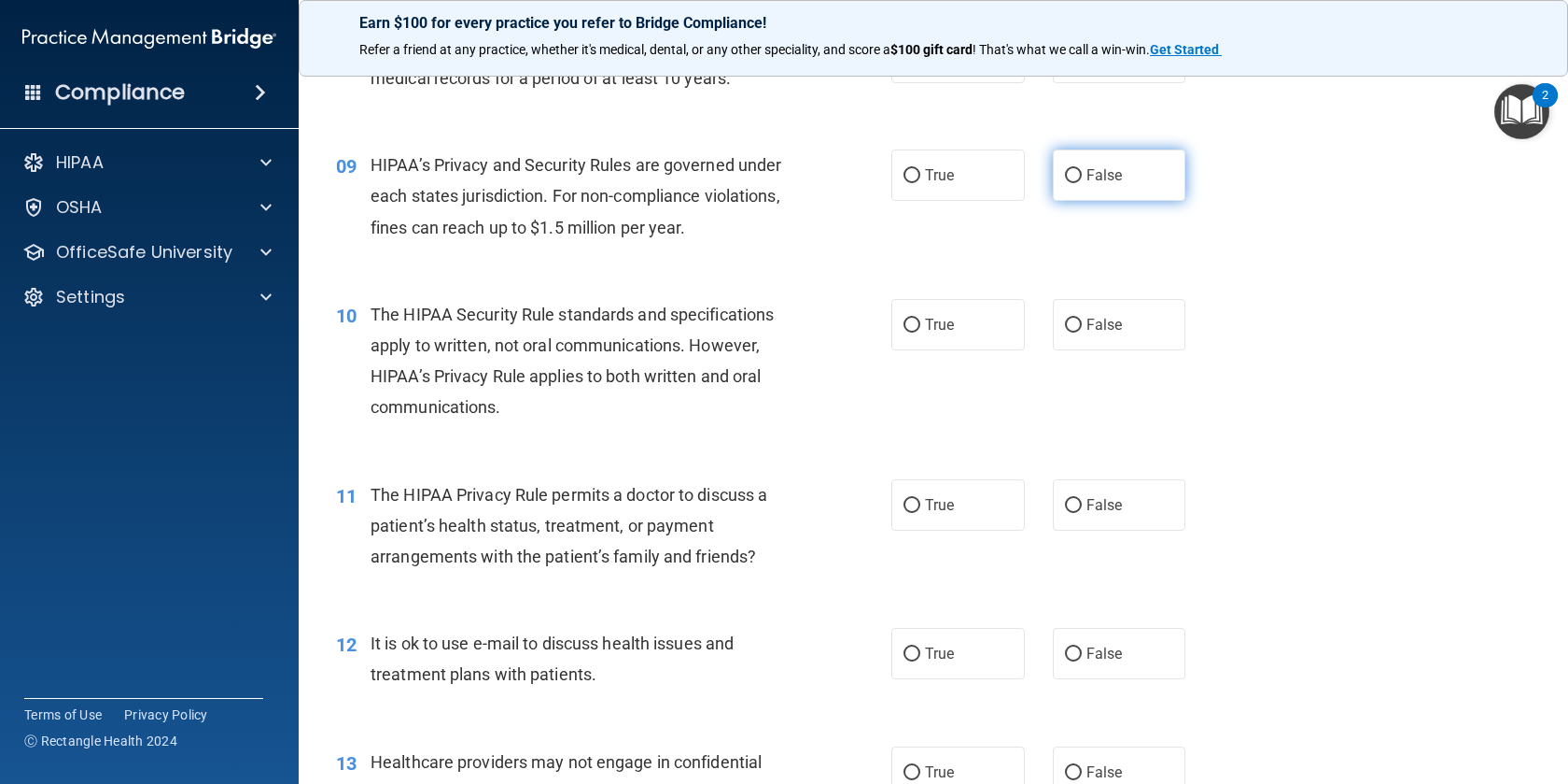
click at [1075, 184] on input "False" at bounding box center [1073, 176] width 17 height 14
radio input "true"
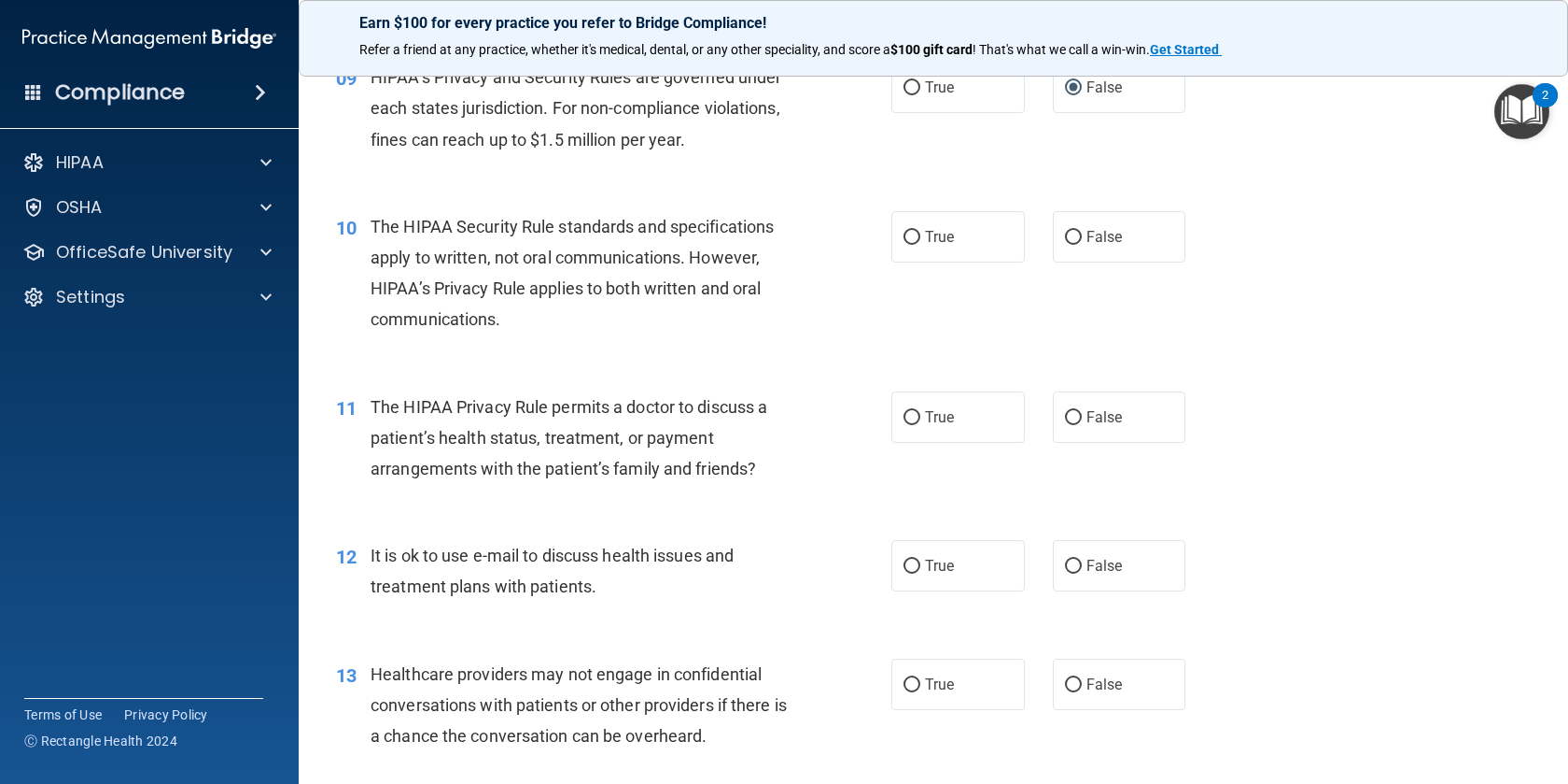
scroll to position [1348, 0]
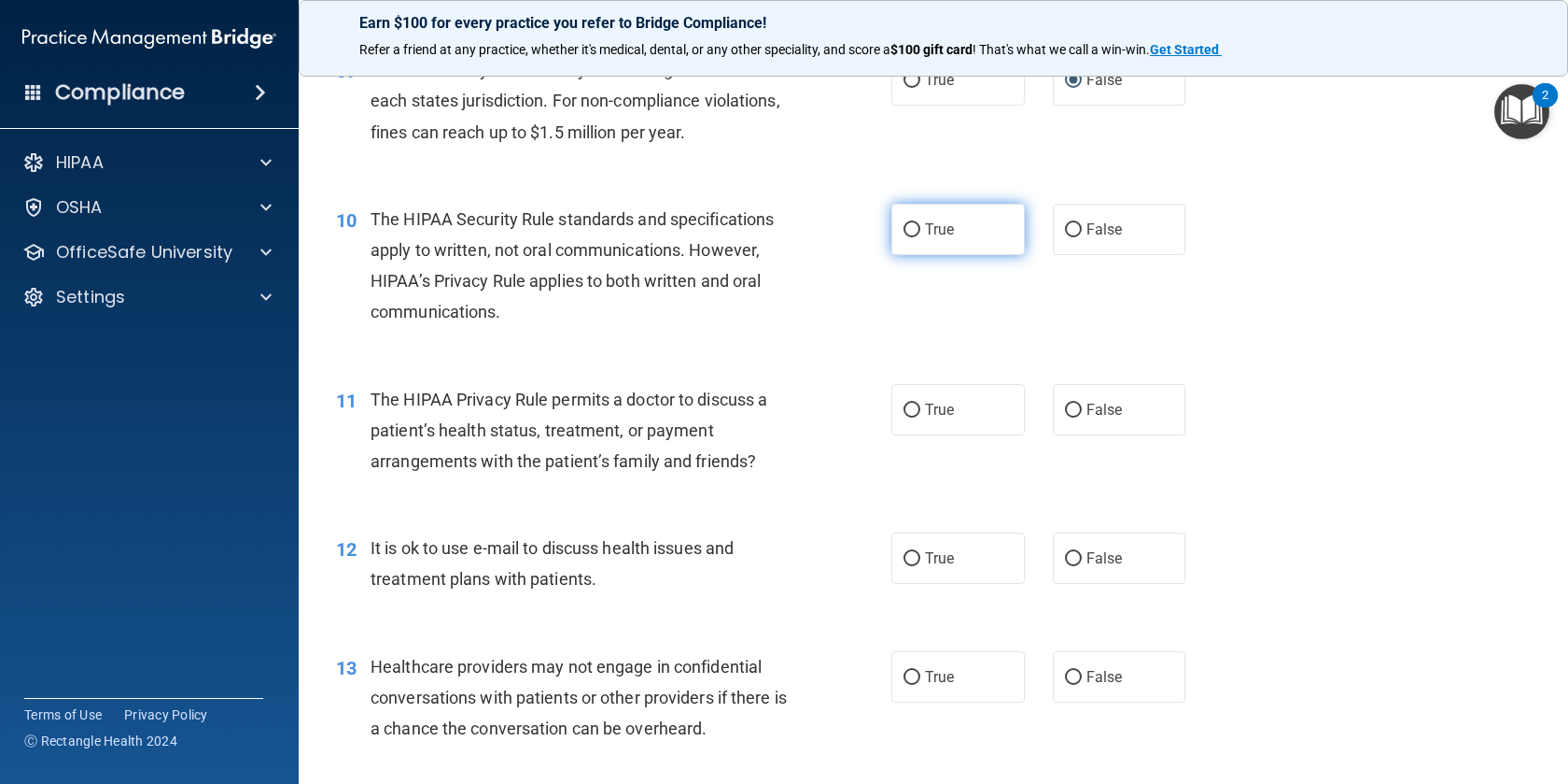
click at [920, 235] on label "True" at bounding box center [958, 229] width 134 height 52
click at [920, 235] on input "True" at bounding box center [911, 230] width 17 height 14
radio input "true"
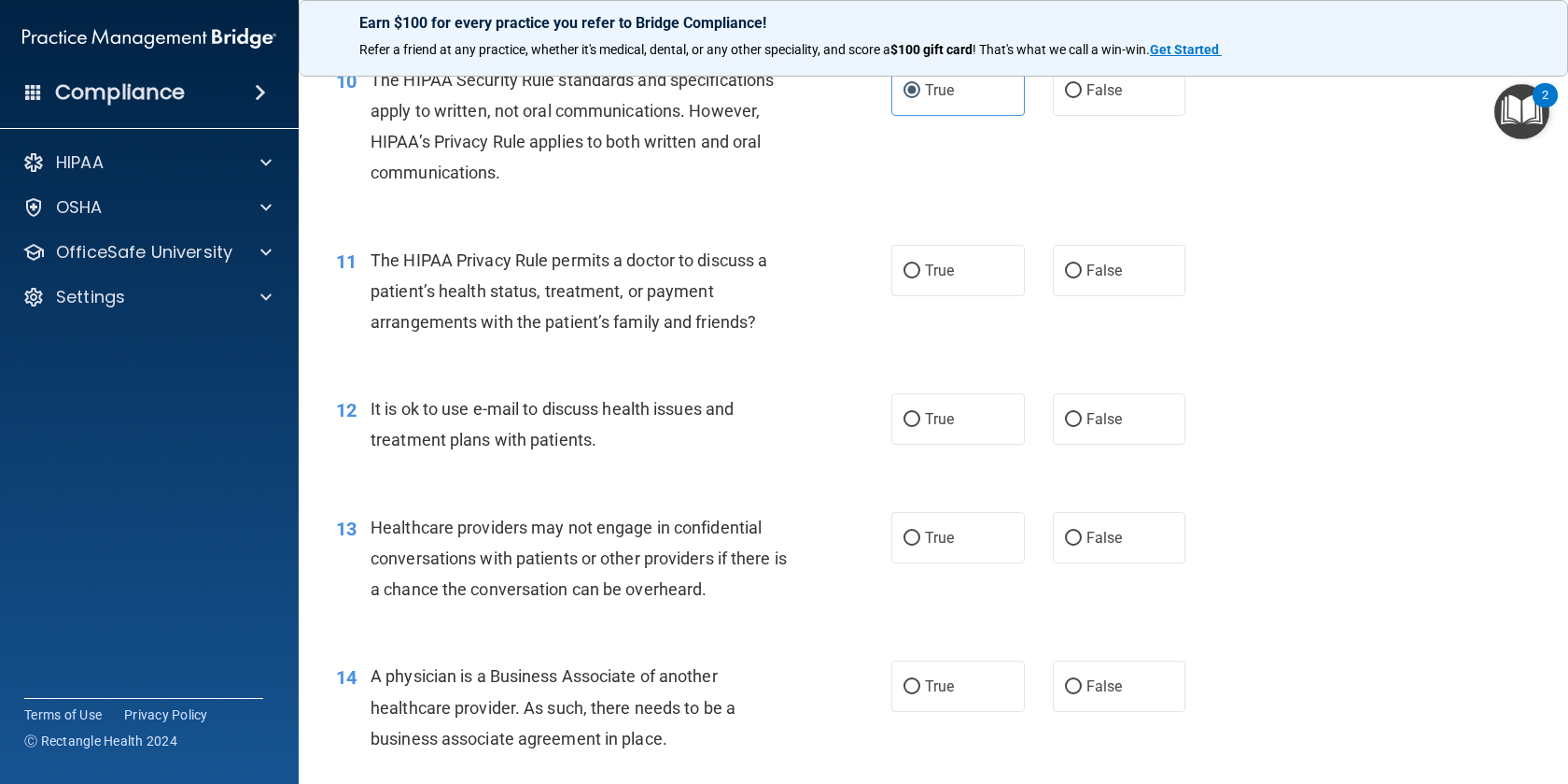
scroll to position [1515, 0]
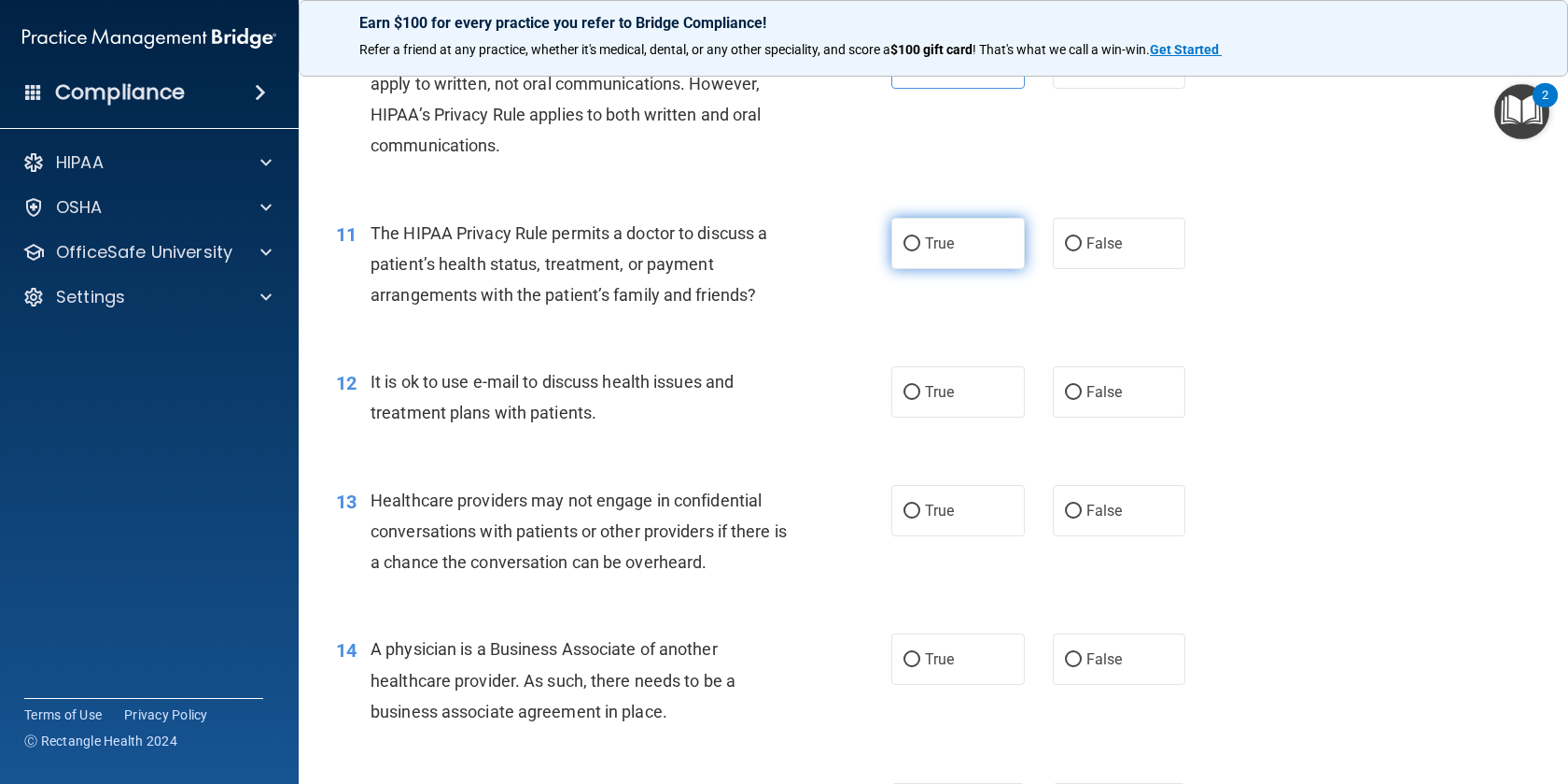
click at [916, 259] on label "True" at bounding box center [958, 243] width 134 height 52
click at [916, 251] on input "True" at bounding box center [911, 244] width 17 height 14
radio input "true"
click at [919, 393] on input "True" at bounding box center [911, 392] width 17 height 14
radio input "true"
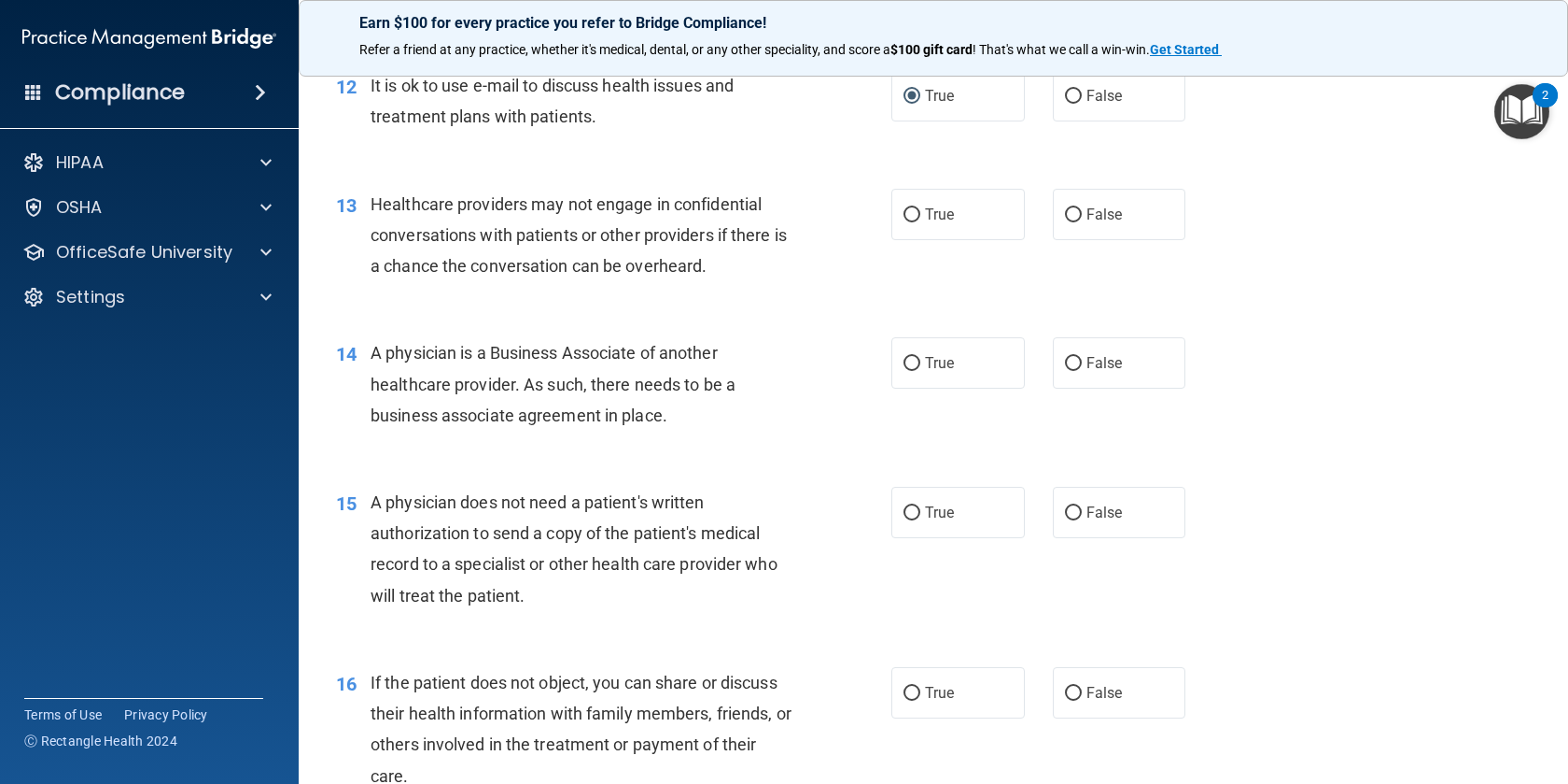
scroll to position [1812, 0]
click at [964, 214] on label "True" at bounding box center [958, 213] width 134 height 52
click at [920, 214] on input "True" at bounding box center [911, 214] width 17 height 14
radio input "true"
click at [1107, 366] on span "False" at bounding box center [1105, 362] width 36 height 18
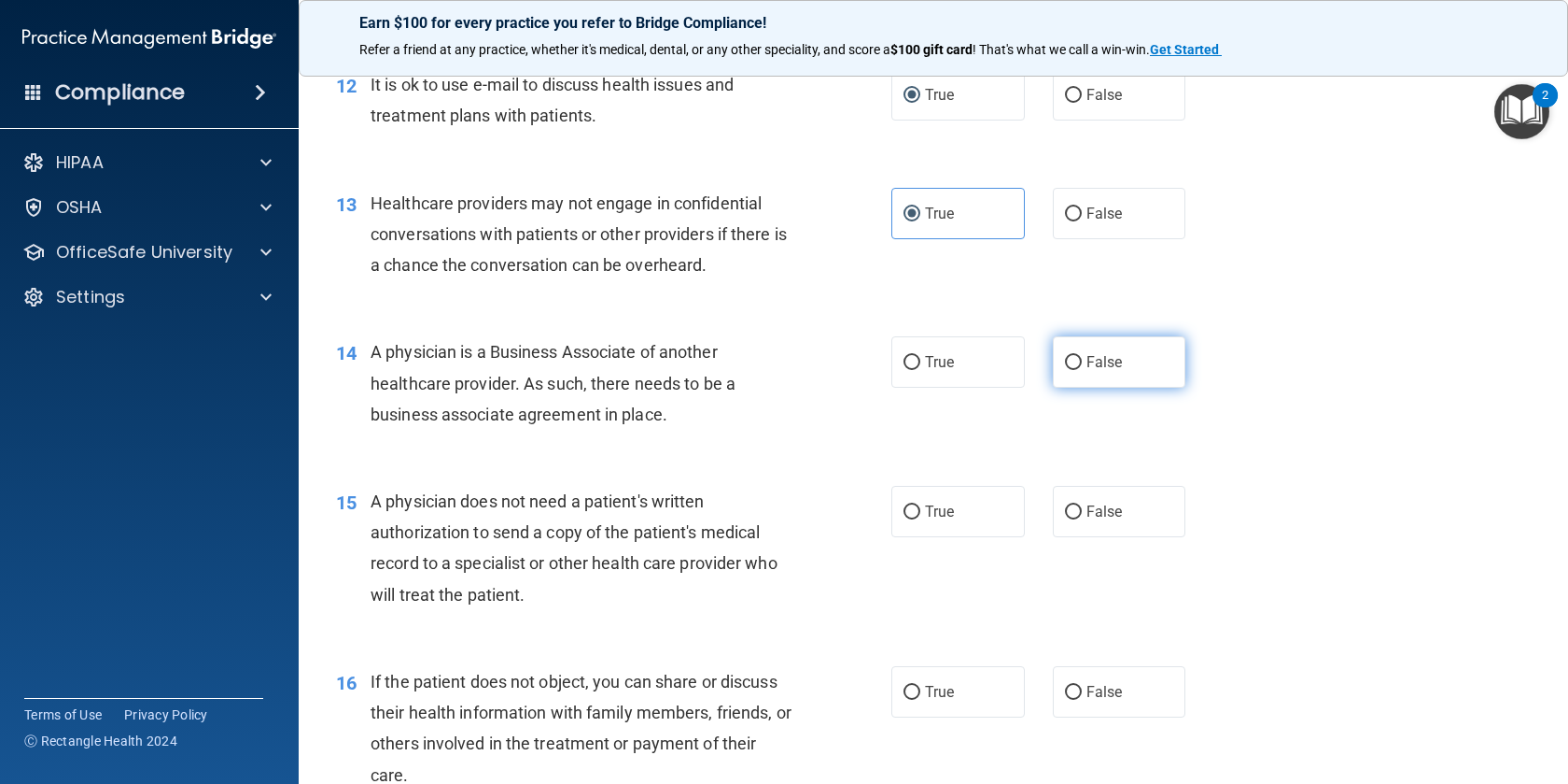
click at [1082, 366] on input "False" at bounding box center [1073, 363] width 17 height 14
radio input "true"
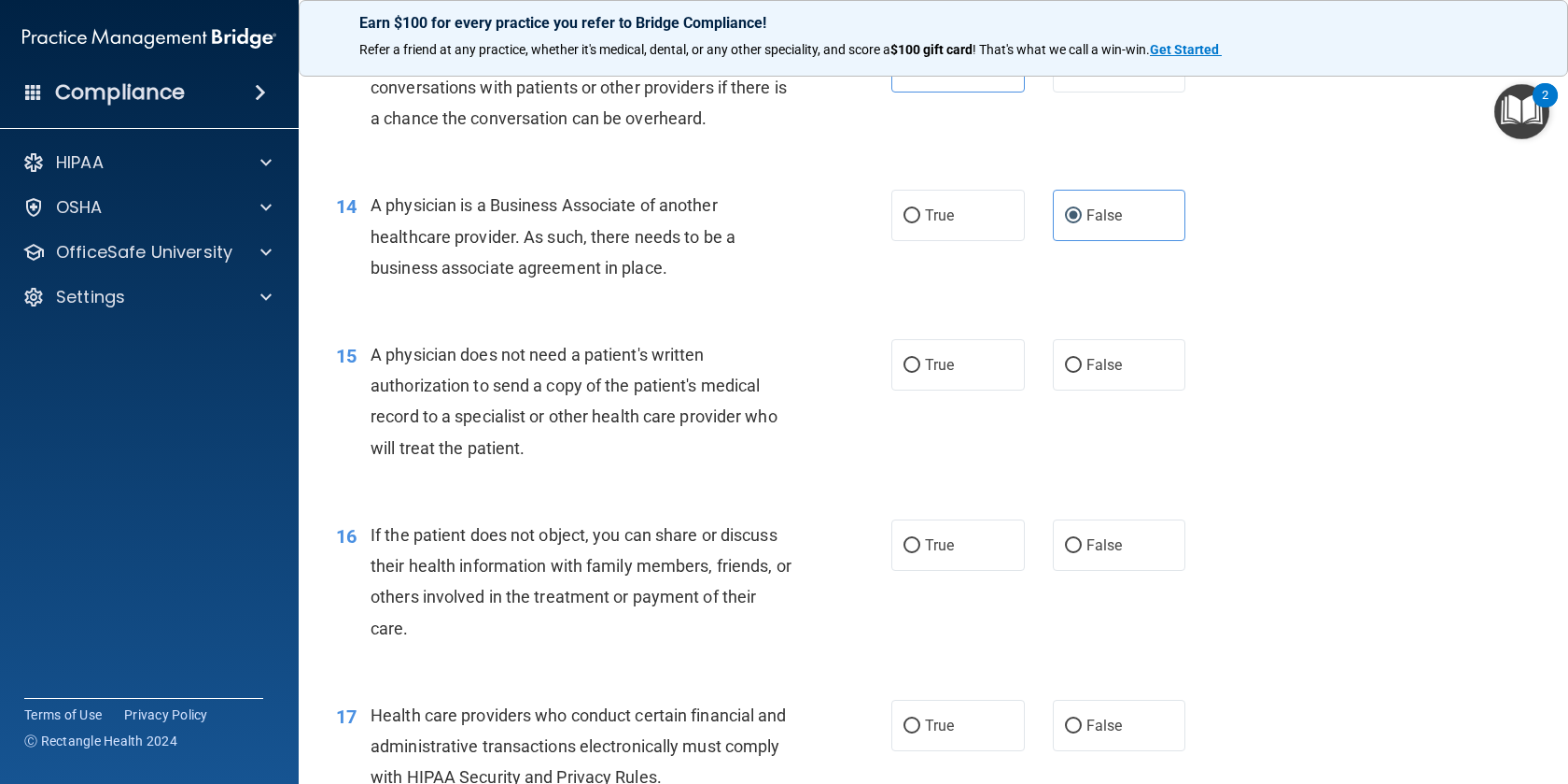
scroll to position [1960, 0]
click at [913, 363] on input "True" at bounding box center [911, 364] width 17 height 14
radio input "true"
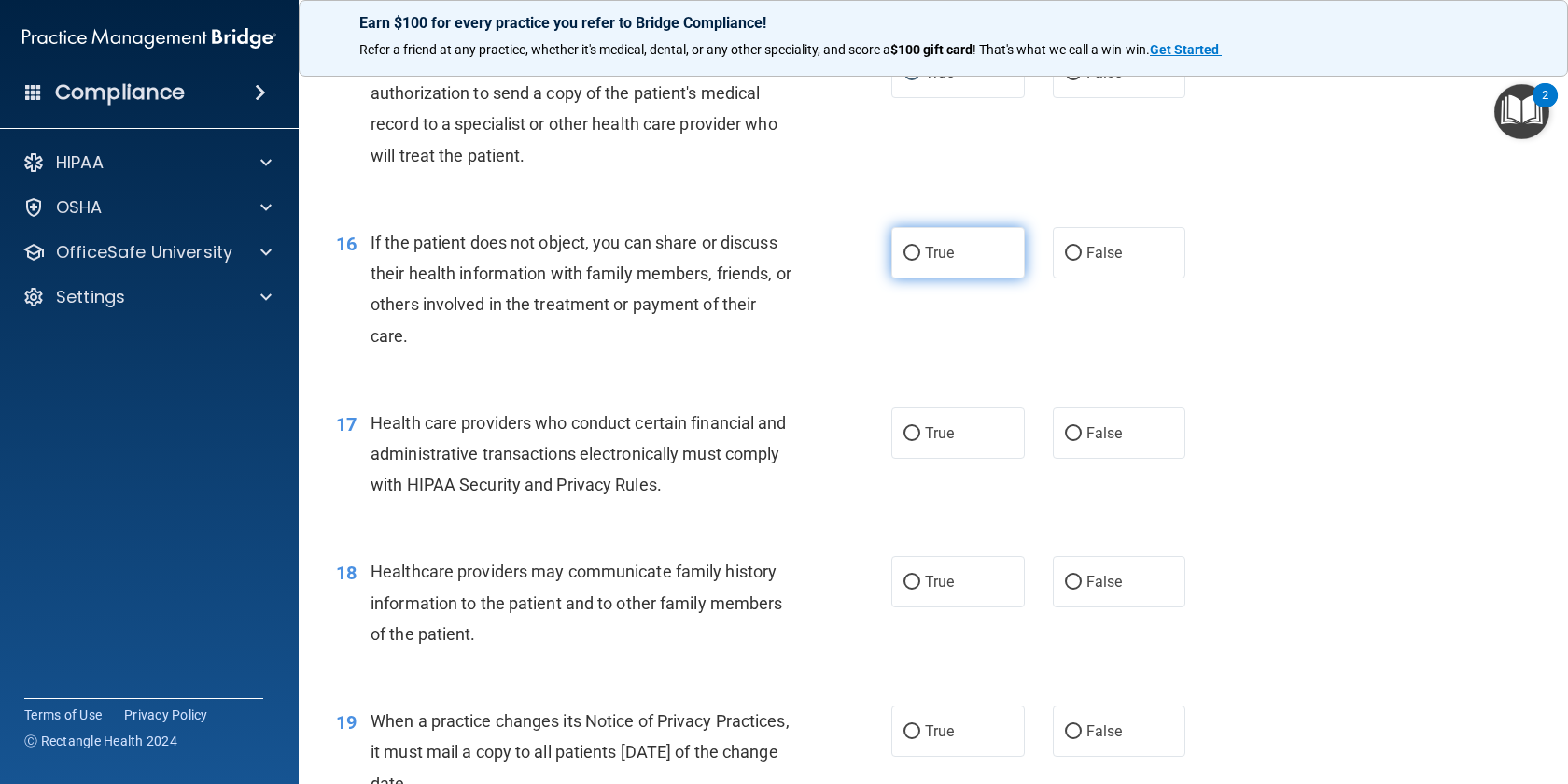
click at [920, 265] on label "True" at bounding box center [958, 252] width 134 height 52
click at [920, 261] on input "True" at bounding box center [911, 254] width 17 height 14
radio input "true"
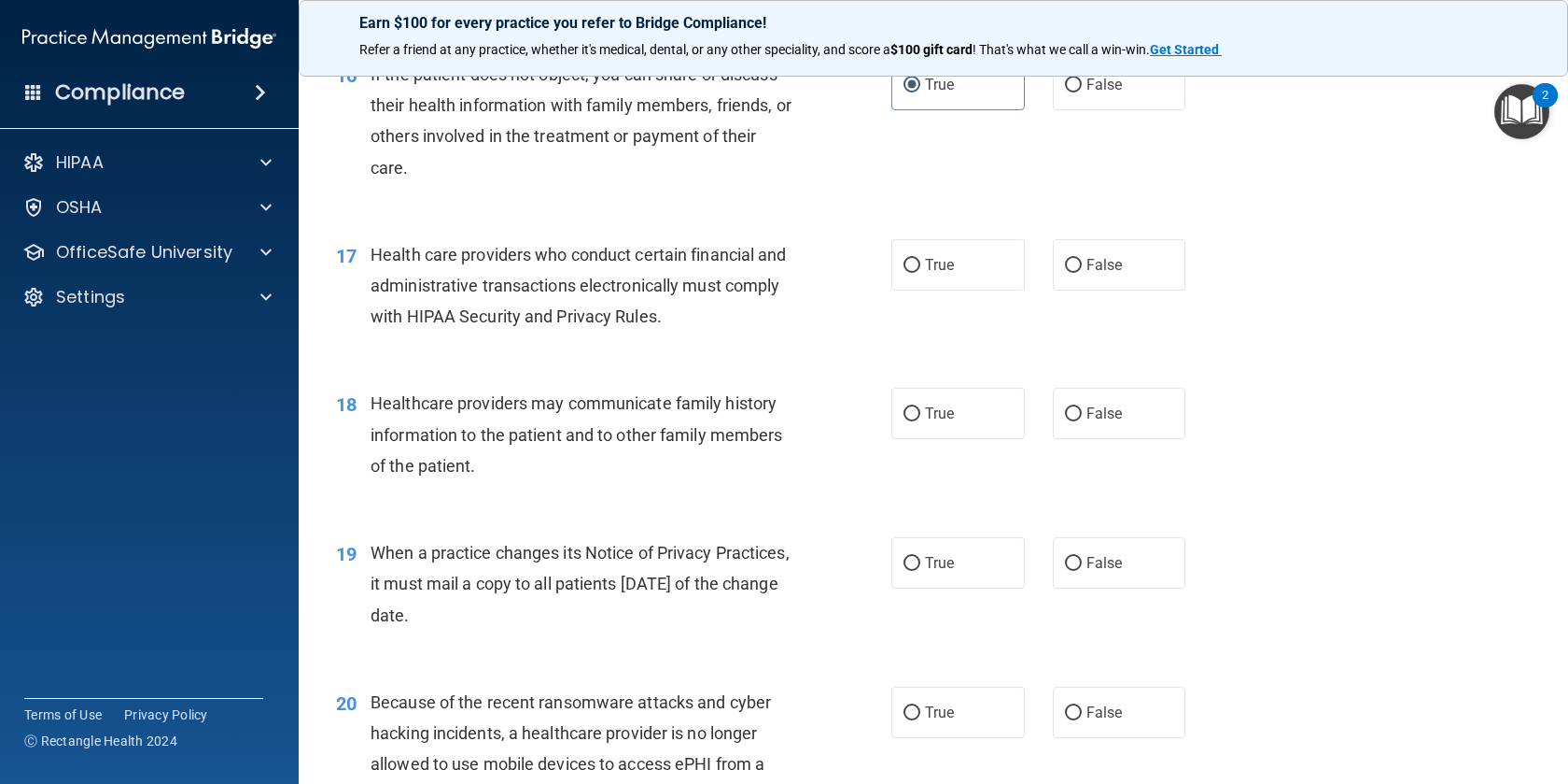
scroll to position [2425, 0]
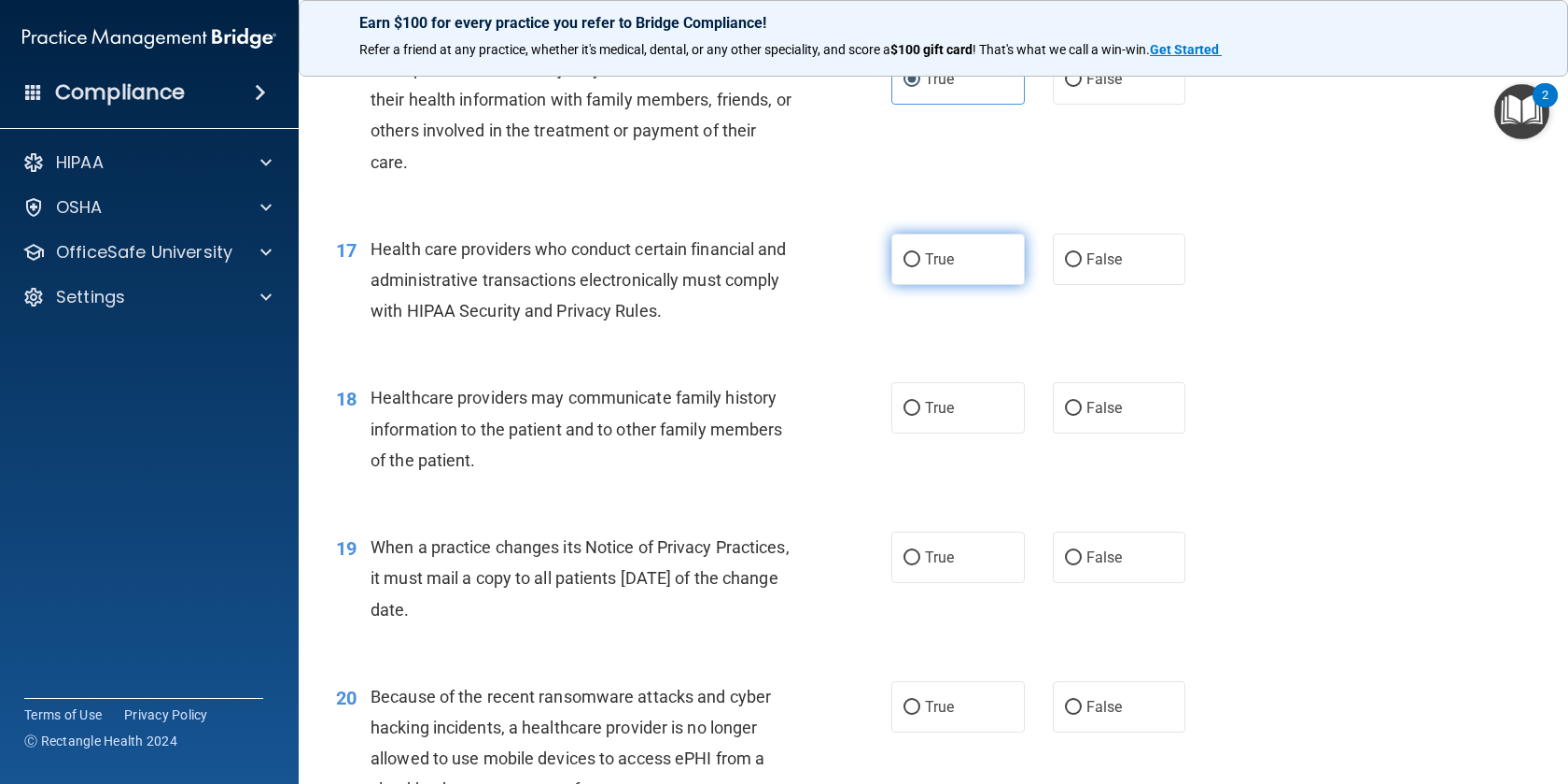
click at [932, 275] on label "True" at bounding box center [958, 259] width 134 height 52
click at [920, 268] on input "True" at bounding box center [911, 260] width 17 height 14
radio input "true"
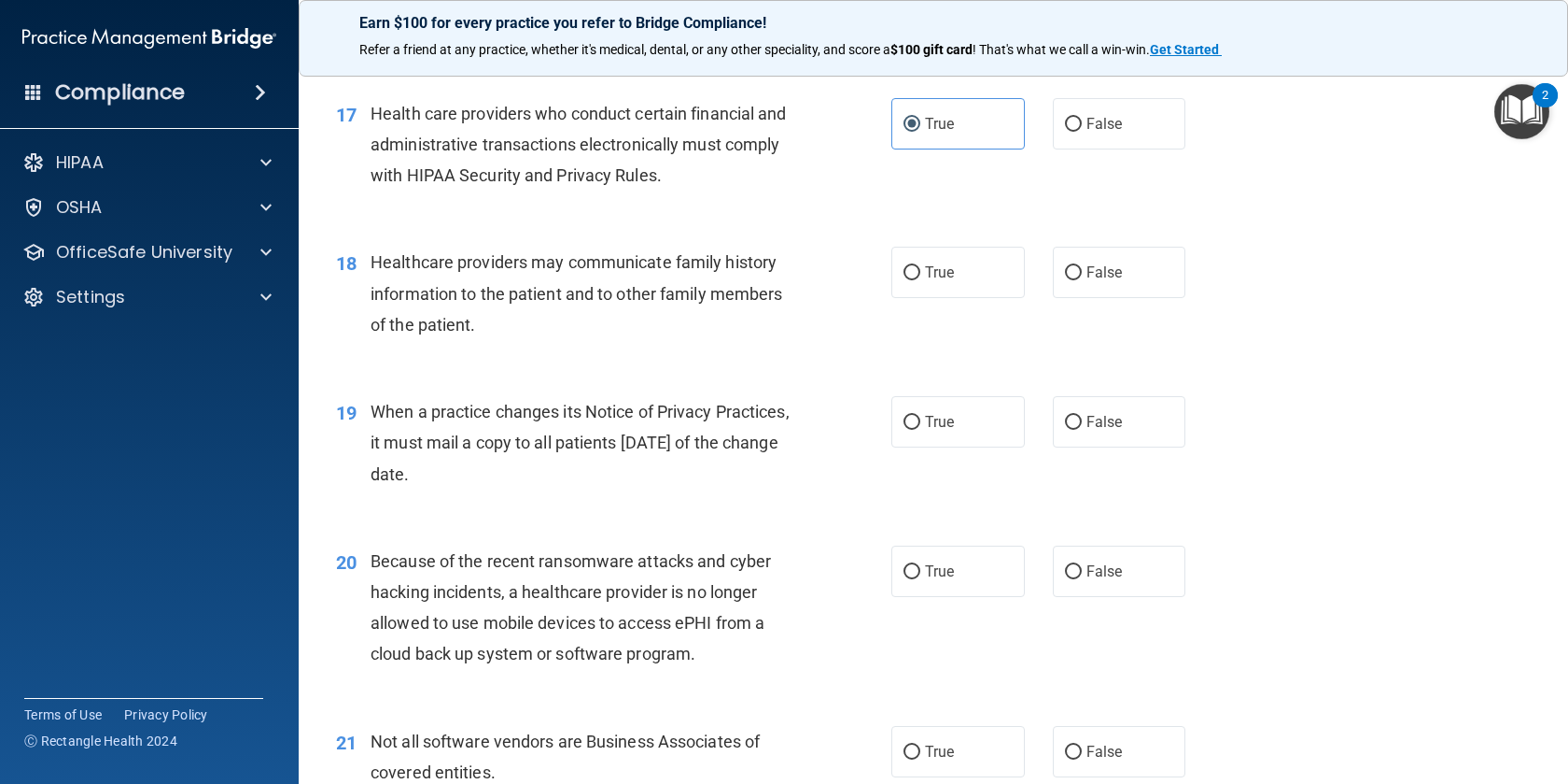
scroll to position [2565, 0]
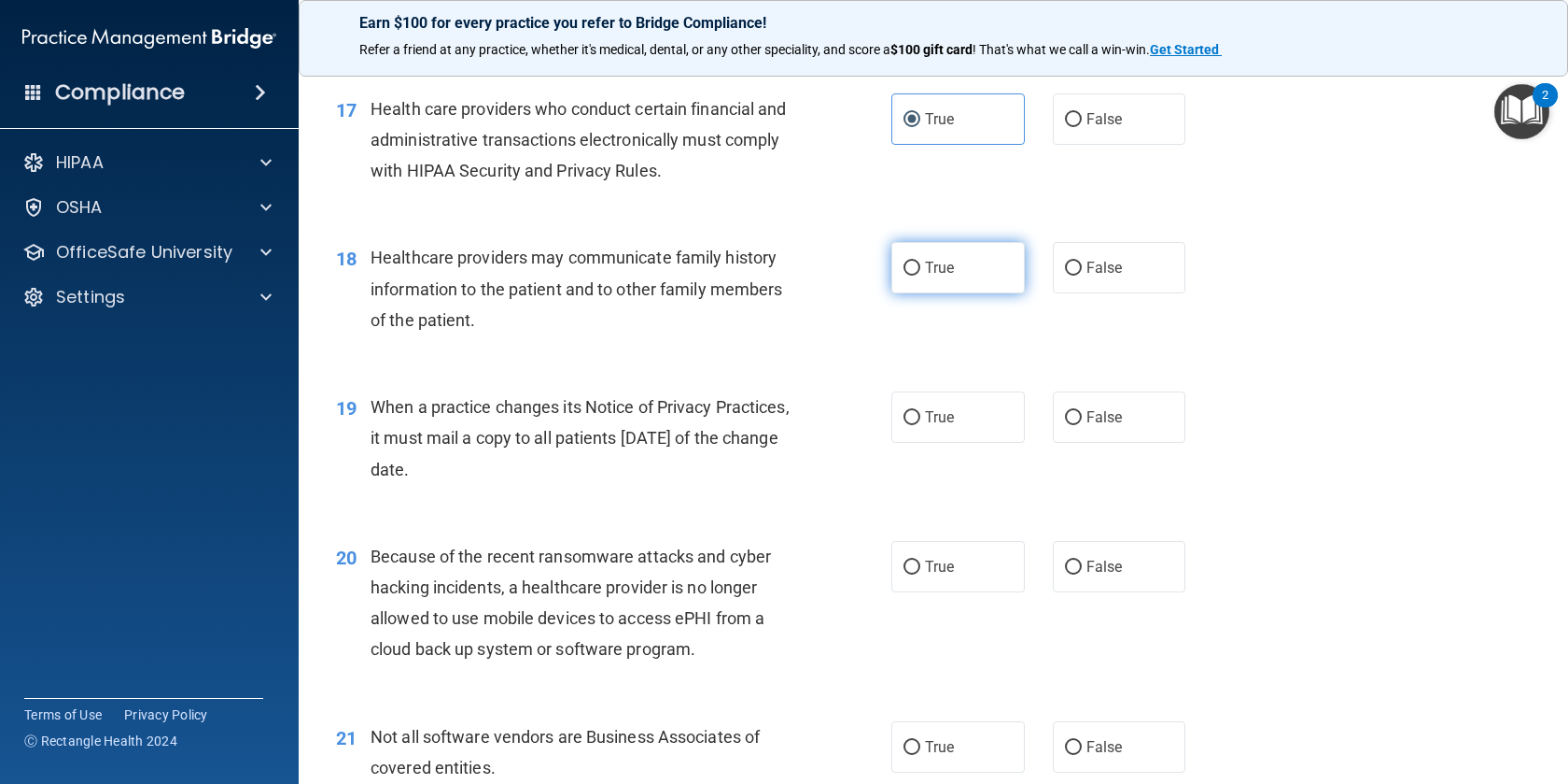
click at [935, 283] on label "True" at bounding box center [958, 268] width 134 height 52
click at [920, 275] on input "True" at bounding box center [911, 268] width 17 height 14
radio input "true"
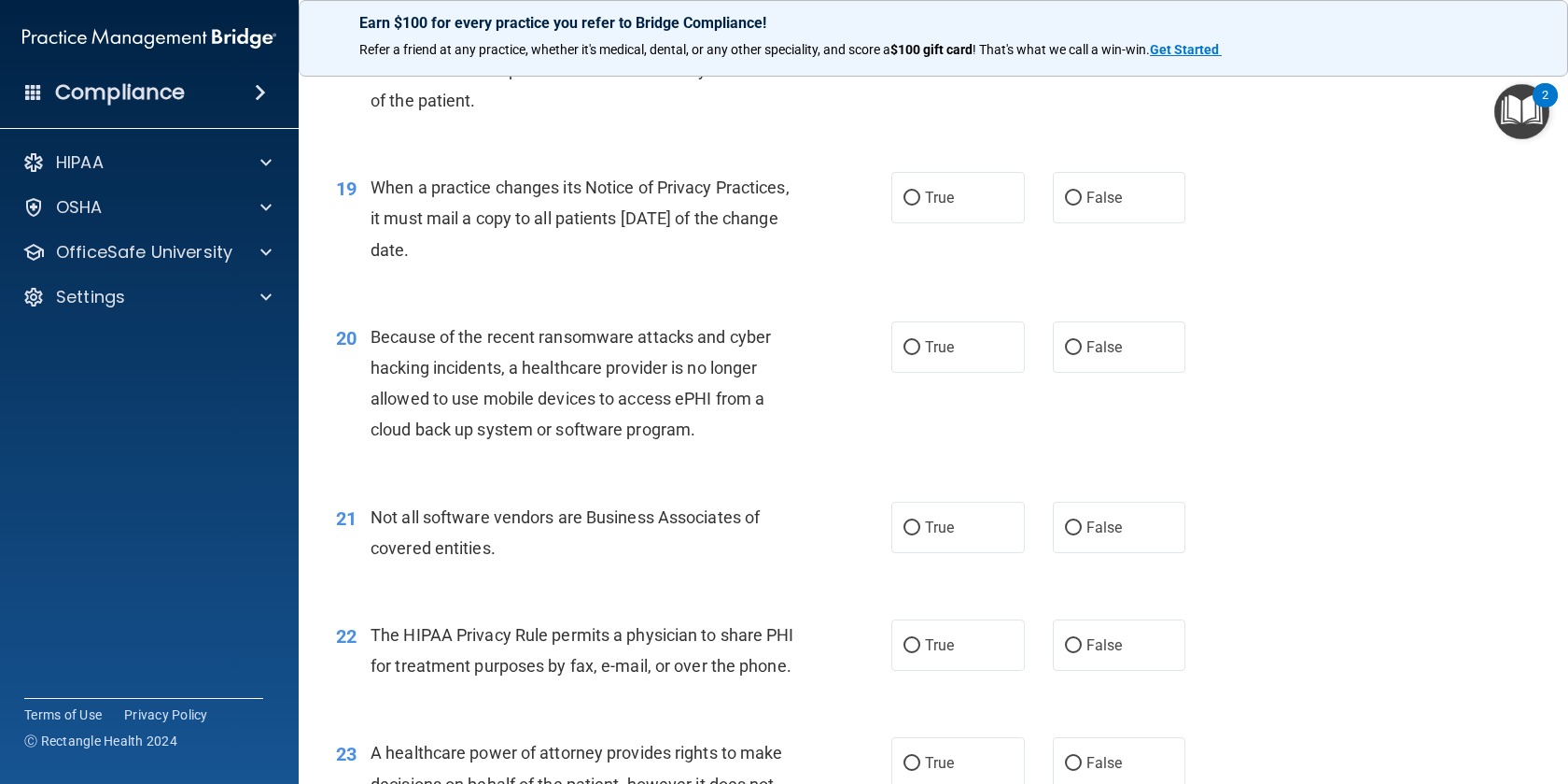
scroll to position [2784, 0]
click at [1104, 201] on span "False" at bounding box center [1105, 198] width 36 height 18
click at [1082, 201] on input "False" at bounding box center [1073, 199] width 17 height 14
radio input "true"
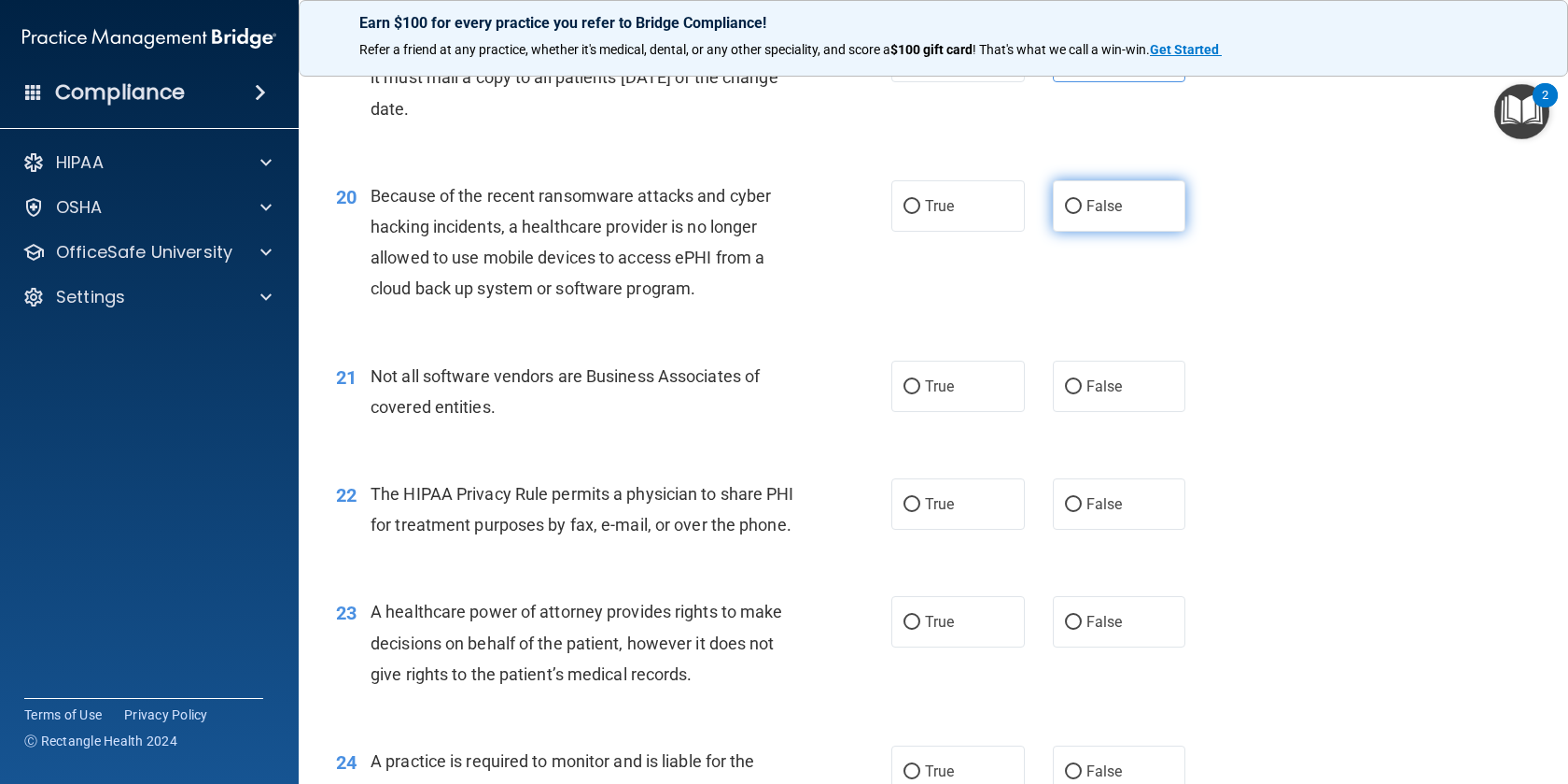
click at [1096, 218] on label "False" at bounding box center [1119, 206] width 134 height 52
click at [1082, 214] on input "False" at bounding box center [1073, 207] width 17 height 14
radio input "true"
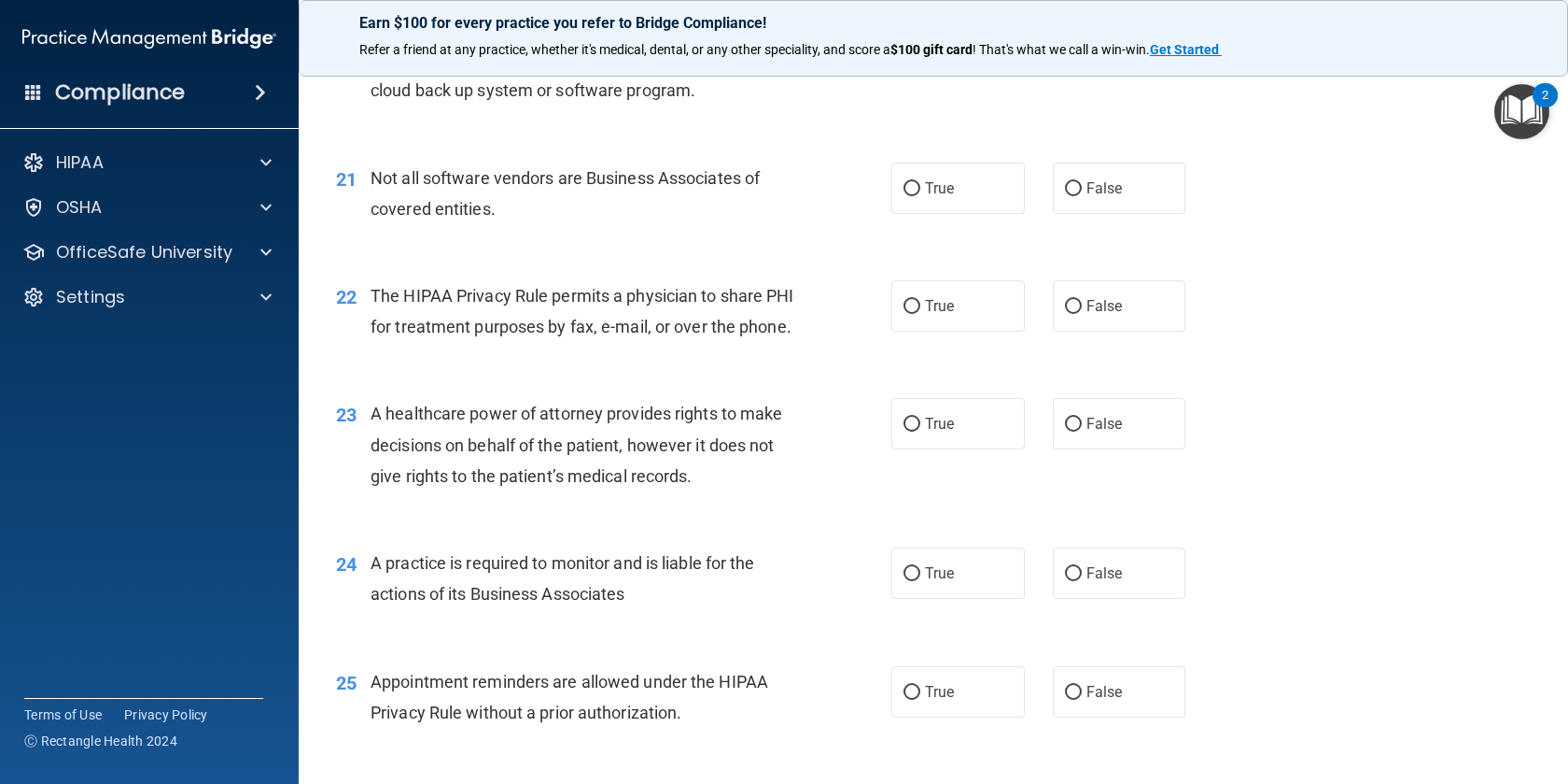
scroll to position [3122, 0]
click at [941, 197] on span "True" at bounding box center [940, 189] width 29 height 18
click at [920, 197] on input "True" at bounding box center [911, 190] width 17 height 14
radio input "true"
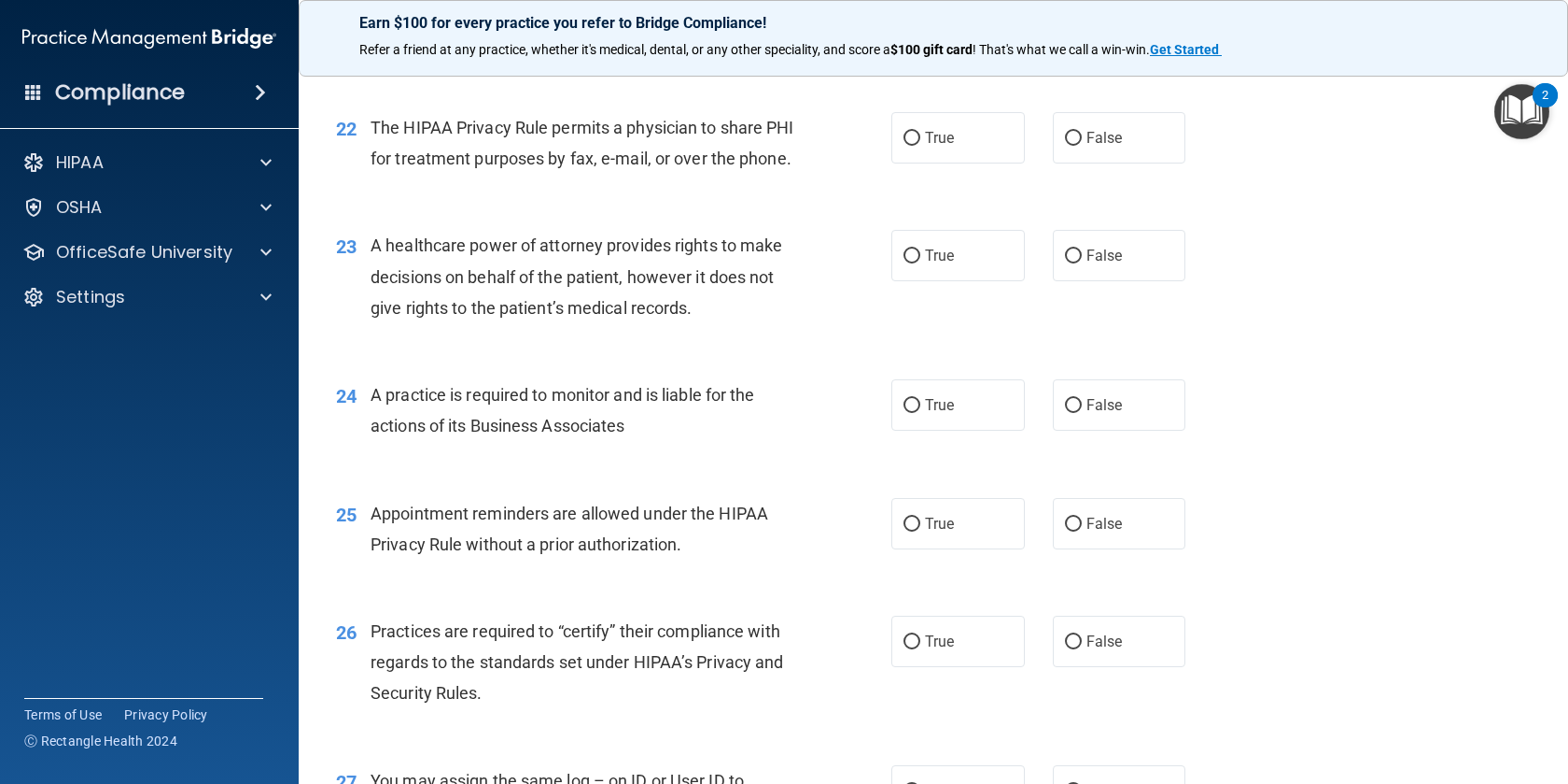
scroll to position [3297, 0]
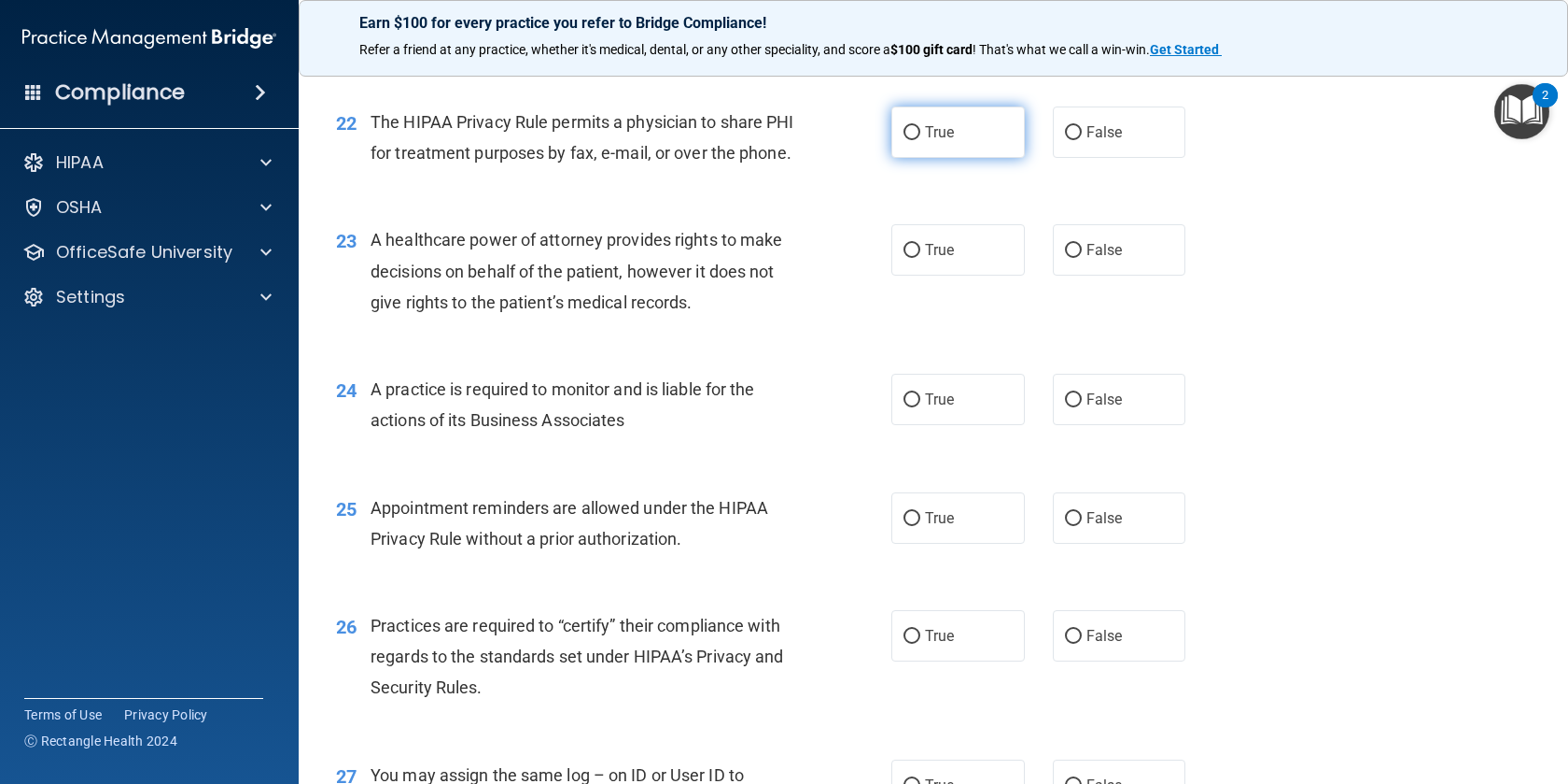
click at [939, 145] on label "True" at bounding box center [958, 132] width 134 height 52
click at [920, 141] on input "True" at bounding box center [911, 133] width 17 height 14
radio input "true"
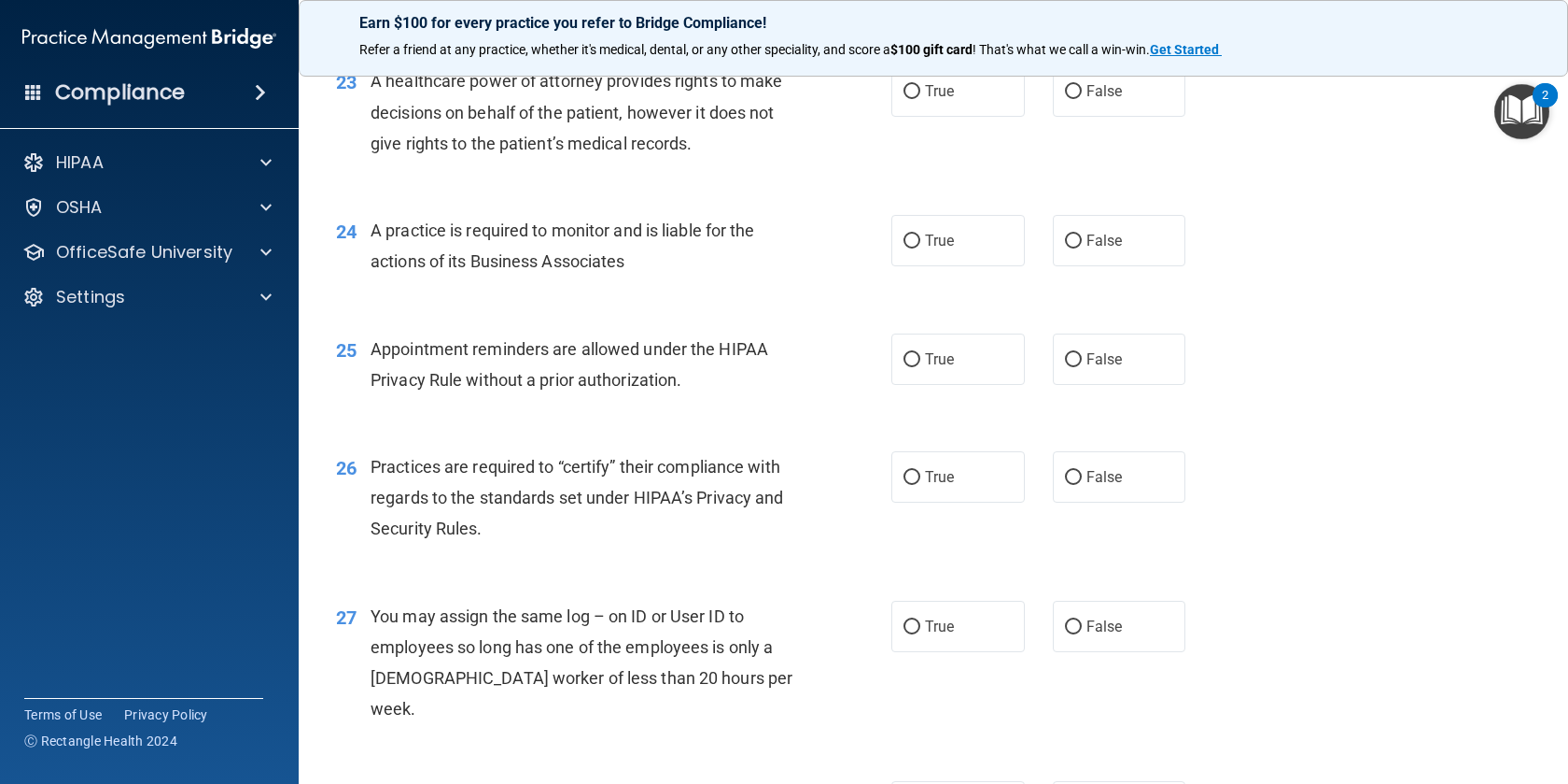
scroll to position [3458, 0]
click at [1082, 115] on label "False" at bounding box center [1119, 89] width 134 height 52
click at [1082, 97] on input "False" at bounding box center [1073, 90] width 17 height 14
radio input "true"
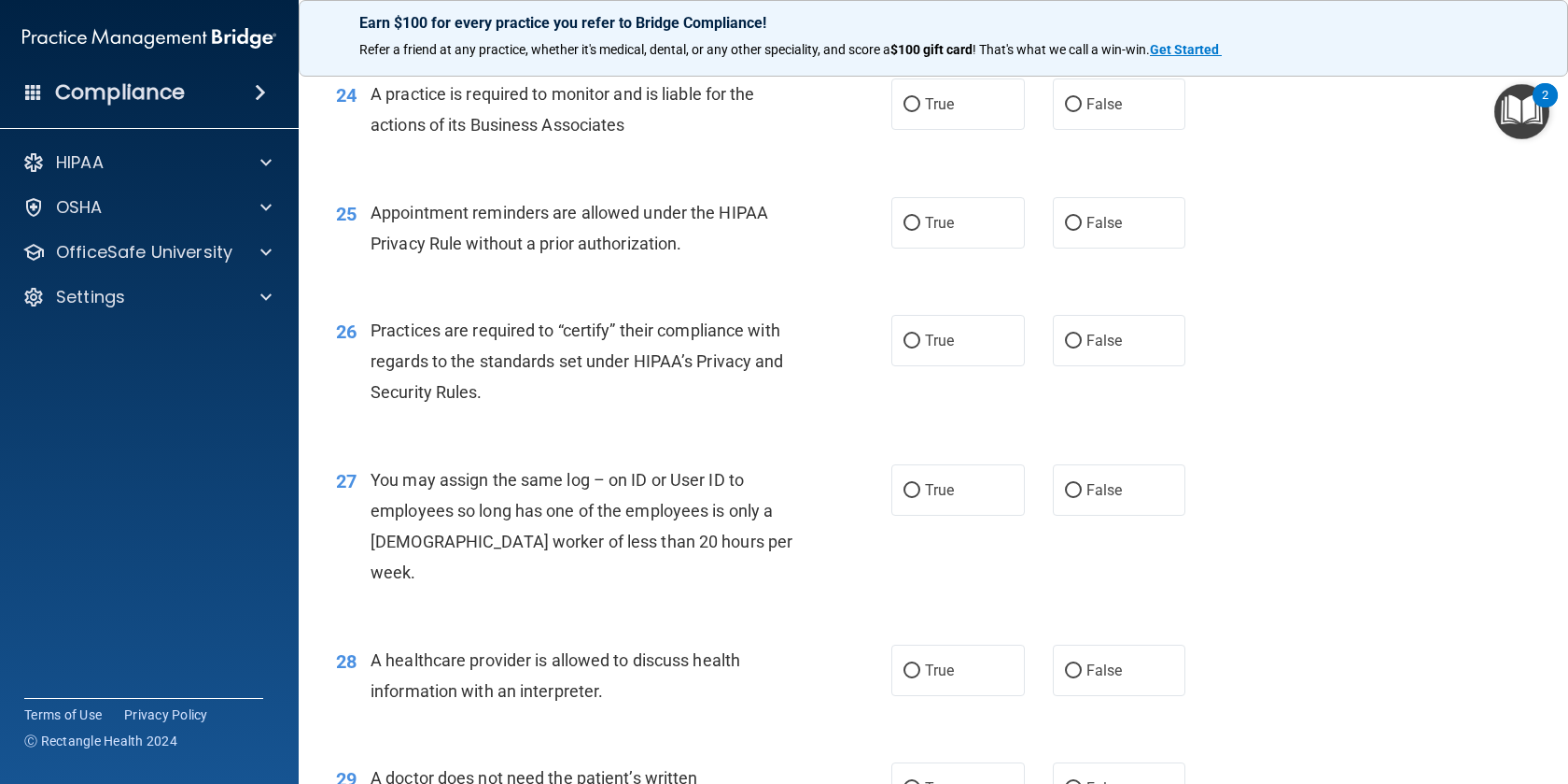
scroll to position [3593, 0]
click at [1084, 129] on label "False" at bounding box center [1119, 103] width 134 height 52
click at [1082, 111] on input "False" at bounding box center [1073, 103] width 17 height 14
radio input "true"
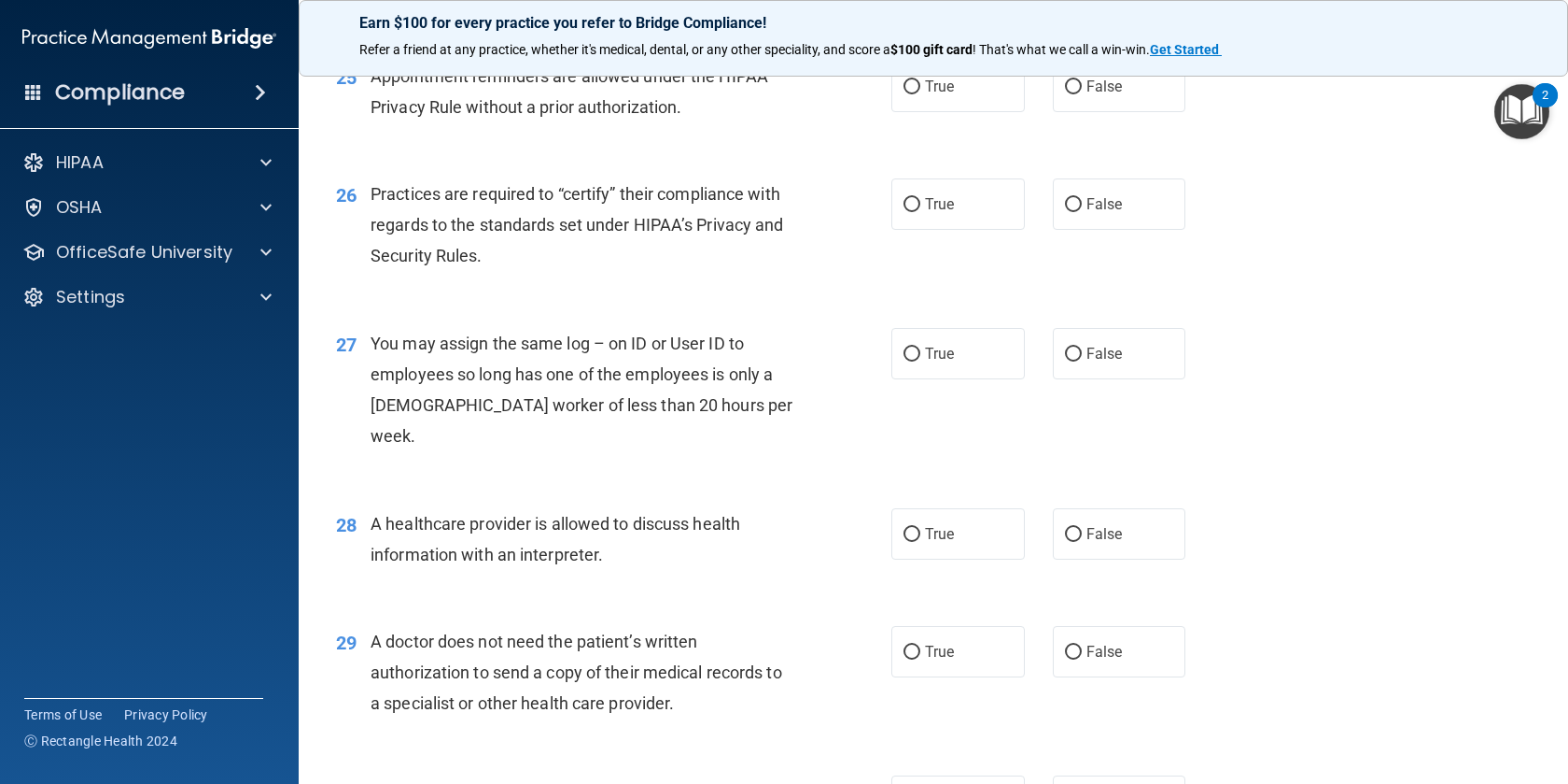
scroll to position [3732, 0]
click at [950, 109] on label "True" at bounding box center [958, 83] width 134 height 52
click at [920, 92] on input "True" at bounding box center [911, 84] width 17 height 14
radio input "true"
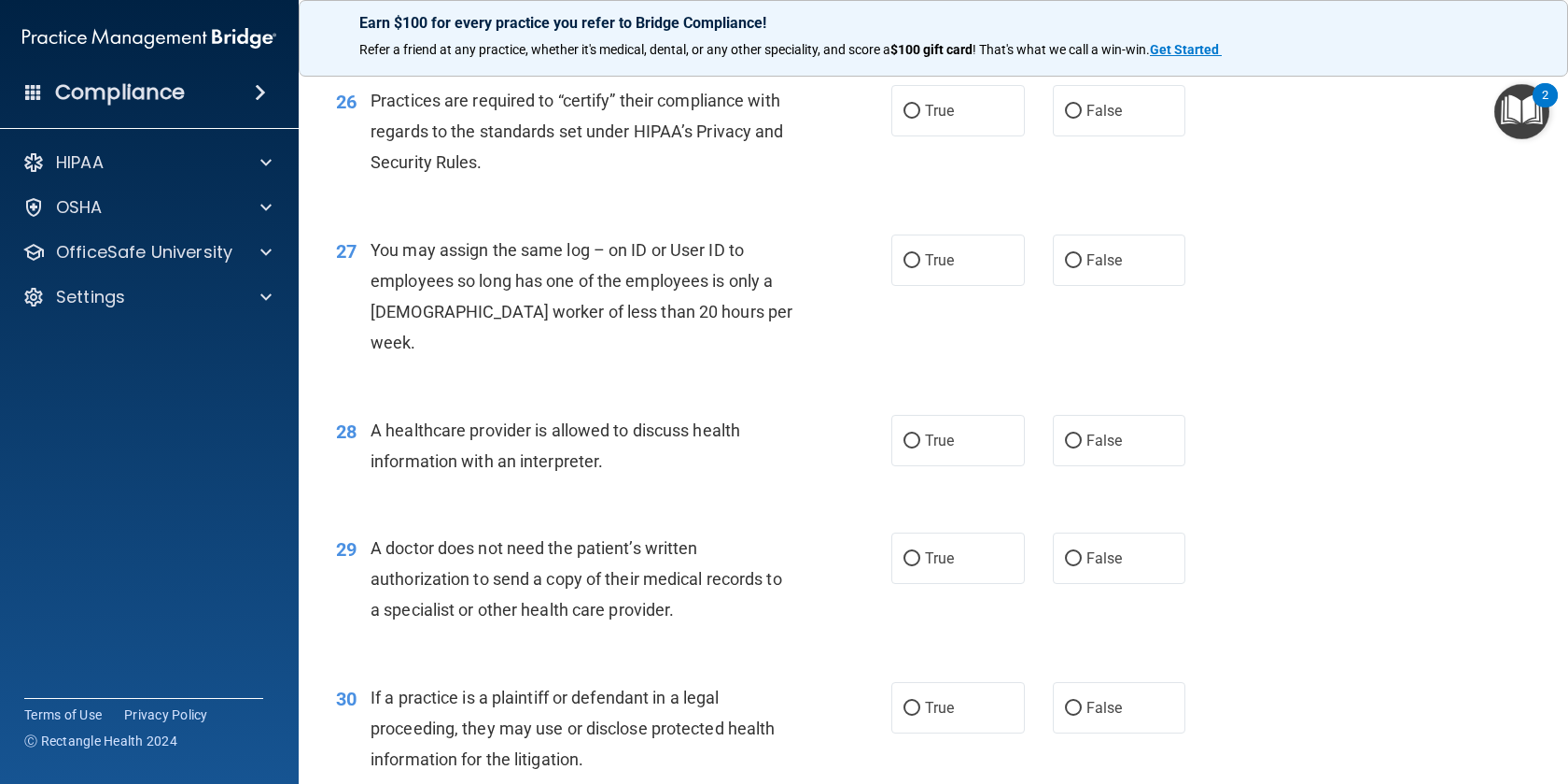
scroll to position [3827, 0]
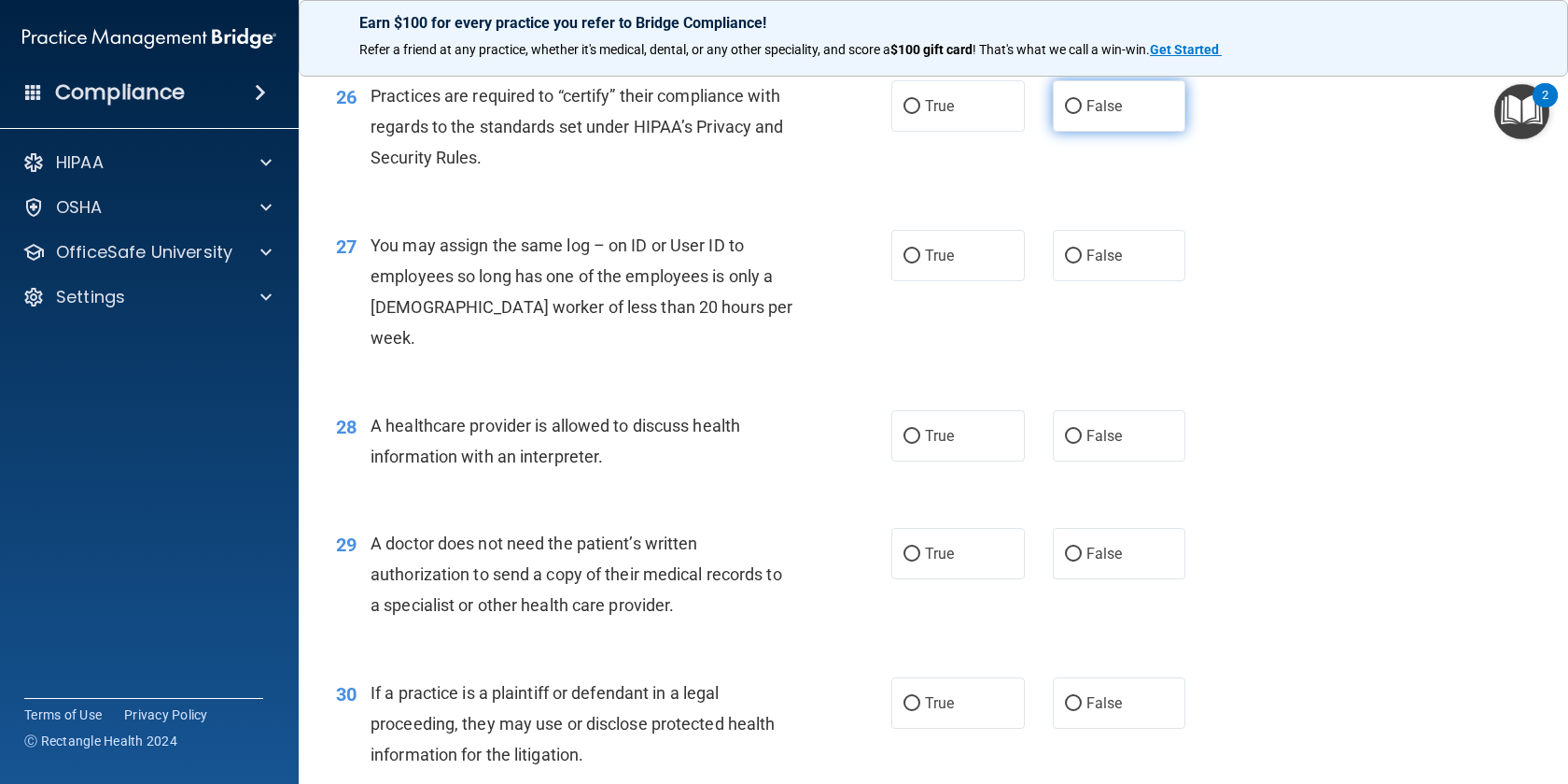
click at [1096, 132] on label "False" at bounding box center [1119, 105] width 134 height 52
click at [1082, 114] on input "False" at bounding box center [1073, 106] width 17 height 14
radio input "true"
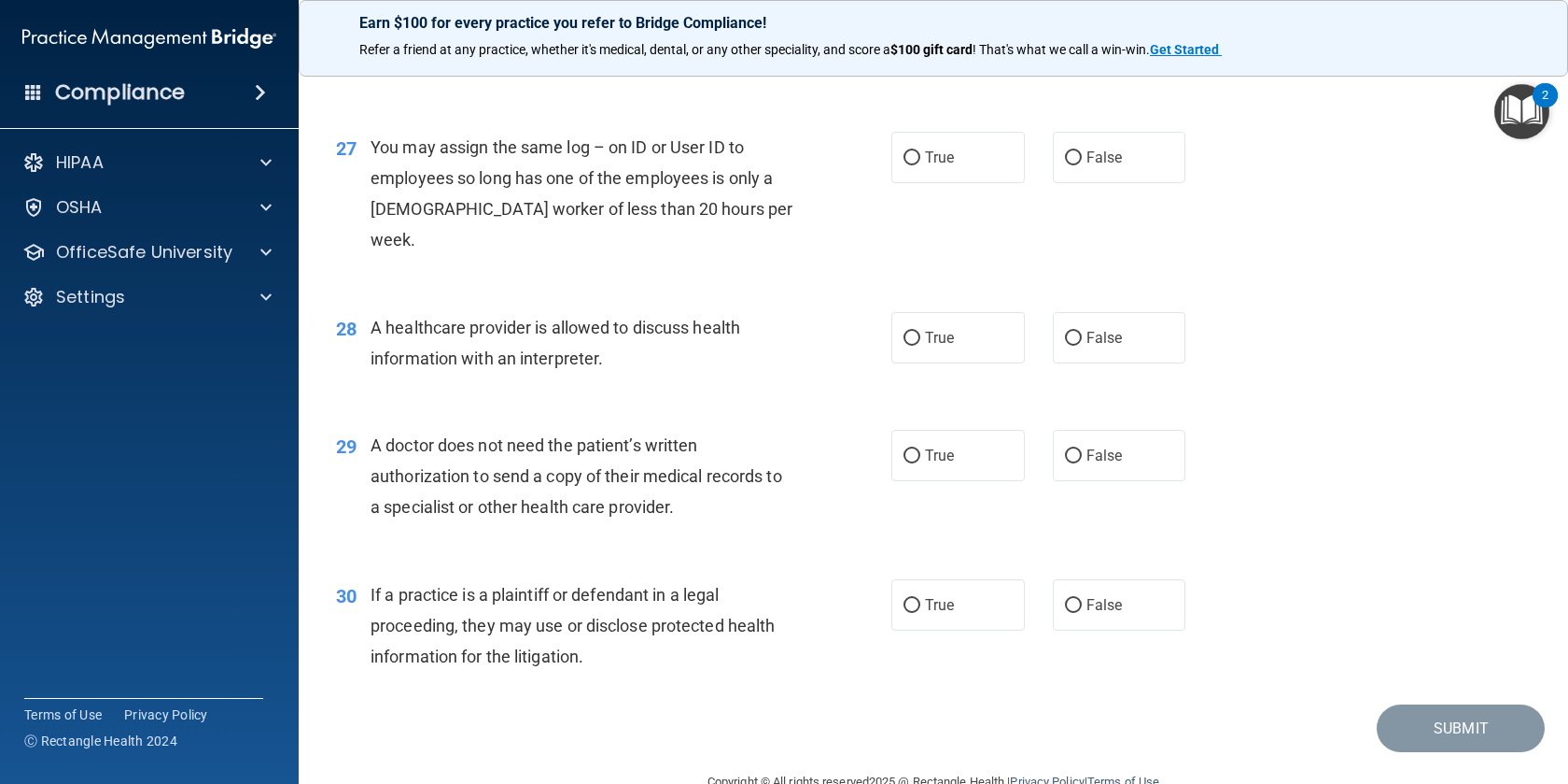
scroll to position [3927, 0]
click at [1079, 182] on label "False" at bounding box center [1119, 155] width 134 height 52
click at [1079, 163] on input "False" at bounding box center [1073, 156] width 17 height 14
radio input "true"
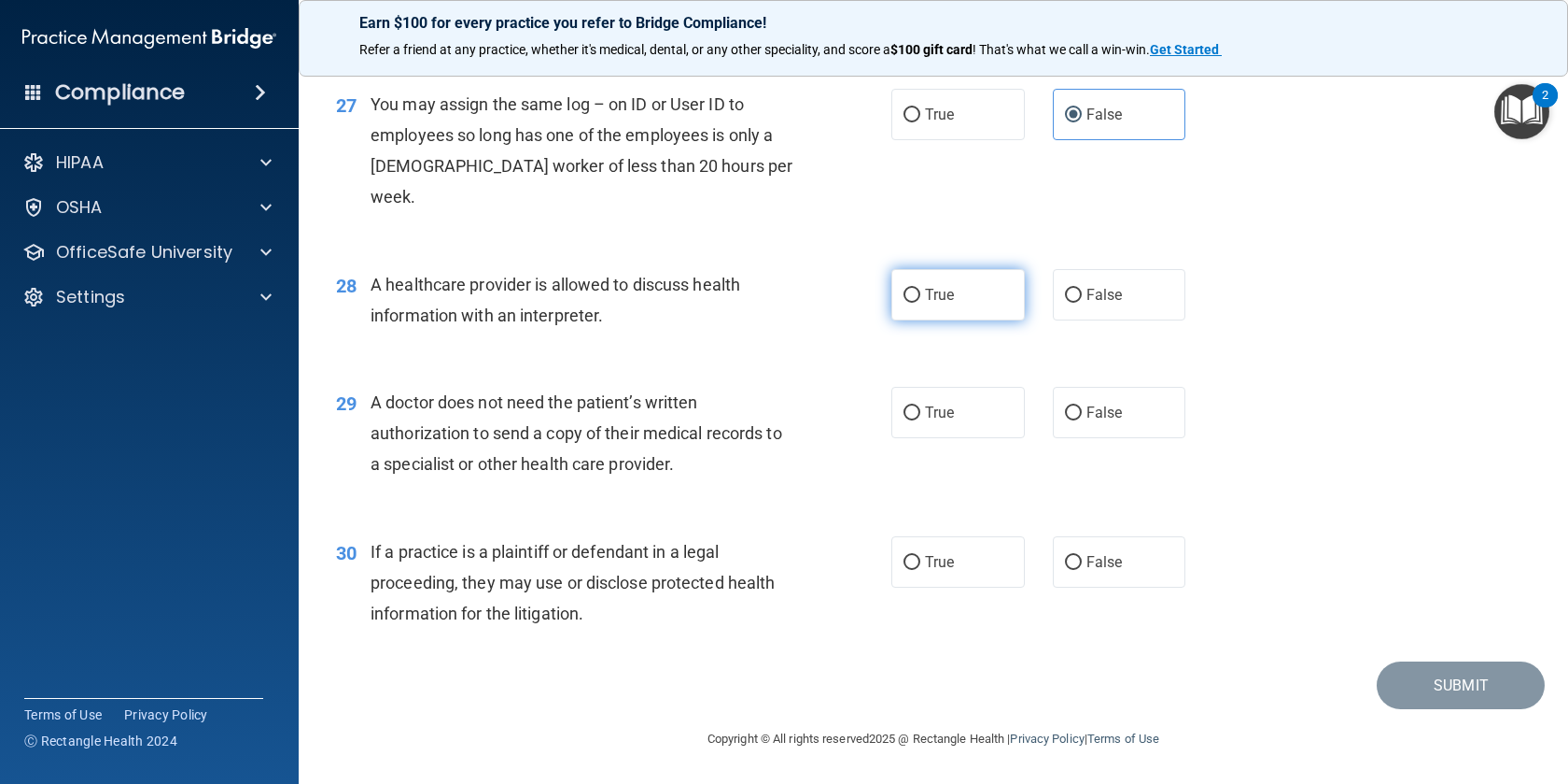
click at [909, 309] on label "True" at bounding box center [958, 295] width 134 height 52
click at [909, 303] on input "True" at bounding box center [911, 296] width 17 height 14
radio input "true"
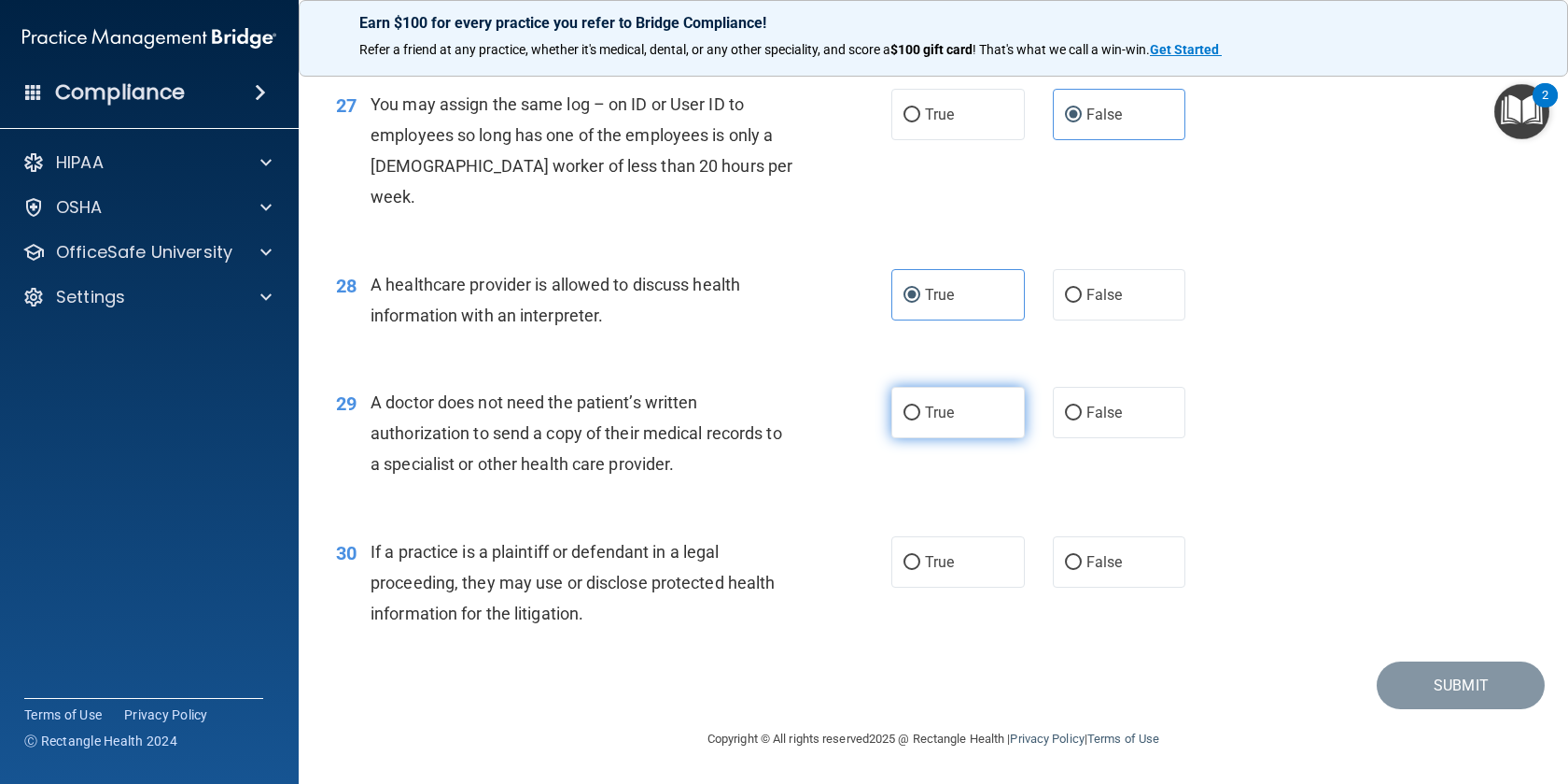
click at [962, 425] on label "True" at bounding box center [958, 412] width 134 height 52
click at [920, 421] on input "True" at bounding box center [911, 413] width 17 height 14
radio input "true"
click at [937, 559] on span "True" at bounding box center [940, 561] width 29 height 18
click at [920, 559] on input "True" at bounding box center [911, 562] width 17 height 14
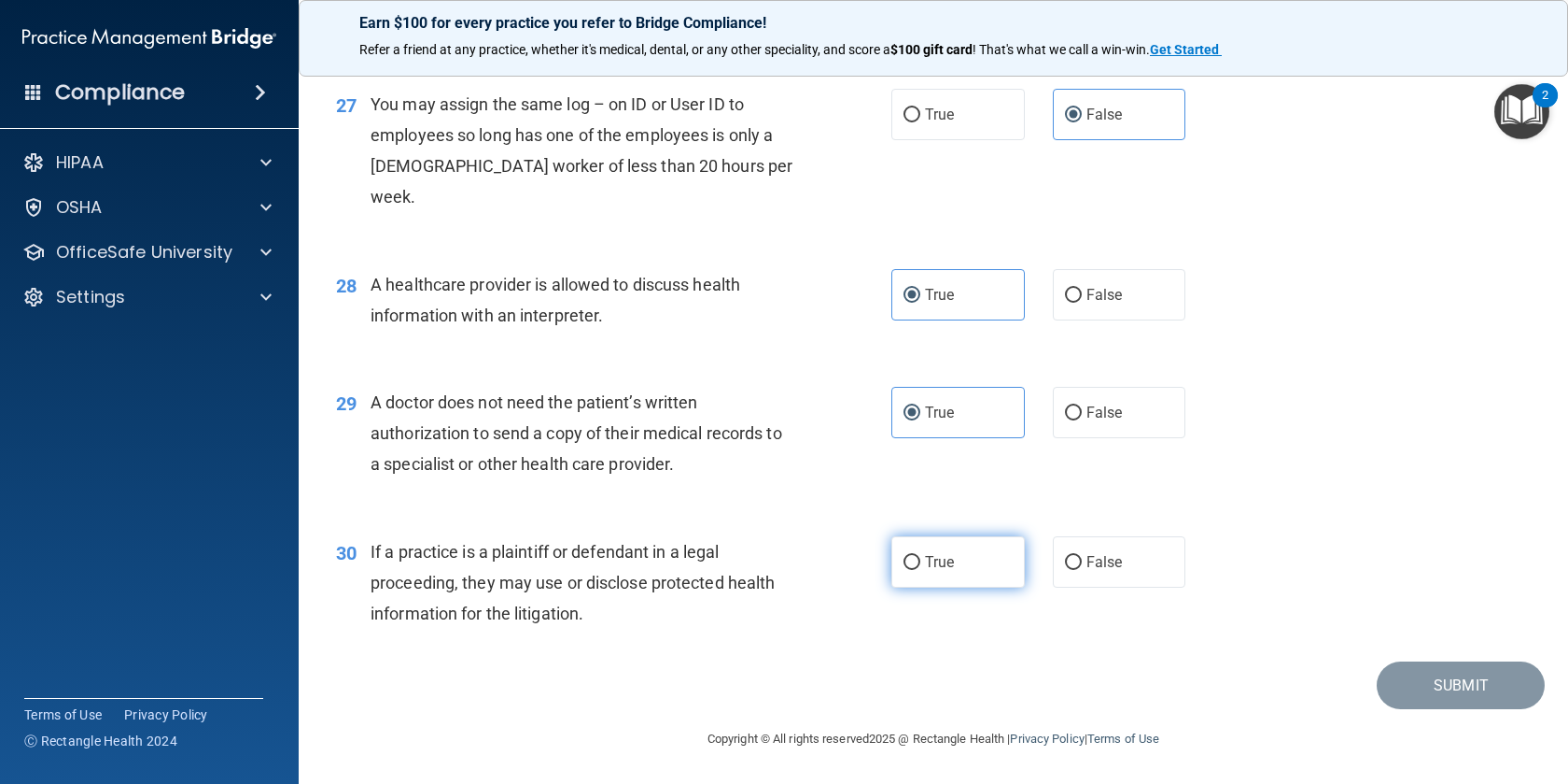
radio input "true"
click at [1392, 685] on button "Submit" at bounding box center [1461, 684] width 168 height 48
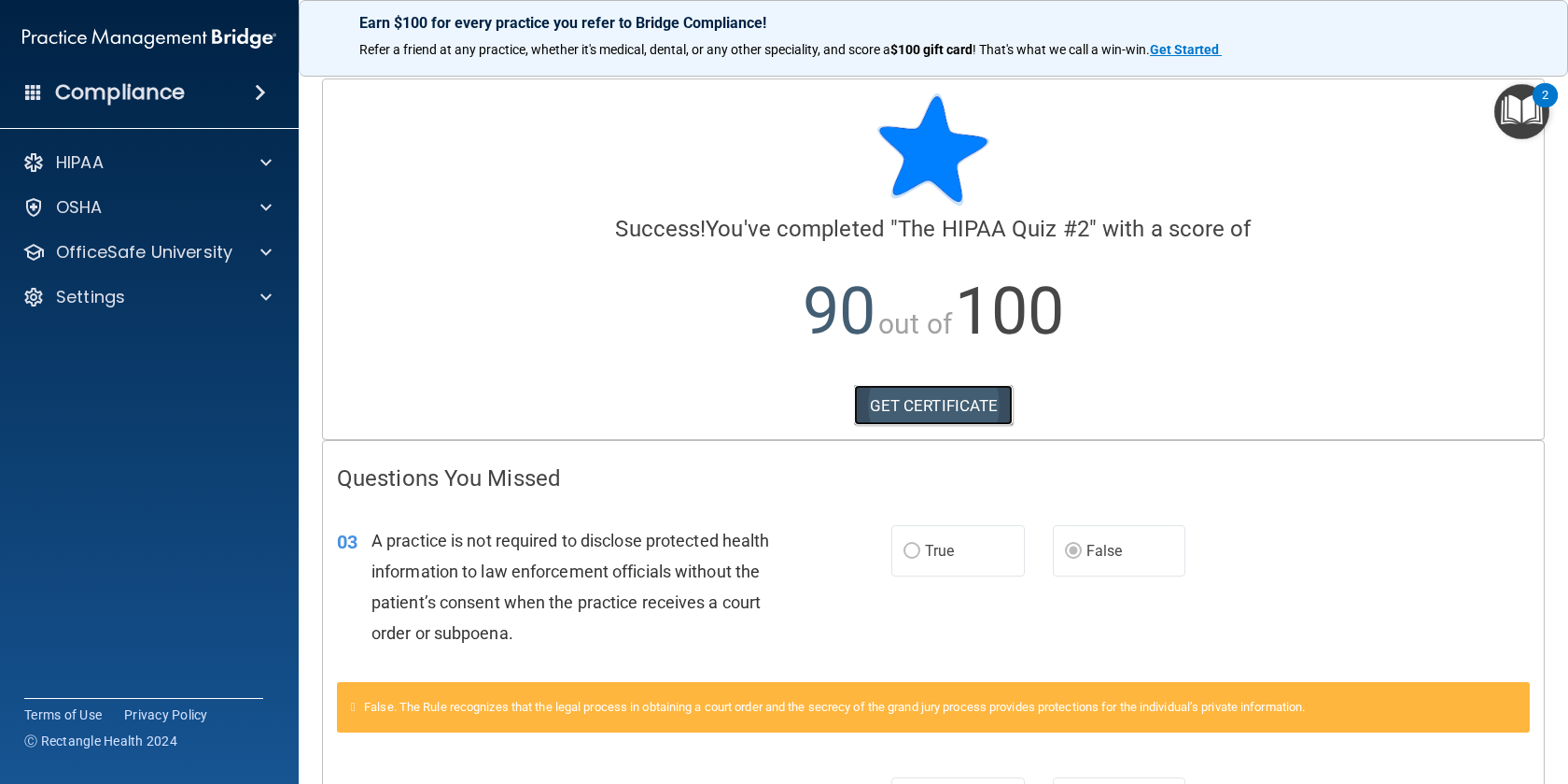
click at [951, 413] on link "GET CERTIFICATE" at bounding box center [934, 405] width 160 height 41
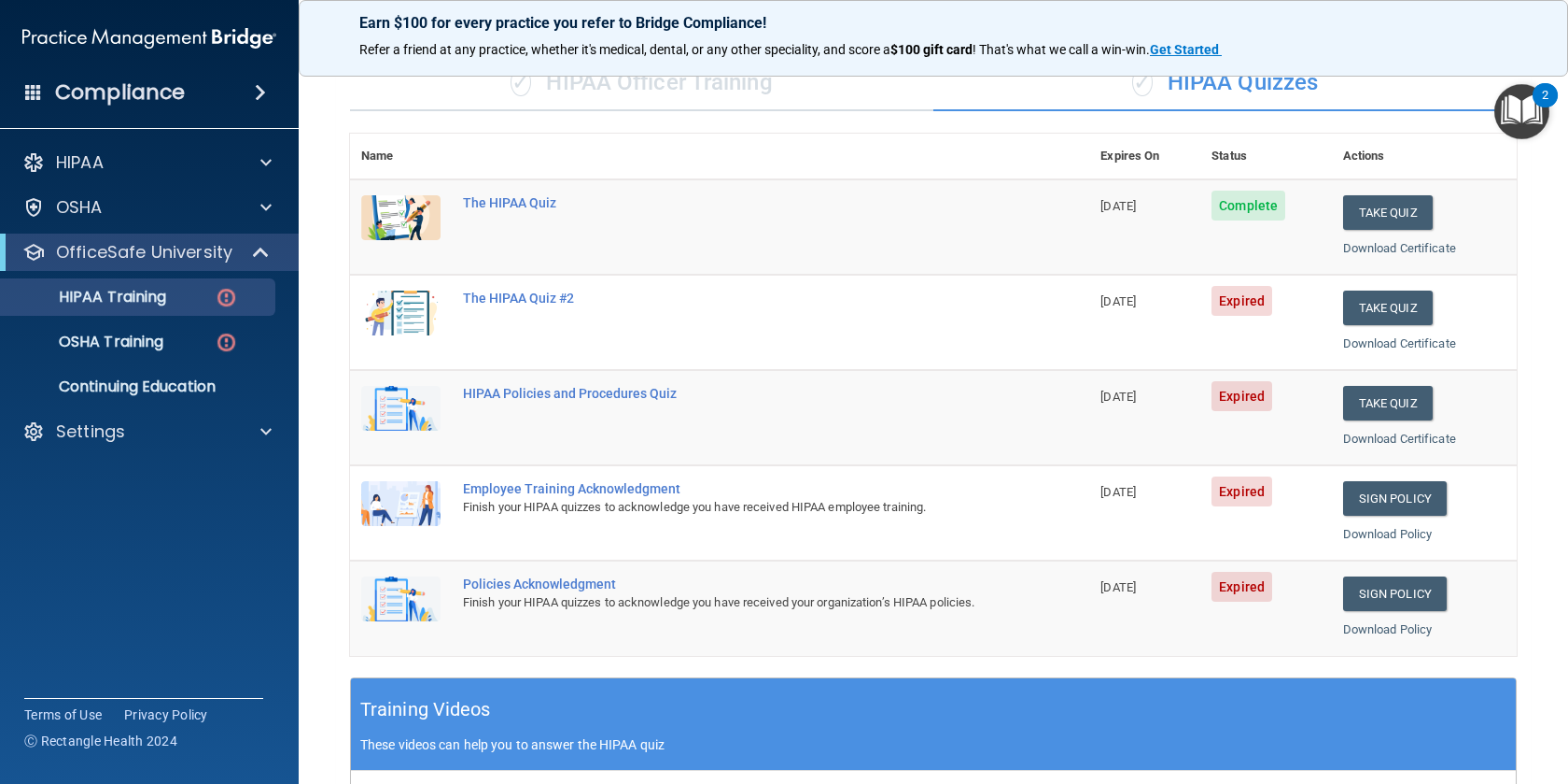
scroll to position [133, 0]
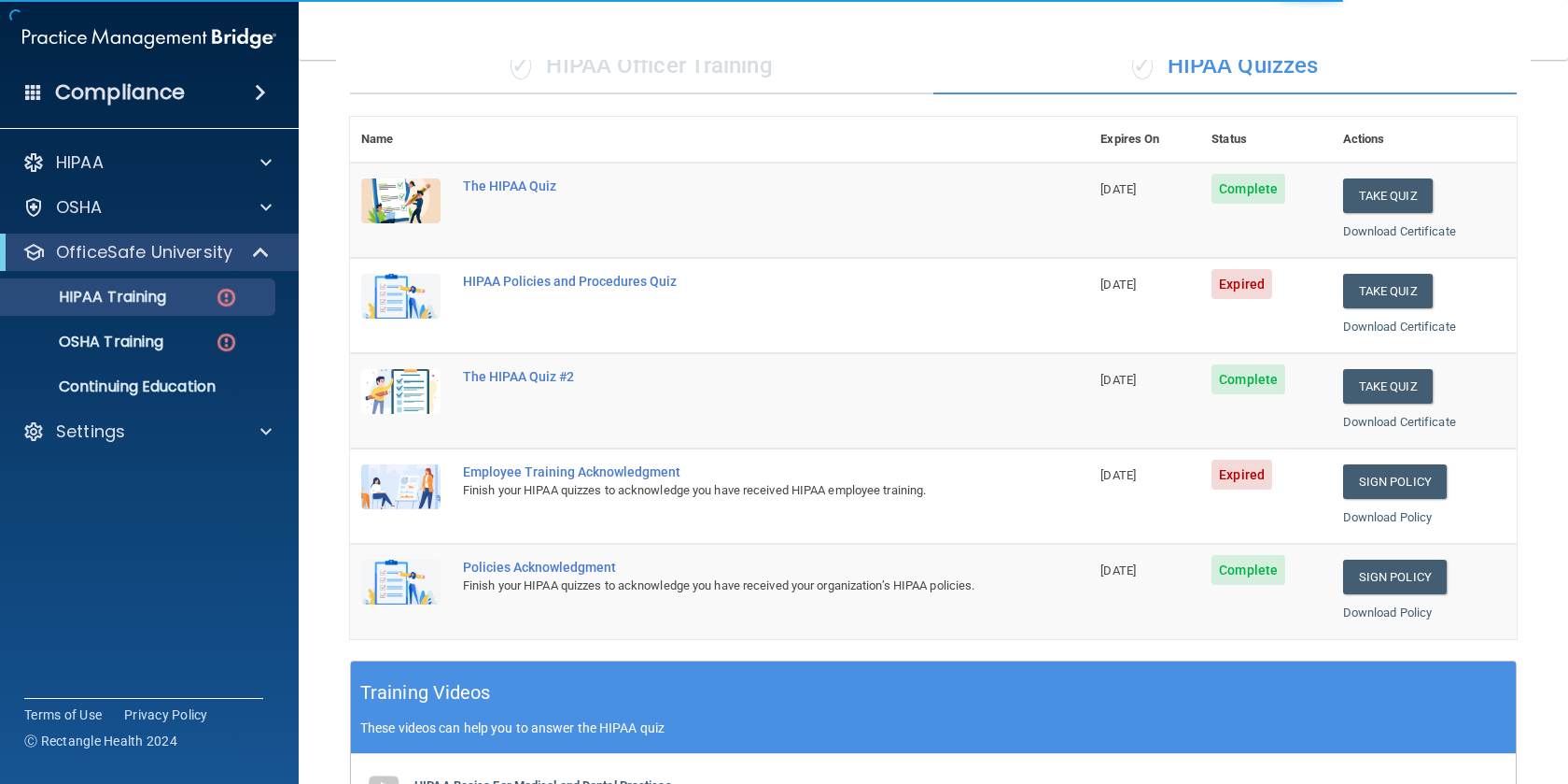
scroll to position [172, 0]
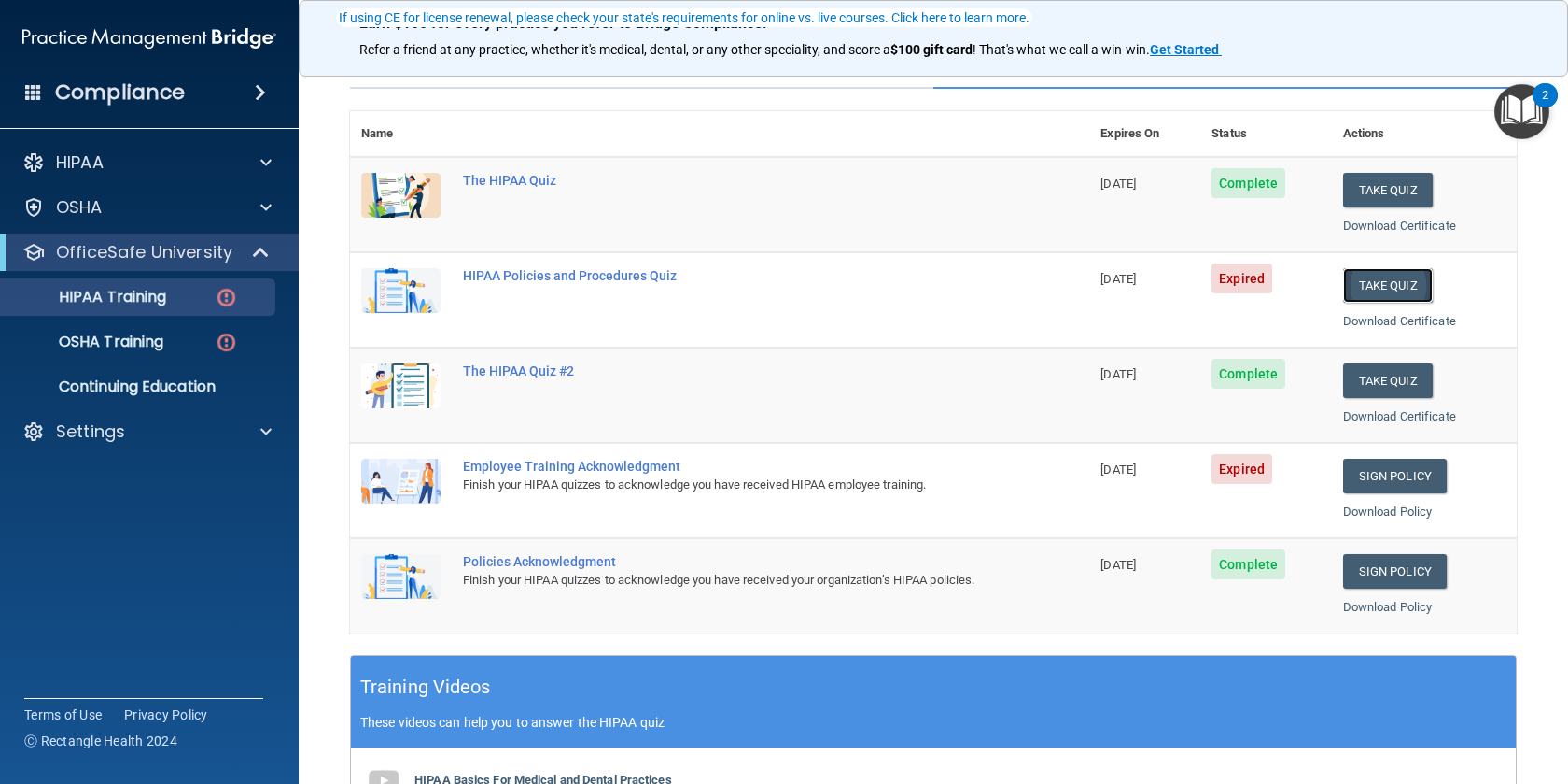
click at [1405, 278] on button "Take Quiz" at bounding box center [1388, 285] width 90 height 34
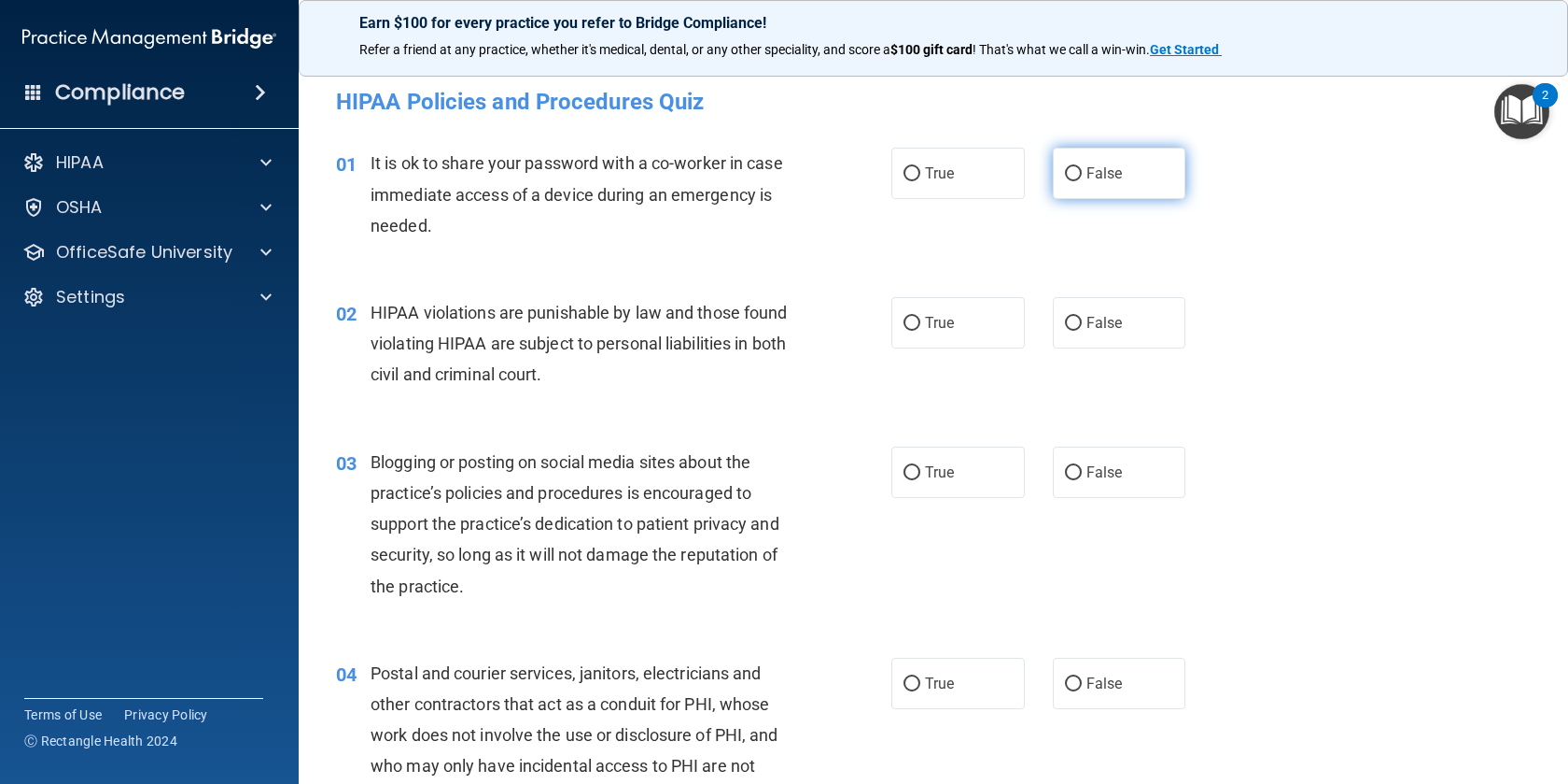
click at [1066, 182] on label "False" at bounding box center [1119, 173] width 134 height 52
click at [1066, 182] on input "False" at bounding box center [1073, 174] width 17 height 14
radio input "true"
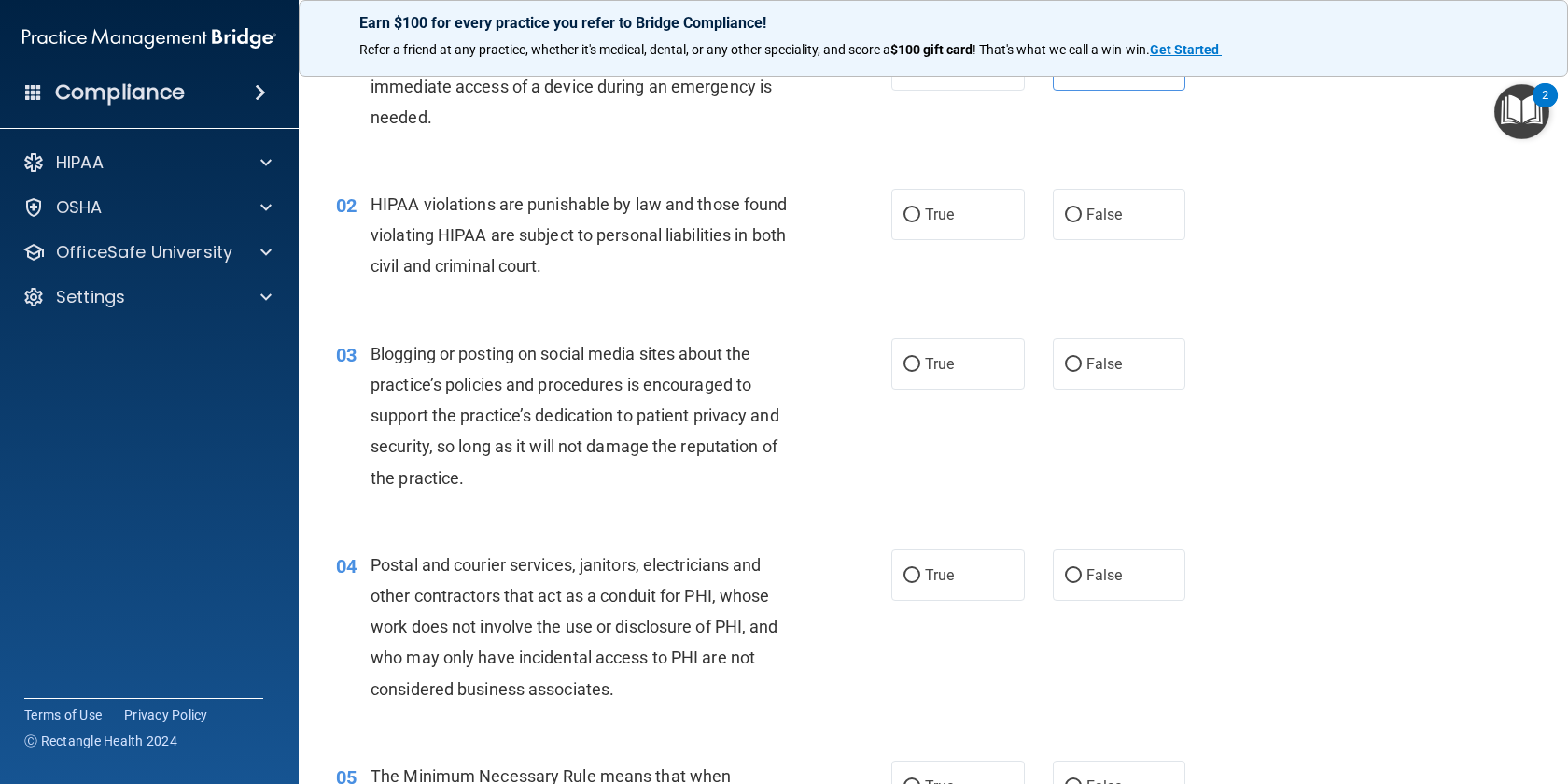
scroll to position [116, 0]
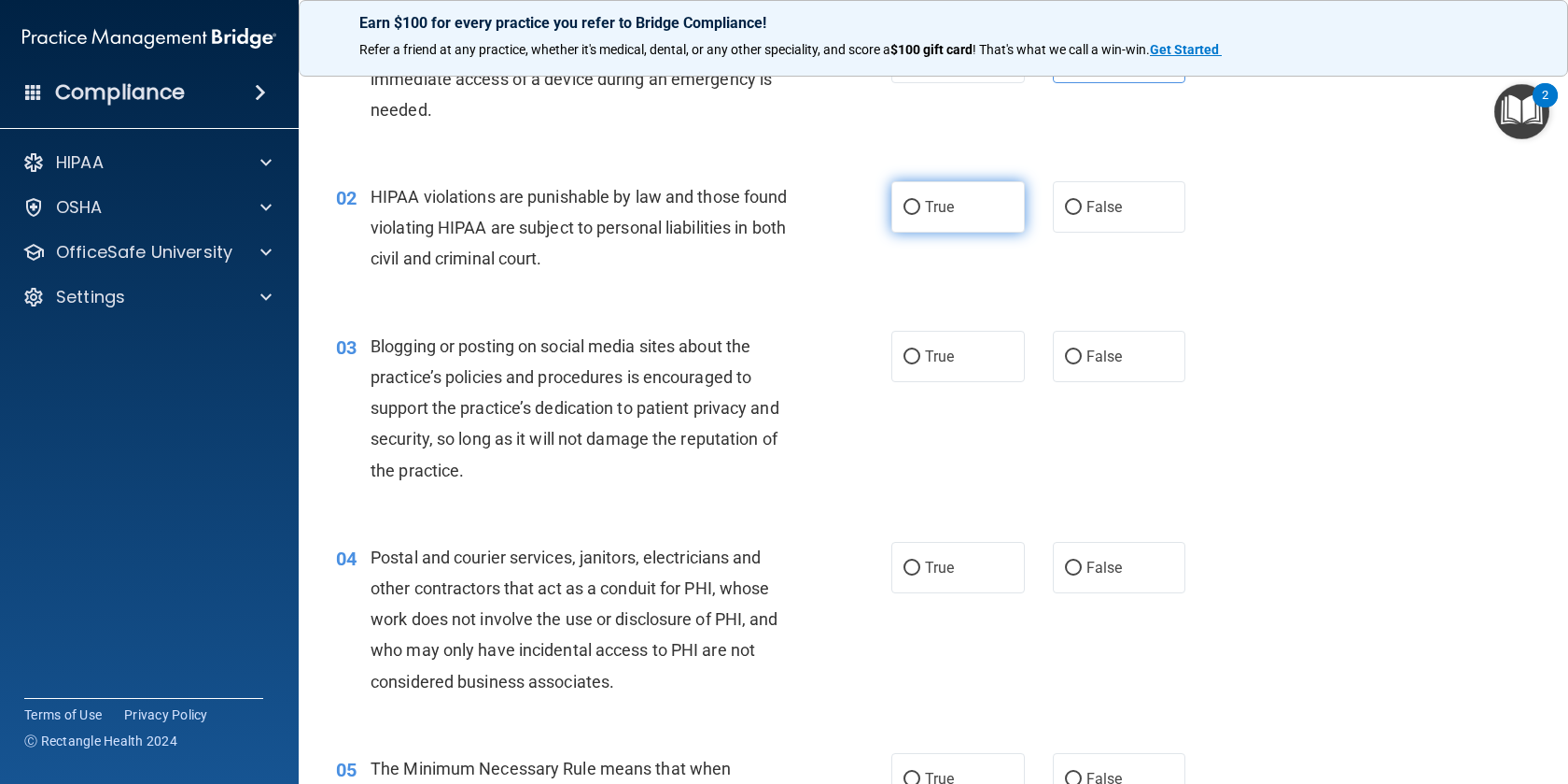
click at [909, 196] on label "True" at bounding box center [958, 207] width 134 height 52
click at [909, 201] on input "True" at bounding box center [911, 208] width 17 height 14
radio input "true"
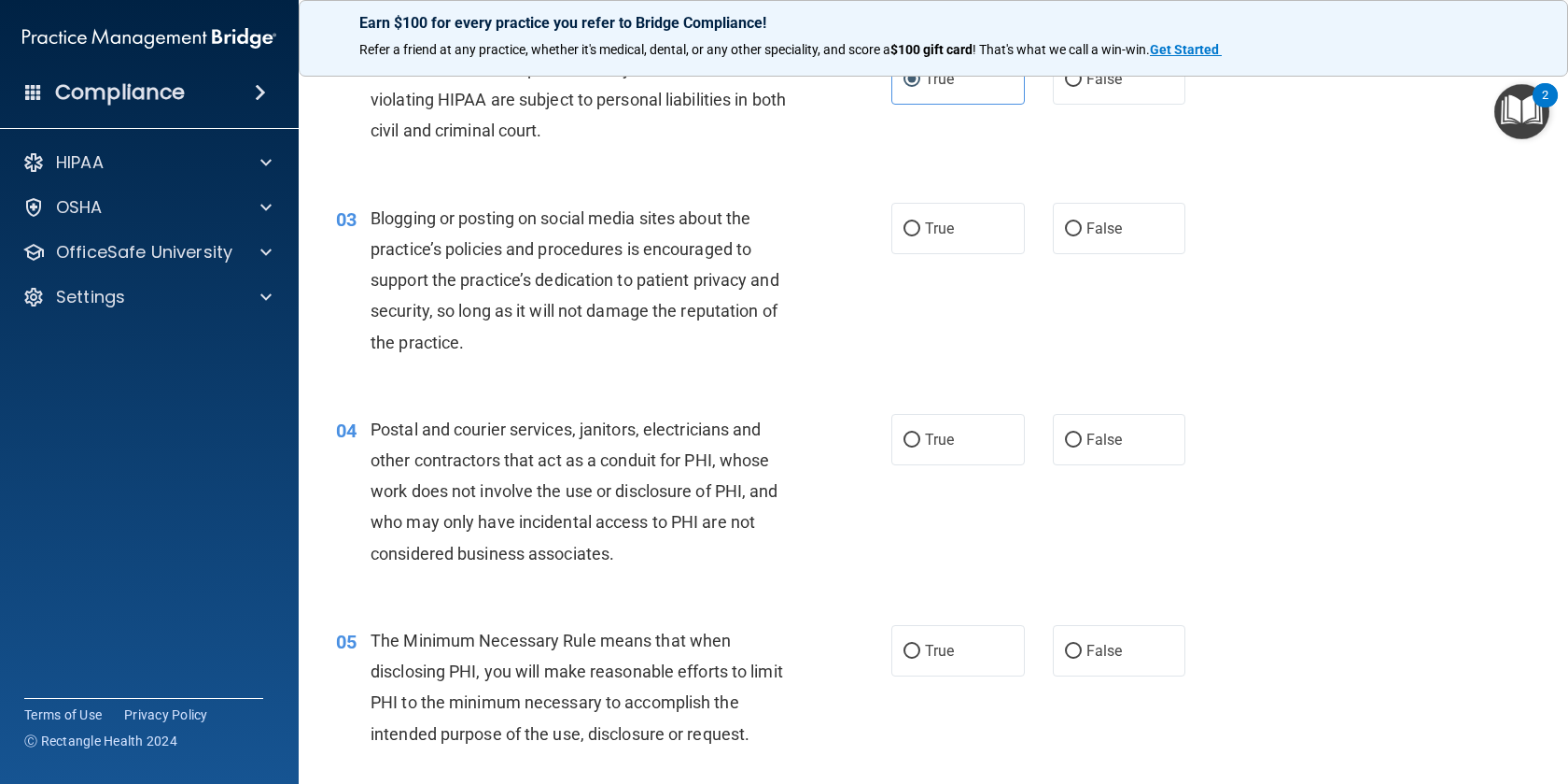
scroll to position [255, 0]
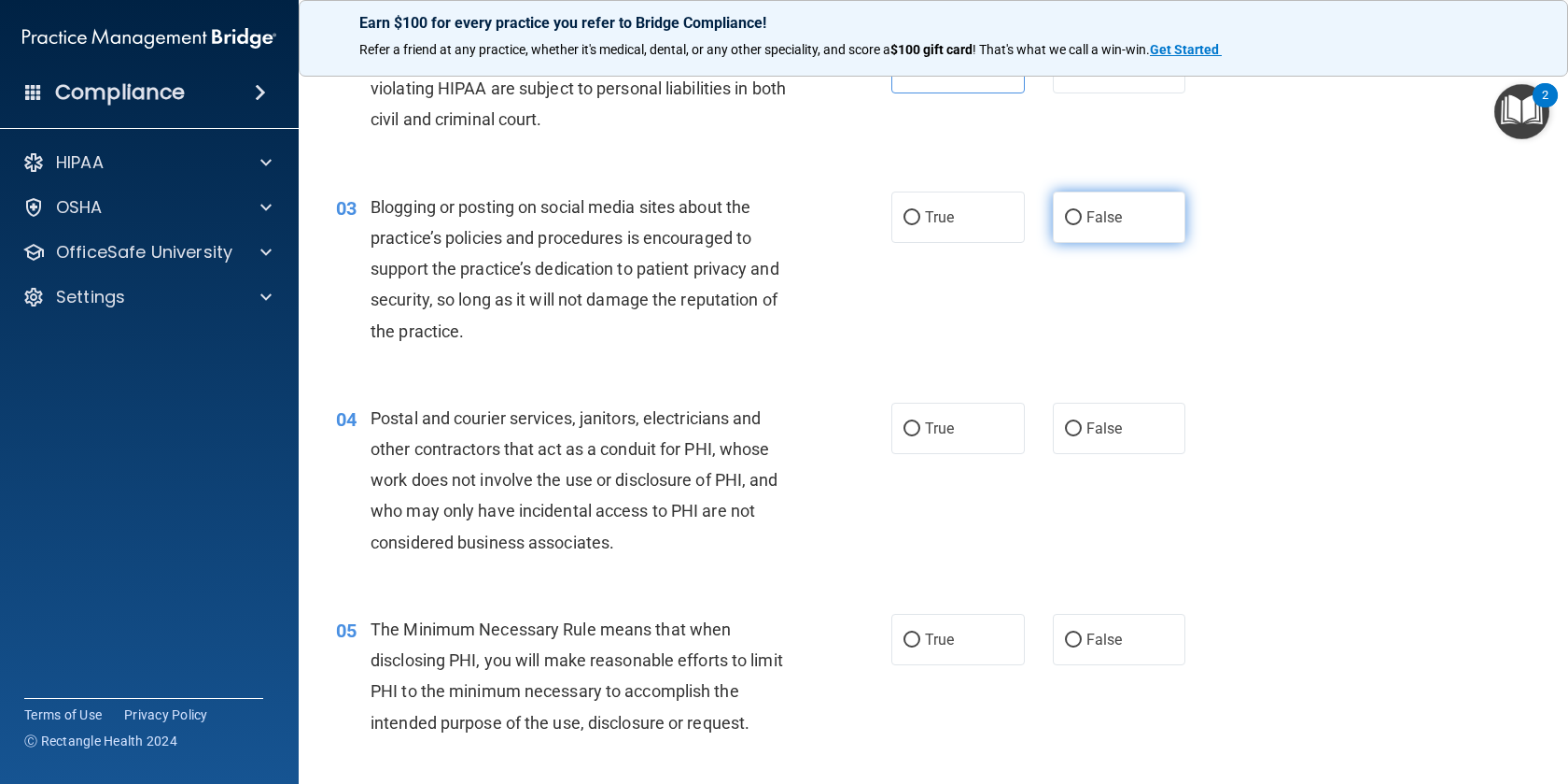
click at [1053, 225] on label "False" at bounding box center [1119, 217] width 134 height 52
click at [1065, 225] on input "False" at bounding box center [1073, 218] width 17 height 14
radio input "true"
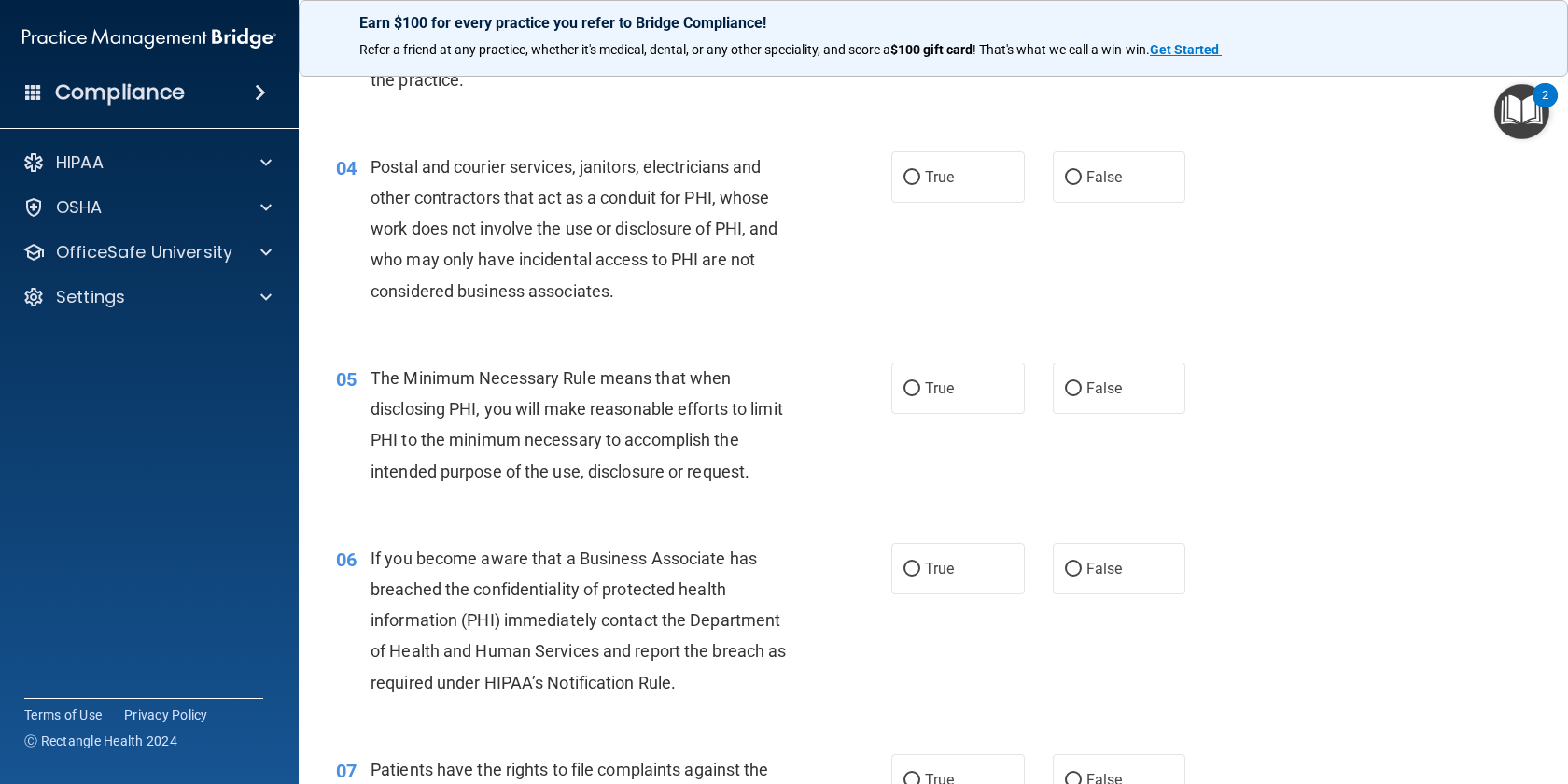
scroll to position [507, 0]
click at [950, 172] on span "True" at bounding box center [940, 177] width 29 height 18
click at [920, 172] on input "True" at bounding box center [911, 178] width 17 height 14
radio input "true"
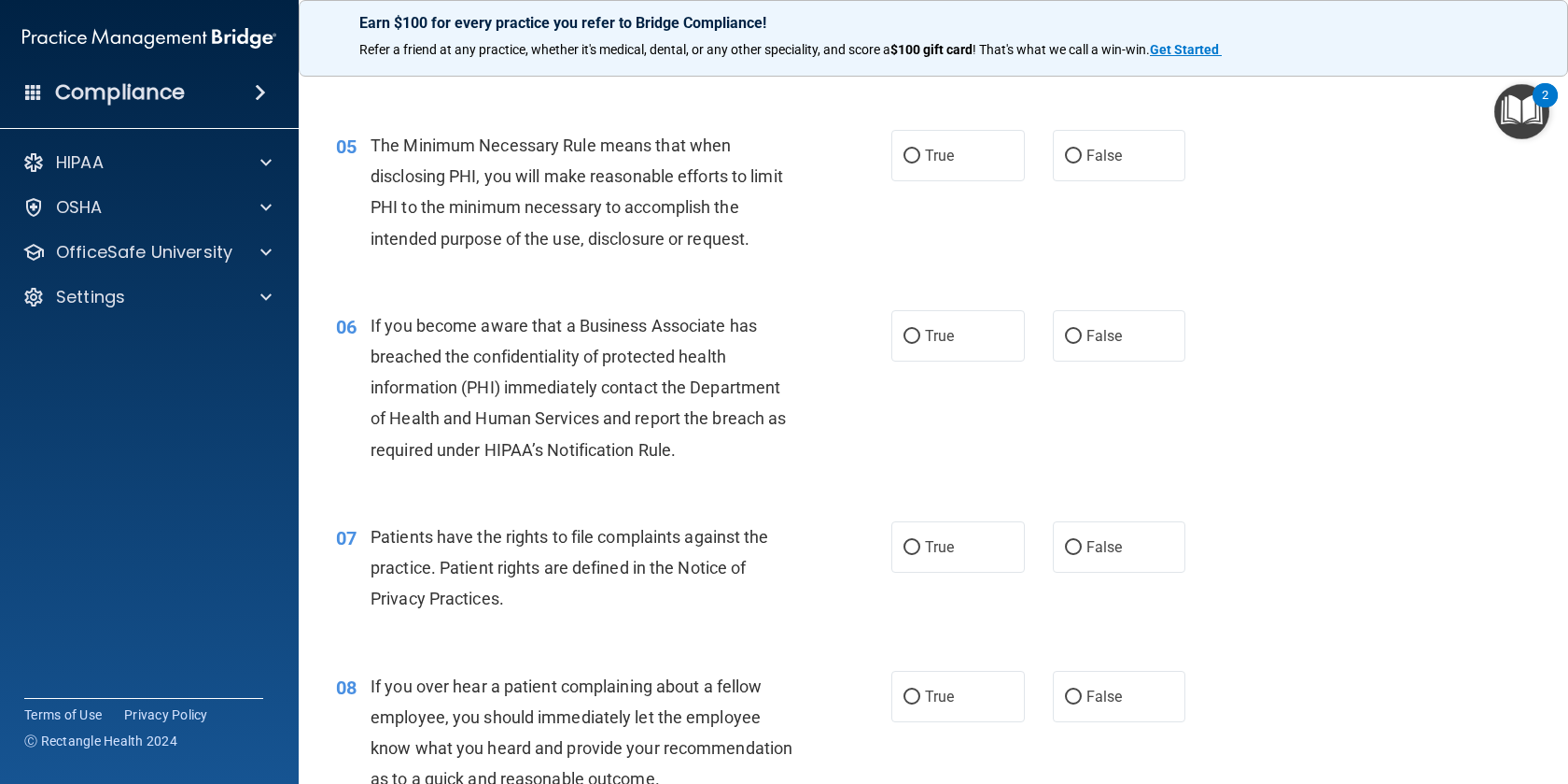
scroll to position [729, 0]
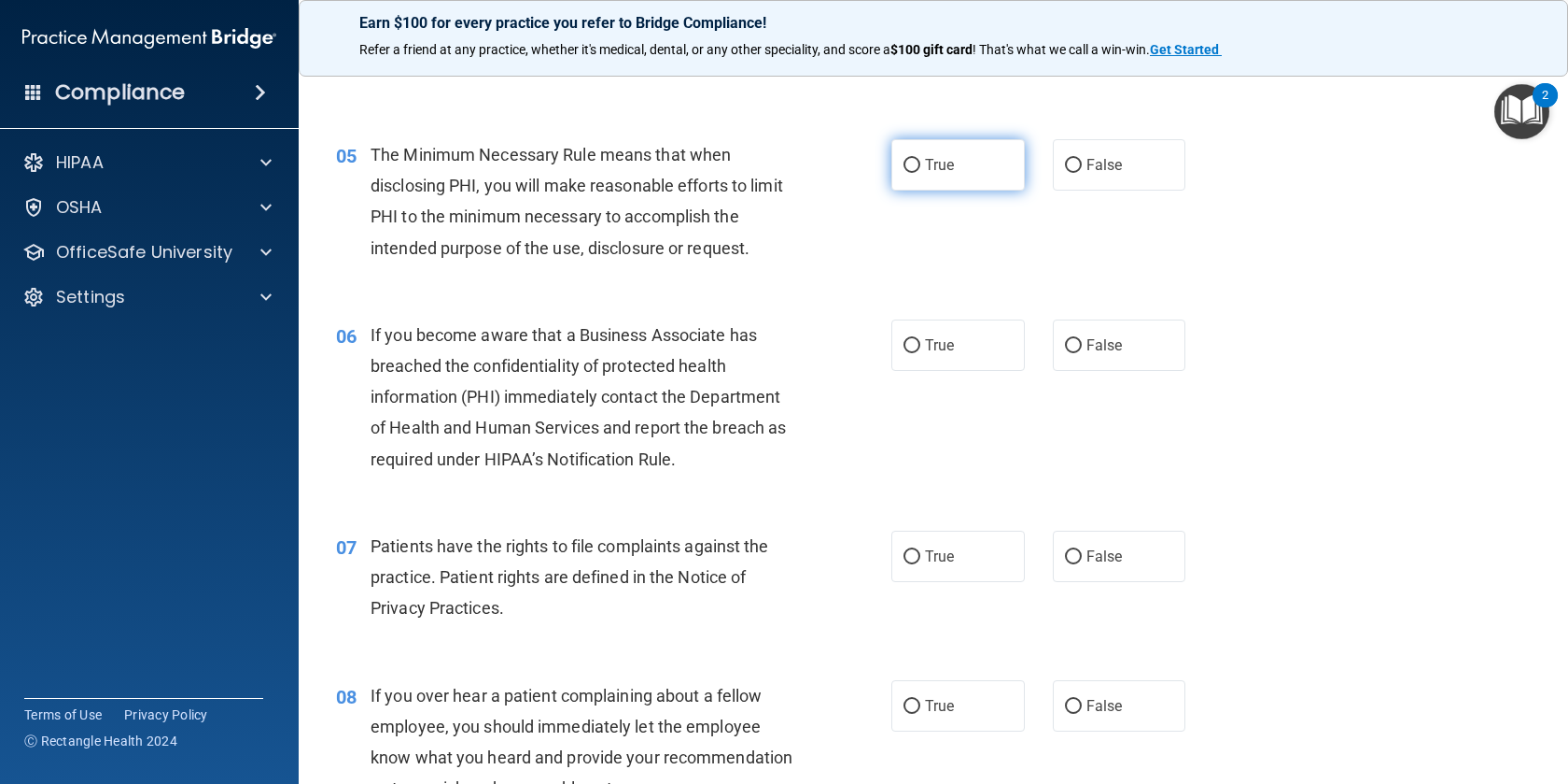
click at [953, 178] on label "True" at bounding box center [958, 165] width 134 height 52
click at [920, 173] on input "True" at bounding box center [911, 166] width 17 height 14
radio input "true"
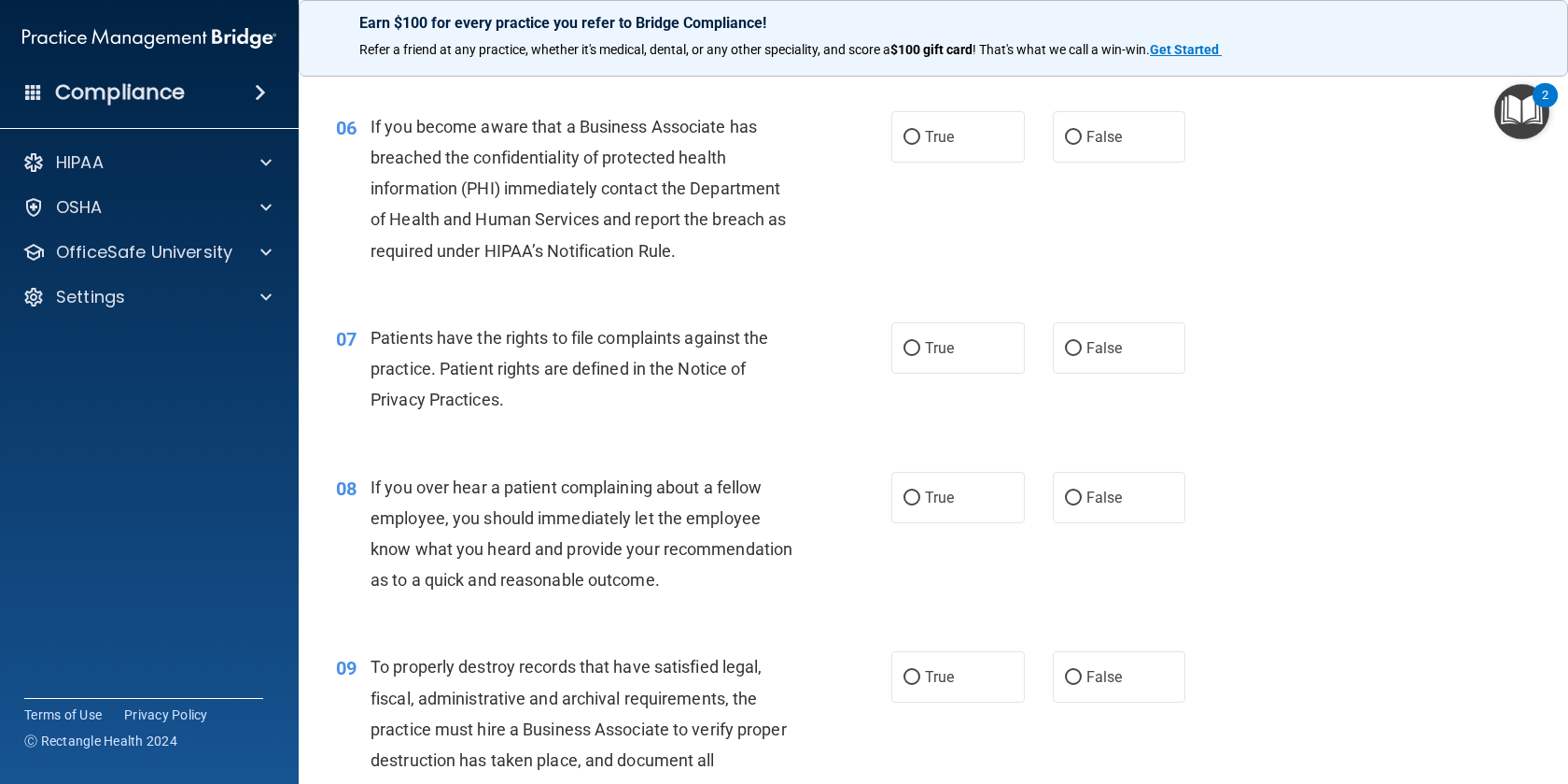
scroll to position [939, 0]
click at [961, 143] on label "True" at bounding box center [958, 135] width 134 height 52
click at [920, 143] on input "True" at bounding box center [911, 136] width 17 height 14
radio input "true"
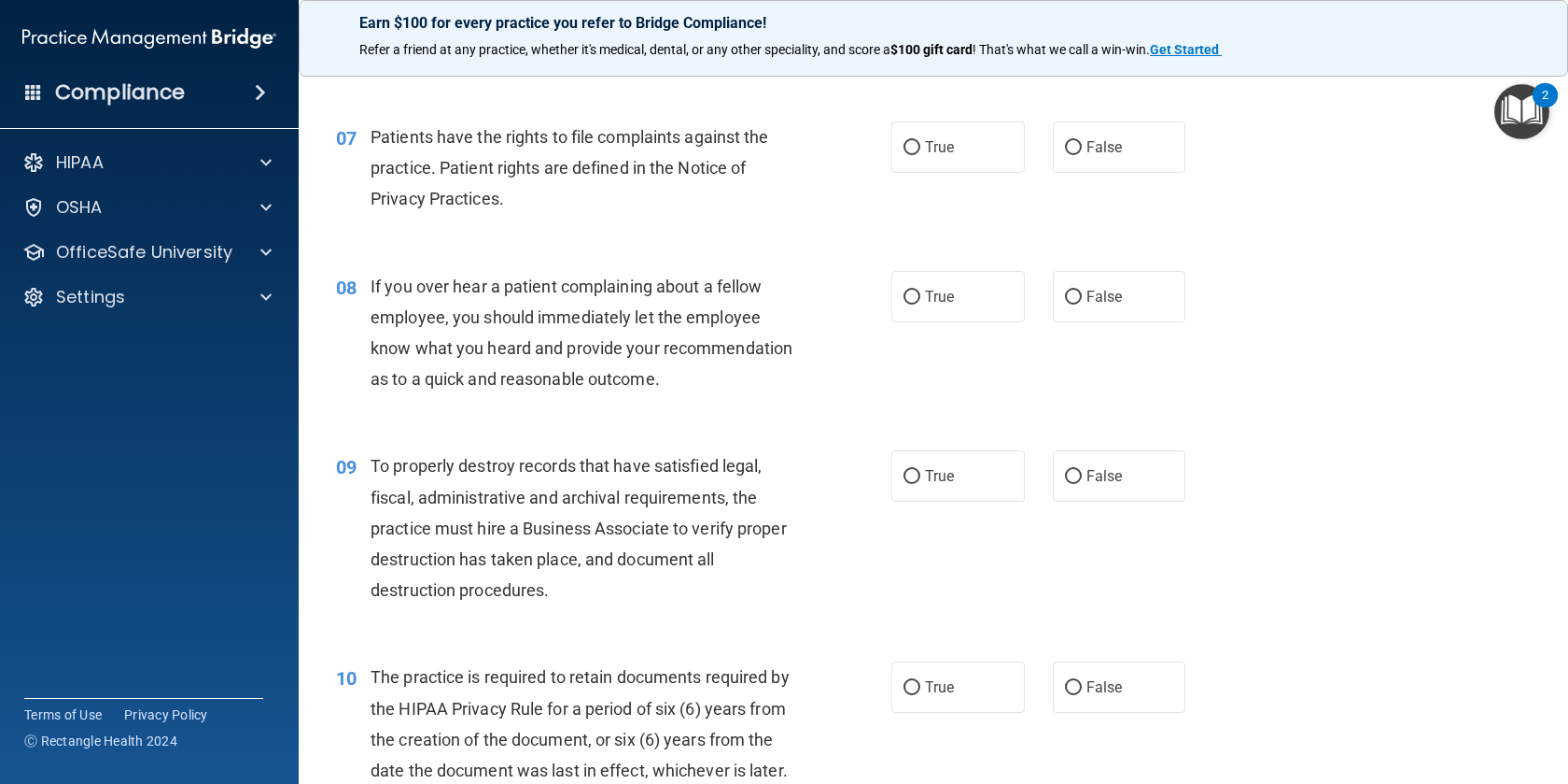
scroll to position [1152, 0]
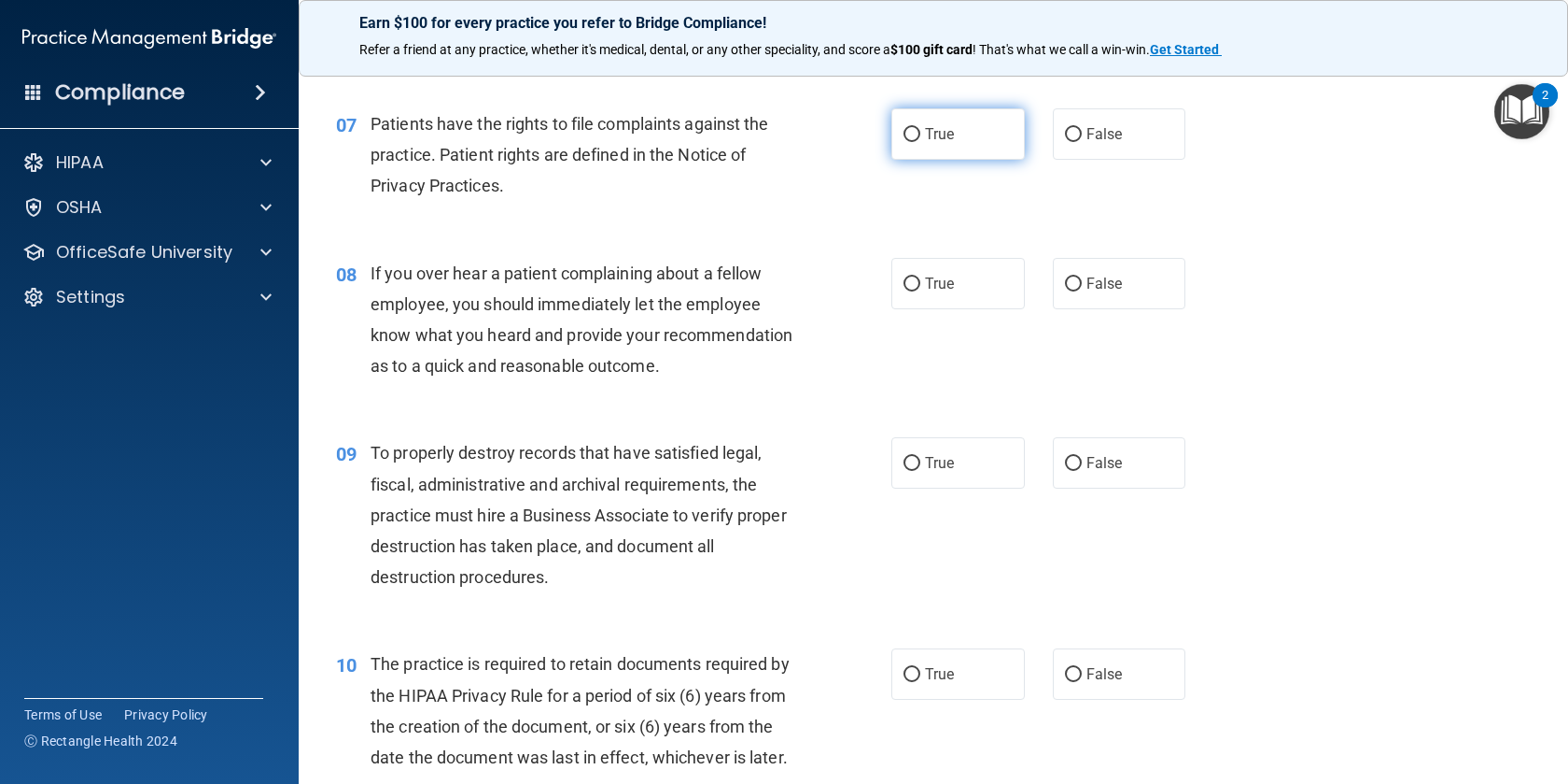
click at [945, 133] on span "True" at bounding box center [940, 134] width 29 height 18
click at [920, 133] on input "True" at bounding box center [911, 135] width 17 height 14
radio input "true"
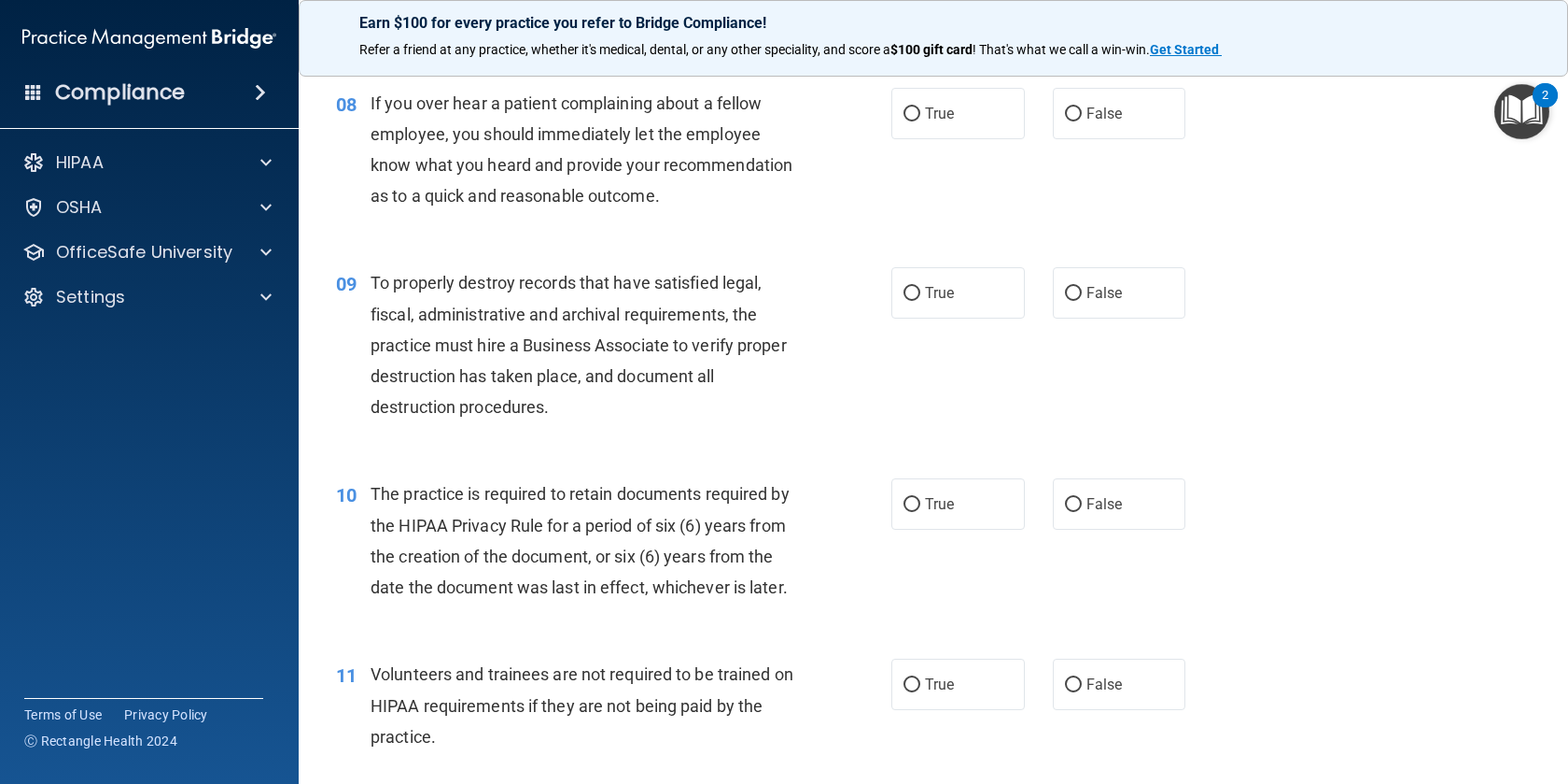
scroll to position [1331, 0]
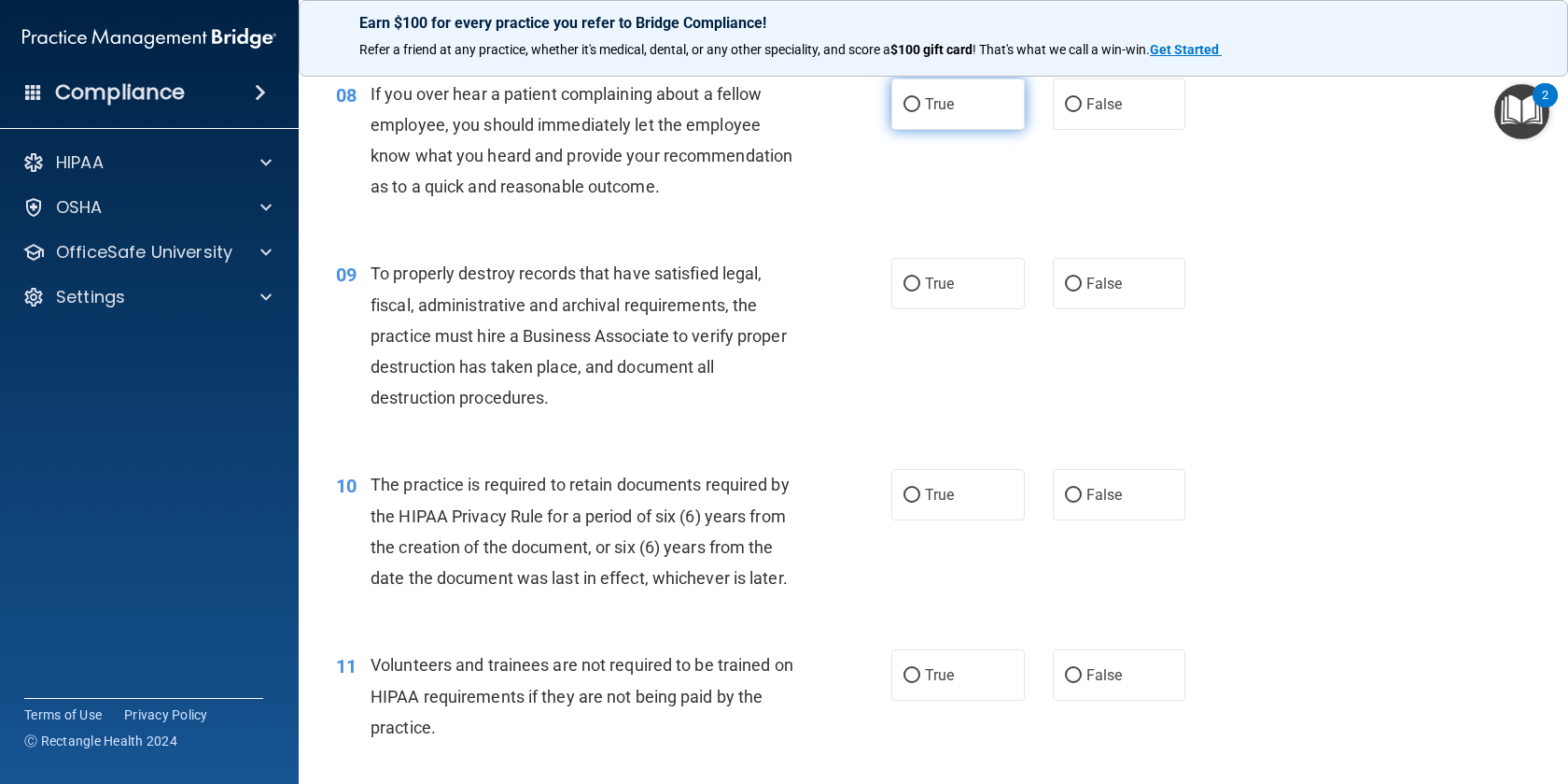
click at [969, 112] on label "True" at bounding box center [958, 103] width 134 height 52
click at [920, 112] on input "True" at bounding box center [911, 104] width 17 height 14
radio input "true"
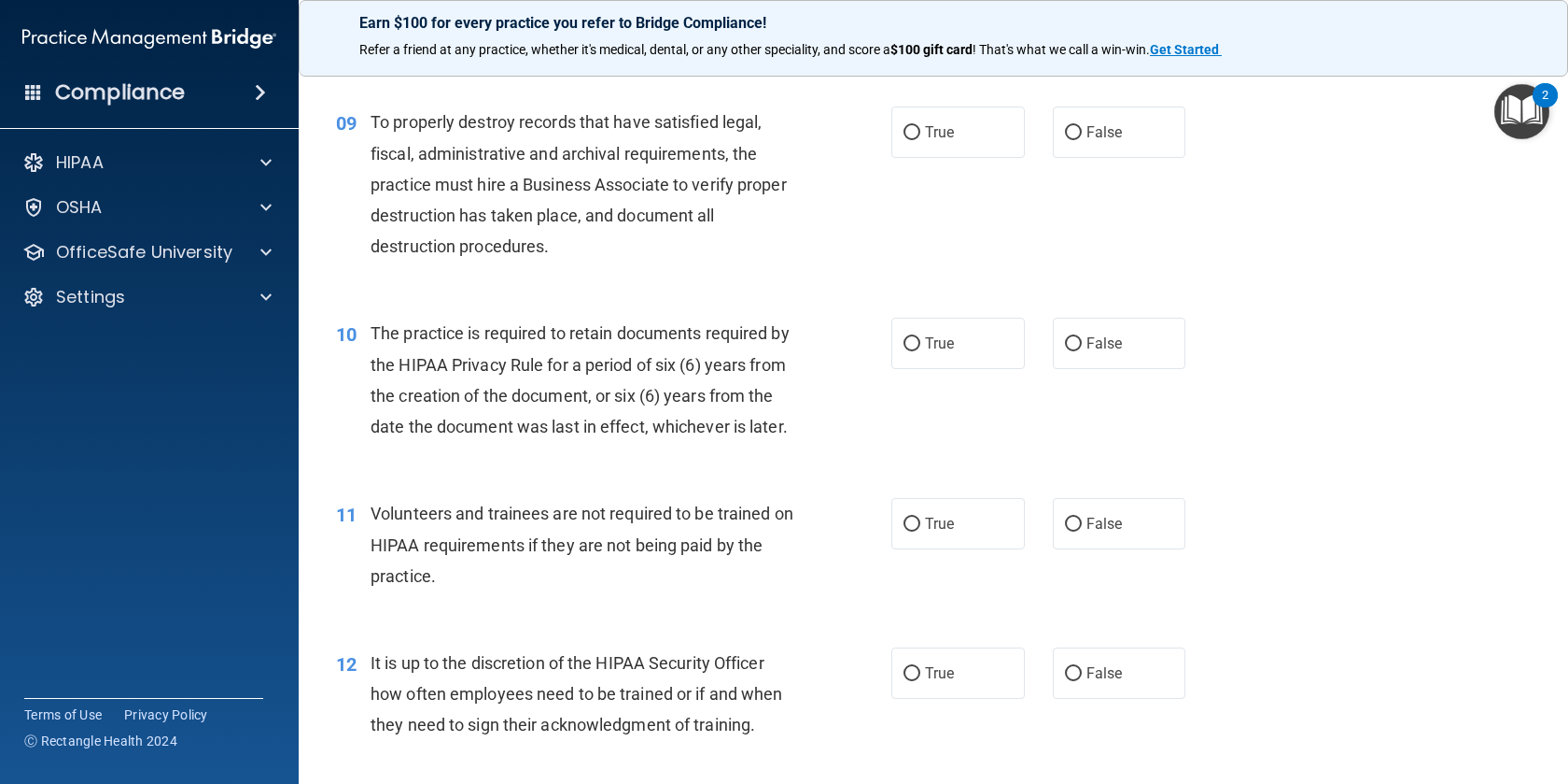
scroll to position [1485, 0]
click at [1081, 125] on input "False" at bounding box center [1073, 130] width 17 height 14
radio input "true"
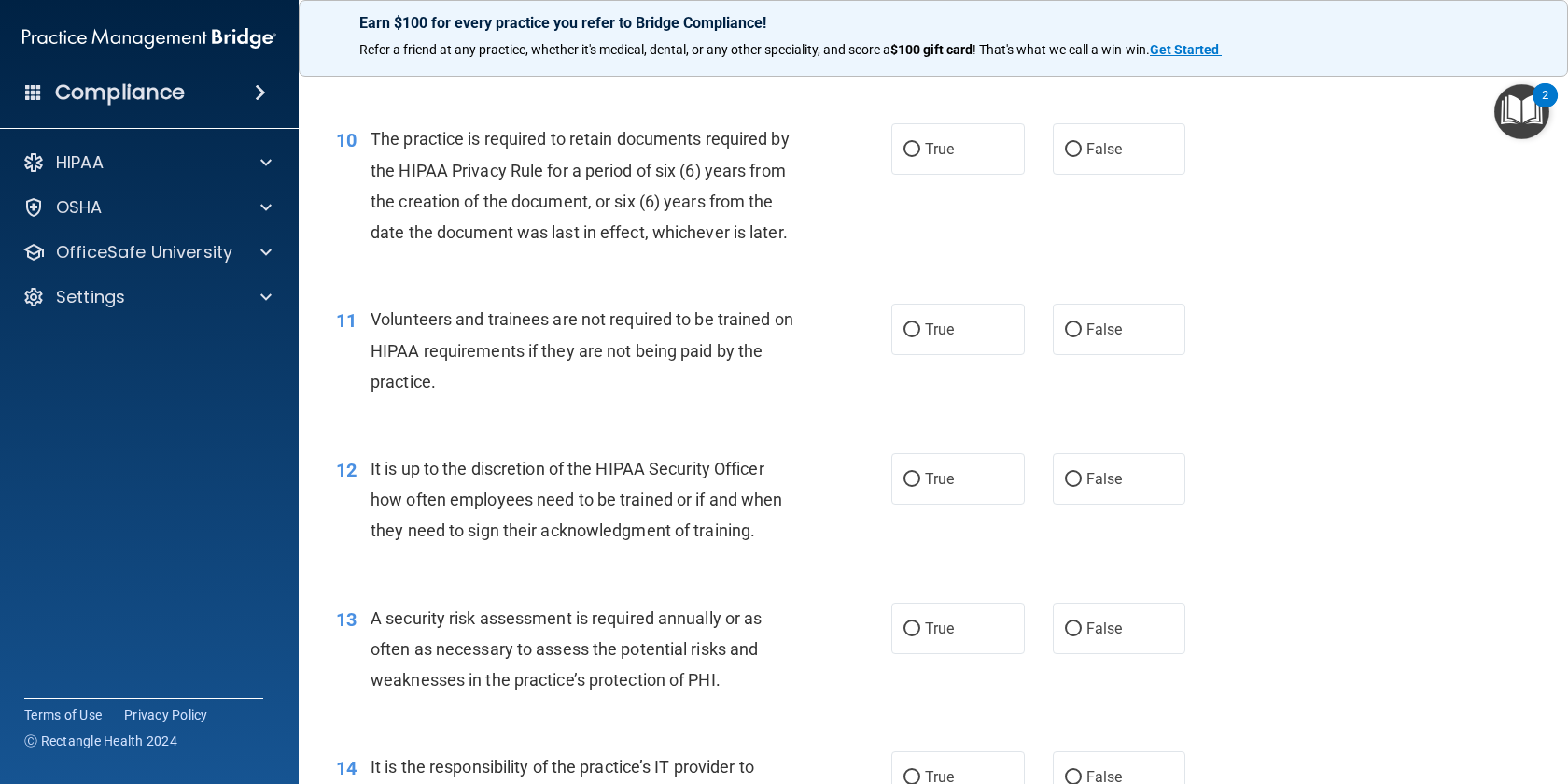
scroll to position [1687, 0]
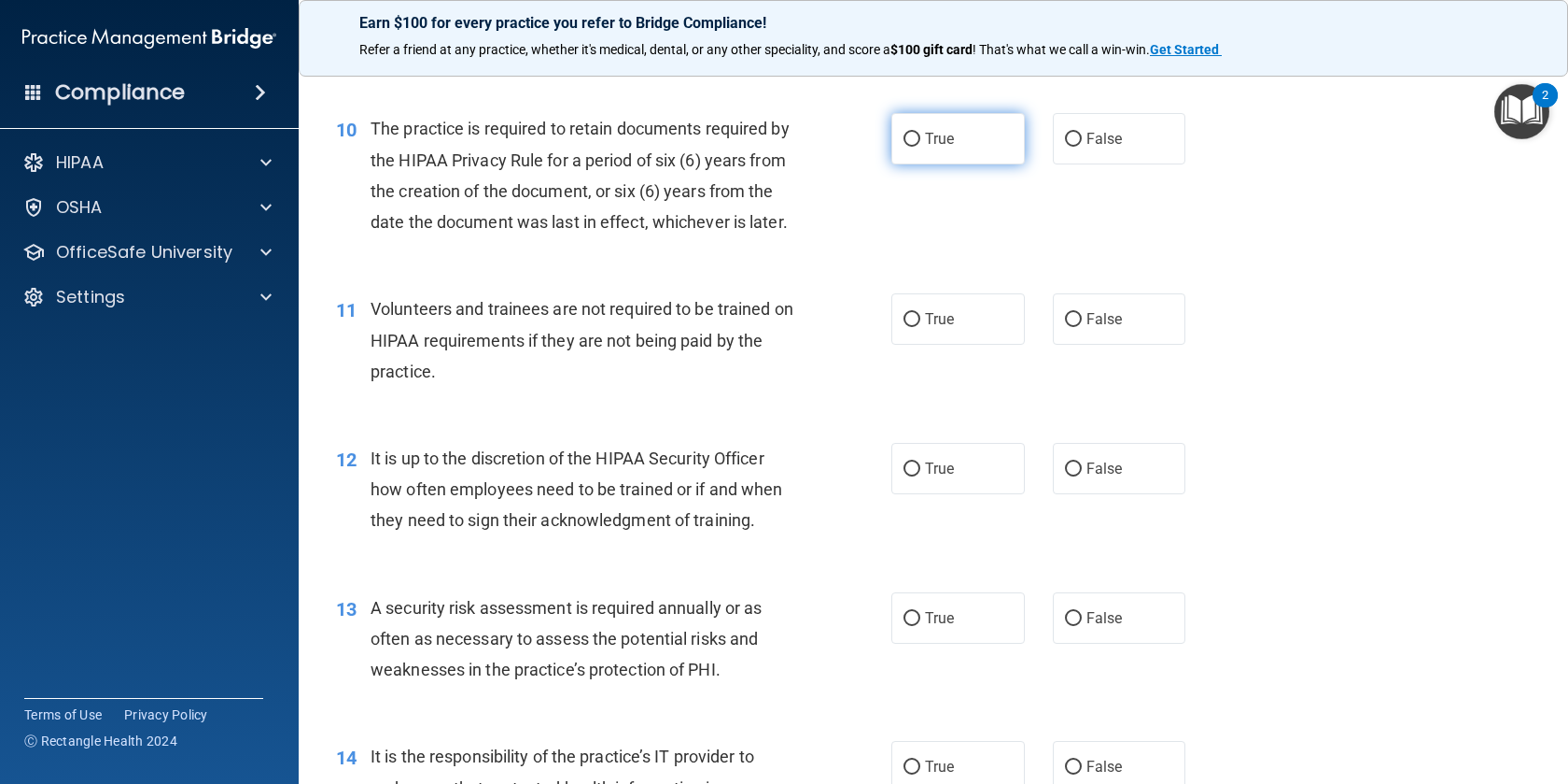
click at [923, 143] on label "True" at bounding box center [958, 139] width 134 height 52
click at [920, 143] on input "True" at bounding box center [911, 140] width 17 height 14
radio input "true"
click at [1084, 337] on label "False" at bounding box center [1119, 318] width 134 height 52
click at [1082, 327] on input "False" at bounding box center [1073, 319] width 17 height 14
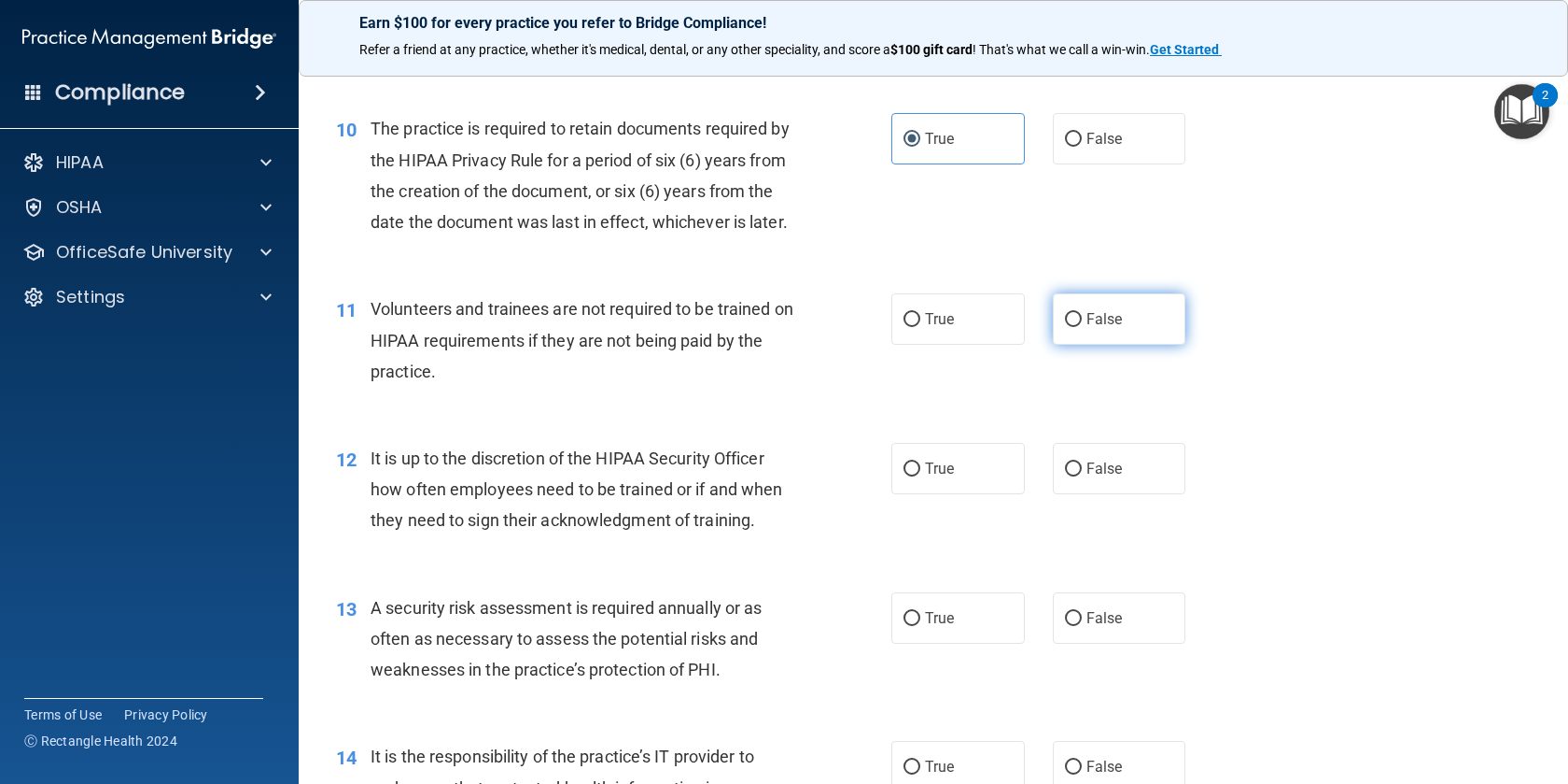
radio input "true"
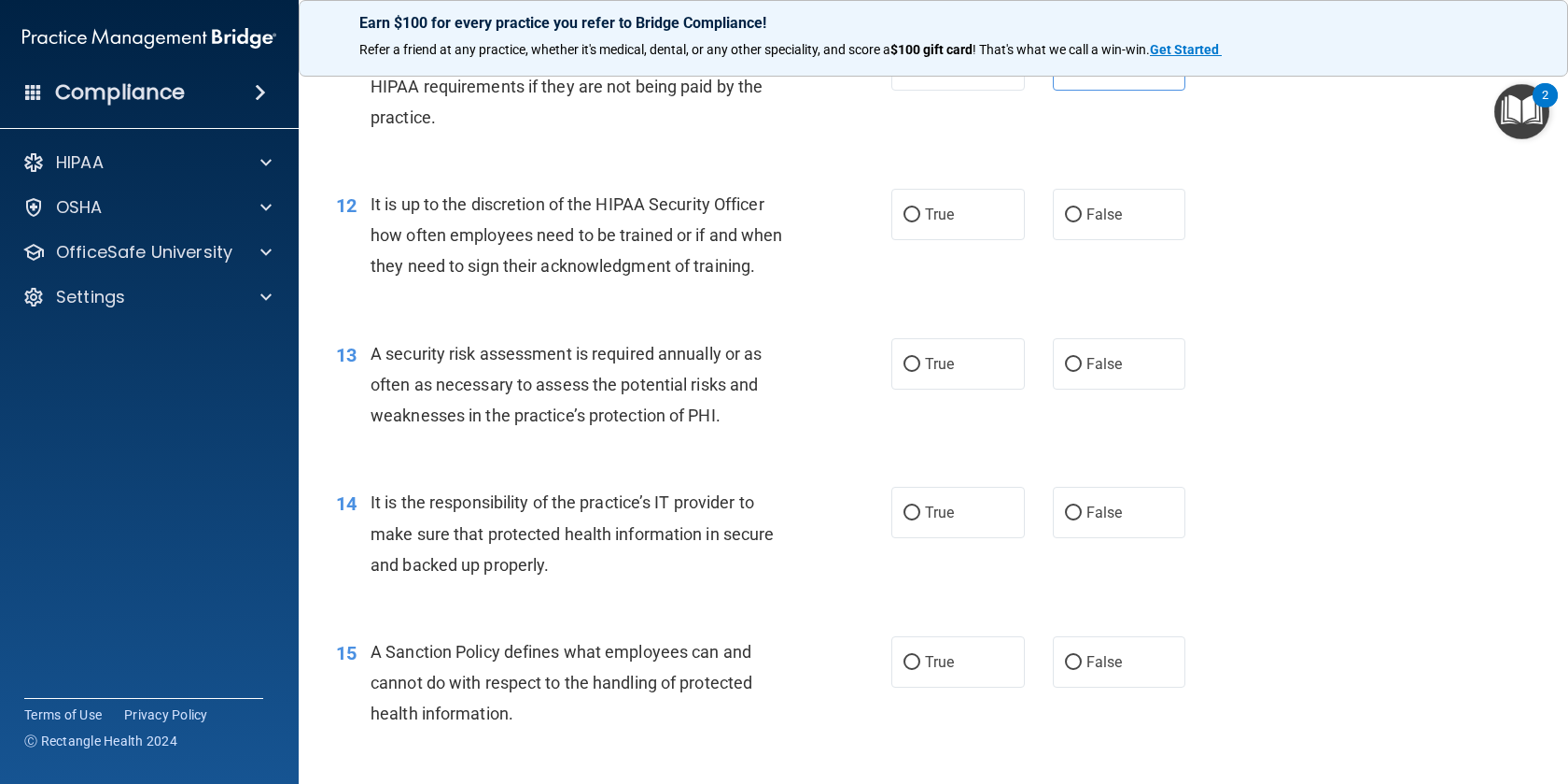
scroll to position [1940, 0]
click at [1080, 220] on input "False" at bounding box center [1073, 216] width 17 height 14
radio input "true"
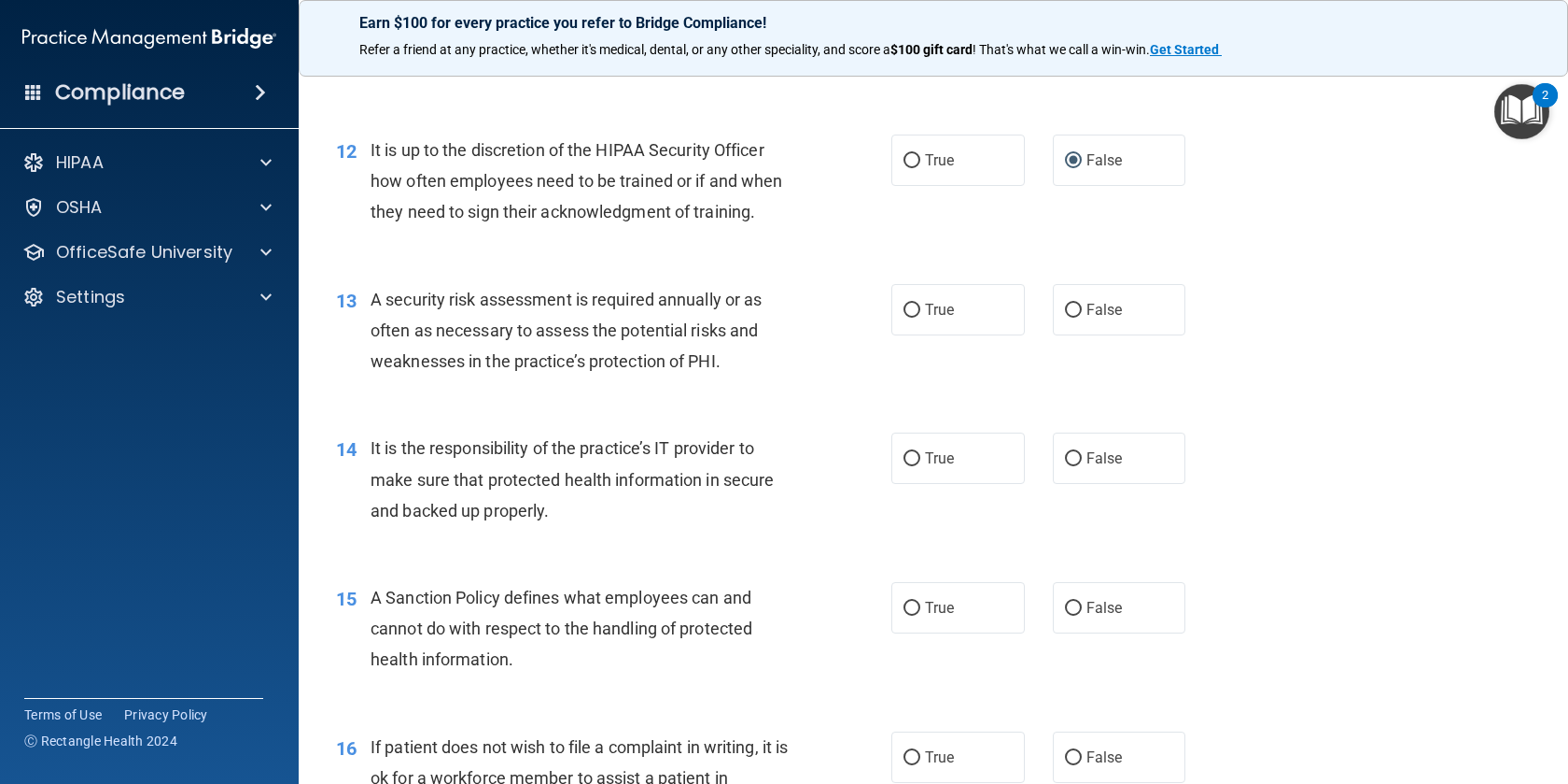
scroll to position [1993, 0]
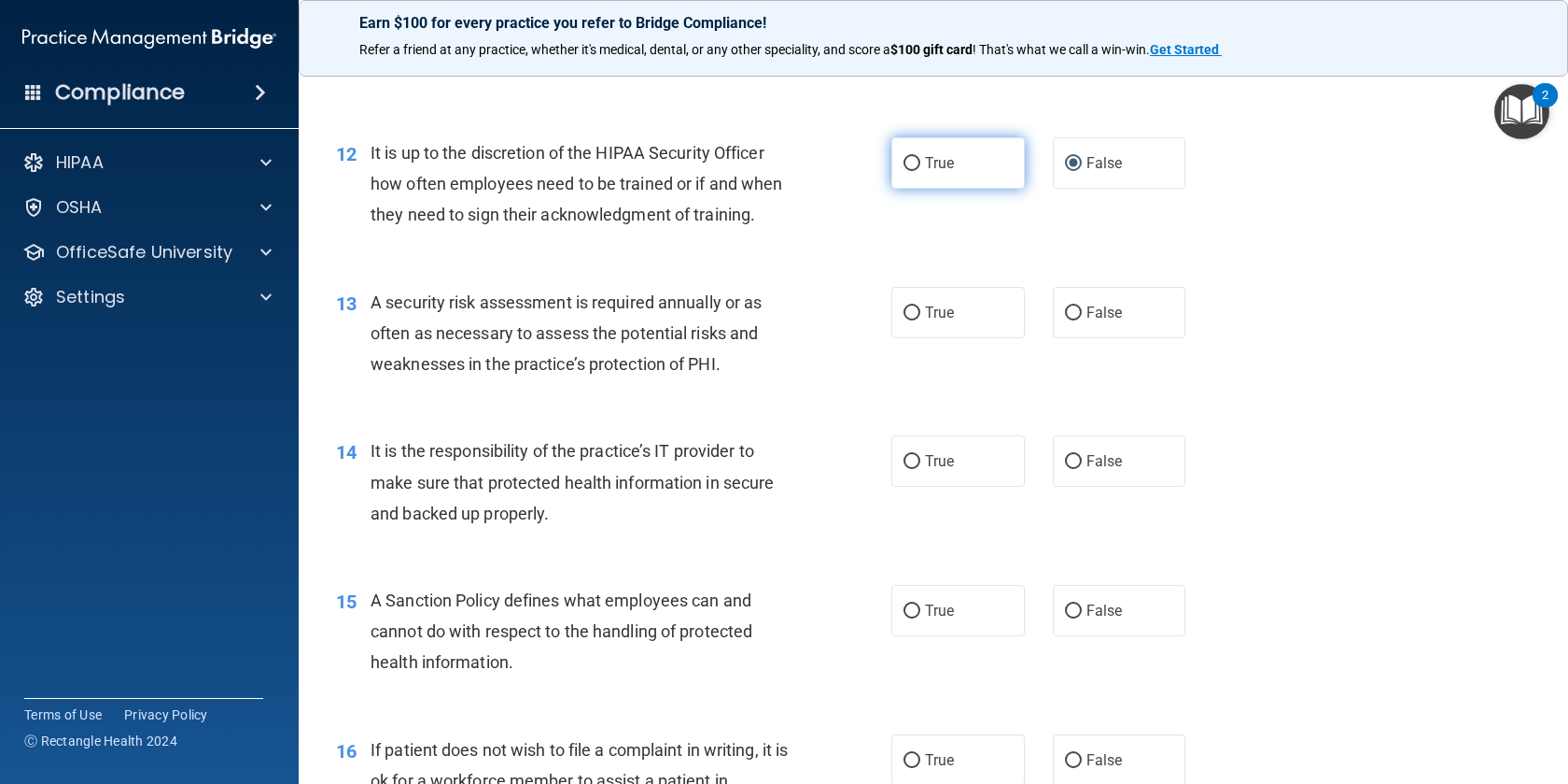
click at [951, 180] on label "True" at bounding box center [958, 163] width 134 height 52
click at [920, 171] on input "True" at bounding box center [911, 164] width 17 height 14
radio input "true"
radio input "false"
click at [923, 317] on label "True" at bounding box center [958, 312] width 134 height 52
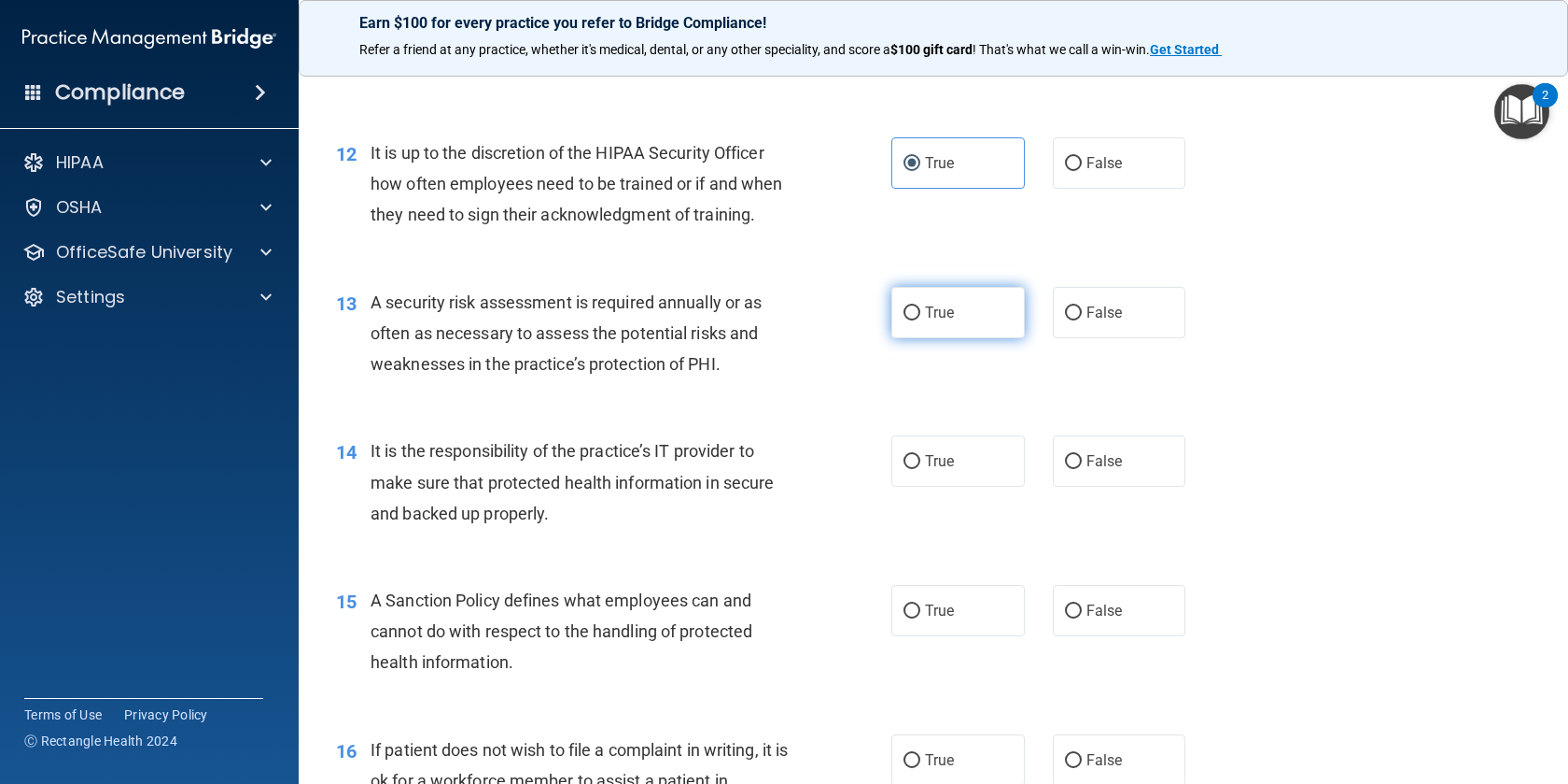
click at [920, 317] on input "True" at bounding box center [911, 313] width 17 height 14
radio input "true"
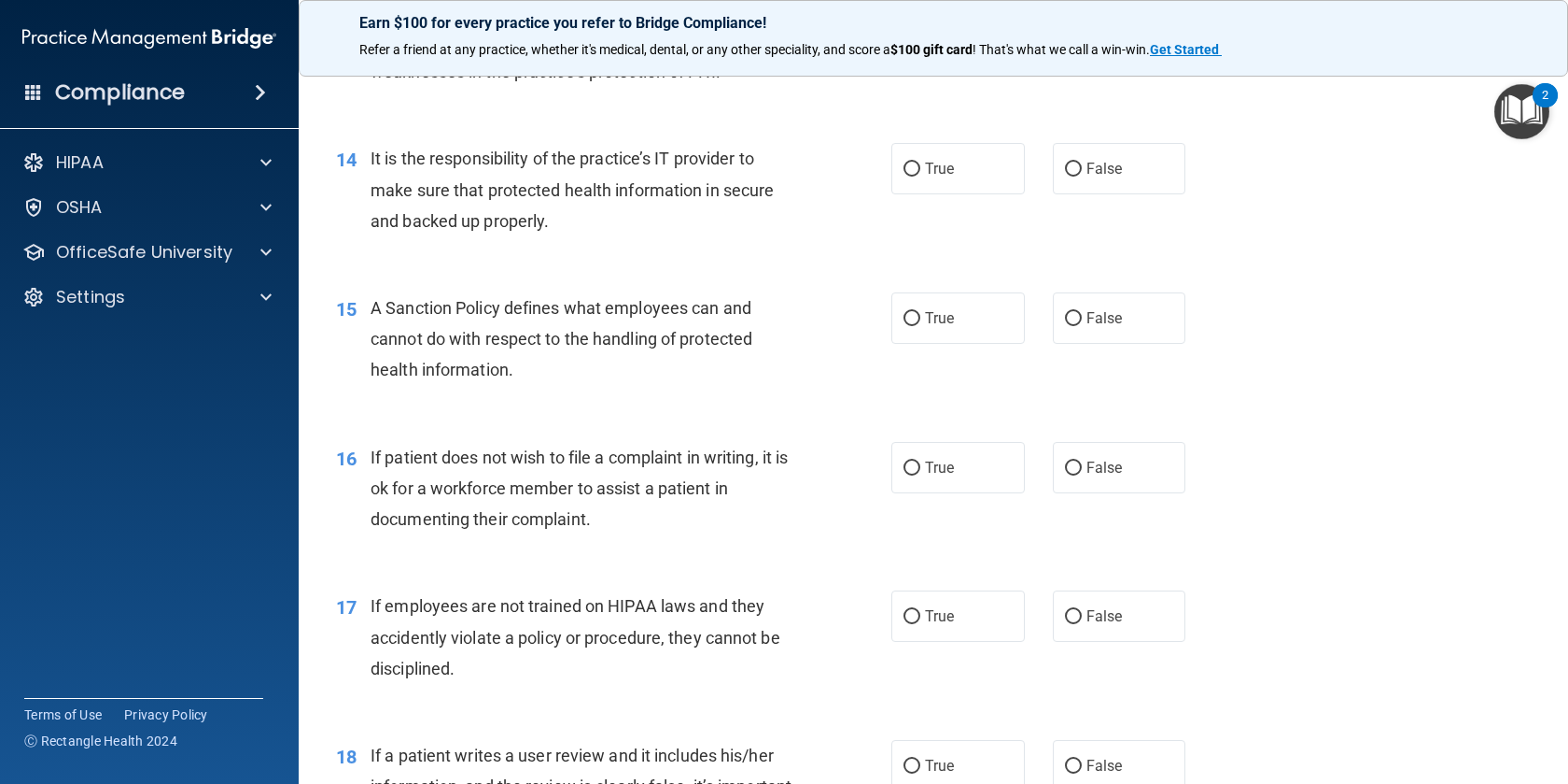
scroll to position [2287, 0]
click at [950, 173] on span "True" at bounding box center [940, 167] width 29 height 18
click at [920, 173] on input "True" at bounding box center [911, 168] width 17 height 14
radio input "true"
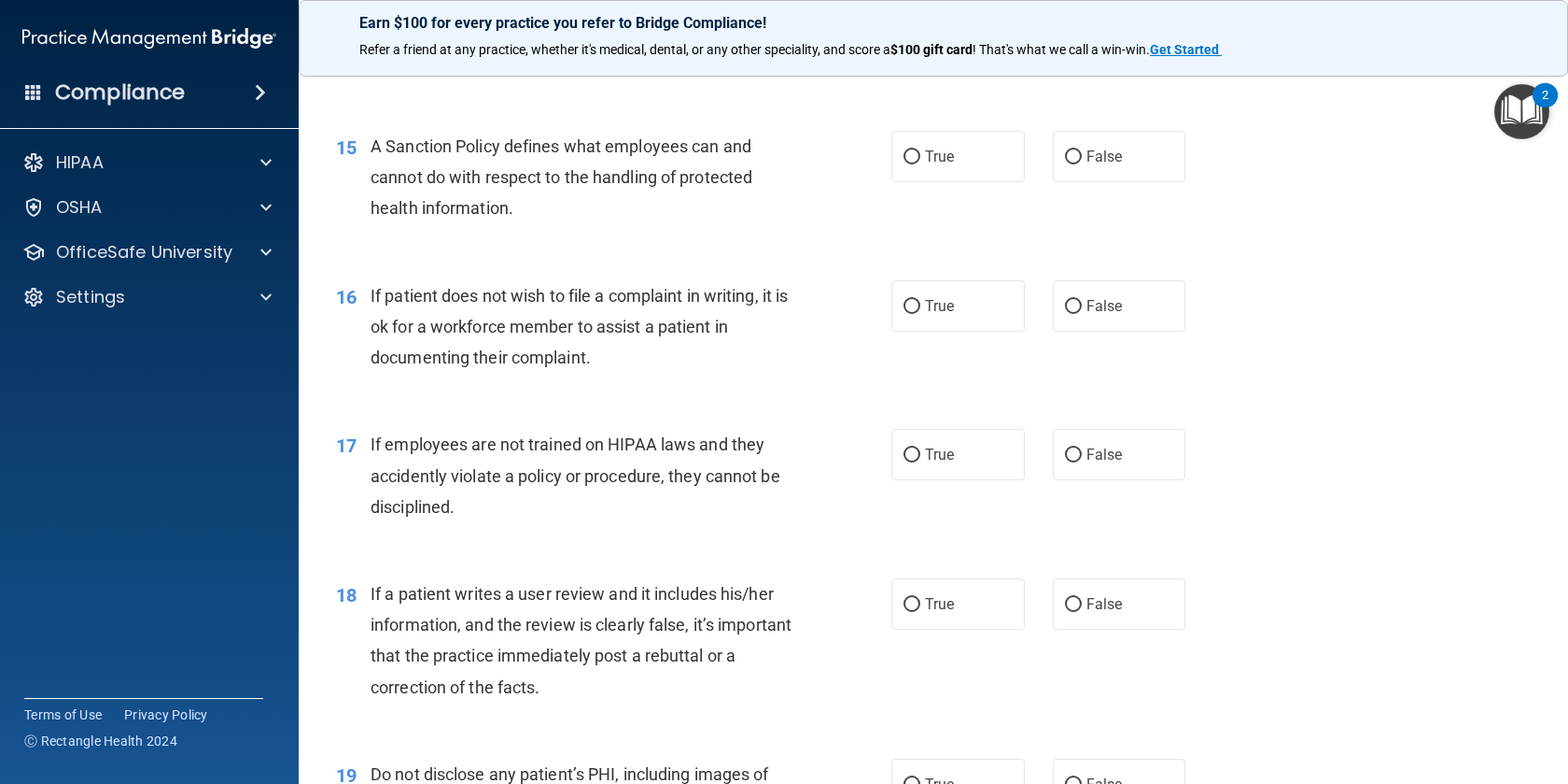
scroll to position [2449, 0]
click at [947, 175] on label "True" at bounding box center [958, 154] width 134 height 52
click at [920, 162] on input "True" at bounding box center [911, 155] width 17 height 14
radio input "true"
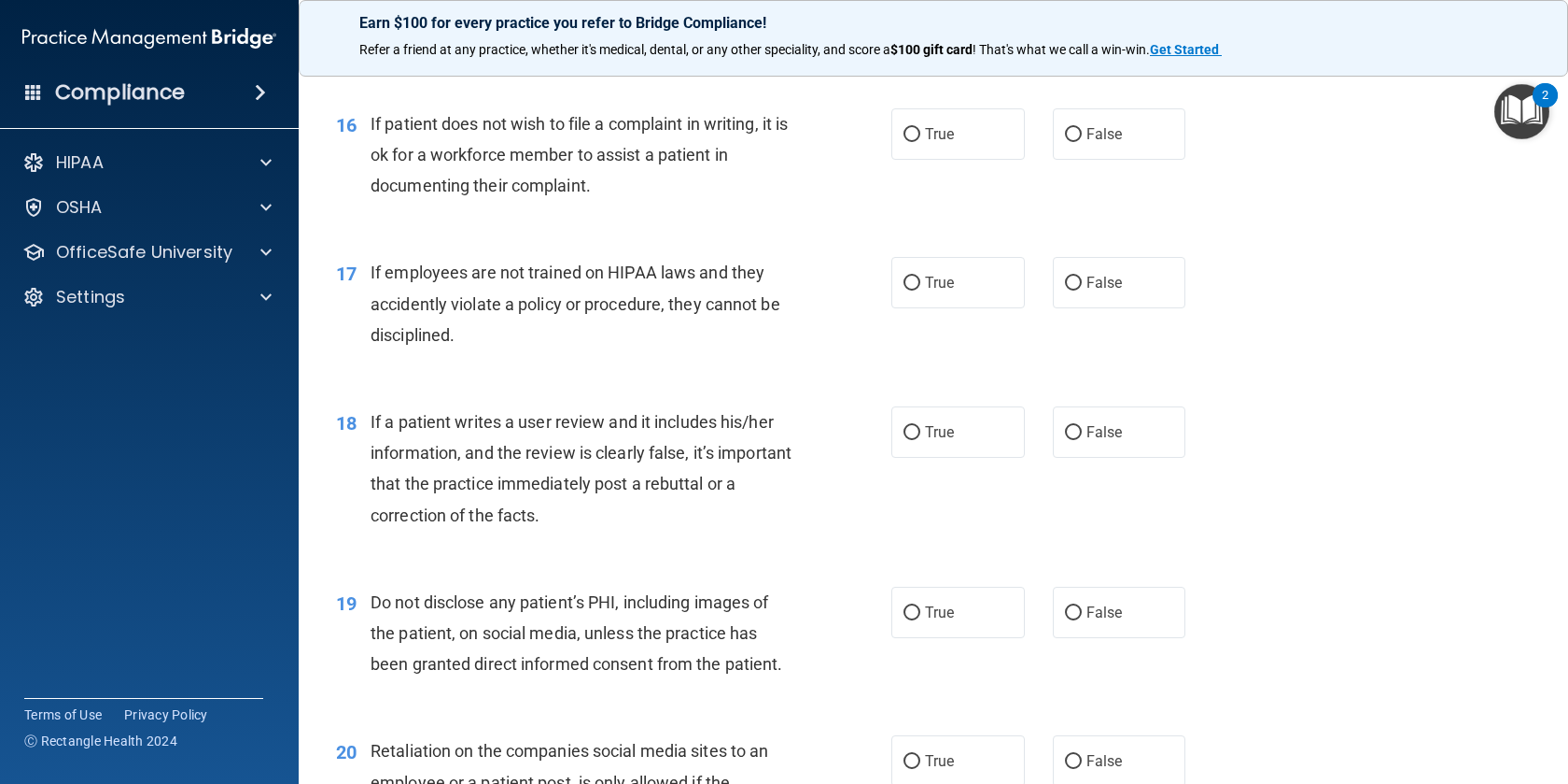
scroll to position [2620, 0]
click at [1090, 134] on span "False" at bounding box center [1105, 132] width 36 height 18
click at [1082, 134] on input "False" at bounding box center [1073, 133] width 17 height 14
radio input "true"
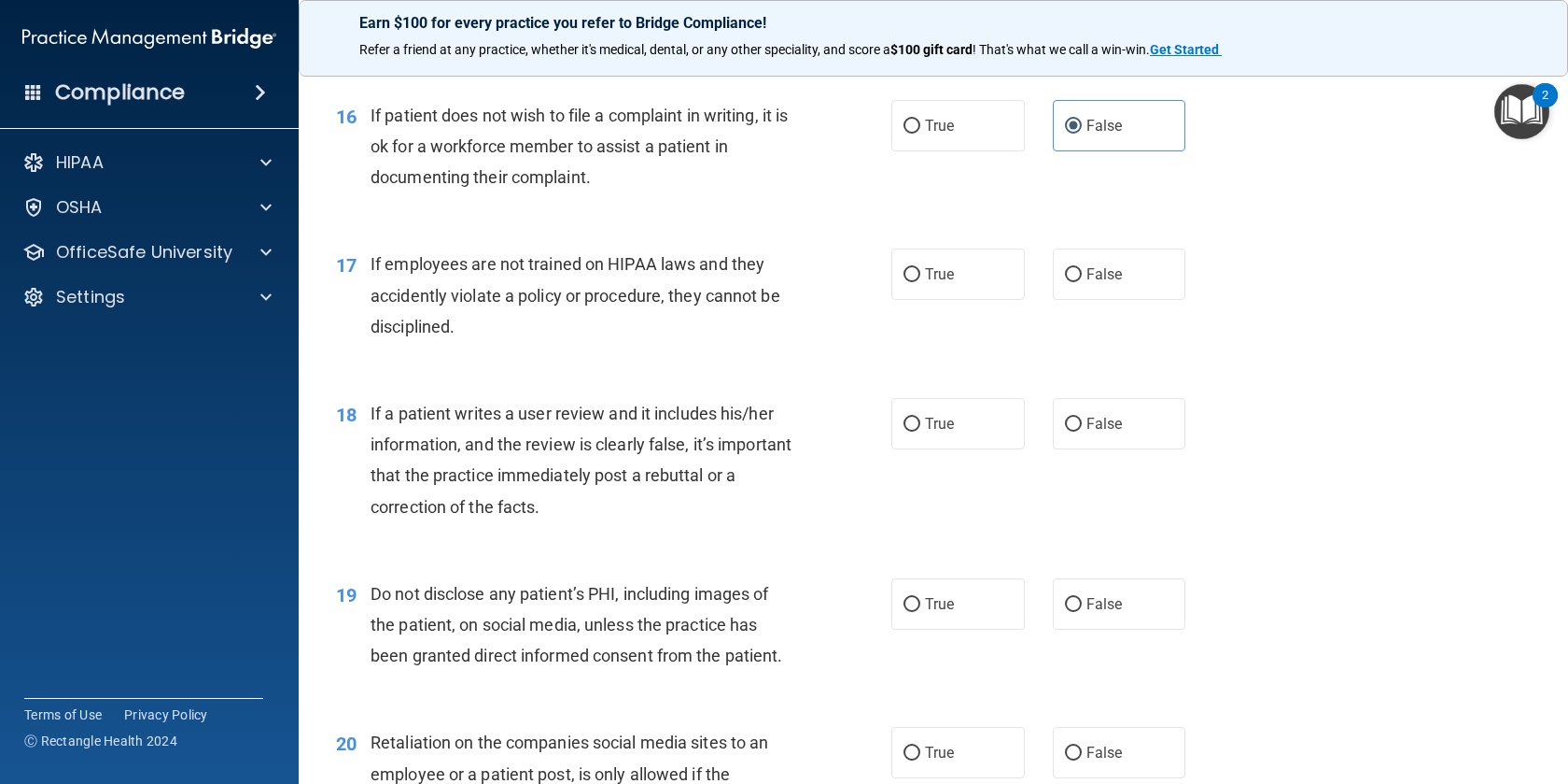
scroll to position [2619, 0]
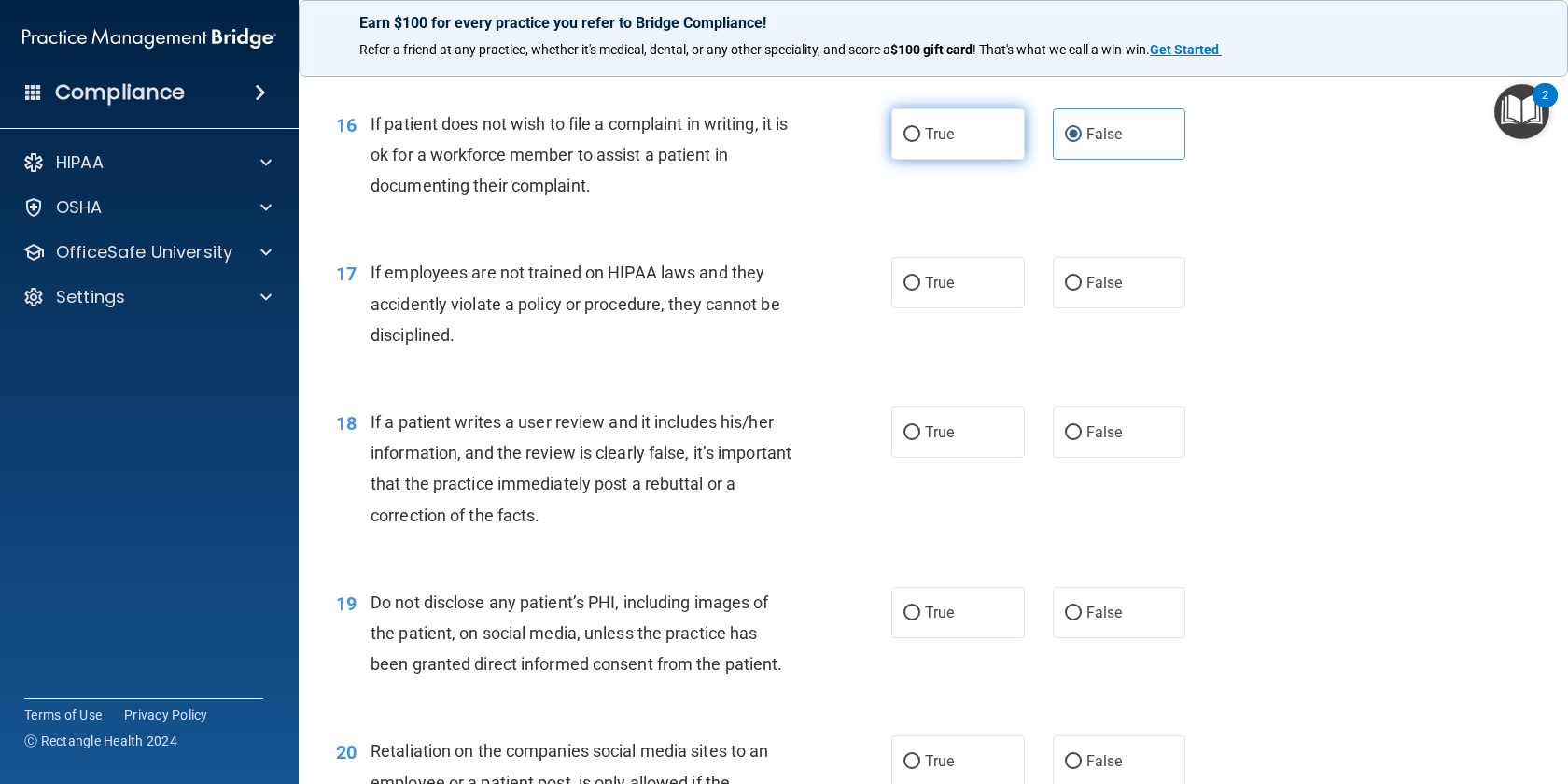
click at [948, 145] on label "True" at bounding box center [958, 134] width 134 height 52
click at [920, 142] on input "True" at bounding box center [911, 135] width 17 height 14
radio input "true"
radio input "false"
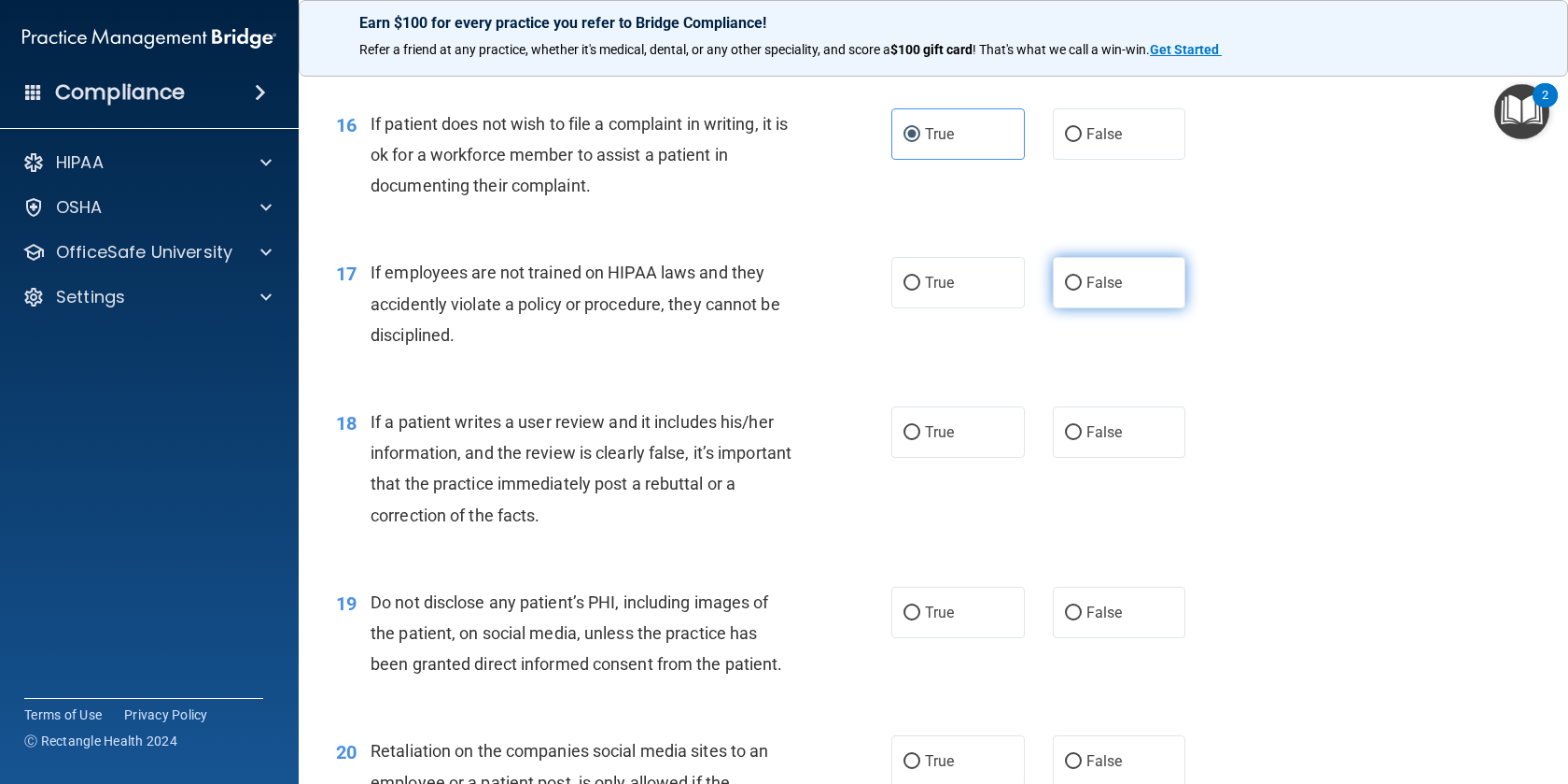
click at [1080, 278] on input "False" at bounding box center [1073, 283] width 17 height 14
radio input "true"
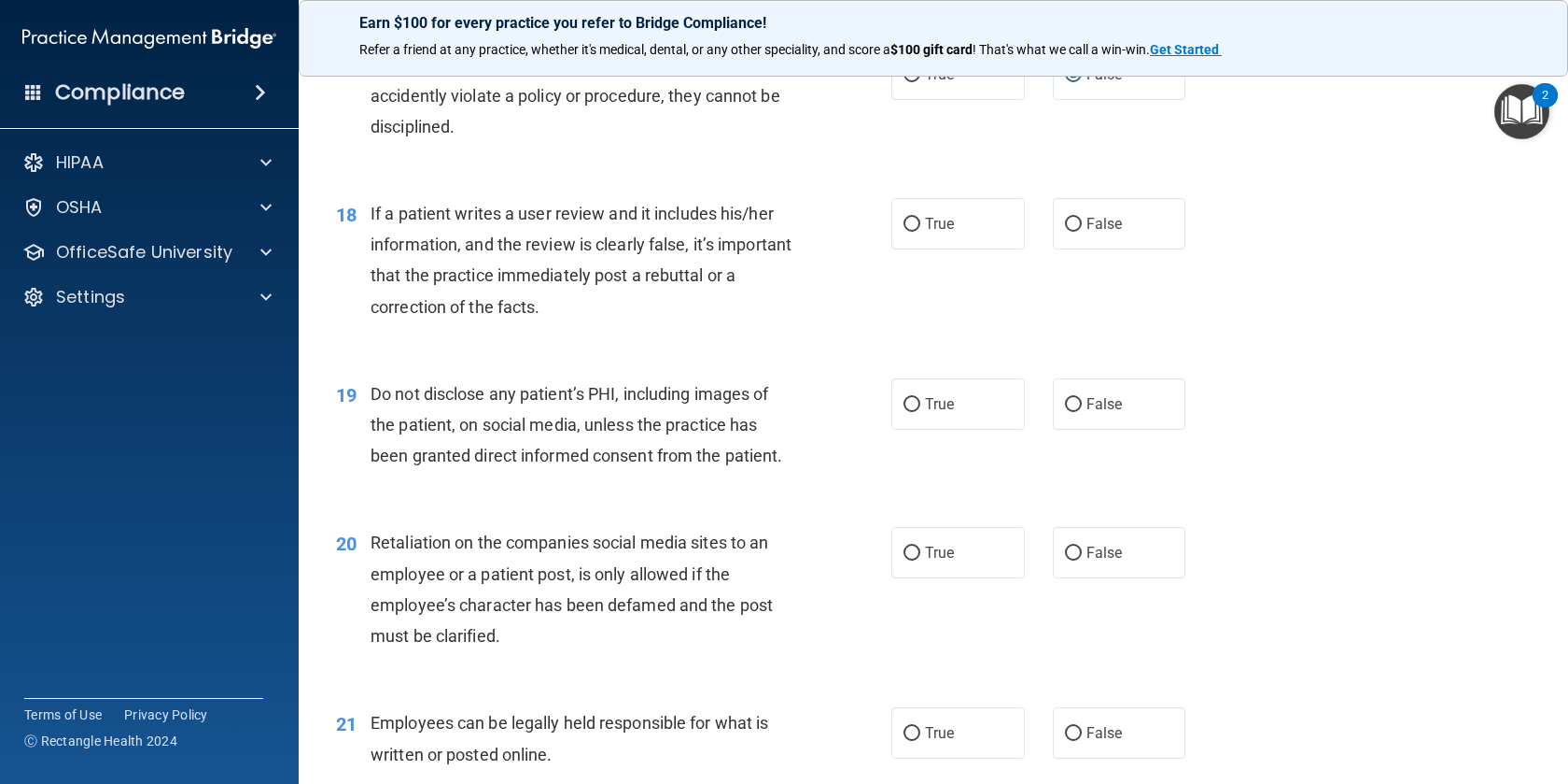
scroll to position [2825, 0]
click at [941, 231] on span "True" at bounding box center [940, 226] width 29 height 18
click at [920, 231] on input "True" at bounding box center [911, 227] width 17 height 14
radio input "true"
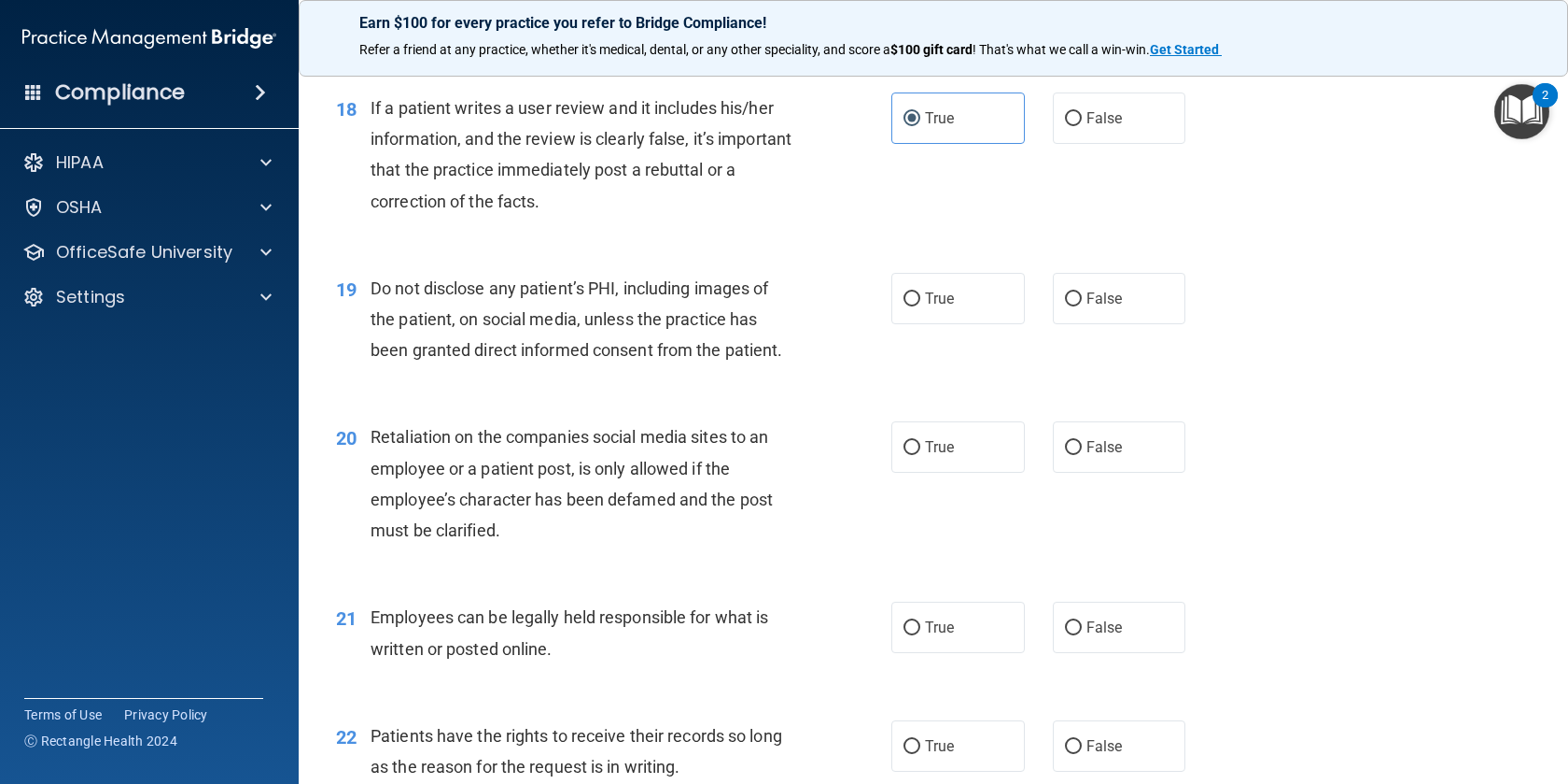
scroll to position [2935, 0]
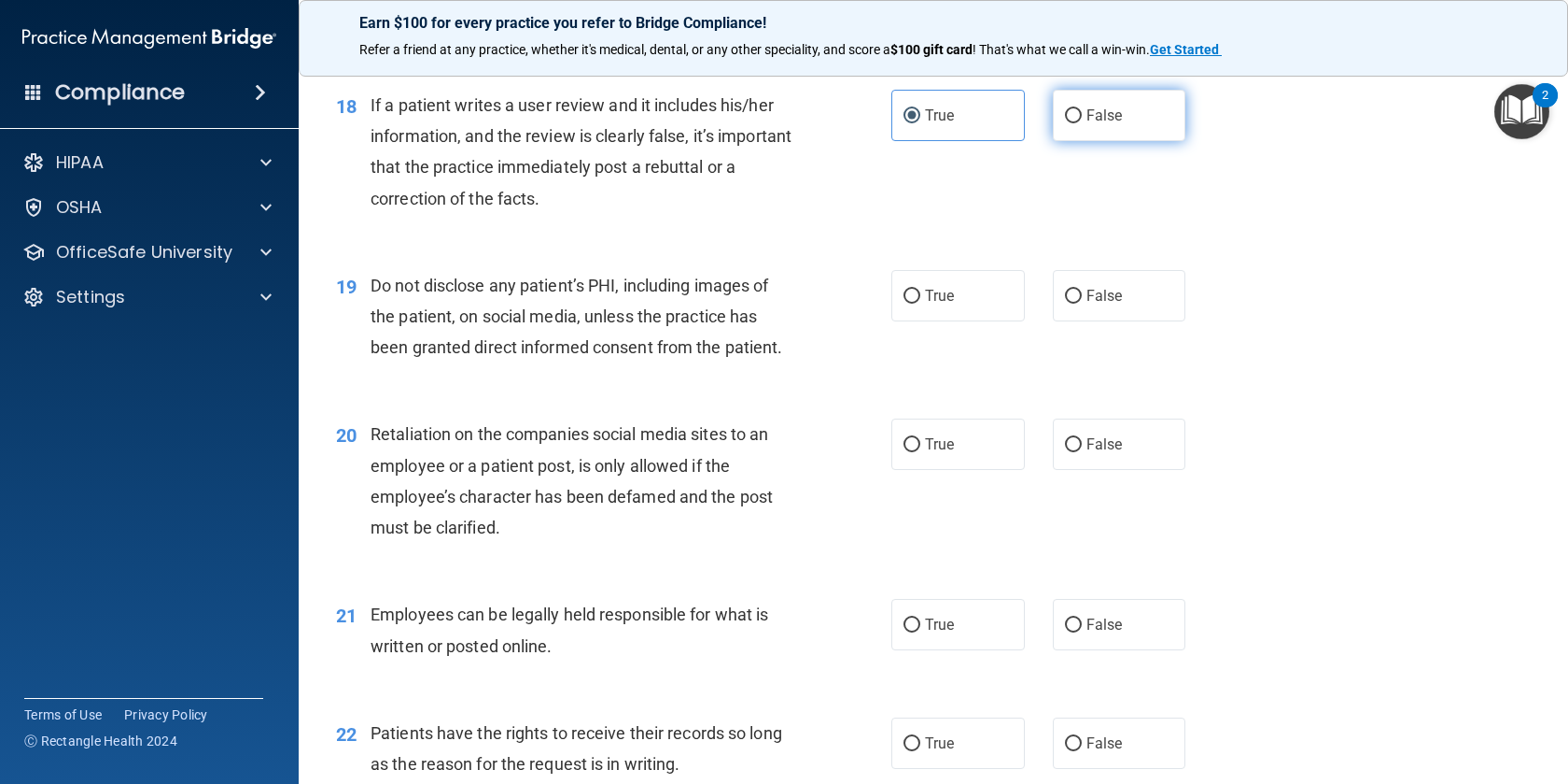
click at [1089, 110] on span "False" at bounding box center [1105, 115] width 36 height 18
click at [1082, 110] on input "False" at bounding box center [1073, 116] width 17 height 14
radio input "true"
radio input "false"
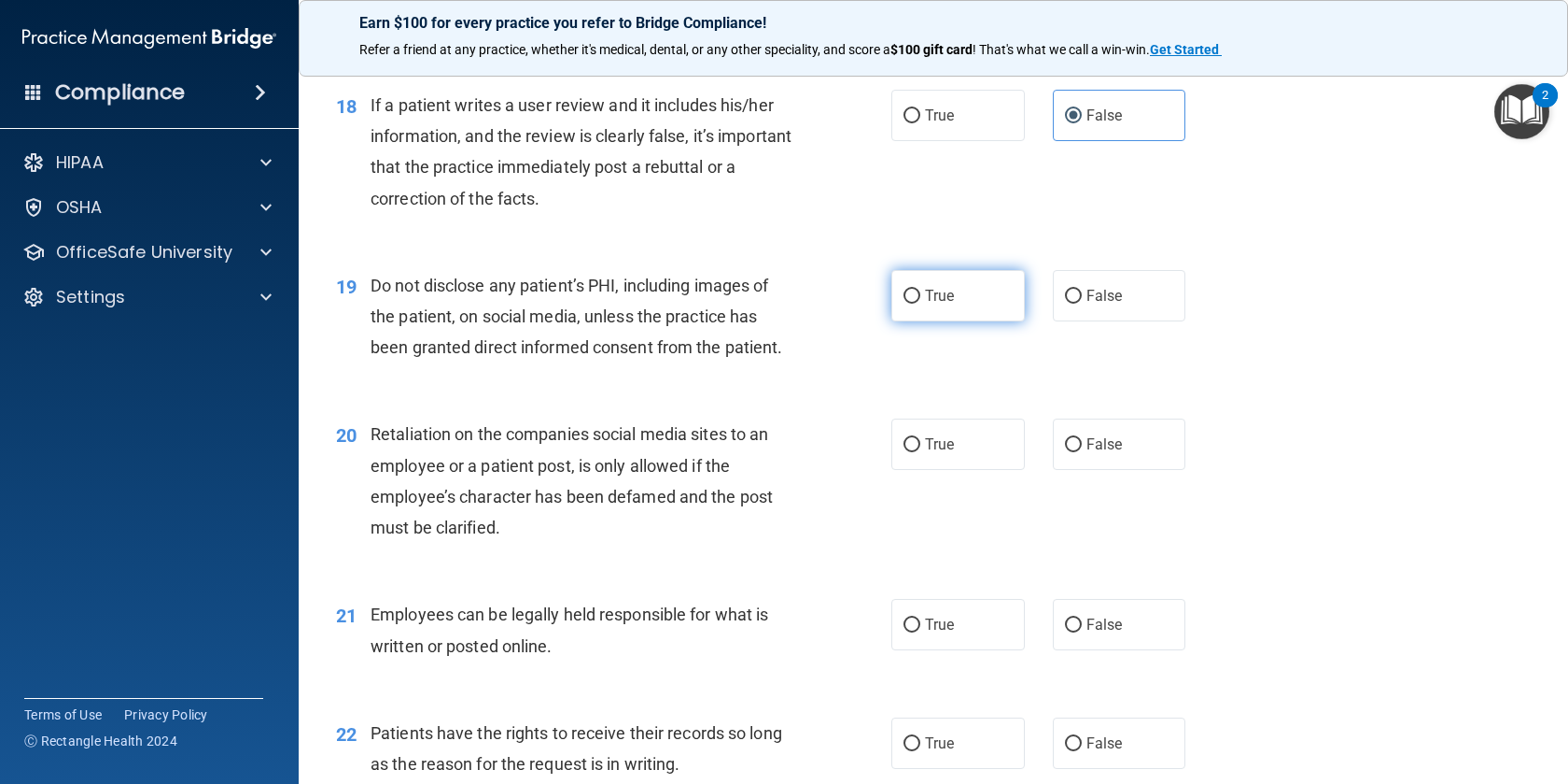
click at [952, 289] on span "True" at bounding box center [940, 296] width 29 height 18
click at [920, 290] on input "True" at bounding box center [911, 297] width 17 height 14
radio input "true"
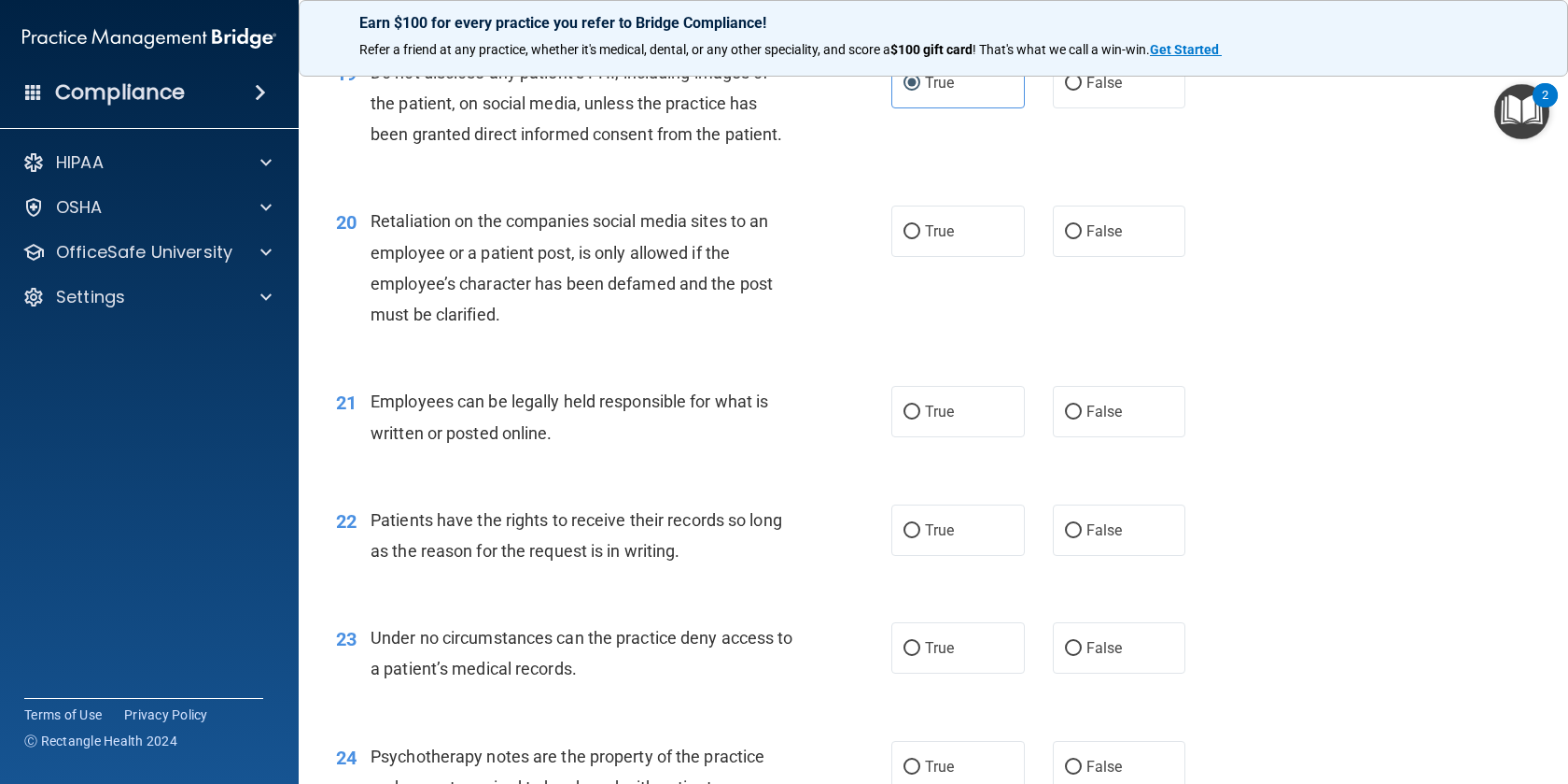
scroll to position [3155, 0]
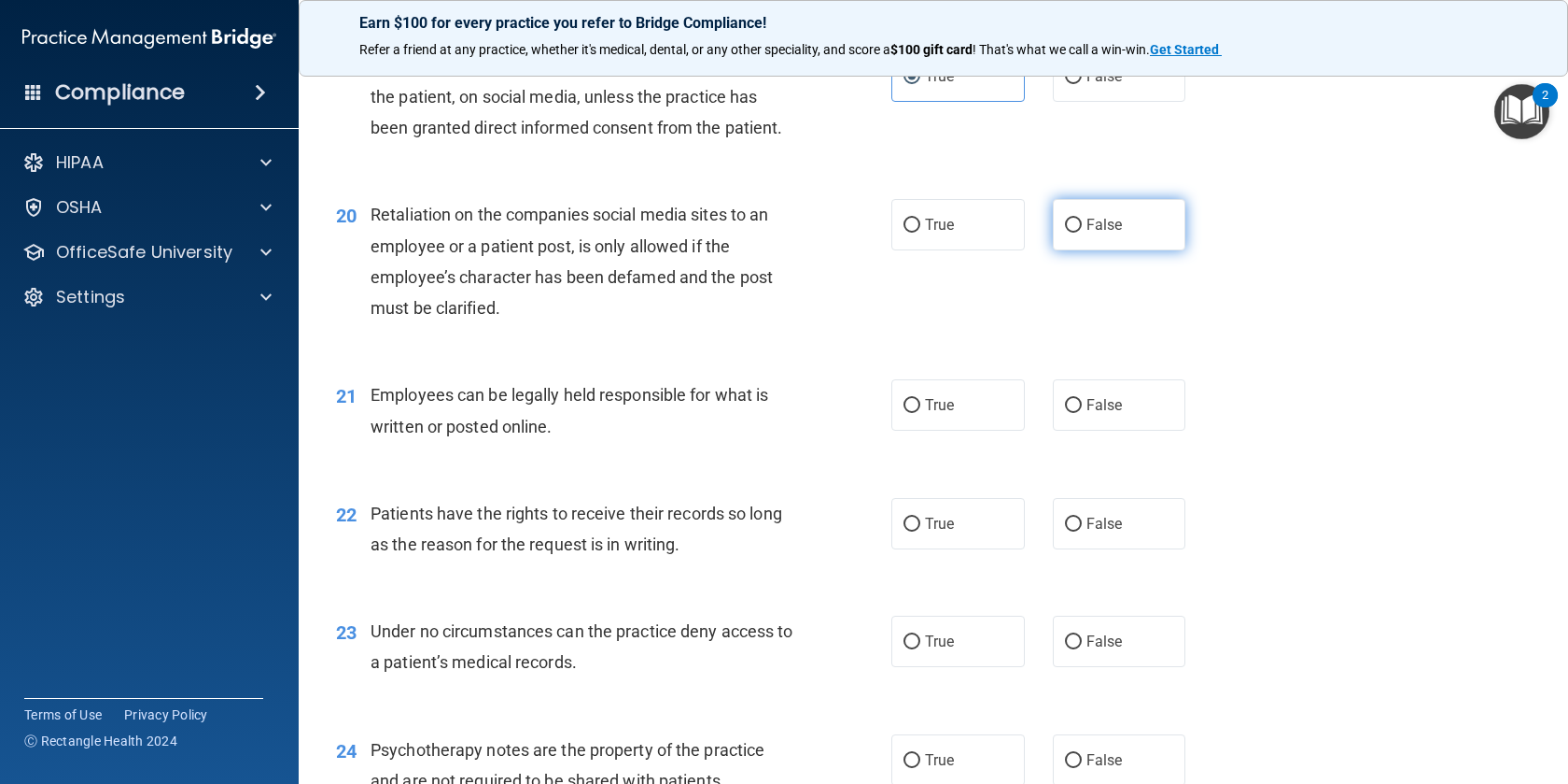
click at [1068, 227] on input "False" at bounding box center [1073, 226] width 17 height 14
radio input "true"
click at [945, 405] on span "True" at bounding box center [940, 405] width 29 height 18
click at [920, 405] on input "True" at bounding box center [911, 406] width 17 height 14
radio input "true"
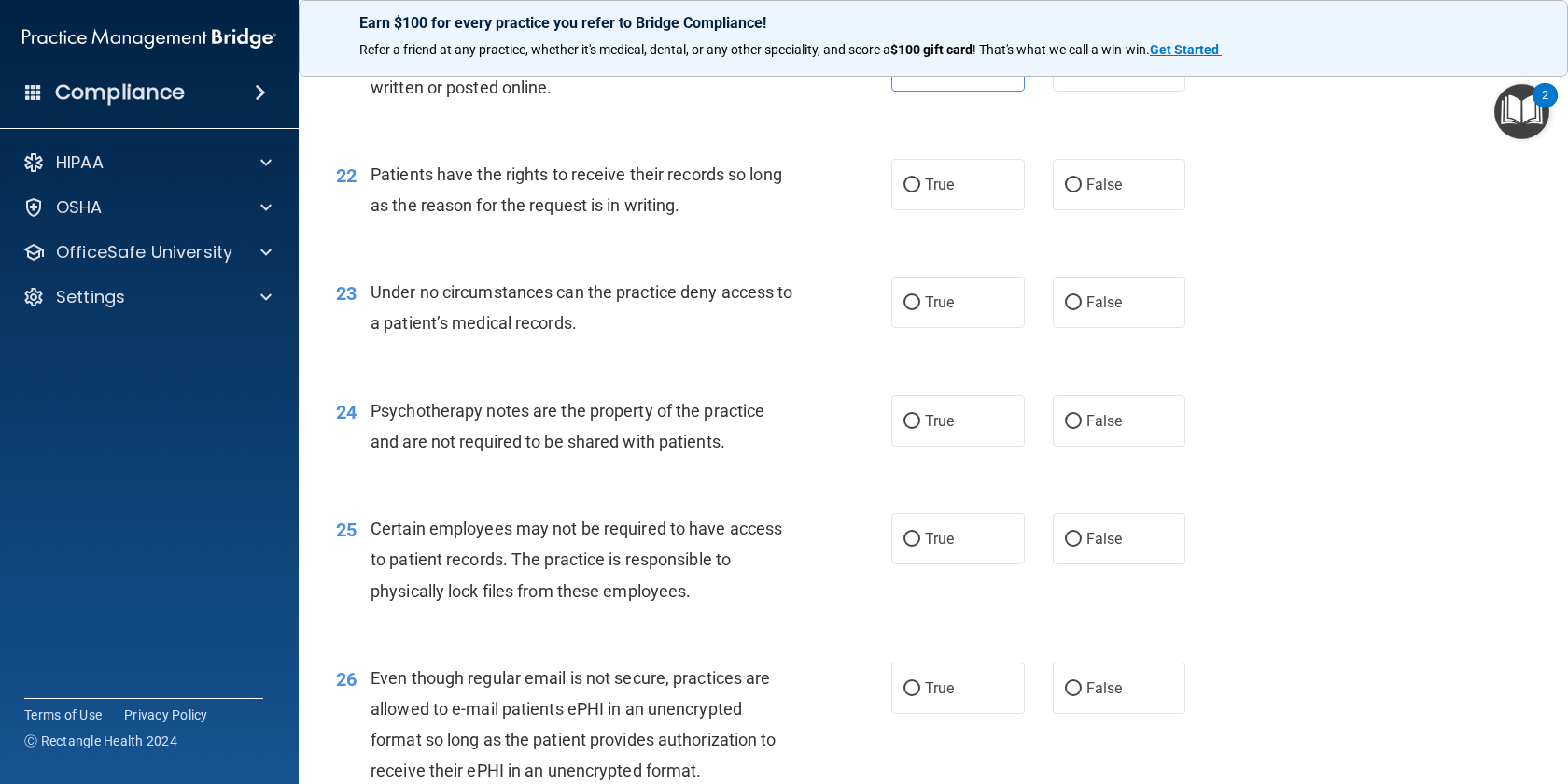
scroll to position [3492, 0]
click at [1074, 195] on label "False" at bounding box center [1119, 186] width 134 height 52
click at [1074, 193] on input "False" at bounding box center [1073, 186] width 17 height 14
radio input "true"
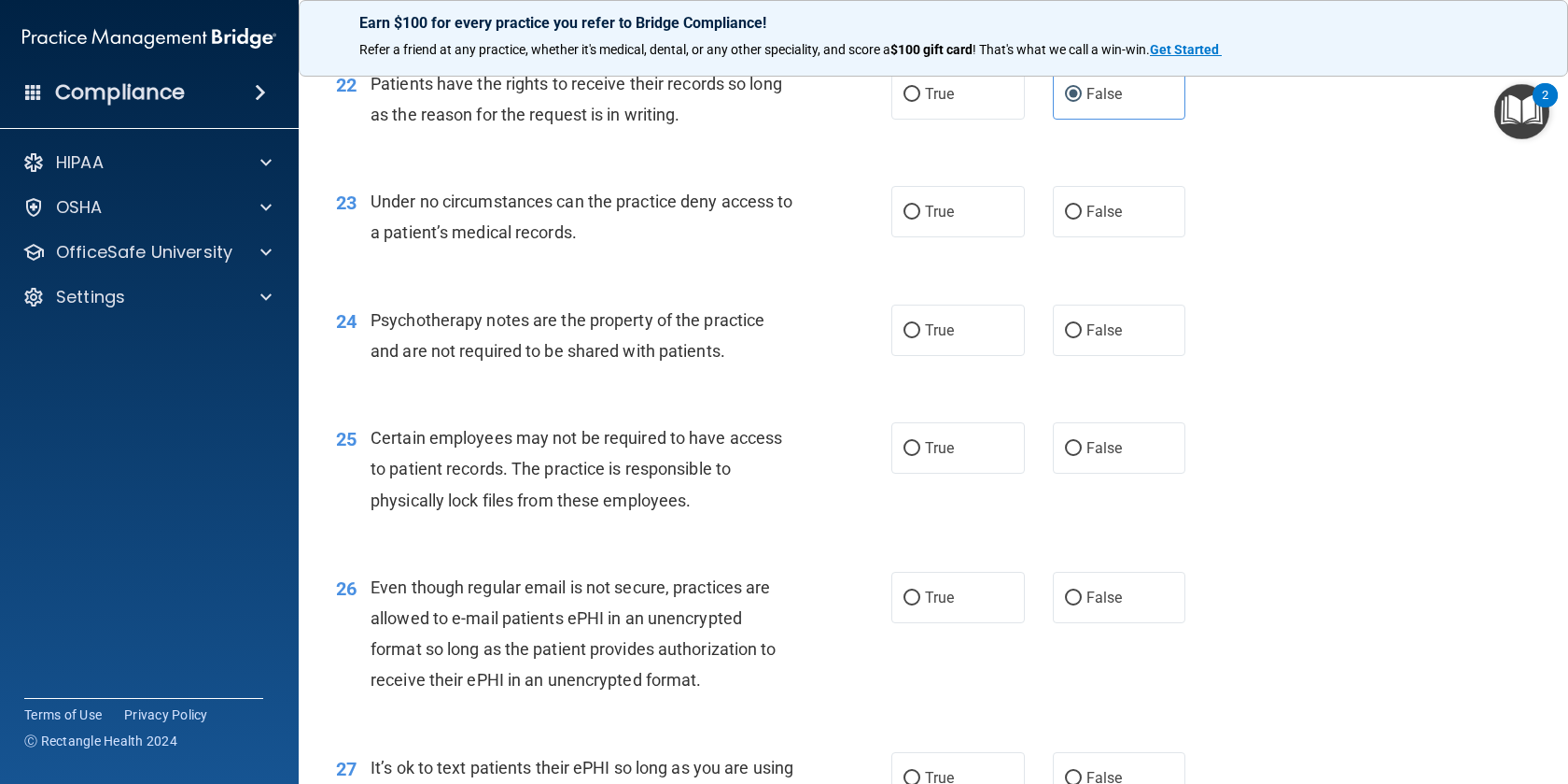
scroll to position [3591, 0]
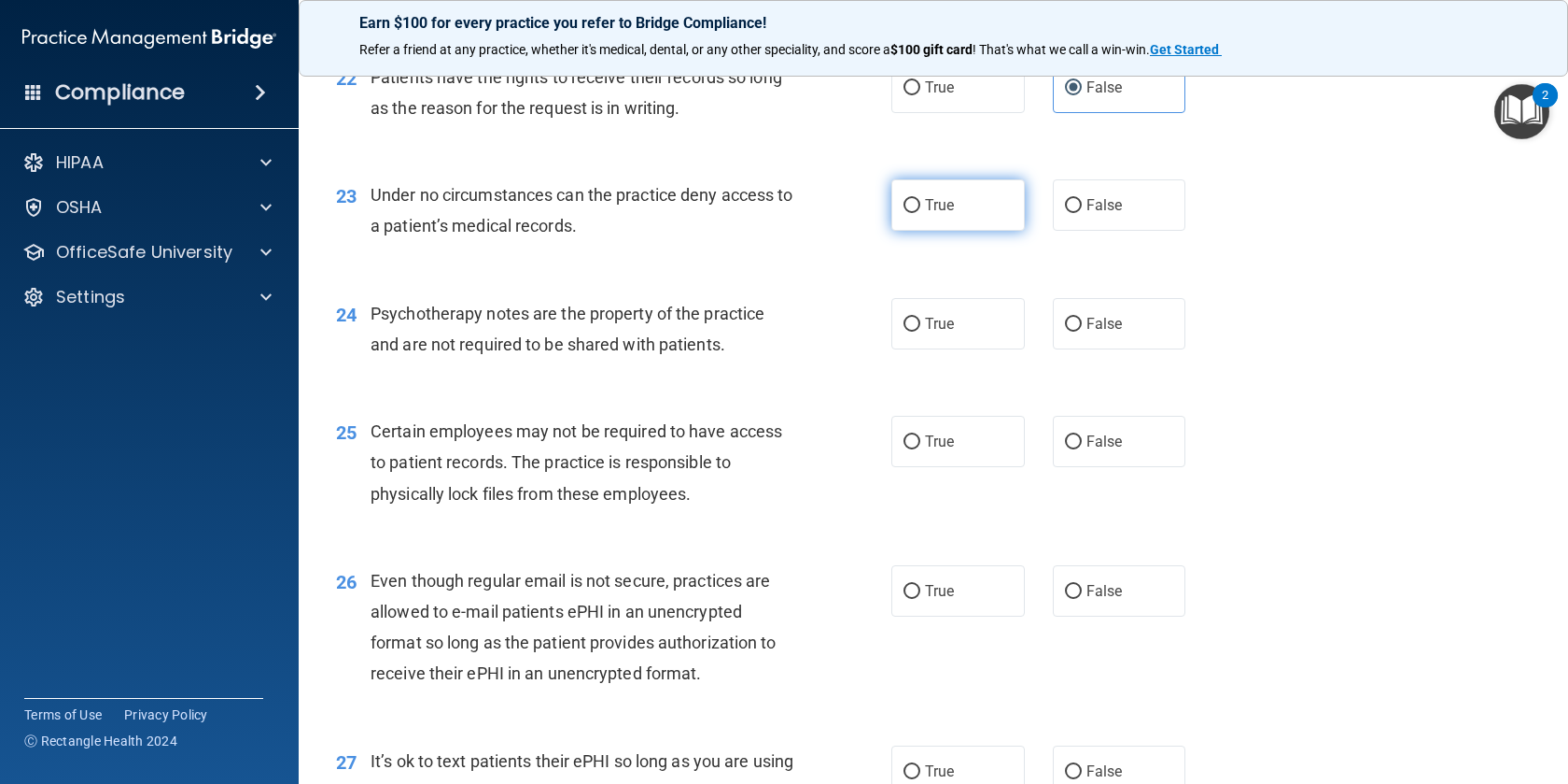
click at [938, 210] on span "True" at bounding box center [940, 205] width 29 height 18
click at [920, 210] on input "True" at bounding box center [911, 206] width 17 height 14
radio input "true"
click at [1059, 326] on label "False" at bounding box center [1119, 323] width 134 height 52
click at [1065, 326] on input "False" at bounding box center [1073, 324] width 17 height 14
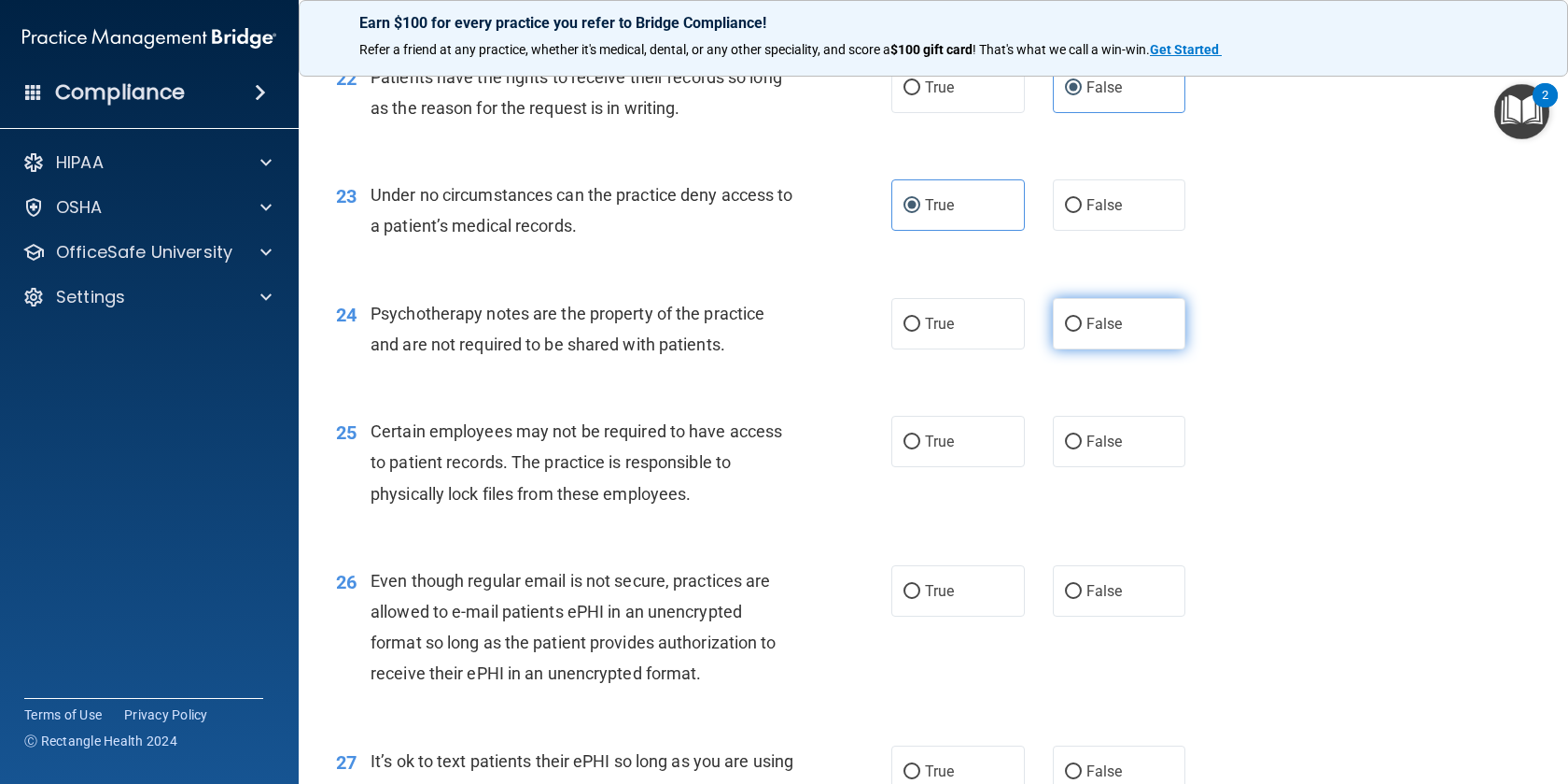
radio input "true"
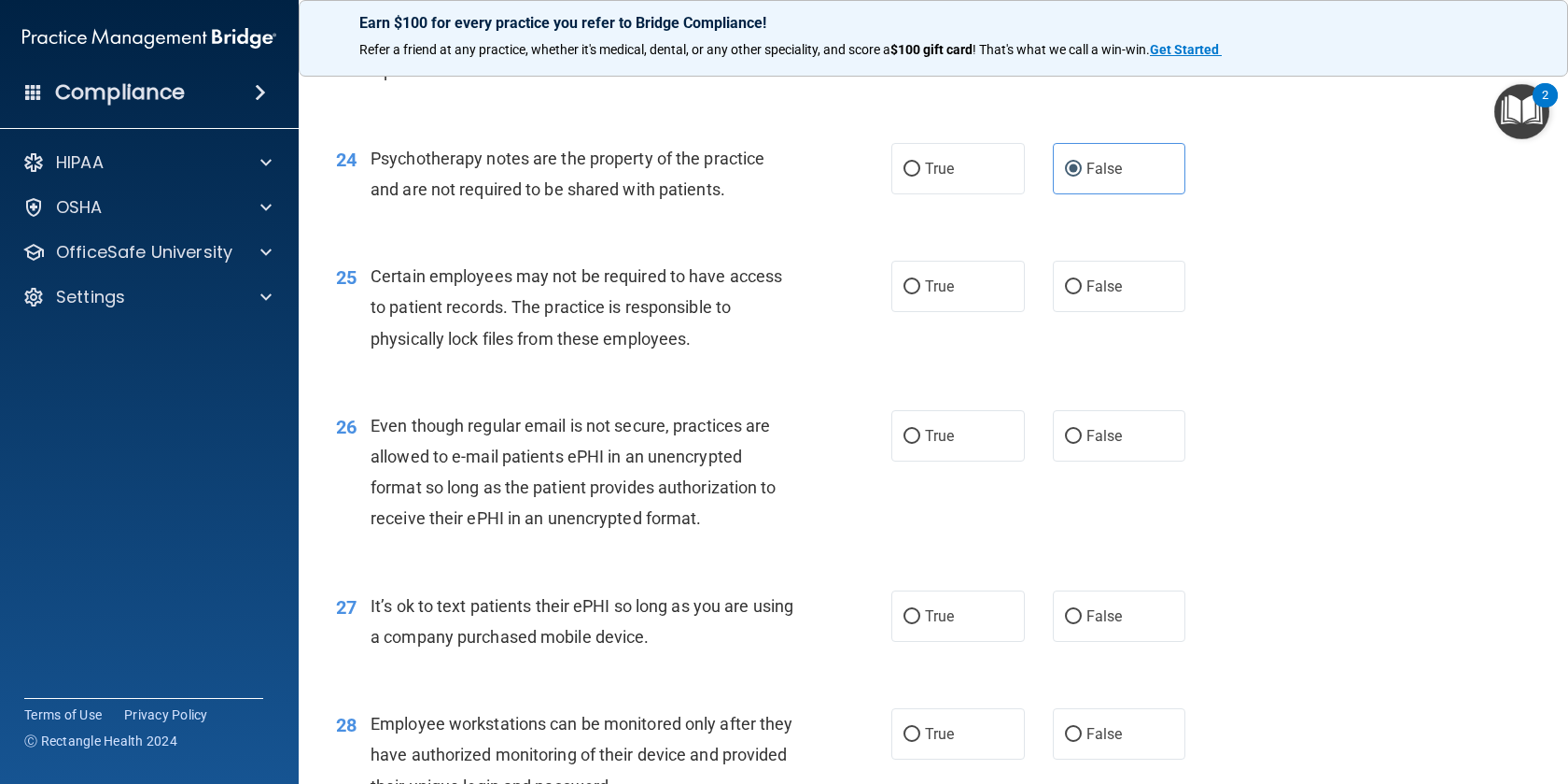
scroll to position [3752, 0]
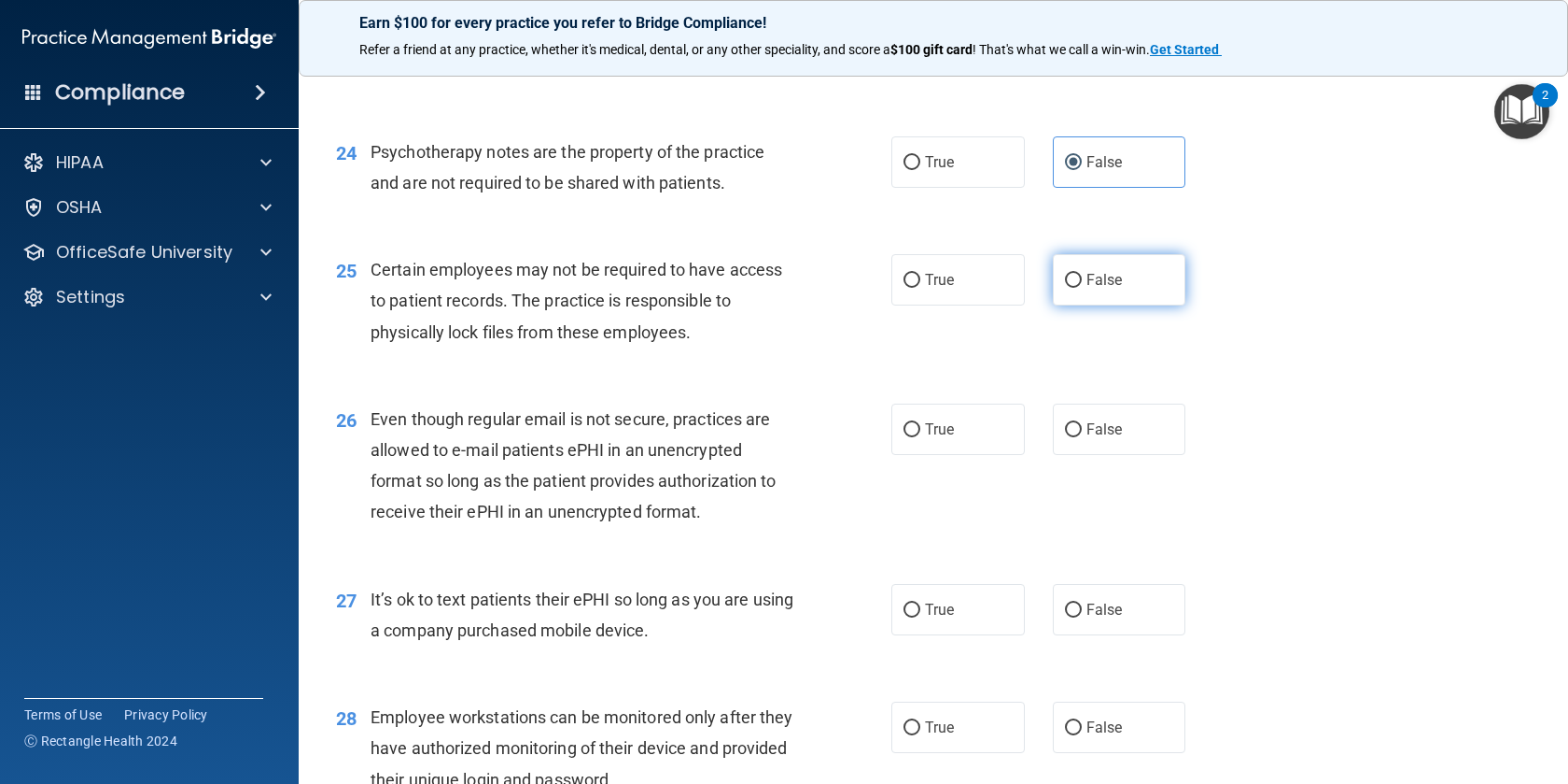
click at [1097, 288] on span "False" at bounding box center [1105, 279] width 36 height 18
click at [1082, 288] on input "False" at bounding box center [1073, 280] width 17 height 14
radio input "true"
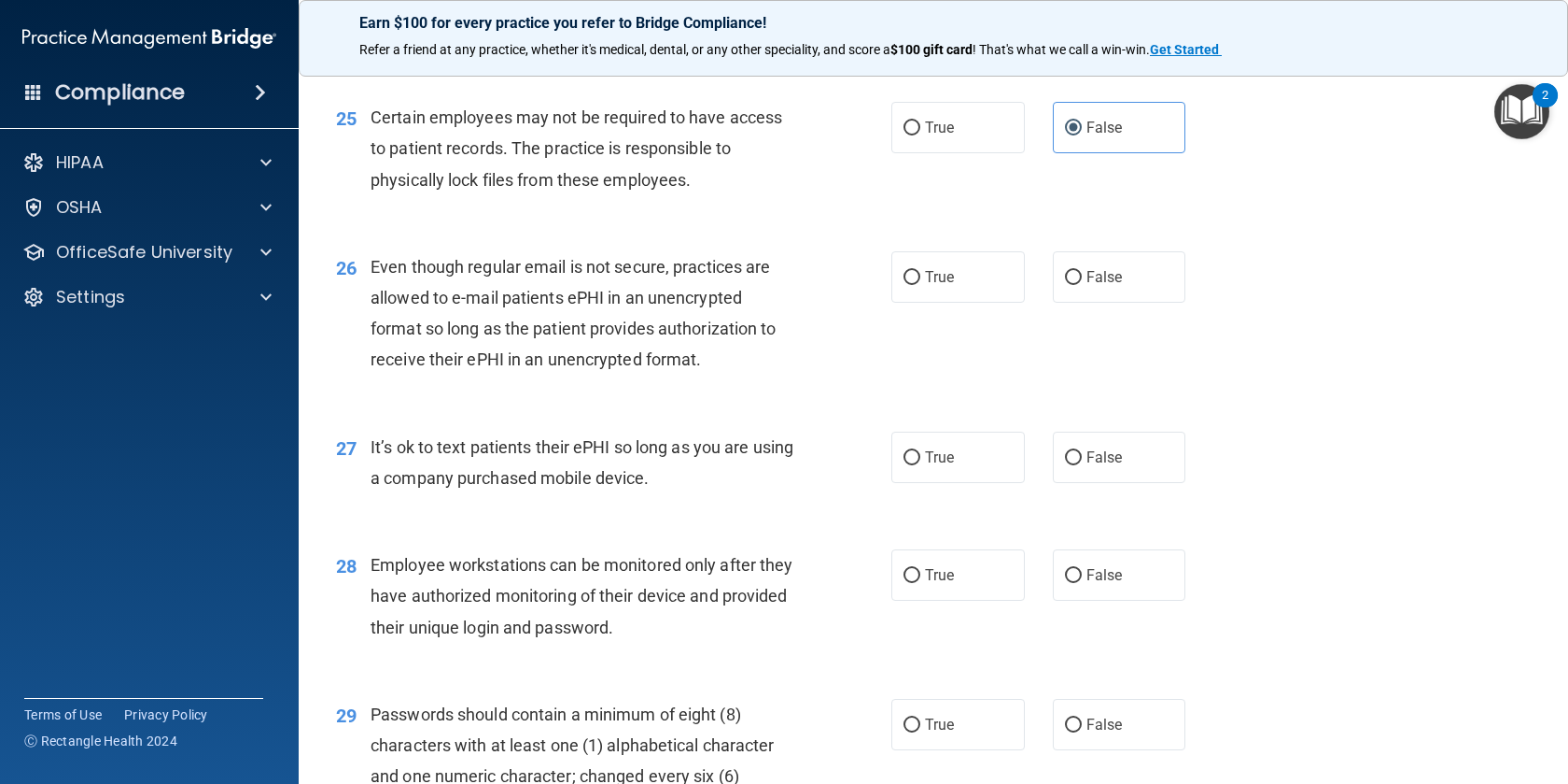
scroll to position [3902, 0]
click at [980, 286] on label "True" at bounding box center [958, 278] width 134 height 52
click at [920, 286] on input "True" at bounding box center [911, 279] width 17 height 14
radio input "true"
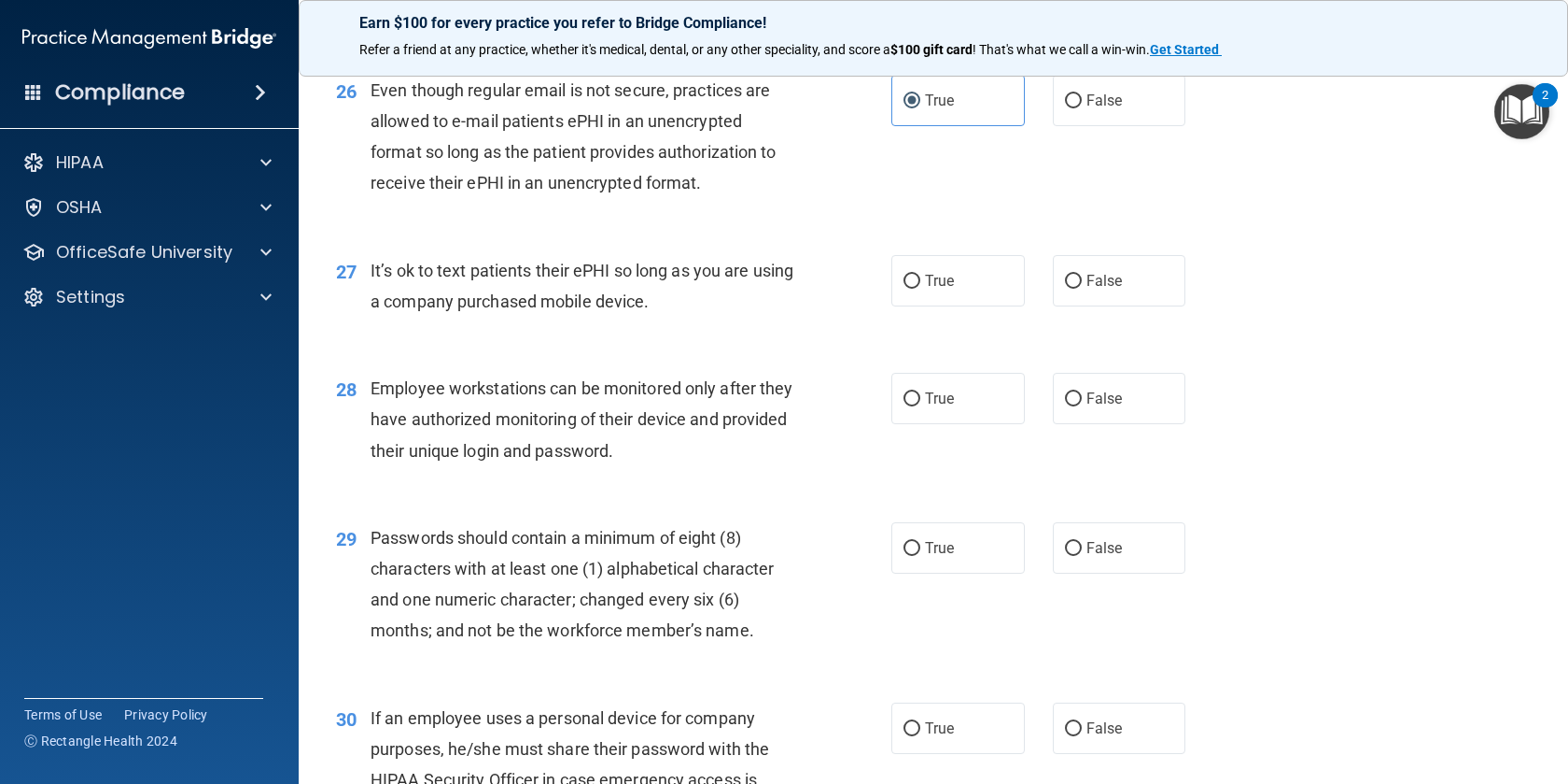
scroll to position [4093, 0]
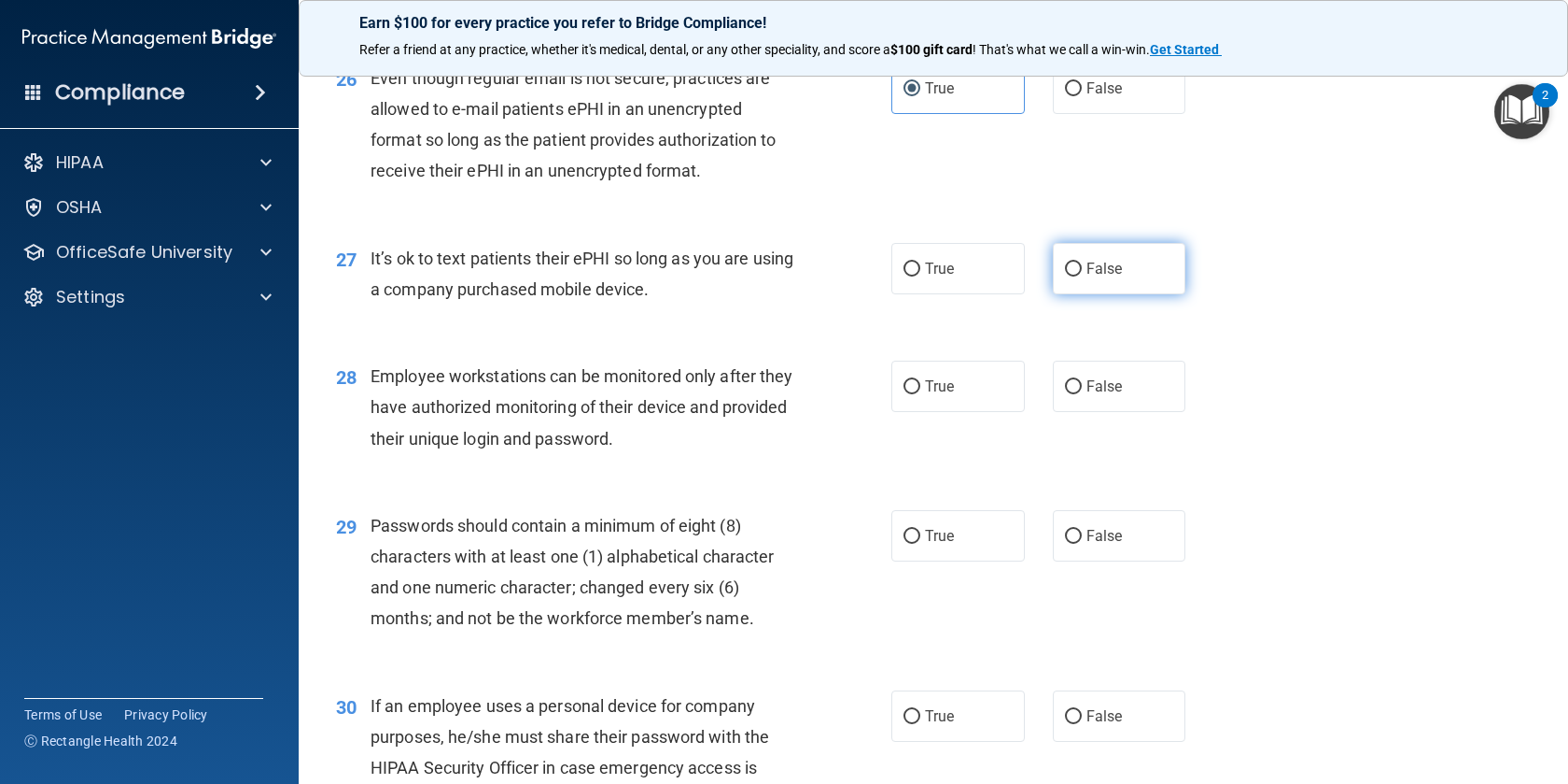
click at [1096, 272] on span "False" at bounding box center [1105, 268] width 36 height 18
click at [1082, 272] on input "False" at bounding box center [1073, 269] width 17 height 14
radio input "true"
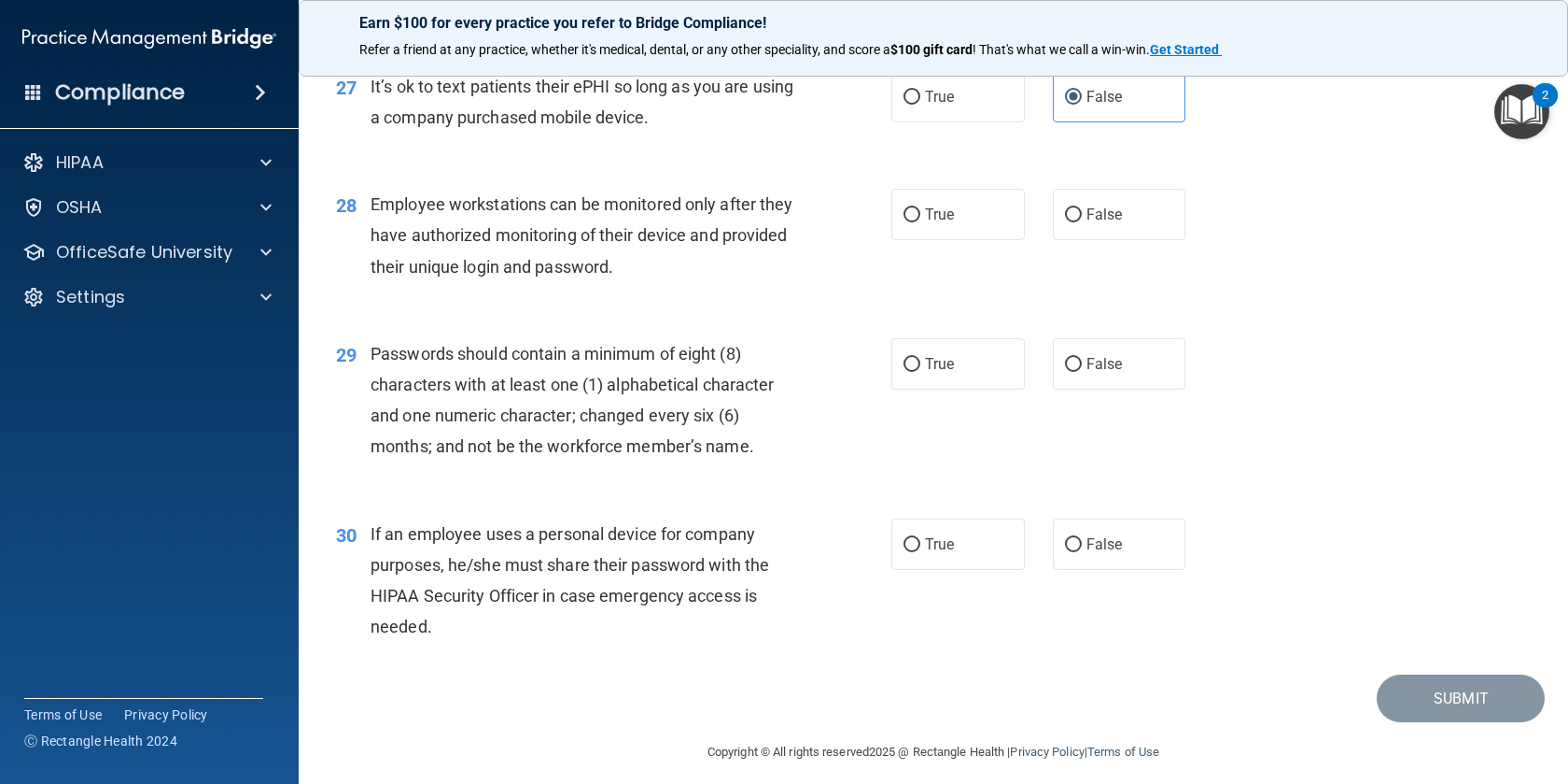
scroll to position [4264, 0]
click at [1118, 206] on label "False" at bounding box center [1119, 215] width 134 height 52
click at [1082, 209] on input "False" at bounding box center [1073, 216] width 17 height 14
radio input "true"
click at [938, 359] on span "True" at bounding box center [940, 365] width 29 height 18
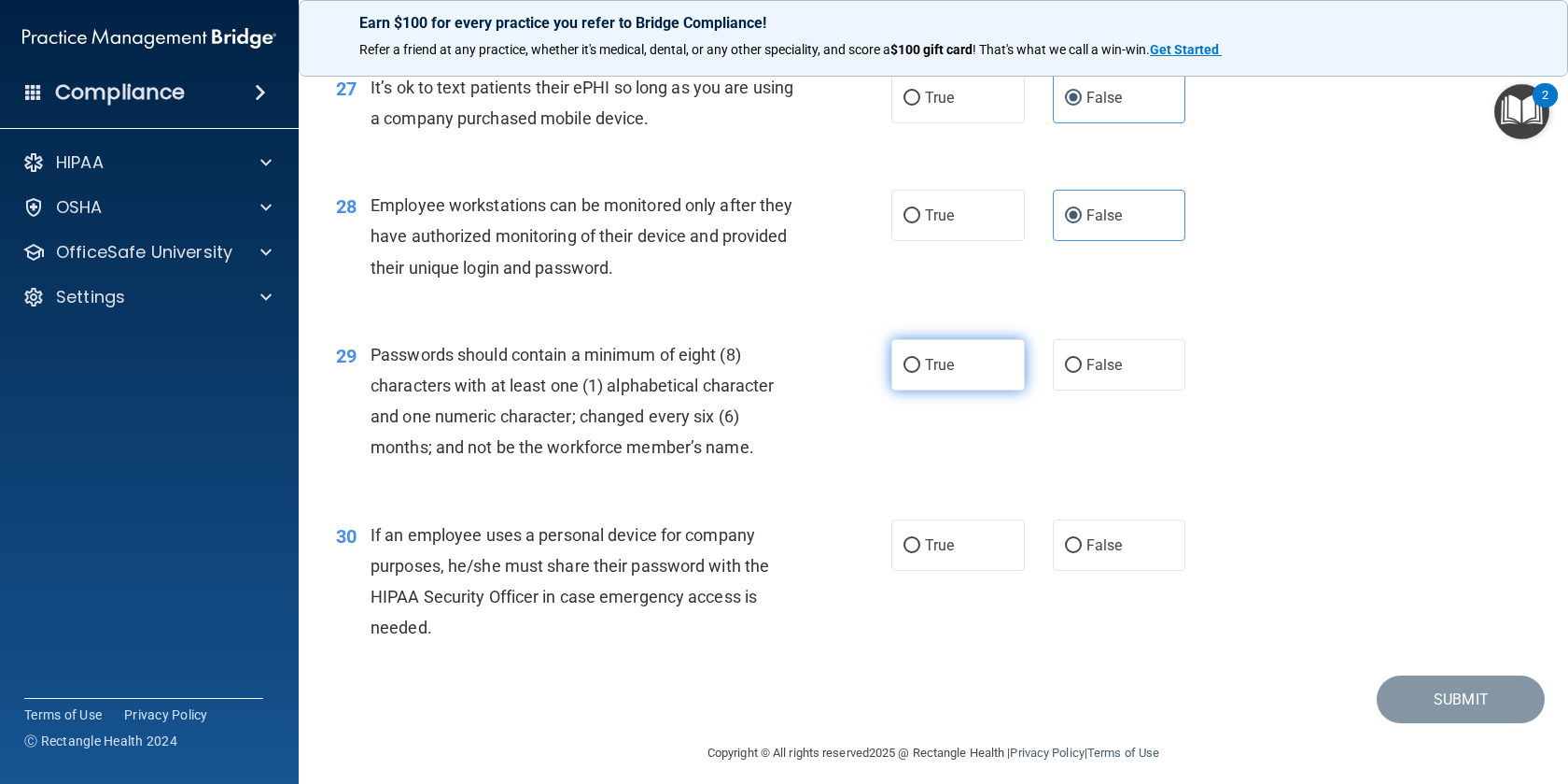
click at [920, 359] on input "True" at bounding box center [911, 365] width 17 height 14
radio input "true"
click at [1084, 535] on label "False" at bounding box center [1119, 545] width 134 height 52
click at [1082, 539] on input "False" at bounding box center [1073, 546] width 17 height 14
radio input "true"
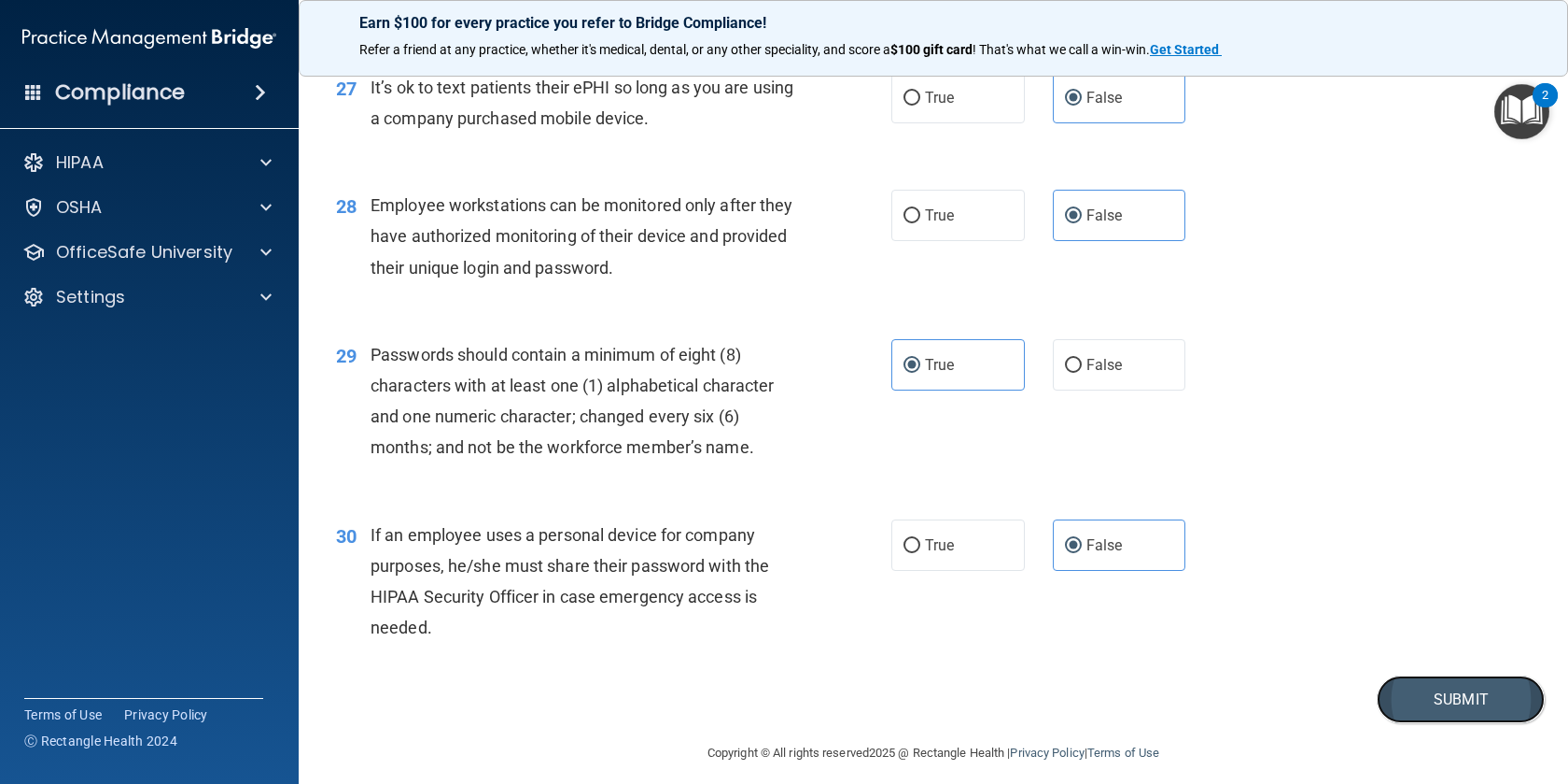
click at [1418, 688] on button "Submit" at bounding box center [1461, 699] width 168 height 48
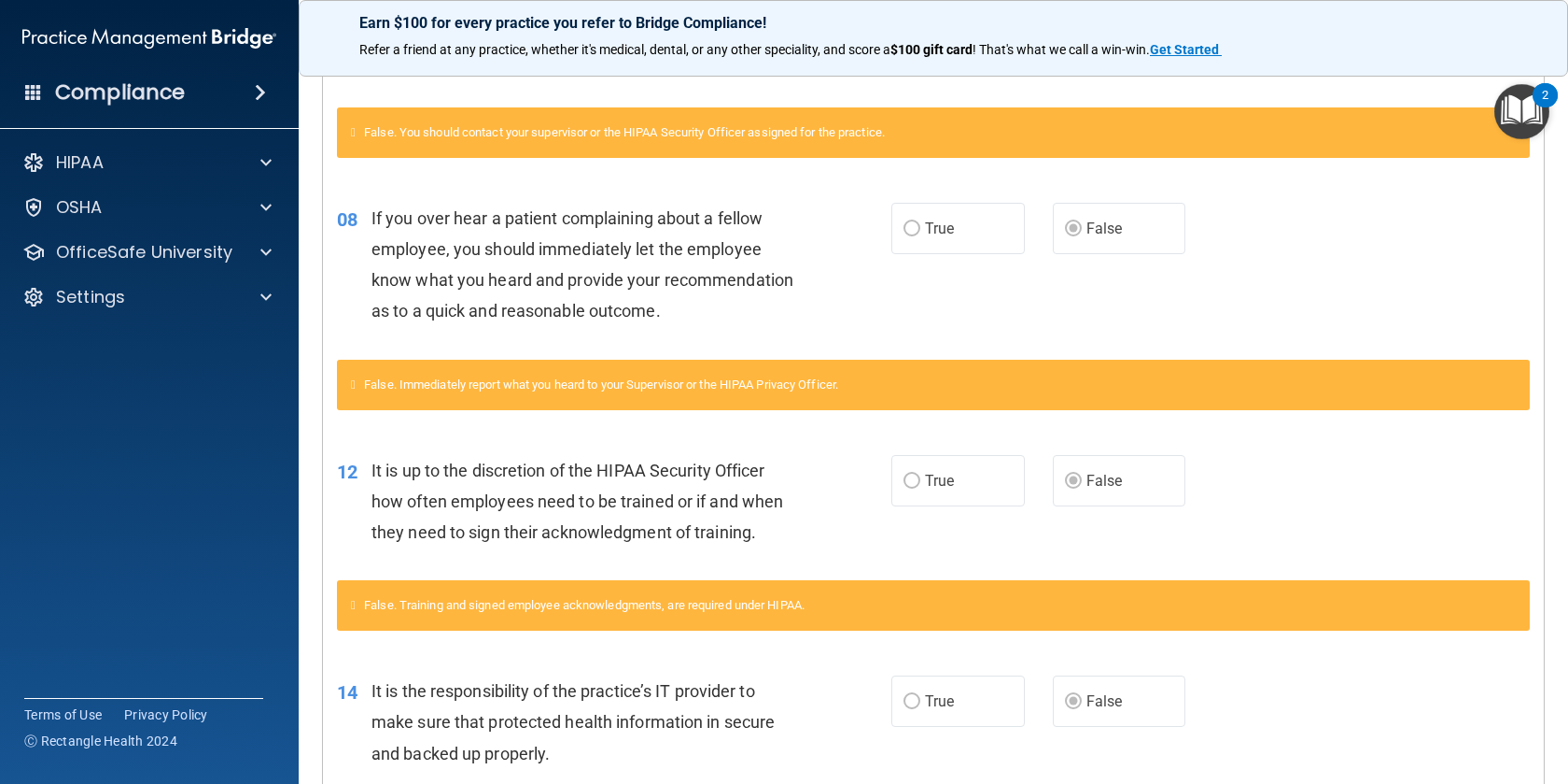
scroll to position [604, 0]
